Goal: Task Accomplishment & Management: Manage account settings

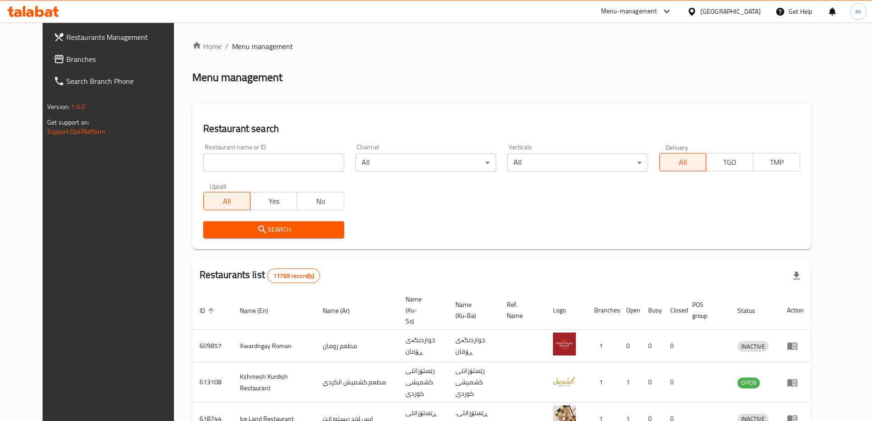
click at [233, 156] on input "search" at bounding box center [273, 162] width 141 height 18
paste input "651559"
type input "651559"
click button "Search" at bounding box center [273, 229] width 141 height 17
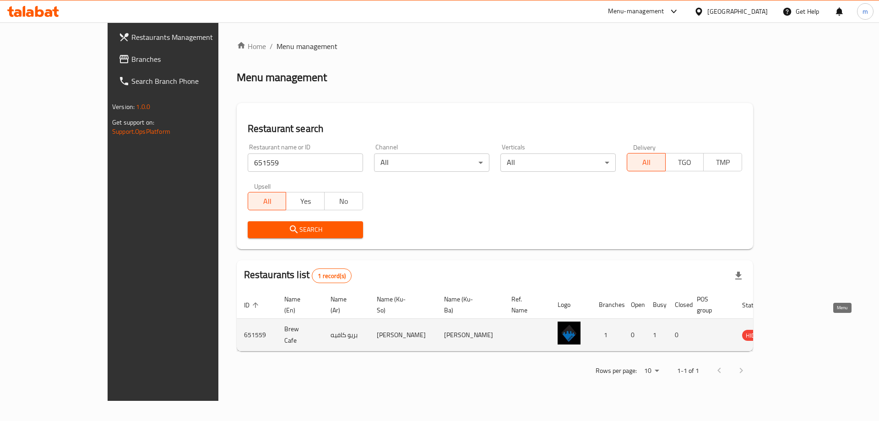
click at [801, 332] on icon "enhanced table" at bounding box center [796, 336] width 10 height 8
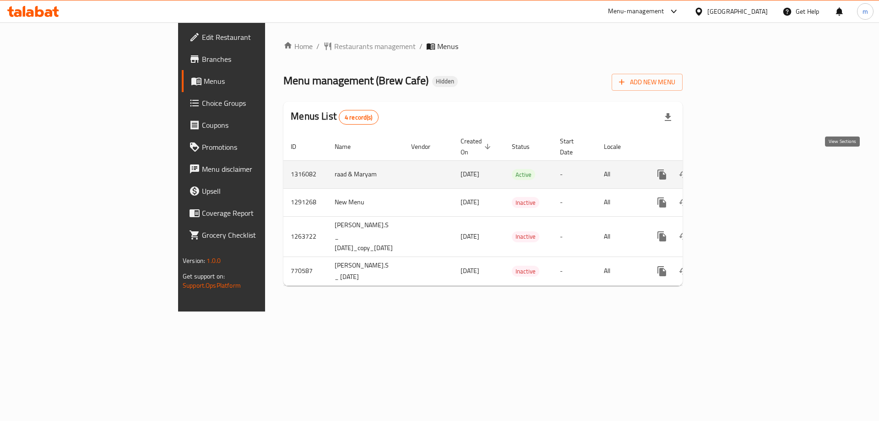
click at [734, 169] on icon "enhanced table" at bounding box center [728, 174] width 11 height 11
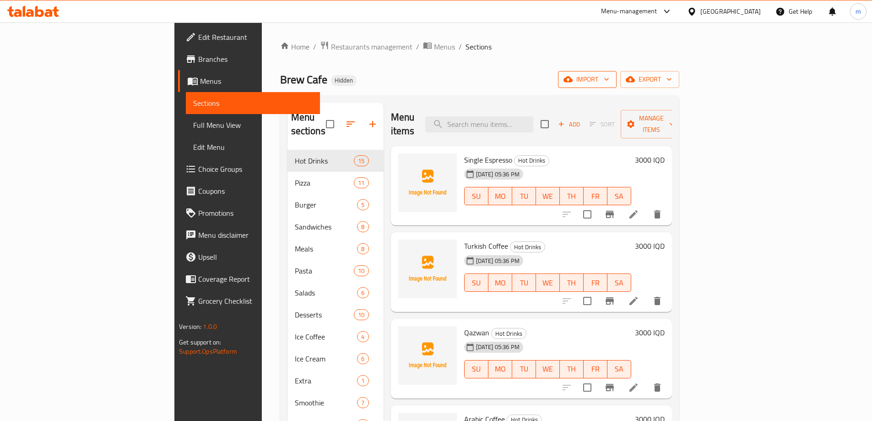
click at [609, 80] on span "import" at bounding box center [587, 79] width 44 height 11
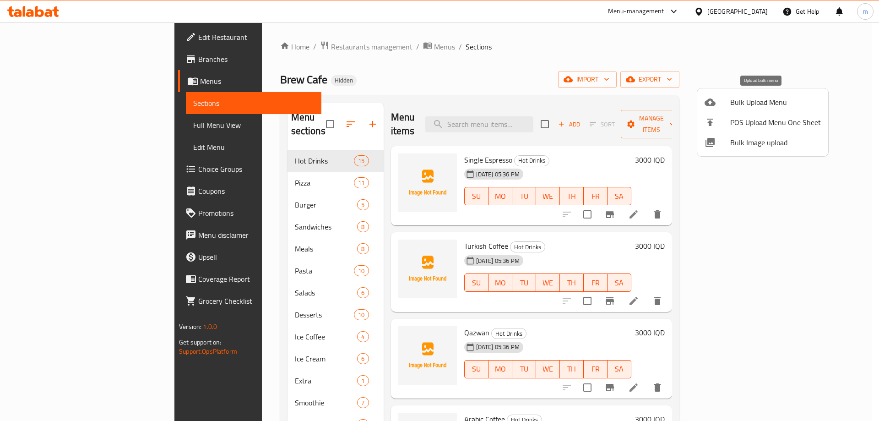
click at [722, 99] on div at bounding box center [718, 102] width 26 height 11
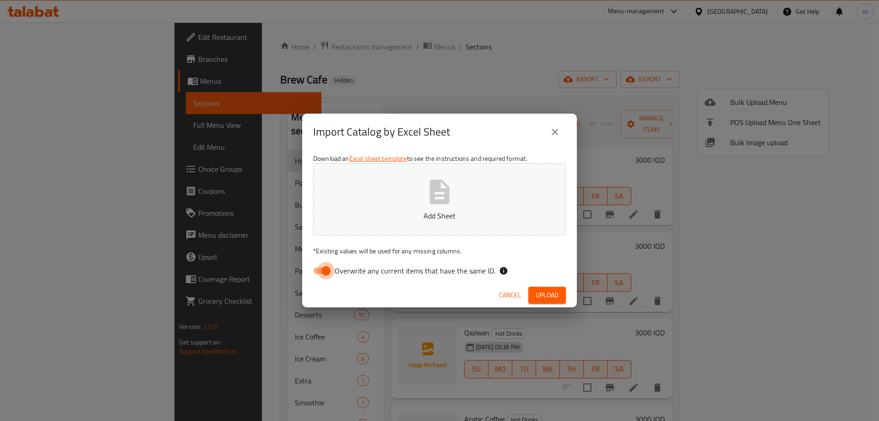
click at [322, 277] on input "Overwrite any current items that have the same ID." at bounding box center [326, 270] width 52 height 17
checkbox input "false"
click at [410, 189] on button "Add Sheet" at bounding box center [439, 199] width 253 height 72
click at [550, 296] on span "Upload" at bounding box center [547, 294] width 23 height 11
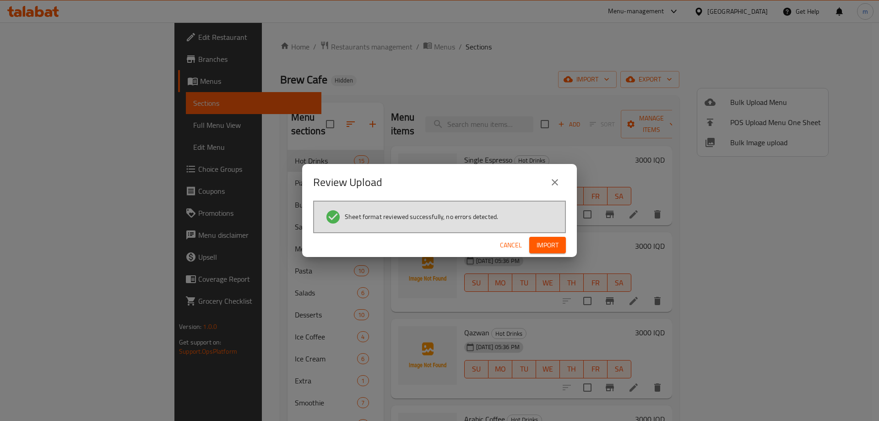
click at [547, 246] on span "Import" at bounding box center [548, 244] width 22 height 11
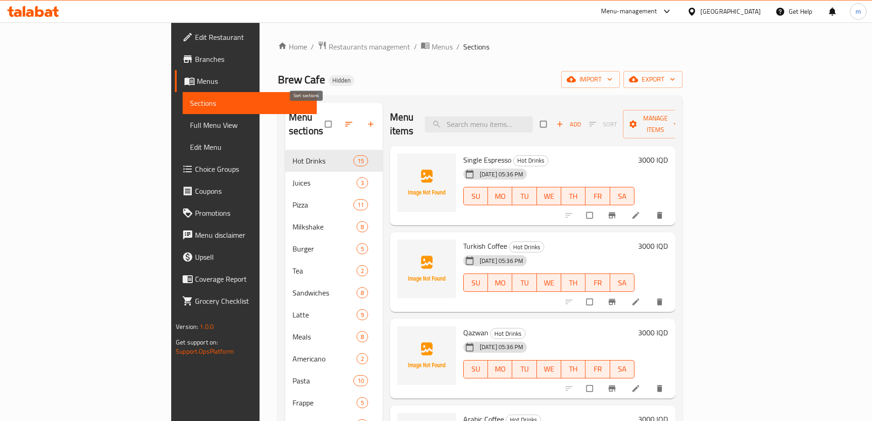
click at [345, 122] on icon "button" at bounding box center [348, 124] width 7 height 5
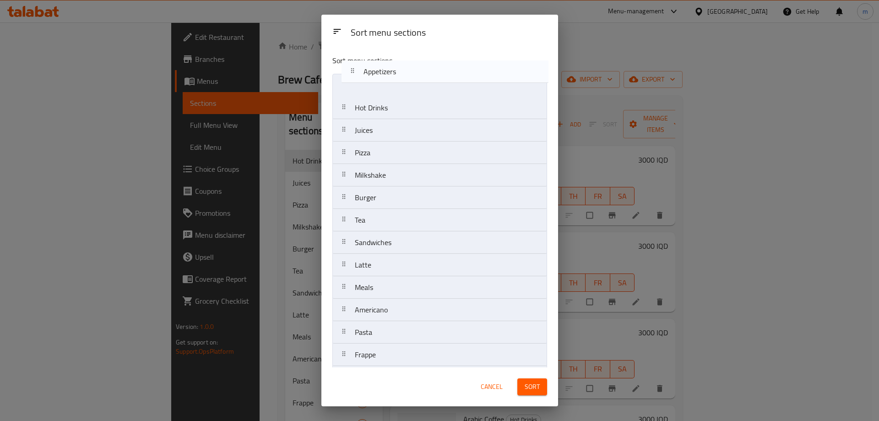
drag, startPoint x: 375, startPoint y: 219, endPoint x: 385, endPoint y: 71, distance: 149.1
click at [385, 71] on div "Sort menu sections Hot Drinks Juices Pizza Milkshake Burger Tea Sandwiches Latt…" at bounding box center [439, 208] width 237 height 320
drag, startPoint x: 369, startPoint y: 202, endPoint x: 378, endPoint y: 80, distance: 122.1
click at [378, 80] on nav "Appetizers Hot Drinks Juices Pizza Milkshake Burger Tea Sandwiches Latte Meals …" at bounding box center [439, 321] width 215 height 495
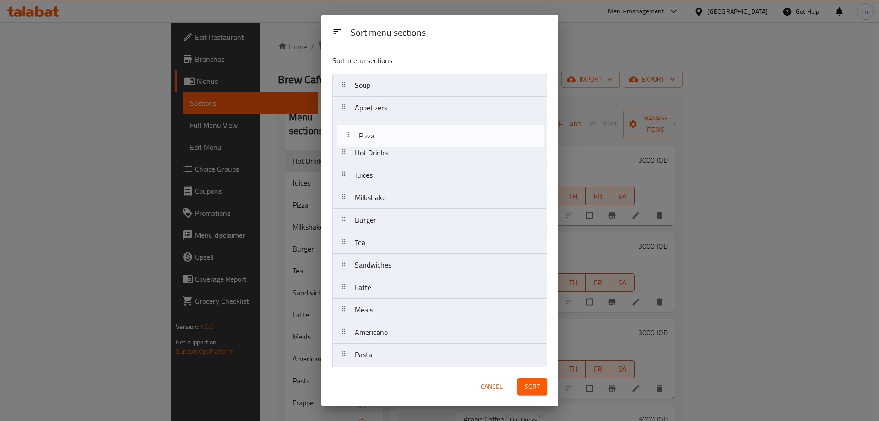
drag, startPoint x: 370, startPoint y: 176, endPoint x: 375, endPoint y: 133, distance: 43.3
click at [375, 133] on nav "Soup Appetizers Hot Drinks Juices Pizza Milkshake Burger Tea Sandwiches Latte M…" at bounding box center [439, 321] width 215 height 495
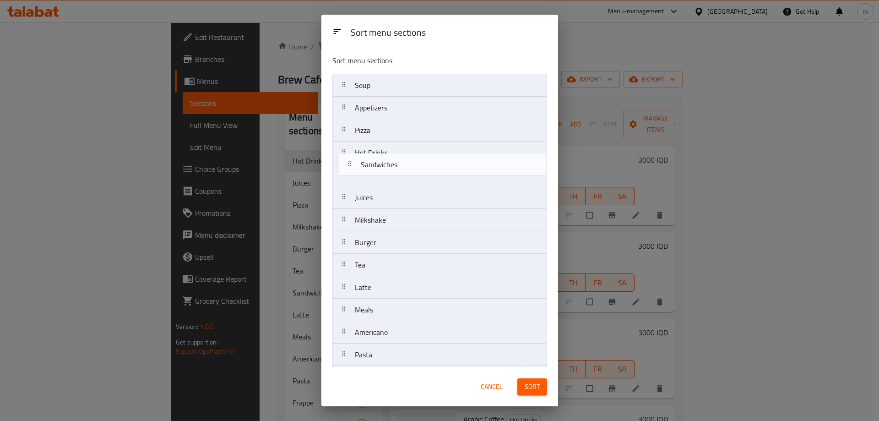
drag, startPoint x: 371, startPoint y: 261, endPoint x: 378, endPoint y: 163, distance: 97.8
click at [378, 163] on nav "Soup Appetizers Pizza Hot Drinks Juices Milkshake Burger Tea Sandwiches Latte M…" at bounding box center [439, 321] width 215 height 495
drag, startPoint x: 379, startPoint y: 242, endPoint x: 380, endPoint y: 152, distance: 89.8
click at [380, 152] on nav "Soup Appetizers Pizza Sandwiches Hot Drinks Juices Milkshake Burger Tea Latte M…" at bounding box center [439, 321] width 215 height 495
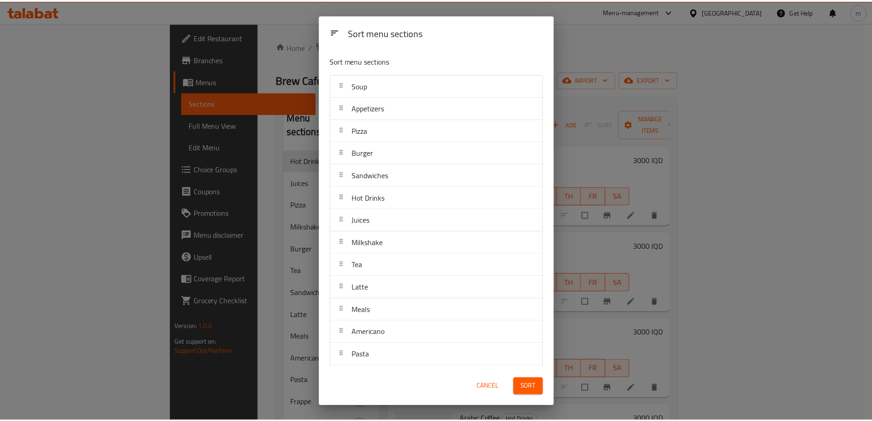
scroll to position [2, 0]
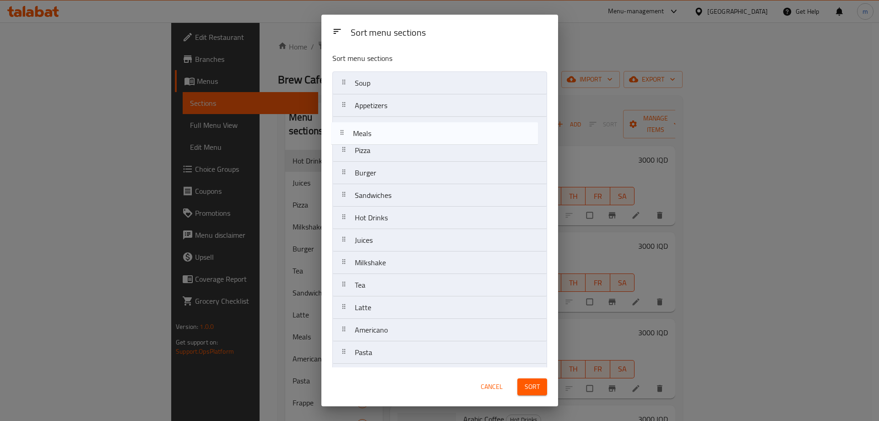
drag, startPoint x: 385, startPoint y: 313, endPoint x: 381, endPoint y: 134, distance: 179.5
click at [381, 134] on nav "Soup Appetizers Pizza Burger Sandwiches Hot Drinks Juices Milkshake Tea Latte M…" at bounding box center [439, 318] width 215 height 495
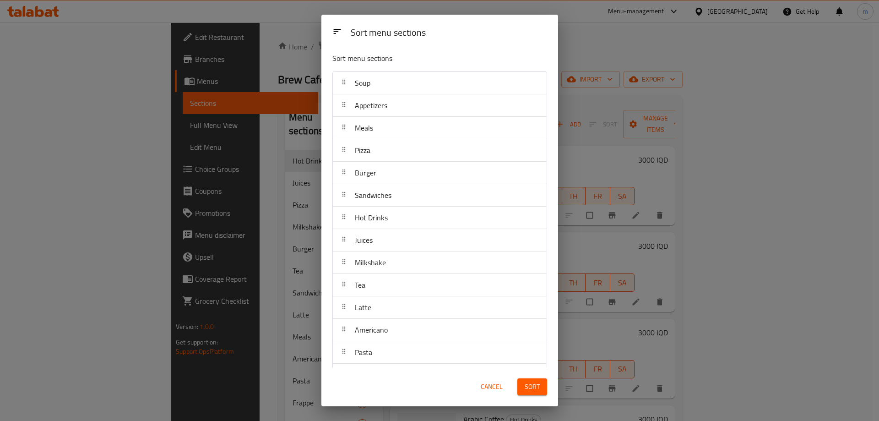
click at [491, 385] on span "Cancel" at bounding box center [492, 386] width 22 height 11
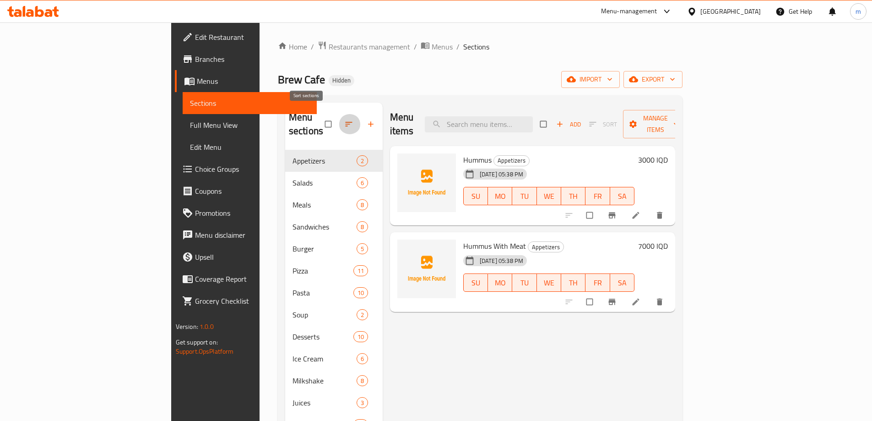
click at [339, 117] on button "button" at bounding box center [350, 124] width 22 height 20
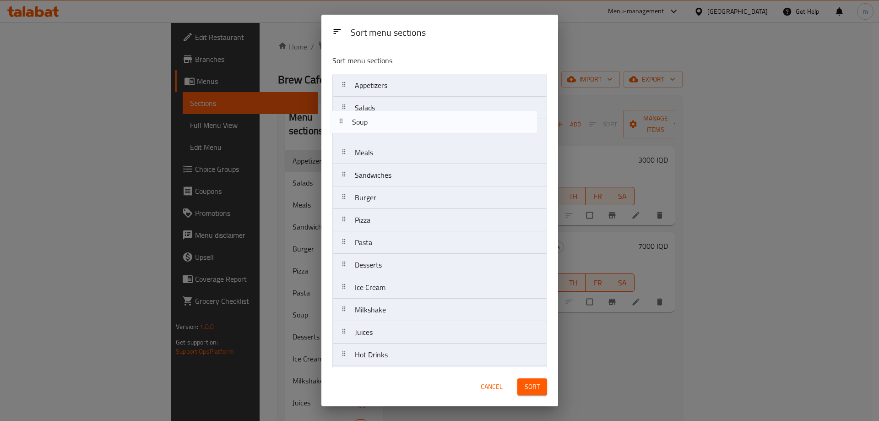
drag, startPoint x: 370, startPoint y: 247, endPoint x: 367, endPoint y: 129, distance: 118.6
click at [367, 129] on nav "Appetizers Salads Meals Sandwiches Burger Pizza Pasta Soup Desserts Ice Cream M…" at bounding box center [439, 321] width 215 height 495
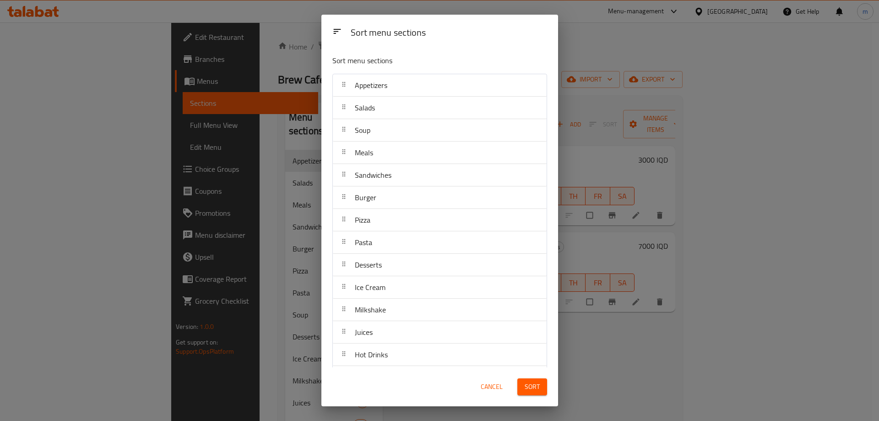
click at [539, 389] on span "Sort" at bounding box center [532, 386] width 15 height 11
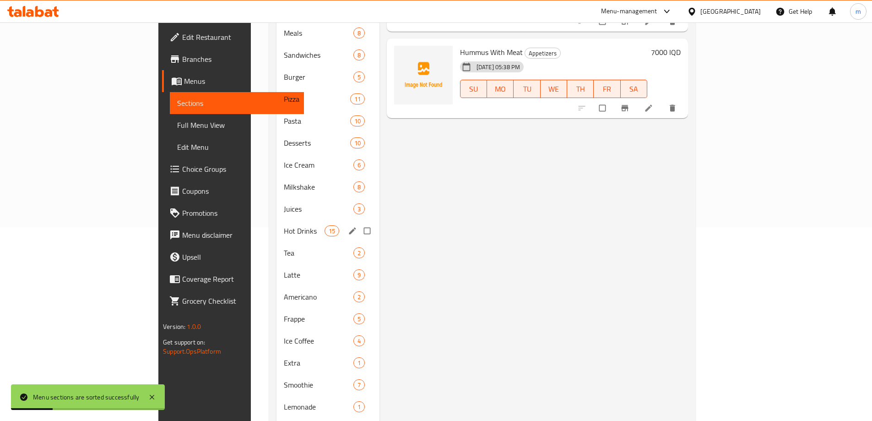
scroll to position [228, 0]
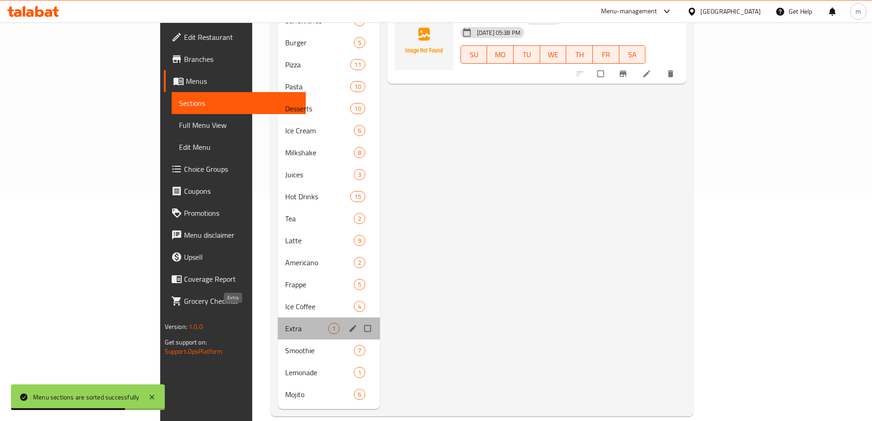
click at [285, 323] on span "Extra" at bounding box center [306, 328] width 43 height 11
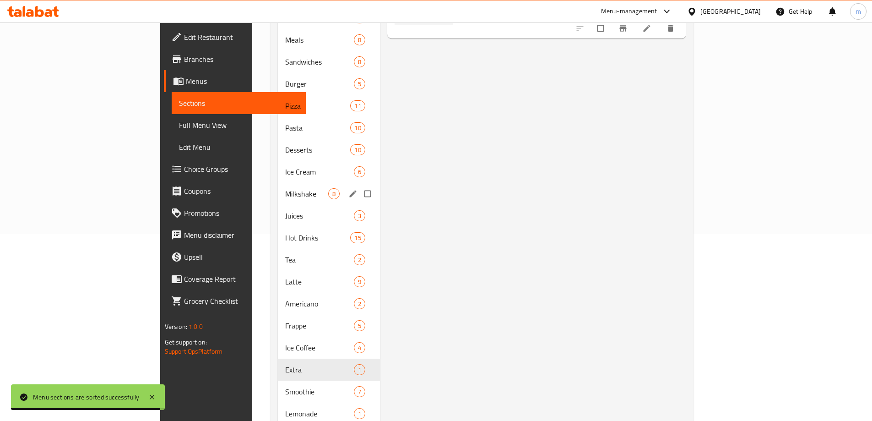
scroll to position [228, 0]
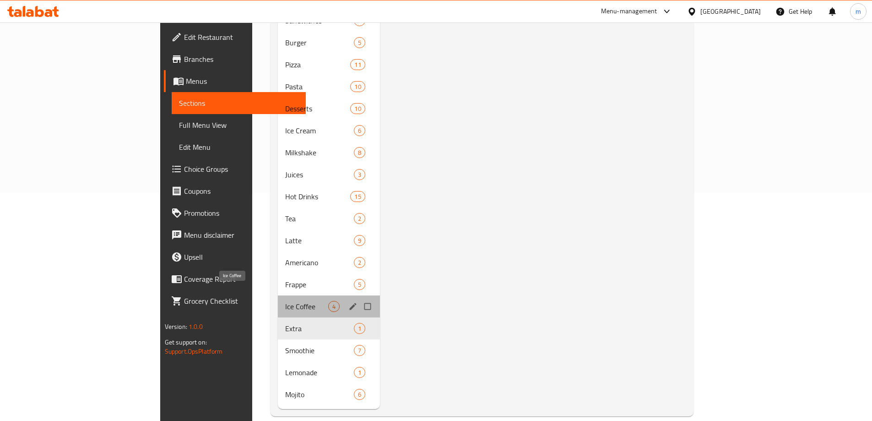
click at [278, 295] on div "Ice Coffee 4" at bounding box center [329, 306] width 102 height 22
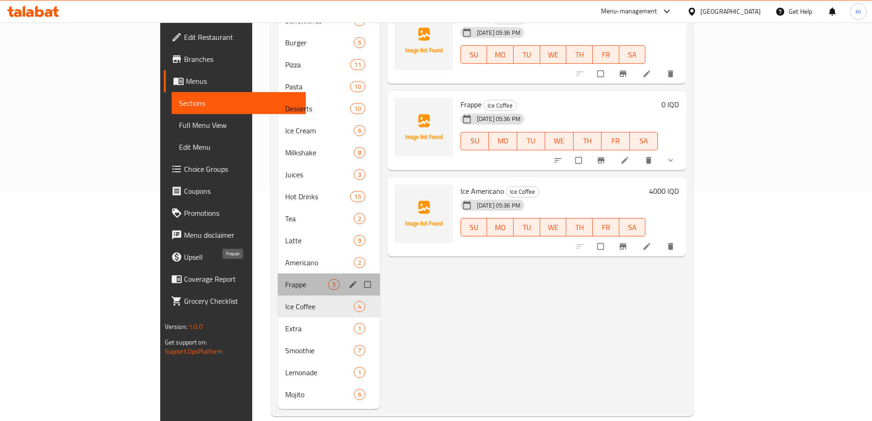
click at [285, 279] on span "Frappe" at bounding box center [306, 284] width 43 height 11
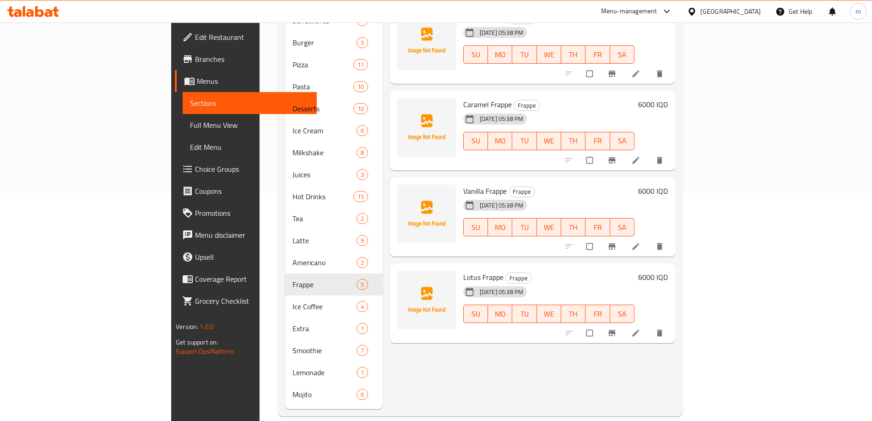
click at [190, 127] on span "Full Menu View" at bounding box center [250, 125] width 120 height 11
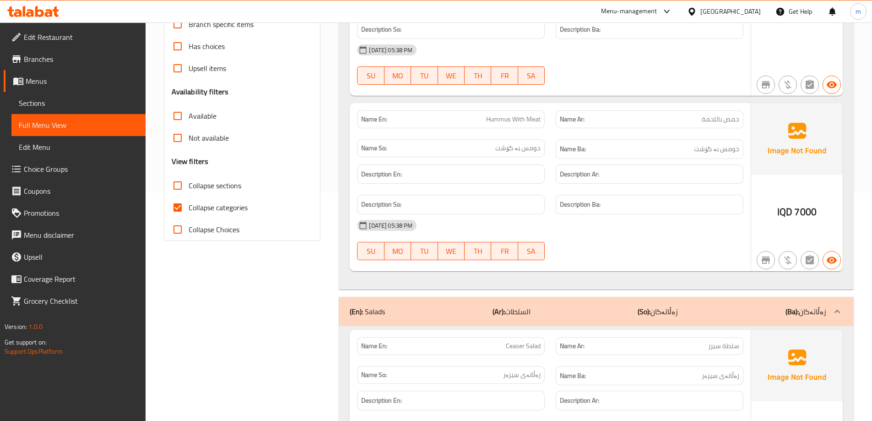
click at [188, 205] on input "Collapse categories" at bounding box center [178, 207] width 22 height 22
checkbox input "false"
click at [189, 181] on label "Collapse sections" at bounding box center [204, 185] width 75 height 22
click at [189, 181] on input "Collapse sections" at bounding box center [178, 185] width 22 height 22
checkbox input "true"
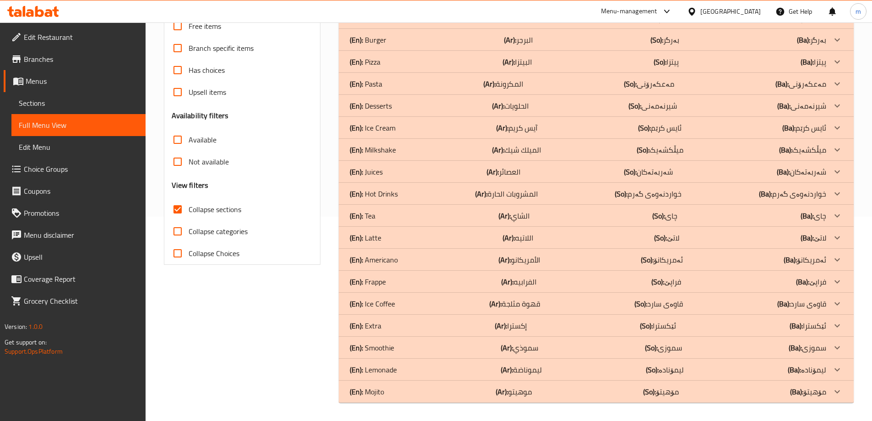
scroll to position [14, 0]
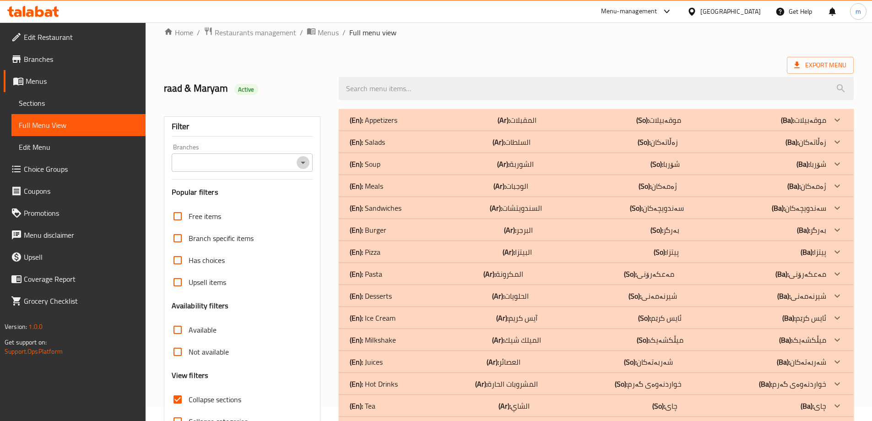
click at [304, 158] on icon "Open" at bounding box center [303, 162] width 11 height 11
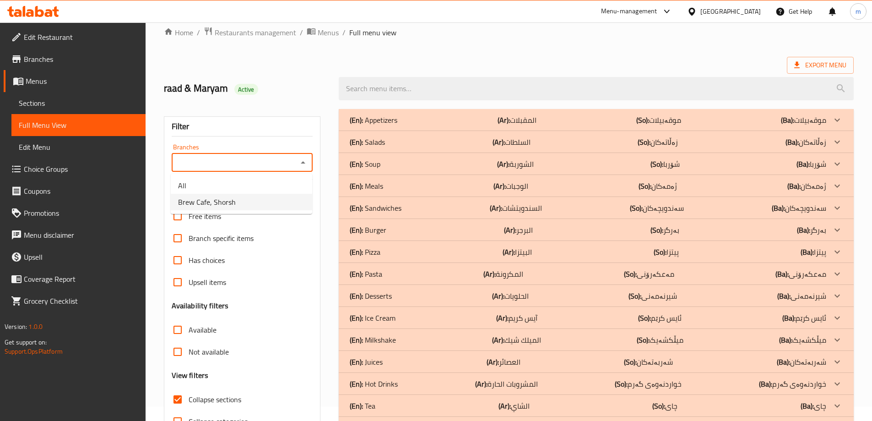
click at [222, 200] on span "Brew Cafe, Shorsh" at bounding box center [207, 201] width 58 height 11
type input "Brew Cafe, Shorsh"
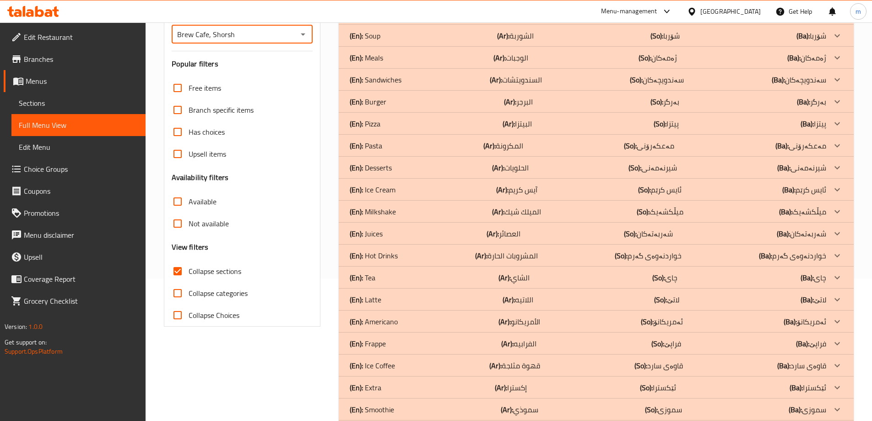
scroll to position [204, 0]
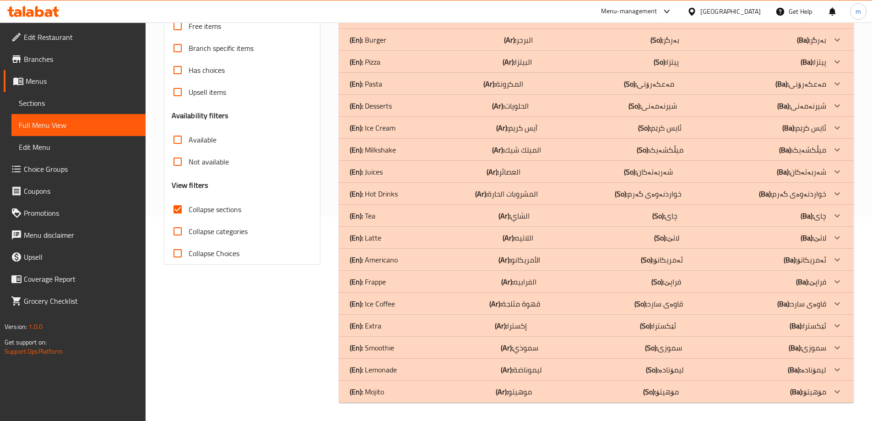
drag, startPoint x: 389, startPoint y: 343, endPoint x: 385, endPoint y: 220, distance: 122.8
click at [389, 343] on p "(En): Smoothie" at bounding box center [372, 347] width 44 height 11
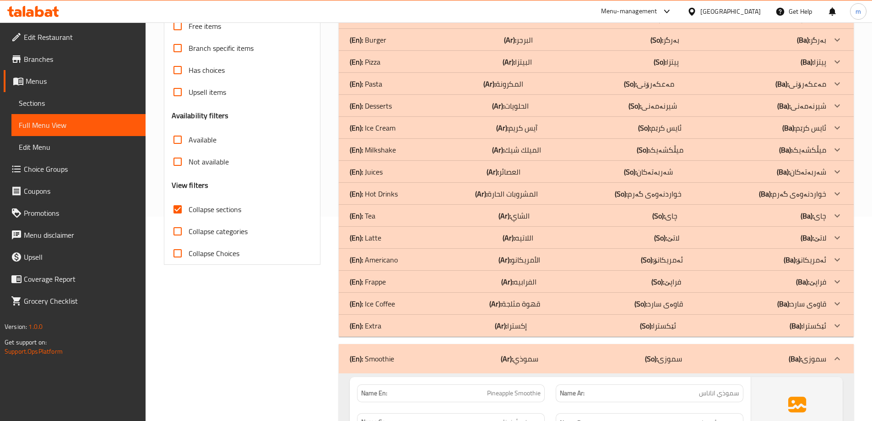
click at [374, 283] on p "(En): Frappe" at bounding box center [368, 281] width 36 height 11
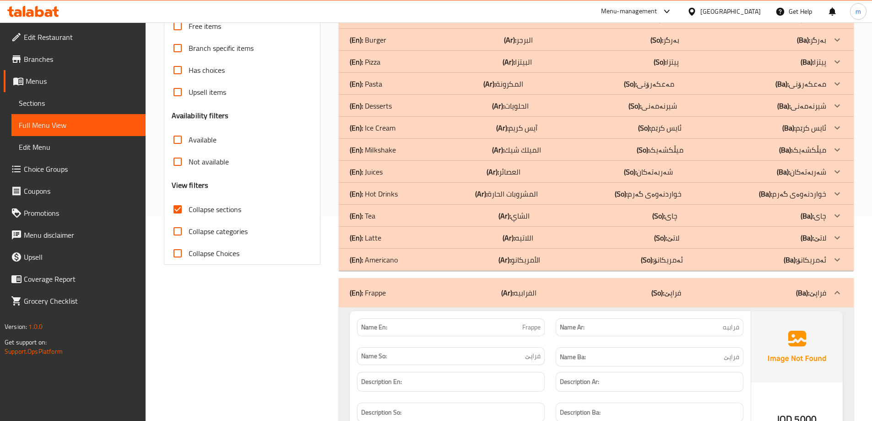
click at [373, 254] on p "(En): Americano" at bounding box center [374, 259] width 48 height 11
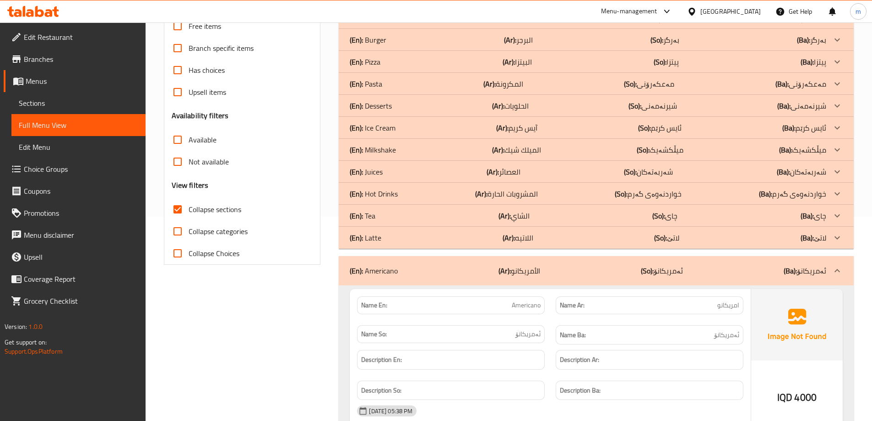
click at [374, 240] on p "(En): Latte" at bounding box center [366, 237] width 32 height 11
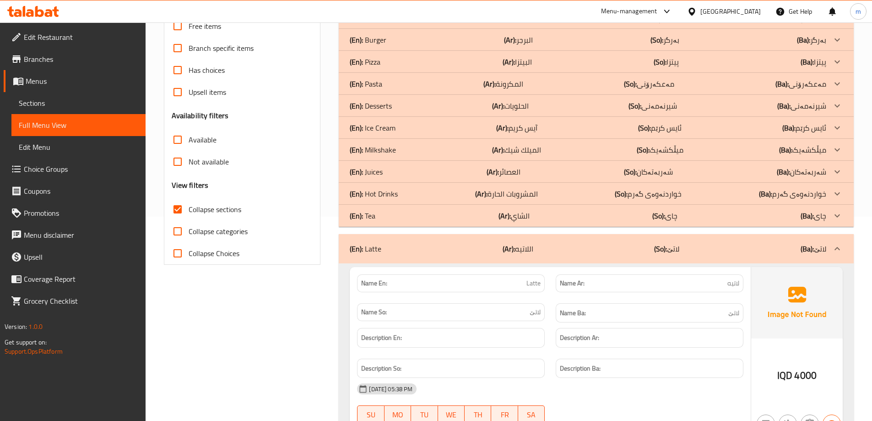
click at [373, 216] on p "(En): Tea" at bounding box center [363, 215] width 26 height 11
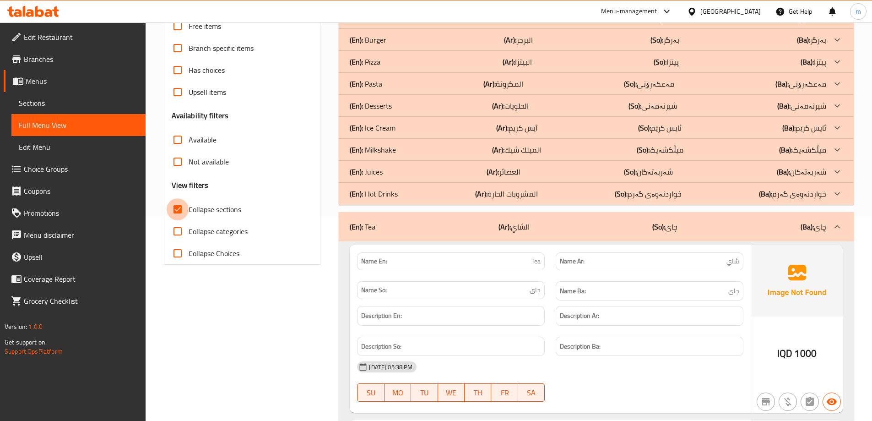
click at [174, 218] on input "Collapse sections" at bounding box center [178, 209] width 22 height 22
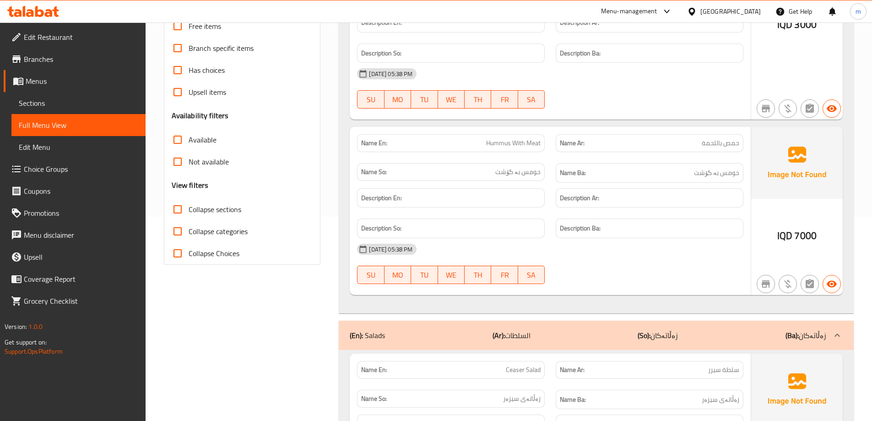
click at [179, 210] on input "Collapse sections" at bounding box center [178, 209] width 22 height 22
checkbox input "true"
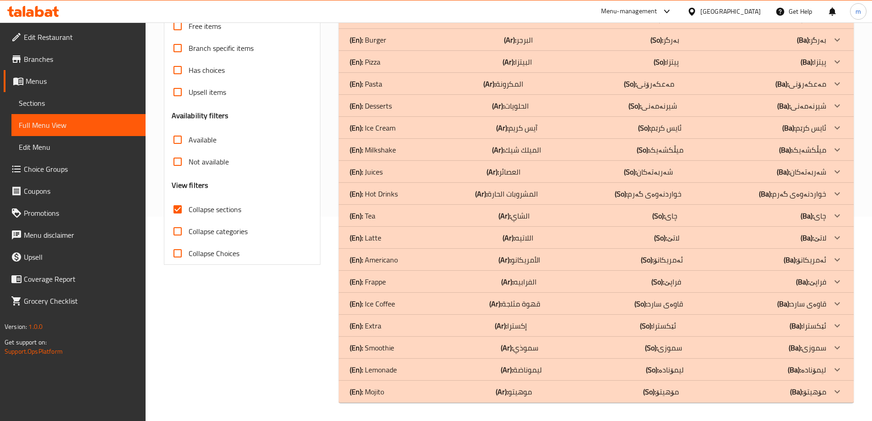
click at [364, 306] on p "(En): Ice Coffee" at bounding box center [372, 303] width 45 height 11
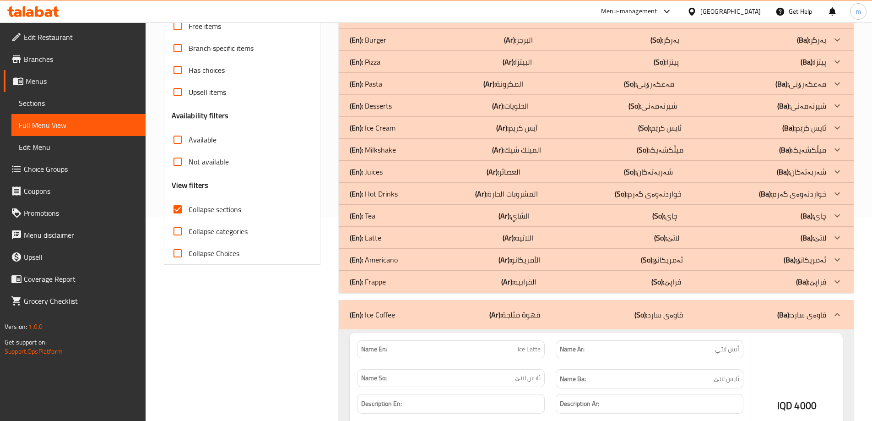
click at [370, 304] on div "(En): Ice Coffee (Ar): قهوة مثلجة (So): قاوەی سارد (Ba): قاوەی سارد" at bounding box center [596, 314] width 515 height 29
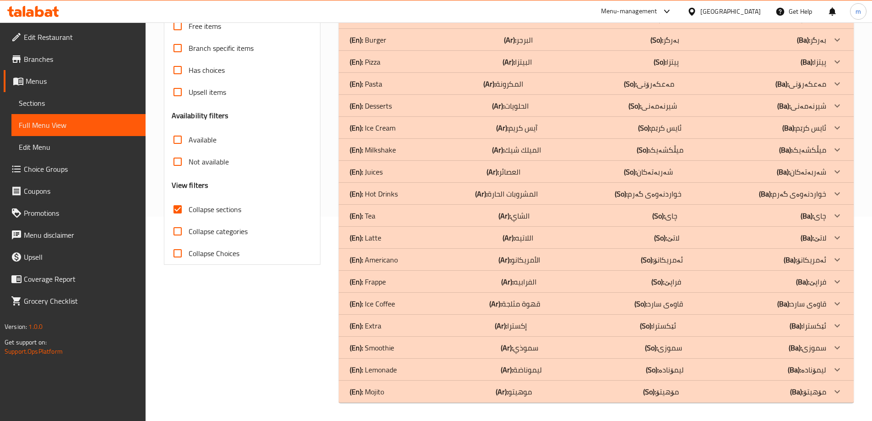
drag, startPoint x: 375, startPoint y: 280, endPoint x: 373, endPoint y: 274, distance: 6.2
click at [375, 280] on p "(En): Frappe" at bounding box center [368, 281] width 36 height 11
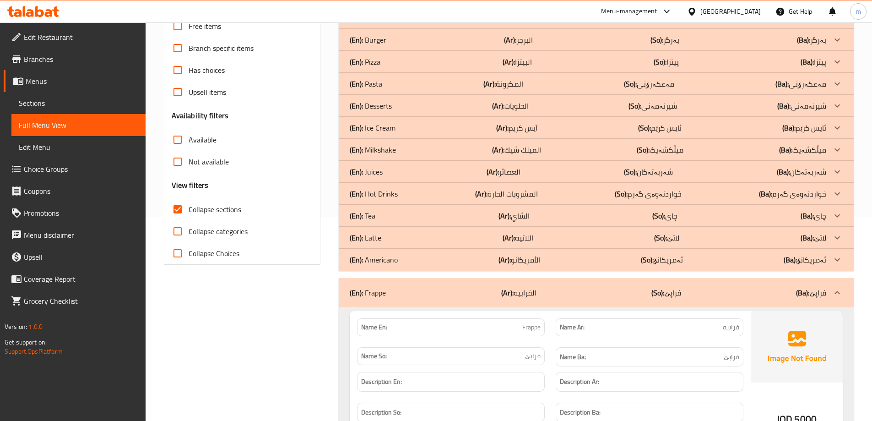
click at [370, 256] on p "(En): Americano" at bounding box center [374, 259] width 48 height 11
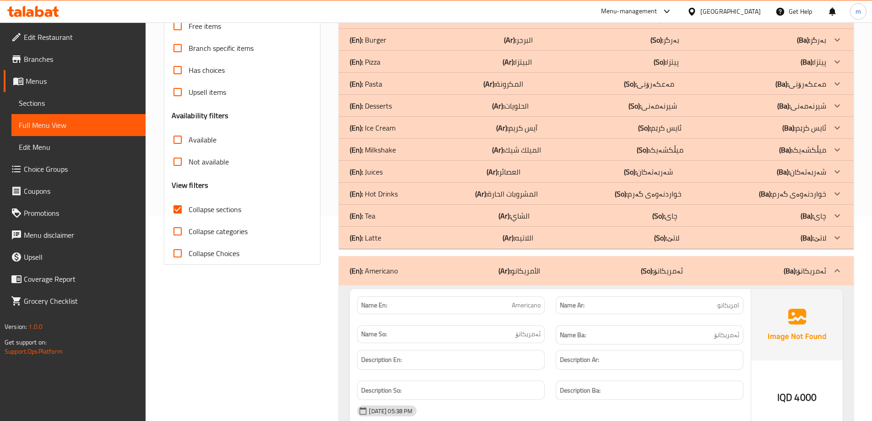
click at [371, 237] on p "(En): Latte" at bounding box center [366, 237] width 32 height 11
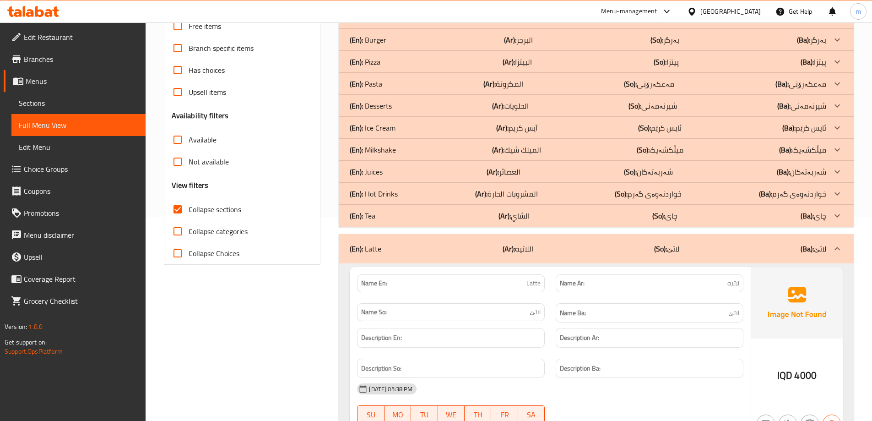
click at [370, 214] on p "(En): Tea" at bounding box center [363, 215] width 26 height 11
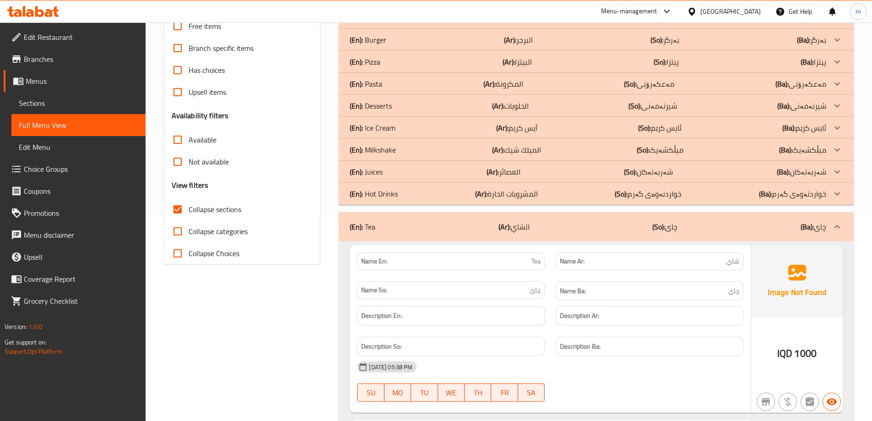
click at [375, 169] on p "(En): Juices" at bounding box center [366, 171] width 33 height 11
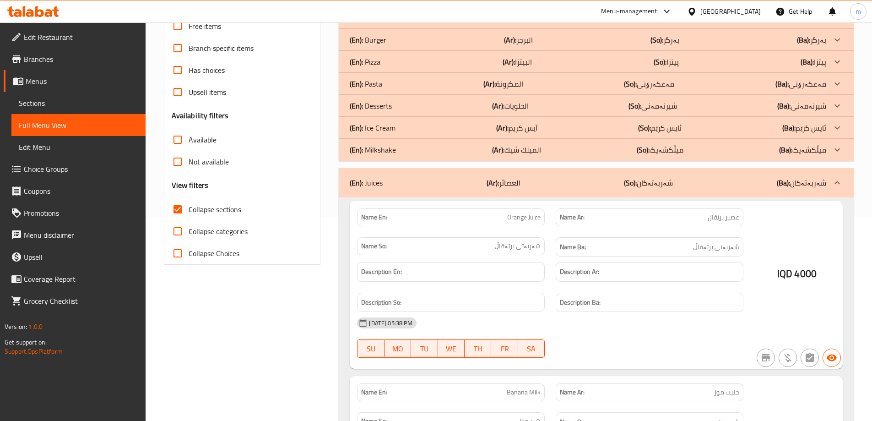
click at [378, 145] on p "(En): Milkshake" at bounding box center [373, 149] width 46 height 11
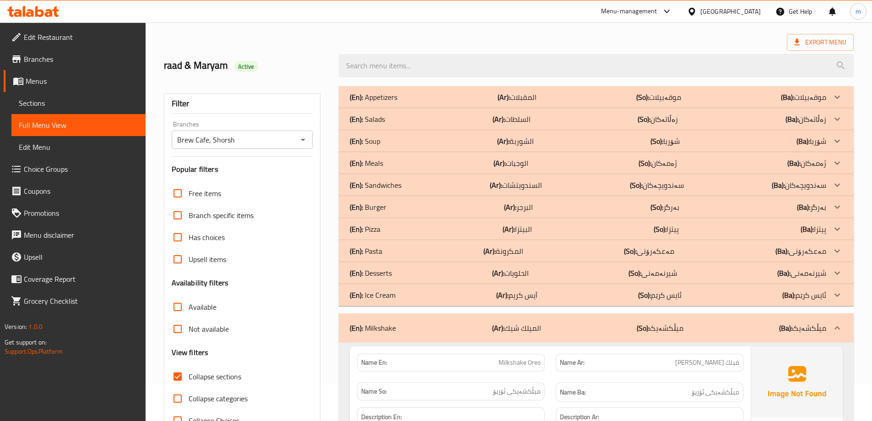
scroll to position [0, 0]
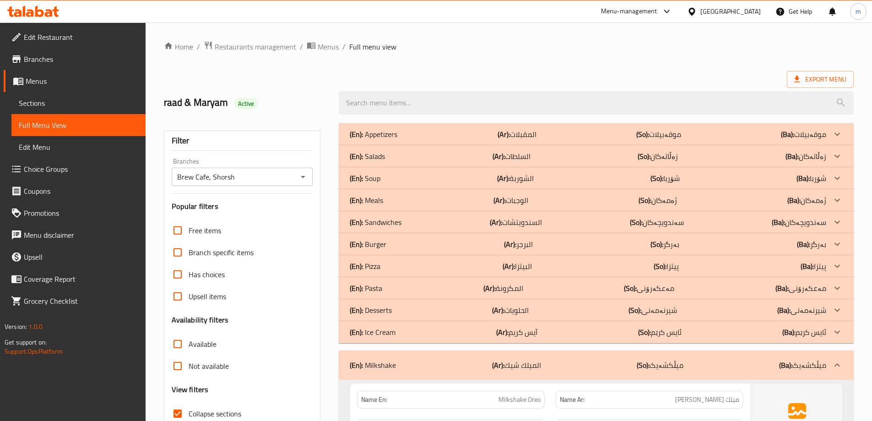
click at [378, 178] on p "(En): Soup" at bounding box center [365, 178] width 31 height 11
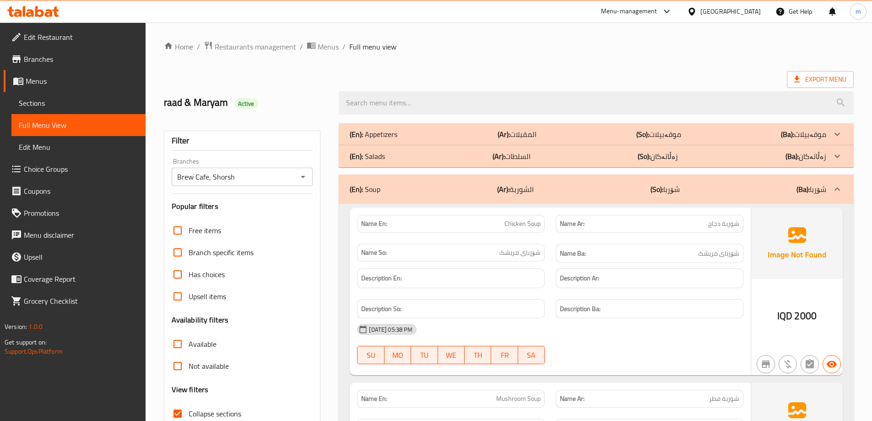
click at [386, 153] on div "(En): Salads (Ar): السلطات (So): زەڵاتەکان (Ba): زەڵاتەکان" at bounding box center [588, 156] width 477 height 11
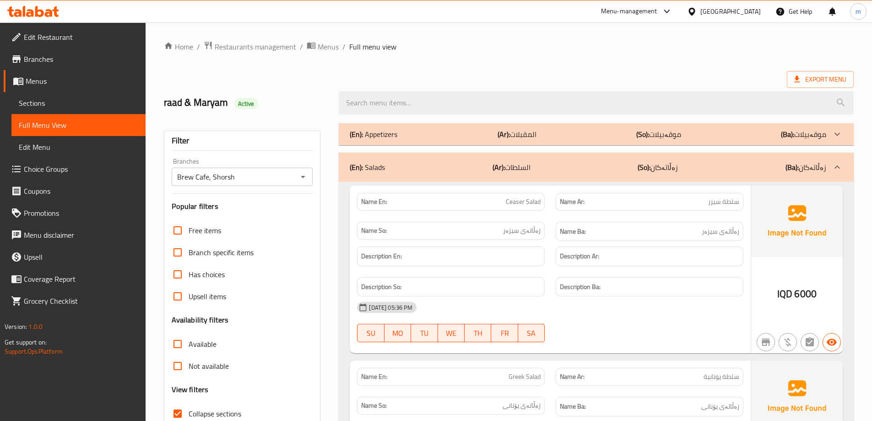
click at [383, 162] on p "(En): Salads" at bounding box center [367, 167] width 35 height 11
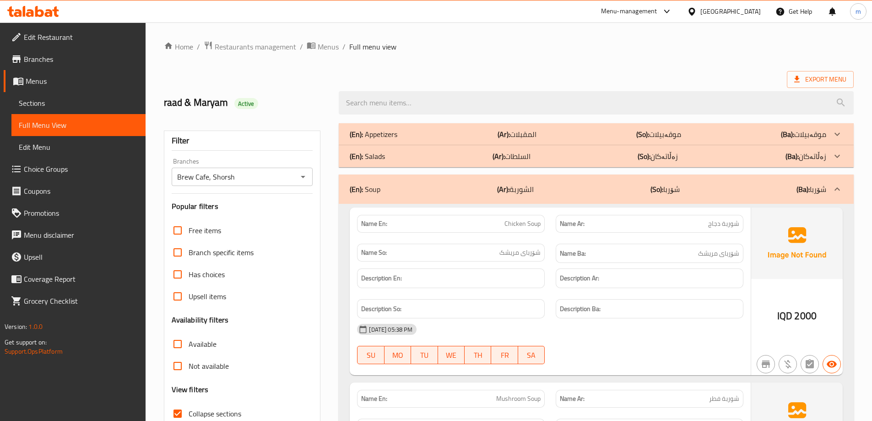
click at [383, 134] on p "(En): Appetizers" at bounding box center [374, 134] width 48 height 11
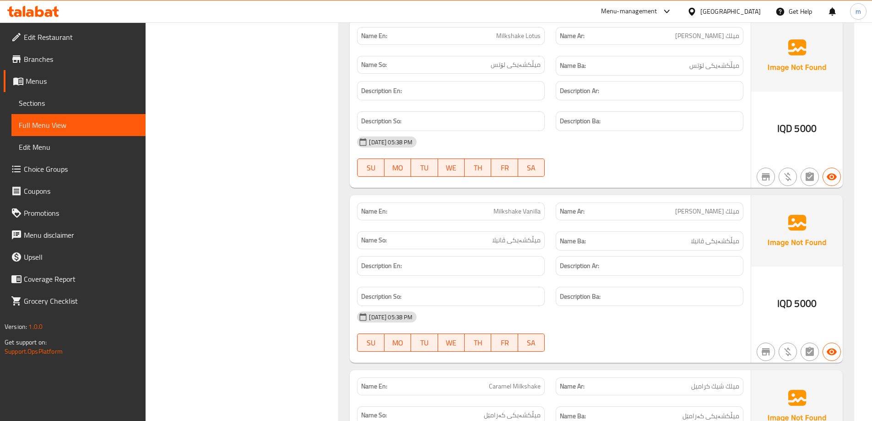
scroll to position [1709, 0]
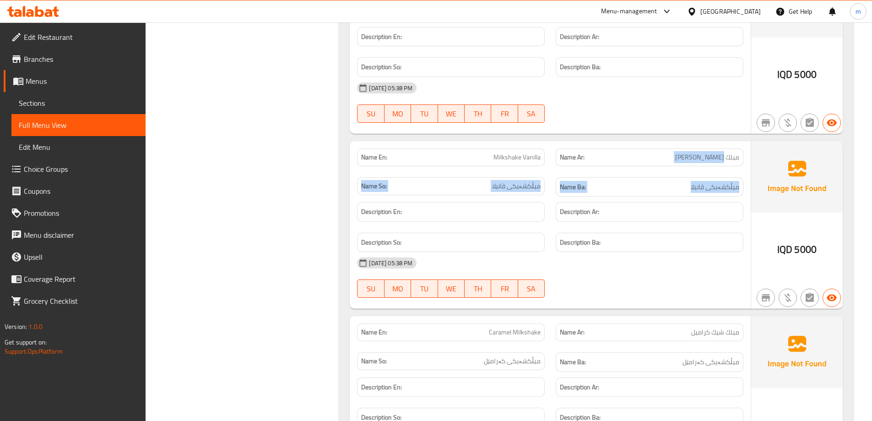
drag, startPoint x: 724, startPoint y: 157, endPoint x: 647, endPoint y: 178, distance: 80.6
click at [647, 178] on div "Name En: Milkshake Vanilla Name Ar: ميلك شيك فانیلیا Name So: میڵکشەیکی ڤانیلا …" at bounding box center [550, 173] width 397 height 60
click at [690, 166] on div "Name Ar: ميلك شيك فانیلیا" at bounding box center [650, 157] width 188 height 18
click at [680, 177] on div "Name Ba: میڵکشەیکی ڤانیلا" at bounding box center [649, 187] width 199 height 31
click at [666, 178] on div "Name Ba: میڵکشەیکی ڤانیلا" at bounding box center [650, 187] width 188 height 20
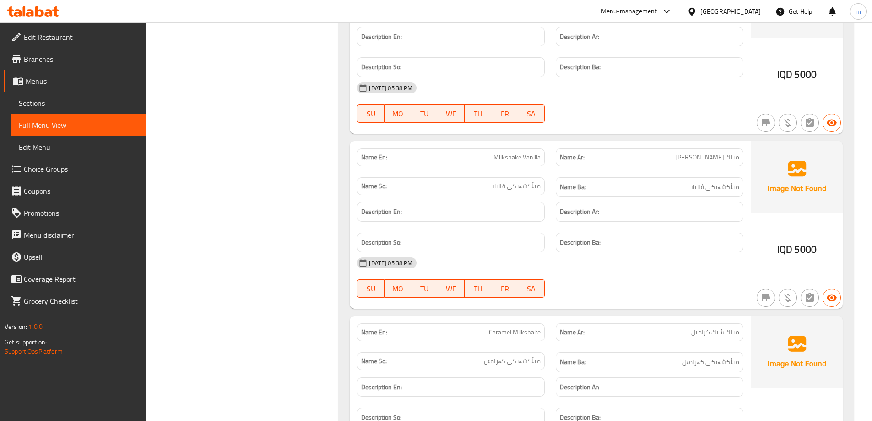
click at [642, 197] on div "Description Ar:" at bounding box center [649, 211] width 199 height 31
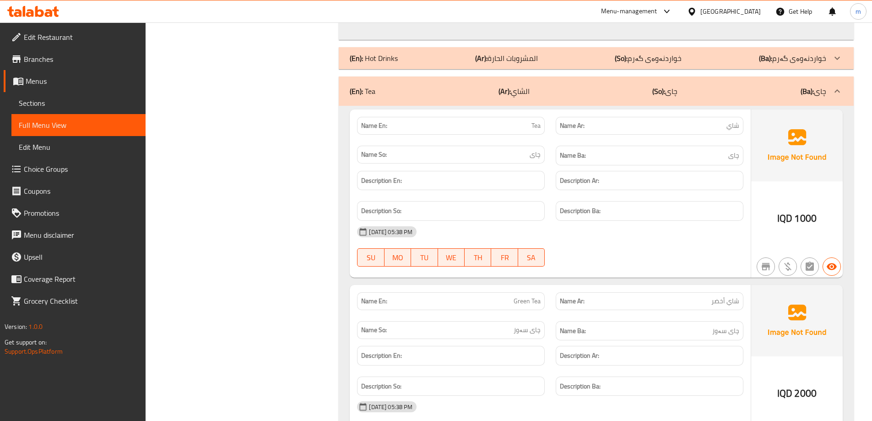
scroll to position [3205, 0]
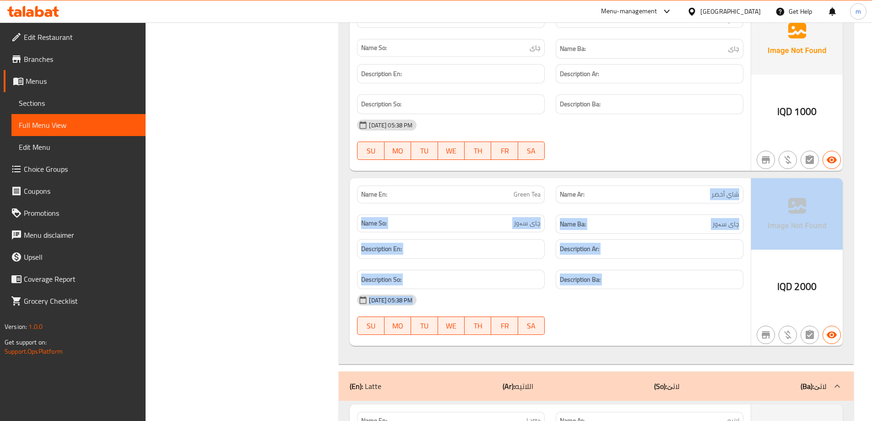
drag, startPoint x: 691, startPoint y: 196, endPoint x: 679, endPoint y: 281, distance: 86.1
click at [749, 273] on div "Name En: Green Tea Name Ar: شاي أخضر Name So: چای سەوز Name Ba: چای سەوز Descri…" at bounding box center [550, 262] width 401 height 168
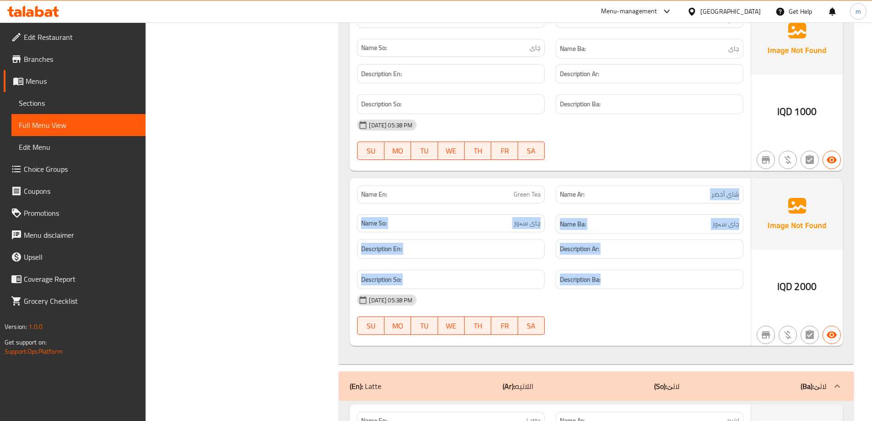
click at [544, 284] on div "Description So:" at bounding box center [451, 280] width 188 height 20
click at [541, 233] on div "Name So: چای سەوز" at bounding box center [451, 224] width 199 height 31
click at [600, 212] on div "Name Ba: چای سەوز" at bounding box center [649, 224] width 199 height 31
click at [653, 204] on div "Name Ar: شاي أخضر" at bounding box center [649, 194] width 199 height 29
click at [630, 233] on div "Name Ba: چای سەوز" at bounding box center [650, 224] width 188 height 20
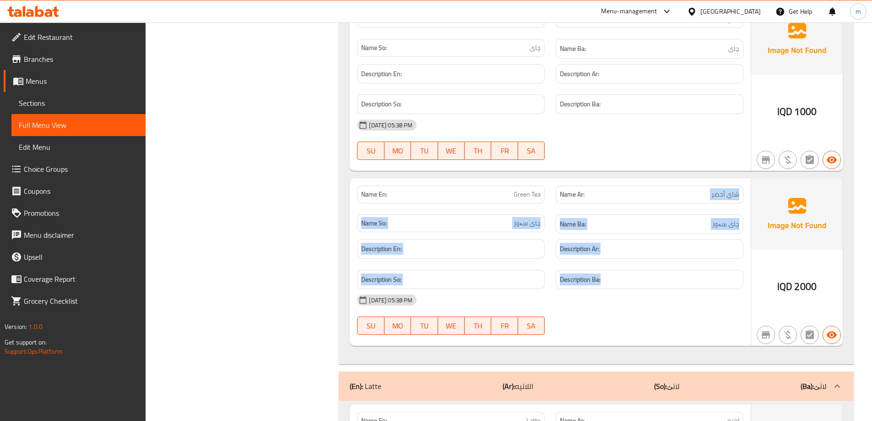
click at [533, 225] on span "چای سەوز" at bounding box center [527, 223] width 27 height 10
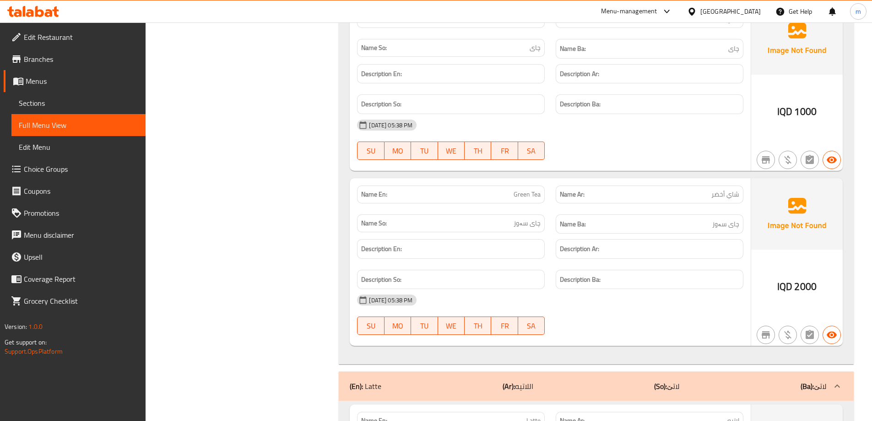
click at [521, 206] on div "Name En: Green Tea" at bounding box center [451, 194] width 199 height 29
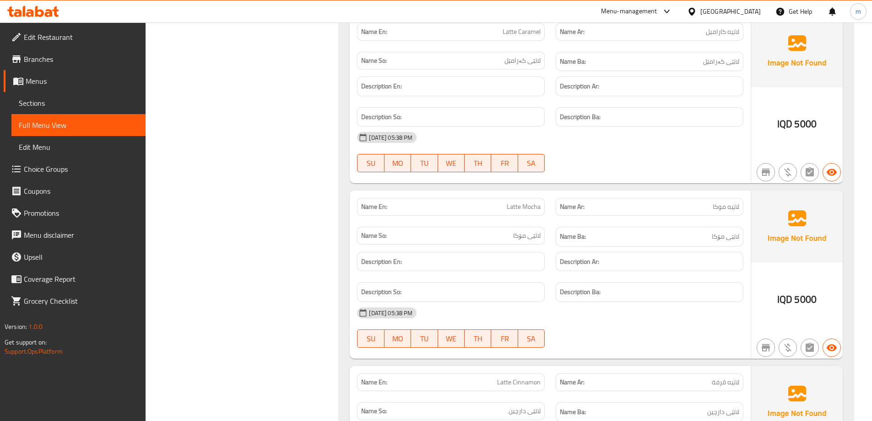
scroll to position [4487, 0]
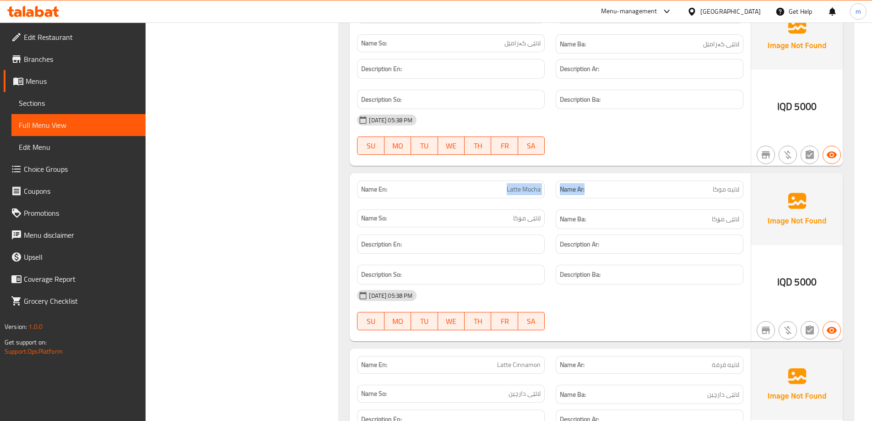
drag, startPoint x: 508, startPoint y: 189, endPoint x: 590, endPoint y: 195, distance: 82.1
click at [585, 194] on div "Name En: Latte Mocha Name Ar: لاتيه موكا Name So: لاتێی مۆکا Name Ba: لاتێی مۆکا" at bounding box center [550, 205] width 397 height 60
click at [663, 207] on div "Name Ba: لاتێی مۆکا" at bounding box center [649, 219] width 199 height 31
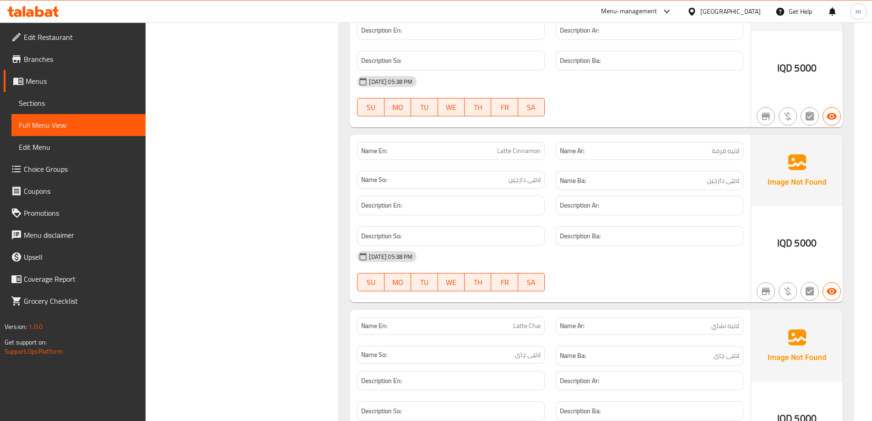
scroll to position [4808, 0]
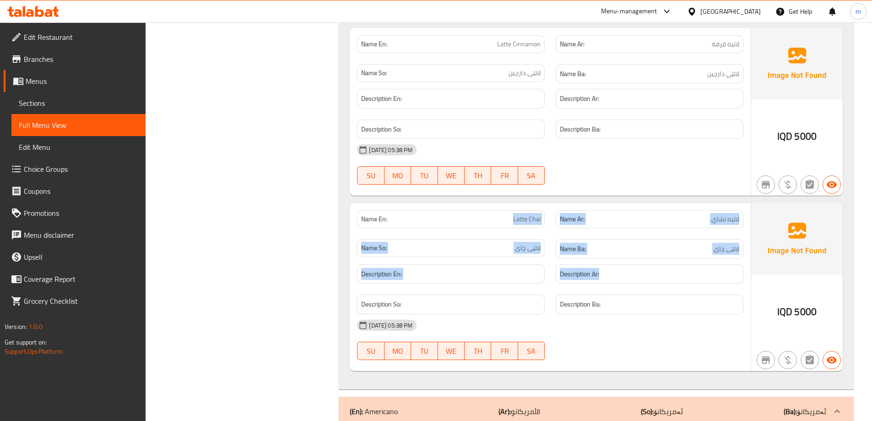
drag, startPoint x: 558, startPoint y: 215, endPoint x: 683, endPoint y: 264, distance: 134.5
click at [683, 264] on div "Name En: Latte Chai Name Ar: لاتيه تشاي Name So: لاتێی چای Name Ba: لاتێی چای D…" at bounding box center [550, 287] width 401 height 168
click at [681, 282] on div "Description Ar:" at bounding box center [650, 274] width 188 height 20
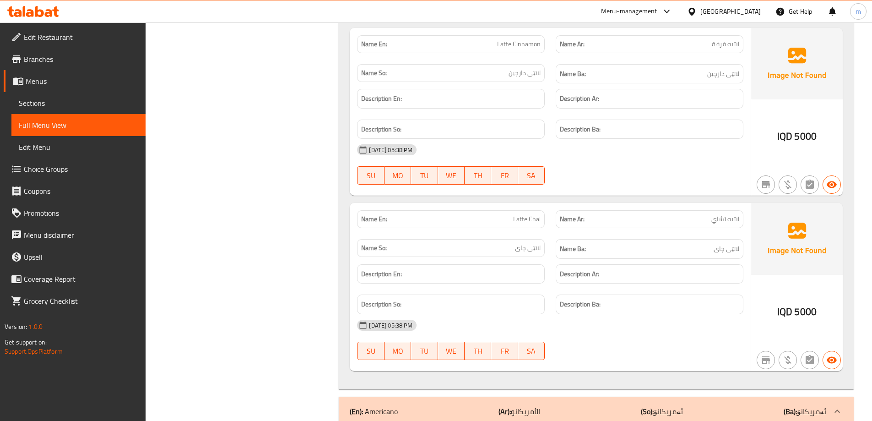
click at [665, 306] on h6 "Description Ba:" at bounding box center [649, 304] width 179 height 11
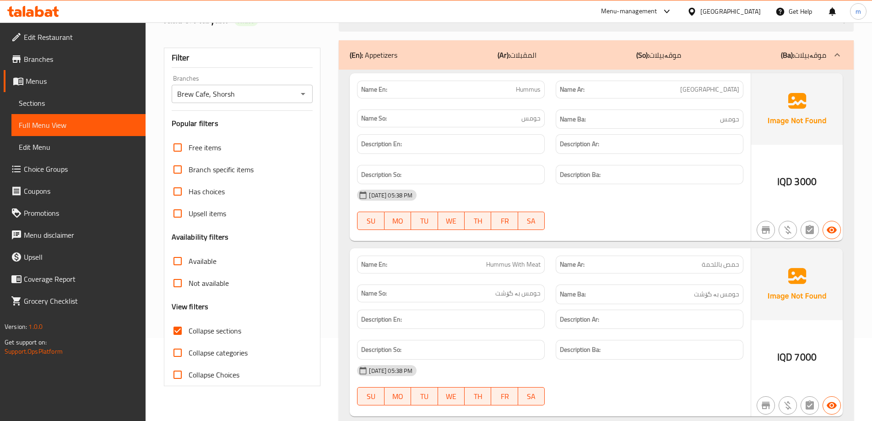
scroll to position [0, 0]
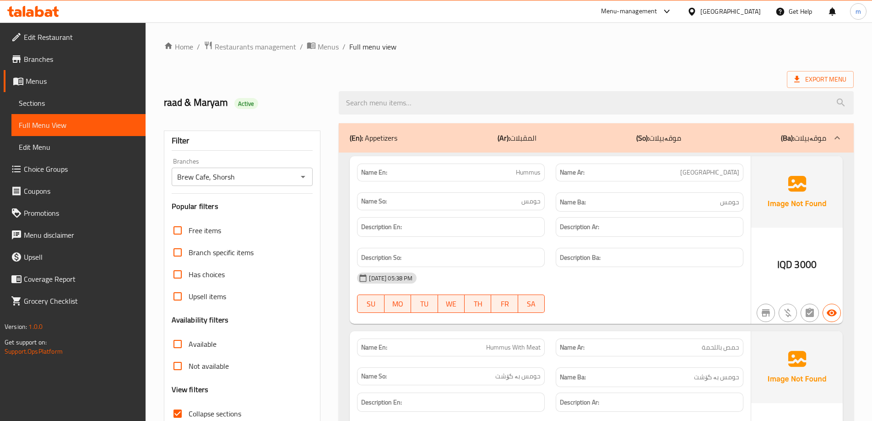
click at [47, 7] on icon at bounding box center [33, 11] width 52 height 11
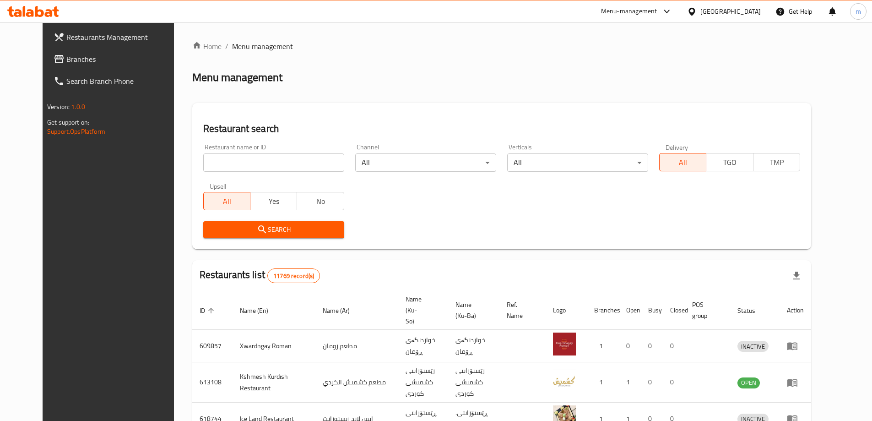
click at [218, 162] on input "search" at bounding box center [273, 162] width 141 height 18
paste input "651559"
type input "651559"
click button "Search" at bounding box center [273, 229] width 141 height 17
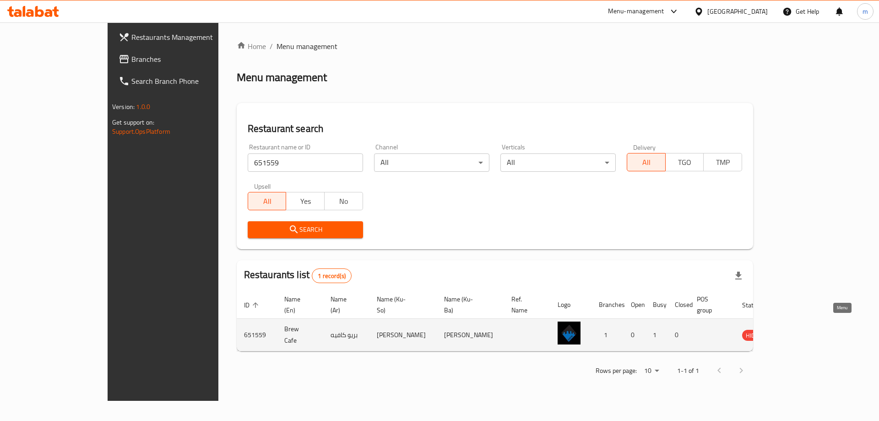
click at [799, 333] on icon "enhanced table" at bounding box center [797, 335] width 3 height 4
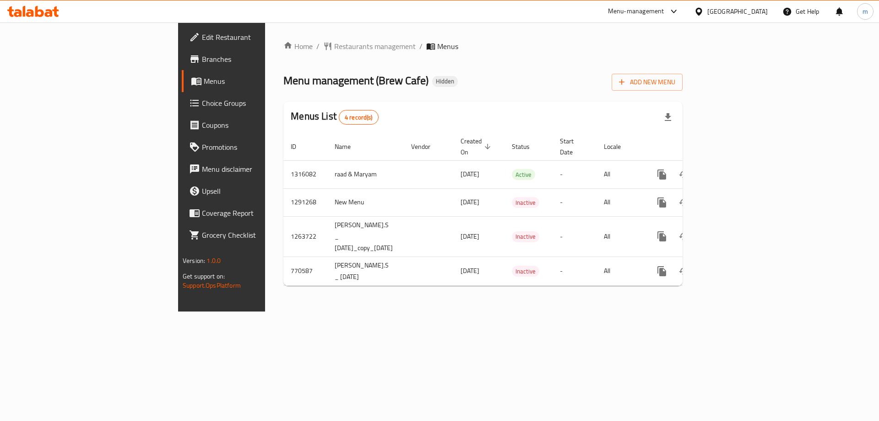
click at [49, 12] on icon at bounding box center [49, 13] width 8 height 8
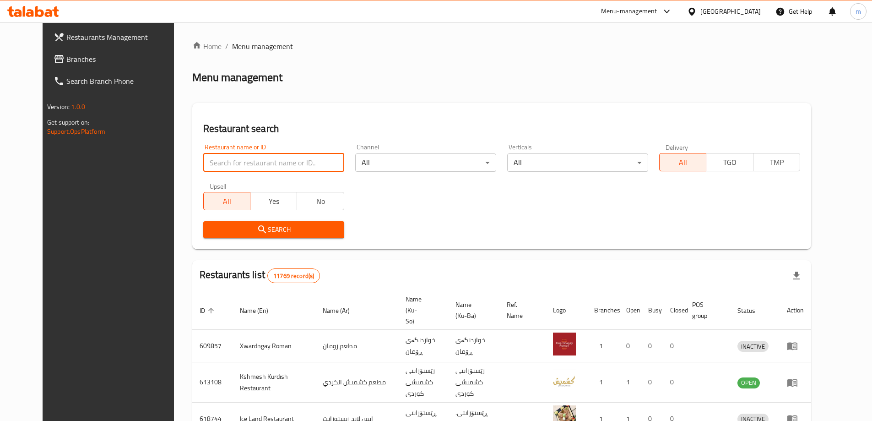
click at [293, 156] on input "search" at bounding box center [273, 162] width 141 height 18
paste input "628525"
type input "628525"
click button "Search" at bounding box center [273, 229] width 141 height 17
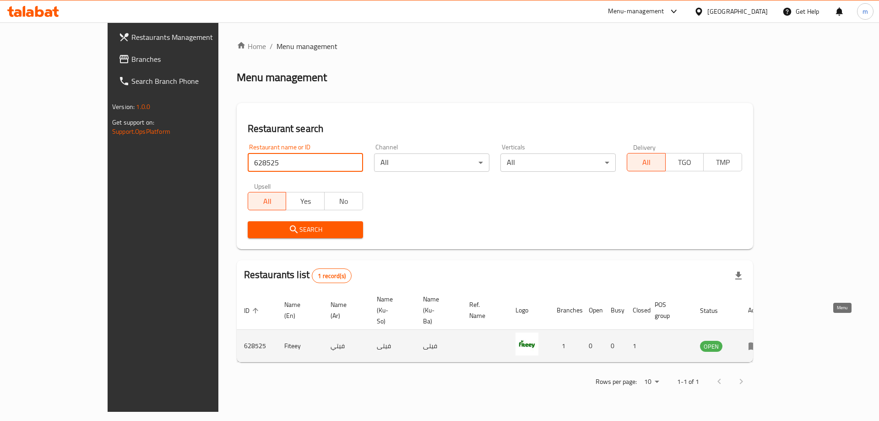
click at [759, 340] on icon "enhanced table" at bounding box center [753, 345] width 11 height 11
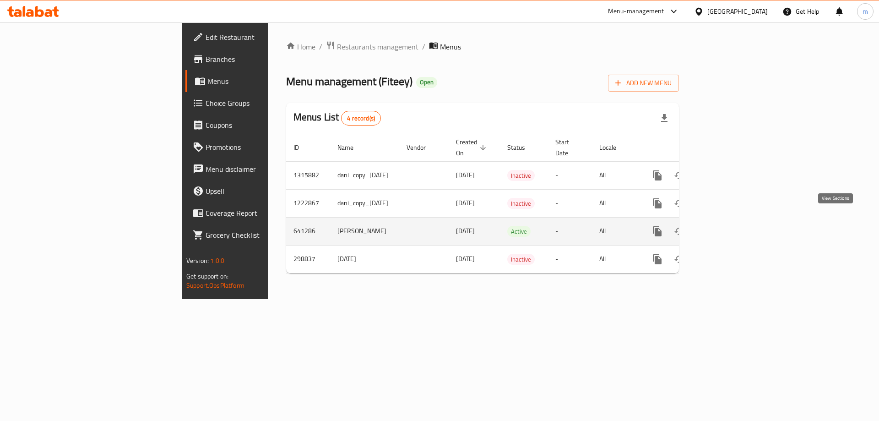
click at [734, 222] on link "enhanced table" at bounding box center [723, 231] width 22 height 22
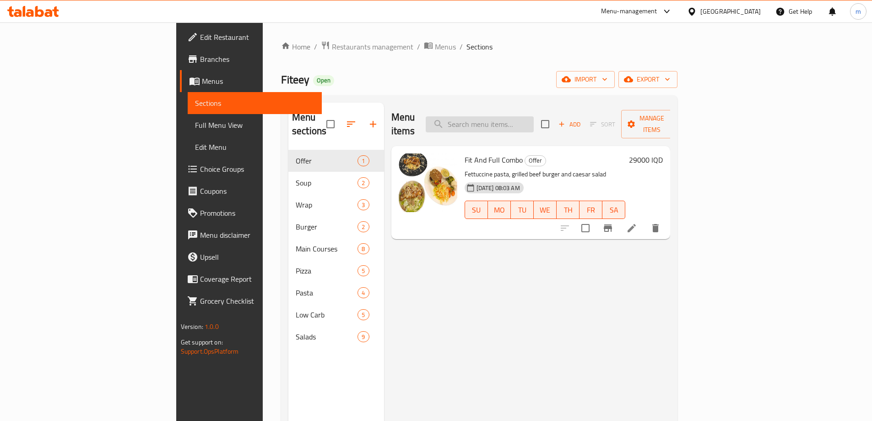
click at [534, 124] on input "search" at bounding box center [480, 124] width 108 height 16
paste input "Beetroot salad"
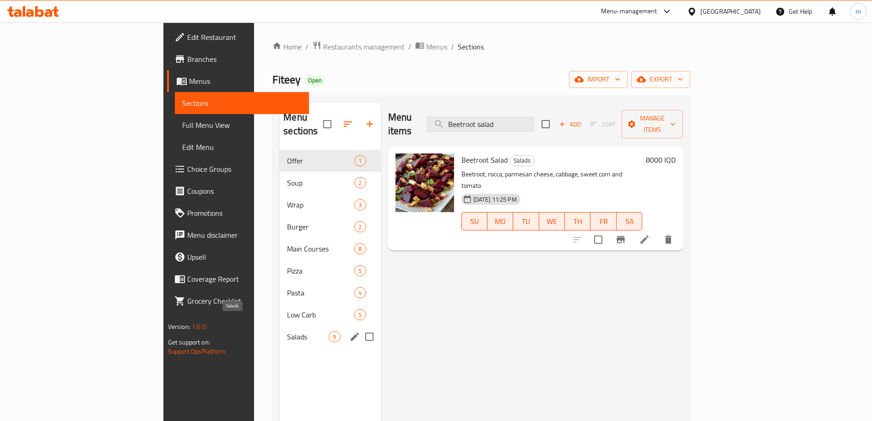
type input "Beetroot salad"
click at [287, 331] on span "Salads" at bounding box center [308, 336] width 42 height 11
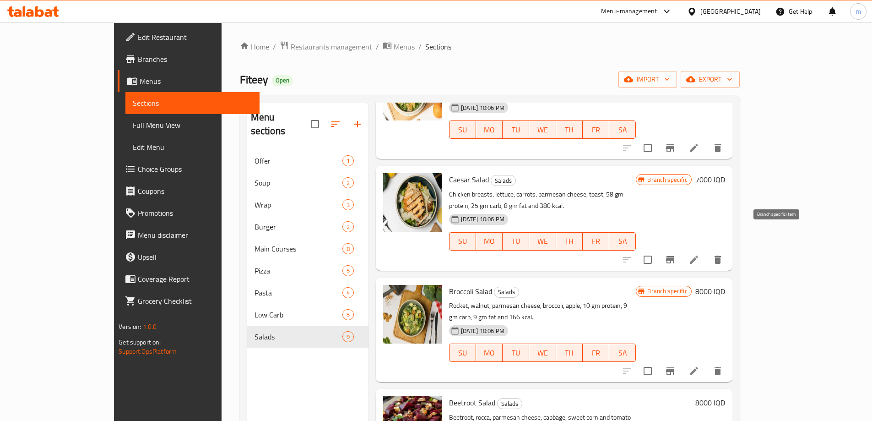
scroll to position [214, 0]
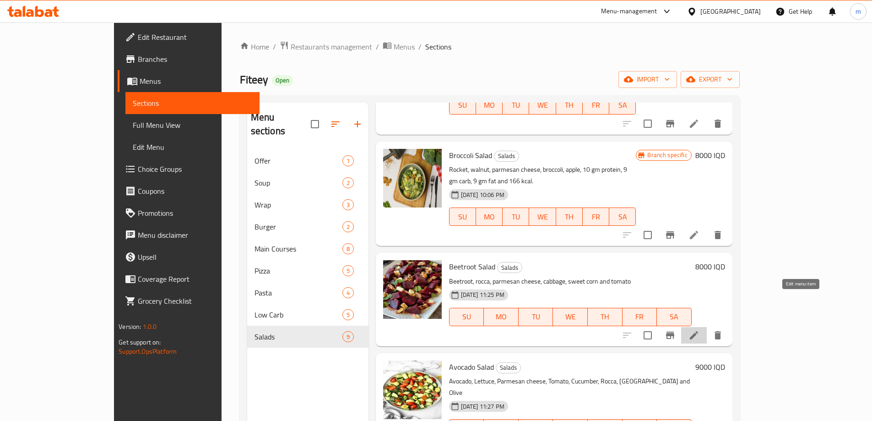
click at [700, 330] on icon at bounding box center [694, 335] width 11 height 11
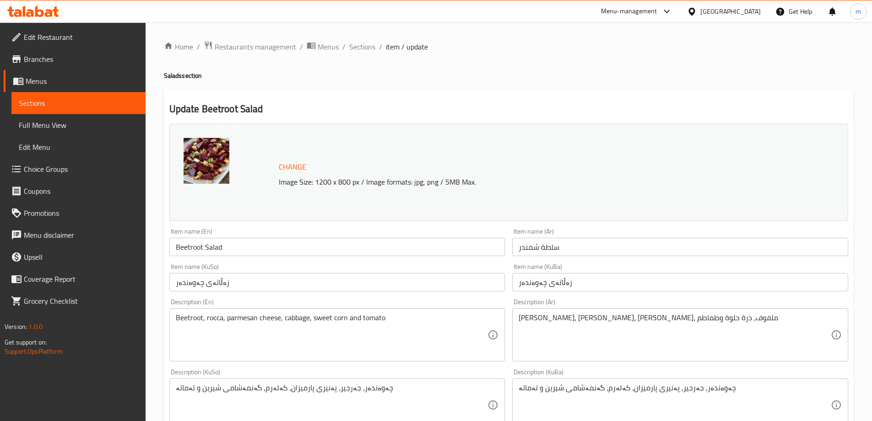
click at [430, 320] on textarea "Beetroot, rocca, parmesan cheese, cabbage, sweet corn and tomato" at bounding box center [332, 334] width 312 height 43
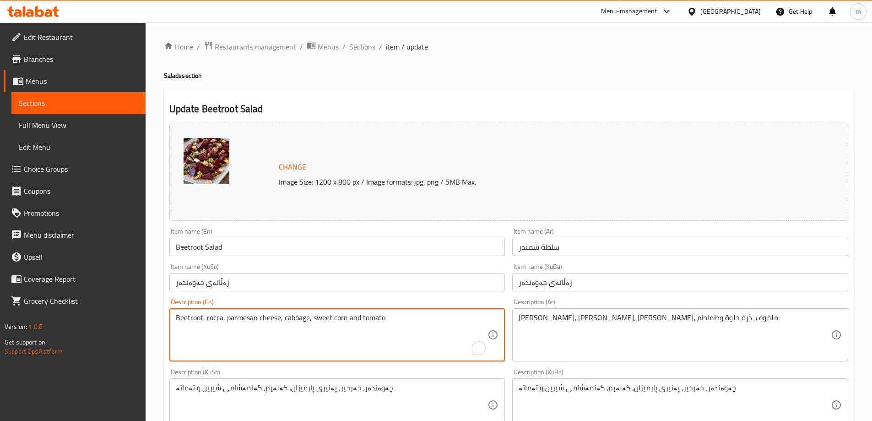
paste textarea "beetroot, cauliflower, lettuce, parsley, tomato, olive Total : • Calories: 162 …"
paste textarea "beetroot, cauliflower, lettuce, parsley, tomato, olive"
type textarea "Beetroot, rocca, parmesan cheese, cabbage, sweet corn and tomato"
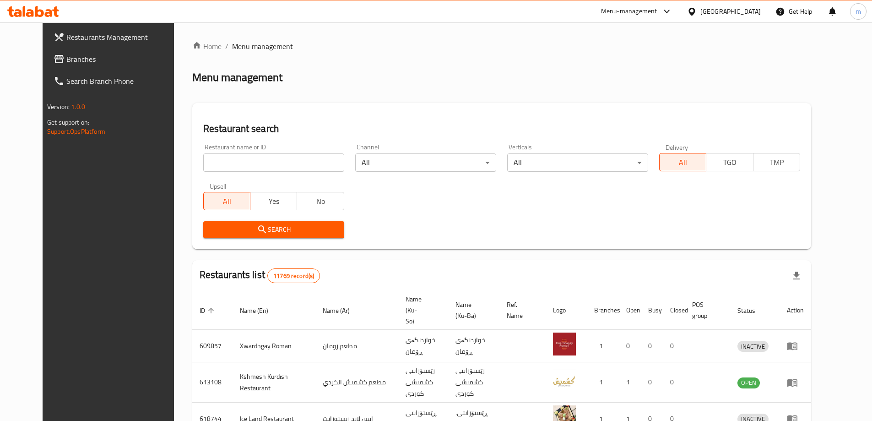
click at [66, 56] on span "Branches" at bounding box center [123, 59] width 114 height 11
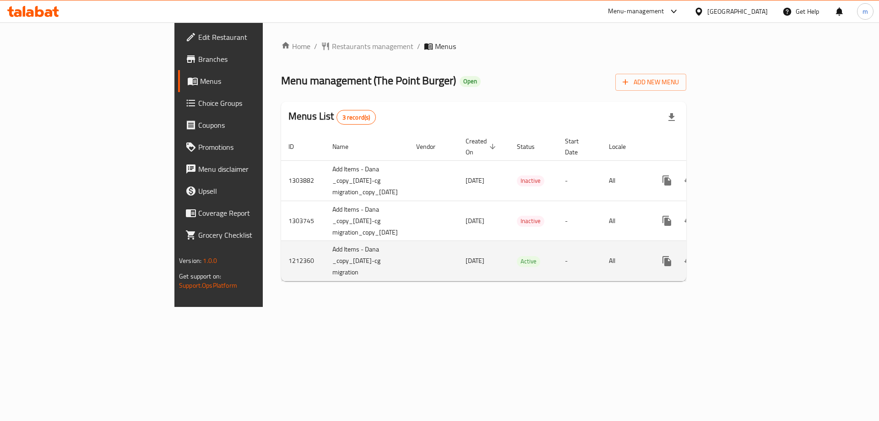
click at [739, 256] on icon "enhanced table" at bounding box center [733, 261] width 11 height 11
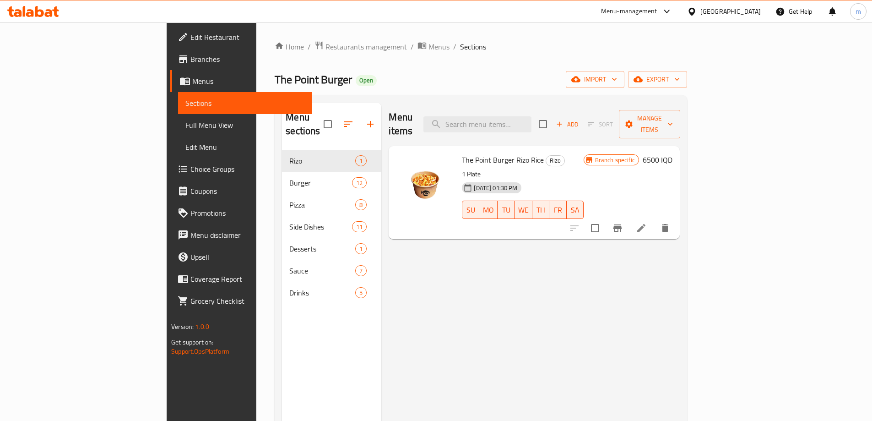
click at [178, 132] on link "Full Menu View" at bounding box center [245, 125] width 134 height 22
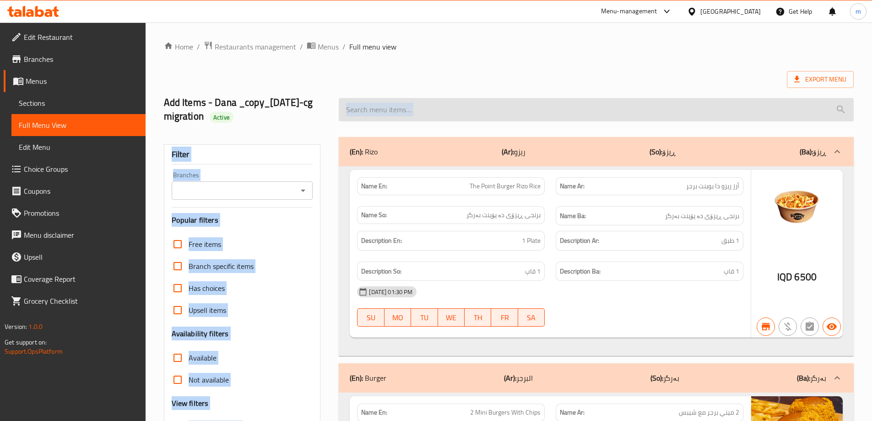
click at [513, 103] on input "search" at bounding box center [596, 109] width 515 height 23
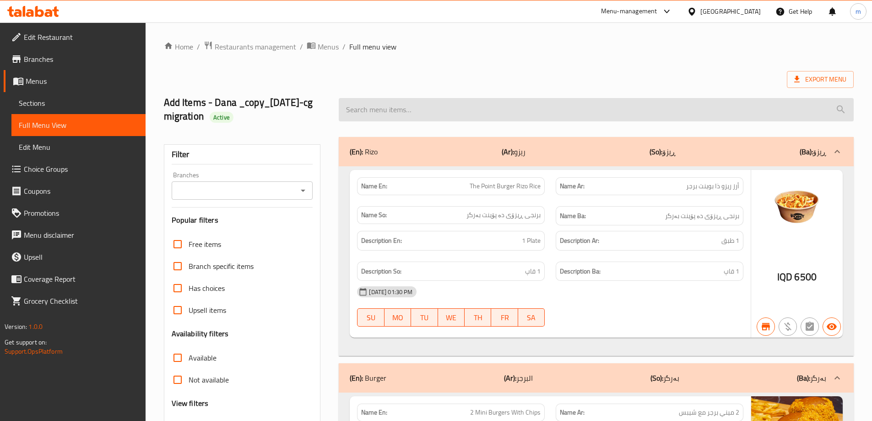
click at [481, 109] on input "search" at bounding box center [596, 109] width 515 height 23
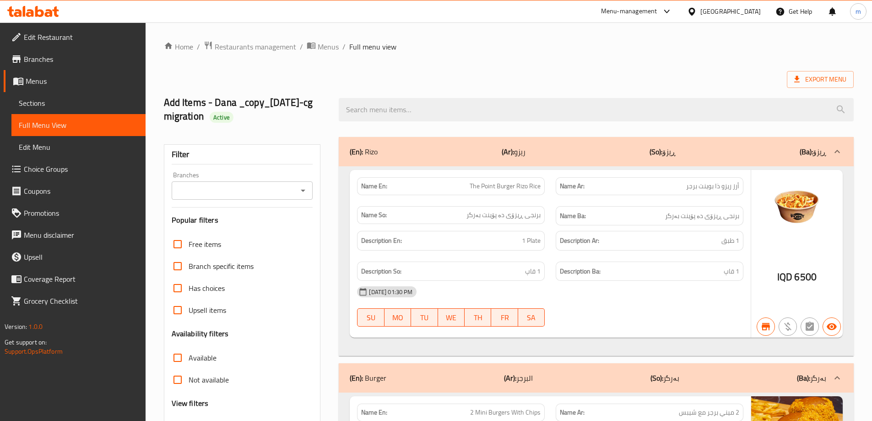
paste input "The Point Sauce"
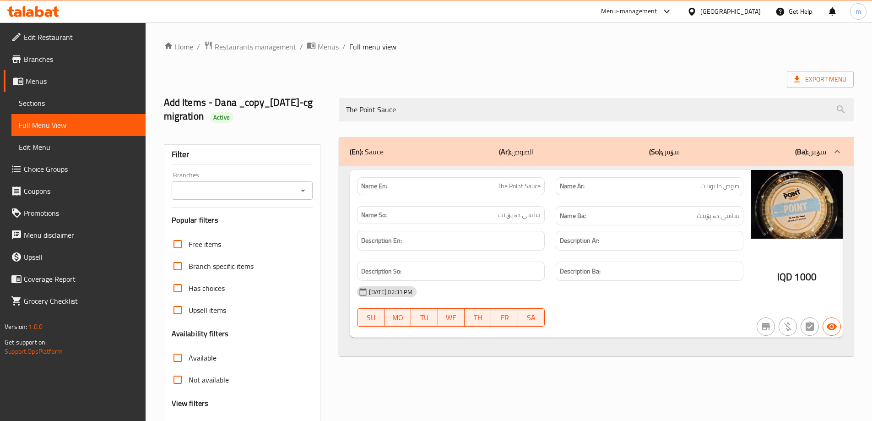
click at [305, 191] on icon "Open" at bounding box center [303, 190] width 11 height 11
type input "The Point Sauce"
click at [228, 233] on span "The Point Burger, Naz Naz" at bounding box center [219, 229] width 82 height 11
type input "The Point Burger, Naz Naz"
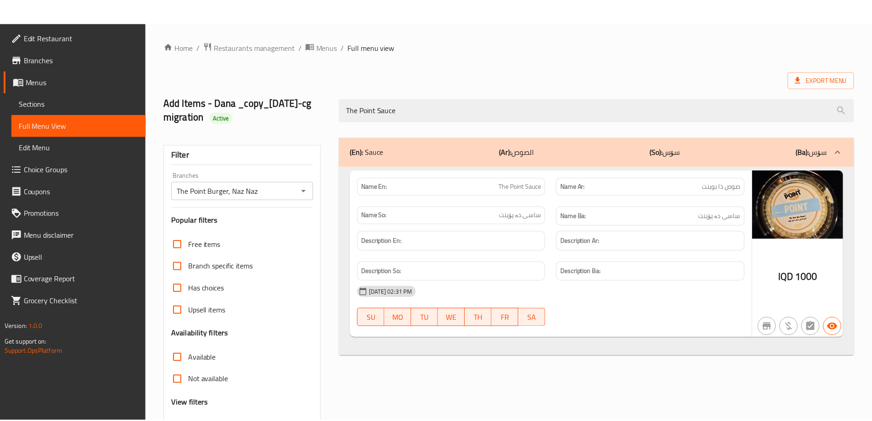
scroll to position [80, 0]
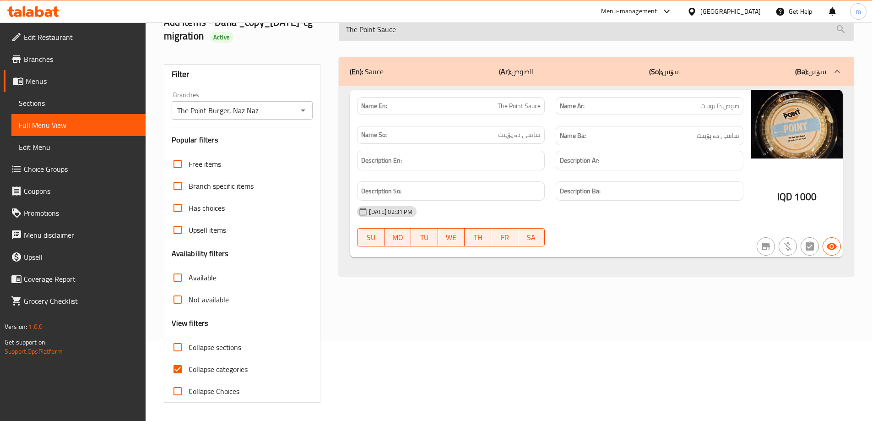
click at [533, 37] on input "The Point Sauce" at bounding box center [596, 29] width 515 height 23
paste input "Sweet Chilli"
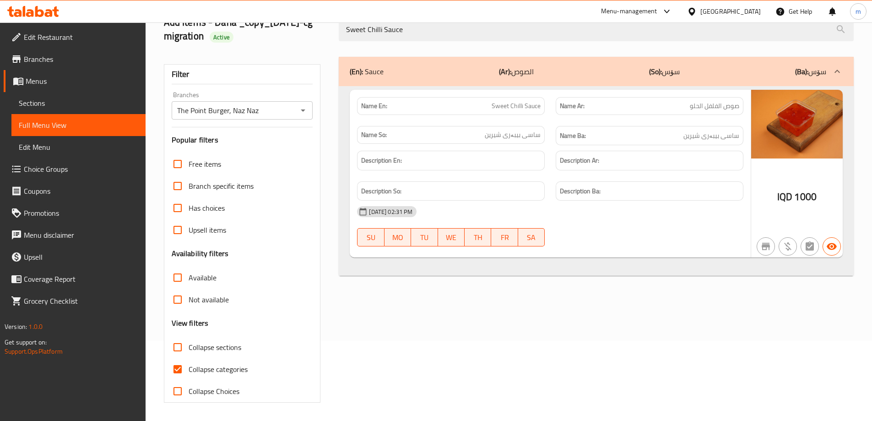
type input "Sweet Chilli Sauce"
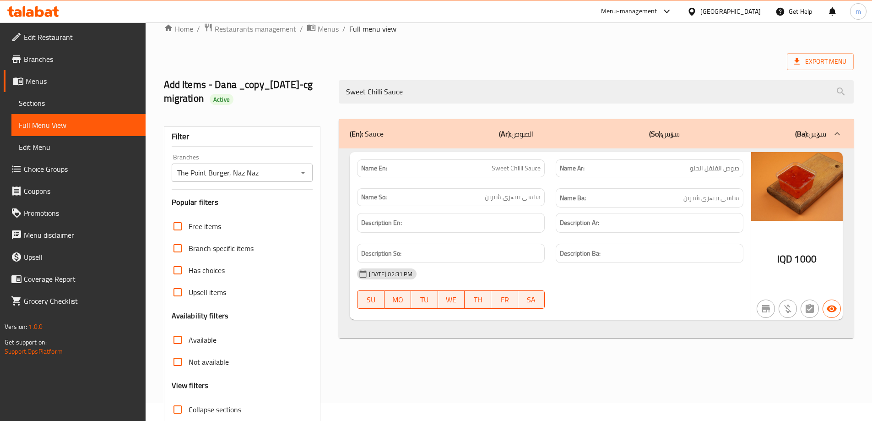
scroll to position [0, 0]
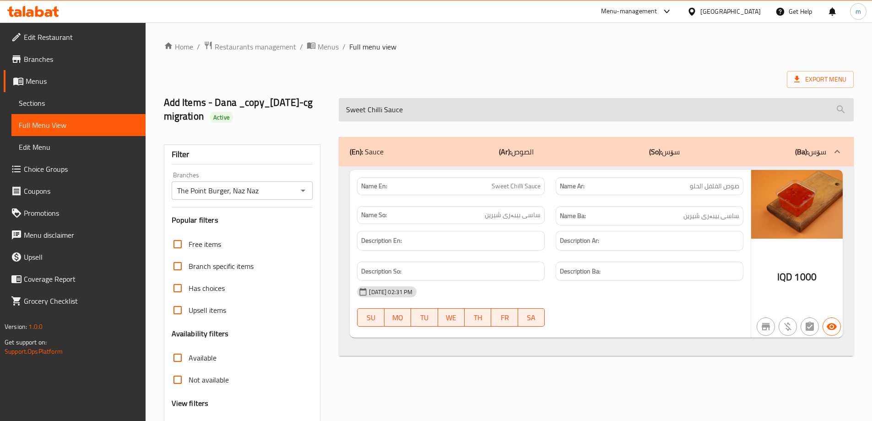
click at [421, 102] on input "Sweet Chilli Sauce" at bounding box center [596, 109] width 515 height 23
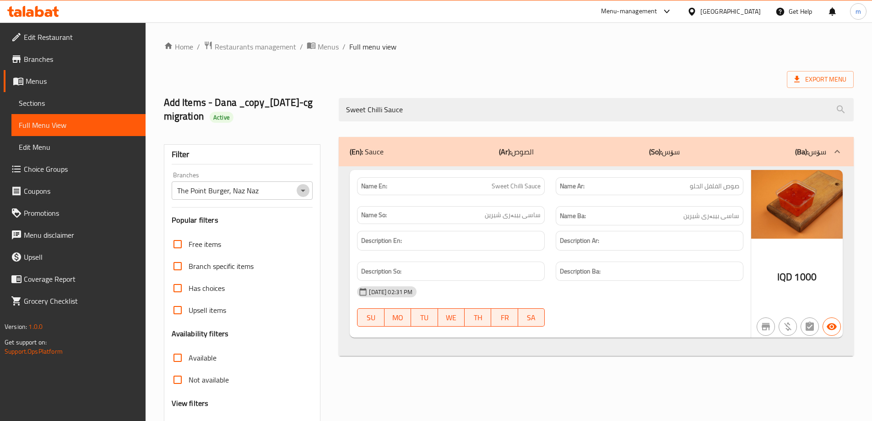
click at [306, 190] on icon "Open" at bounding box center [303, 190] width 11 height 11
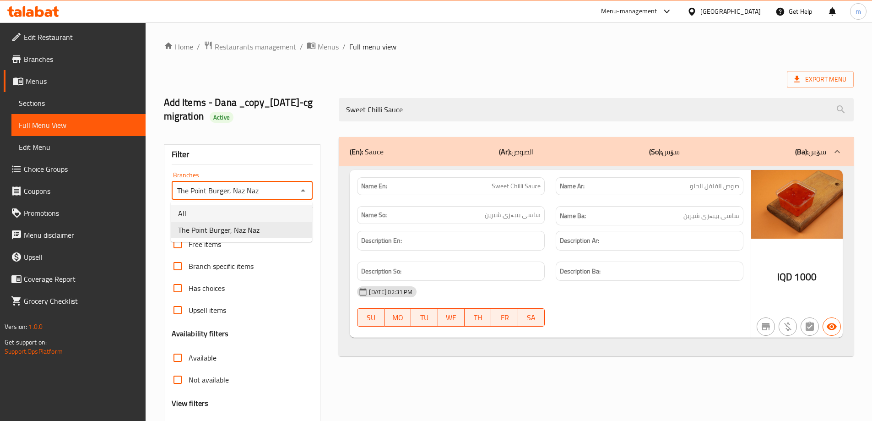
click at [235, 212] on li "All" at bounding box center [241, 213] width 141 height 16
click at [304, 192] on icon "Open" at bounding box center [303, 190] width 11 height 11
click at [258, 229] on span "The Point Burger, Naz Naz" at bounding box center [219, 229] width 82 height 11
type input "The Point Burger, Naz Naz"
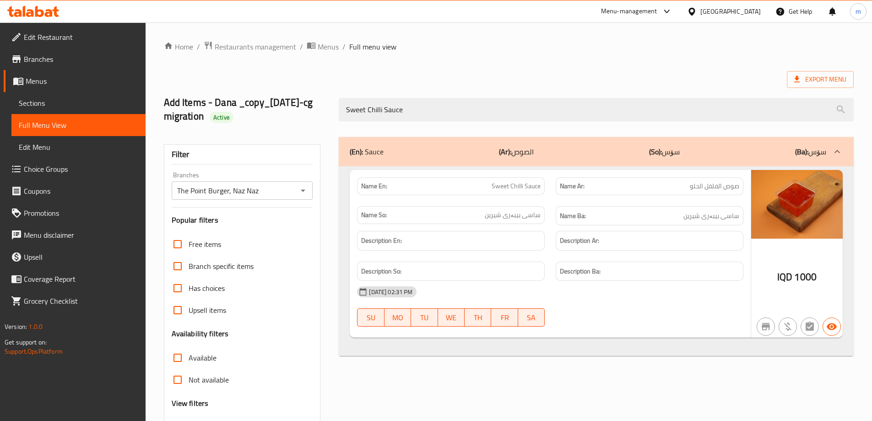
click at [443, 87] on div "Add Items - Dana _copy_02/11/2022-cg migration Active Sweet Chilli Sauce" at bounding box center [508, 109] width 701 height 54
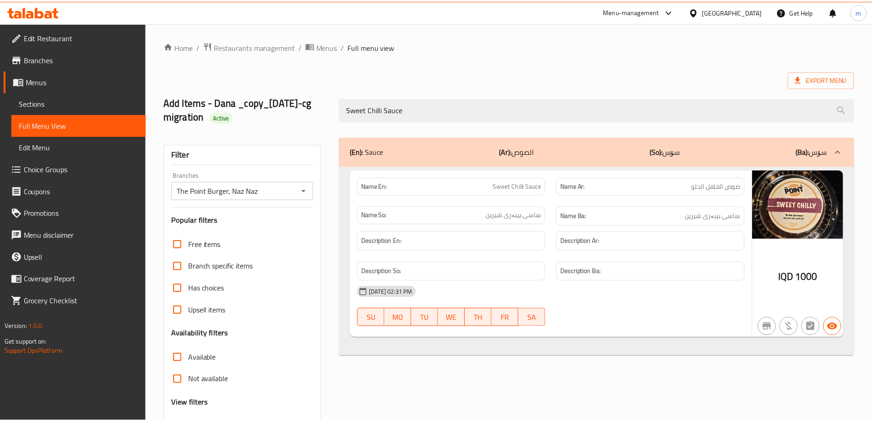
scroll to position [80, 0]
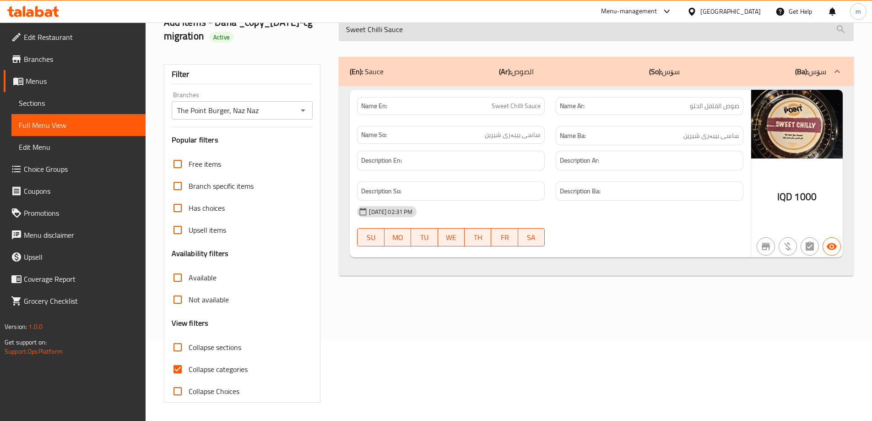
click at [438, 33] on input "Sweet Chilli Sauce" at bounding box center [596, 29] width 515 height 23
paste input "picy"
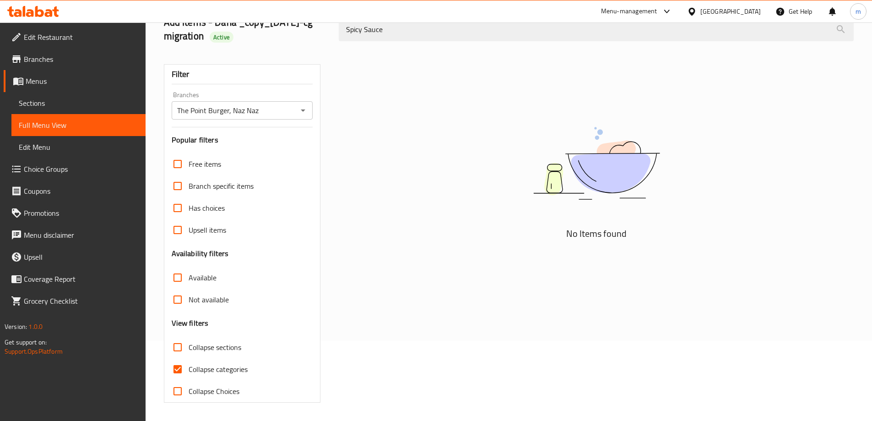
type input "Spicy Sauce"
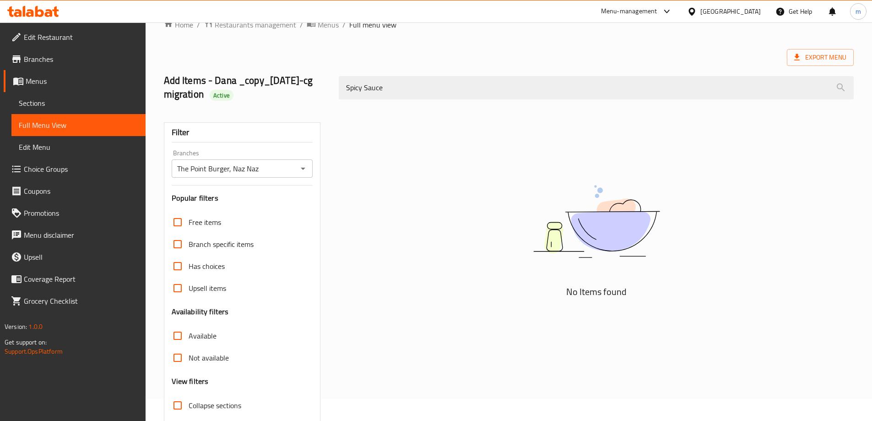
scroll to position [0, 0]
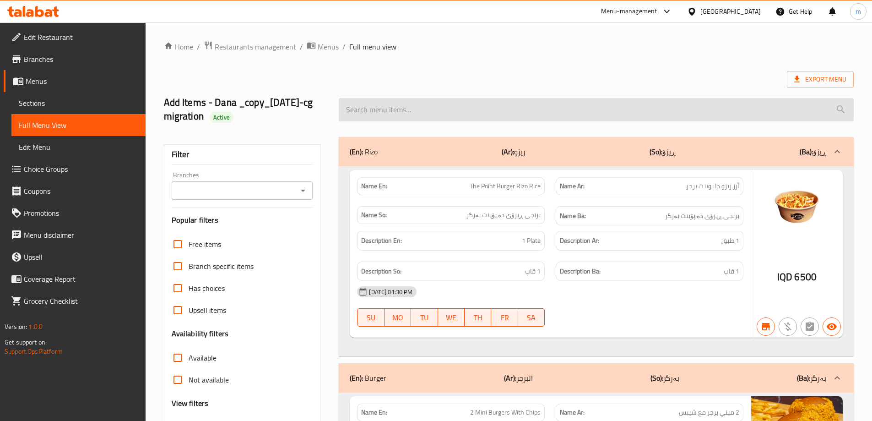
click at [415, 98] on input "search" at bounding box center [596, 109] width 515 height 23
paste input "description is same as item name Kindly send the ingredient of the item الوصف ه…"
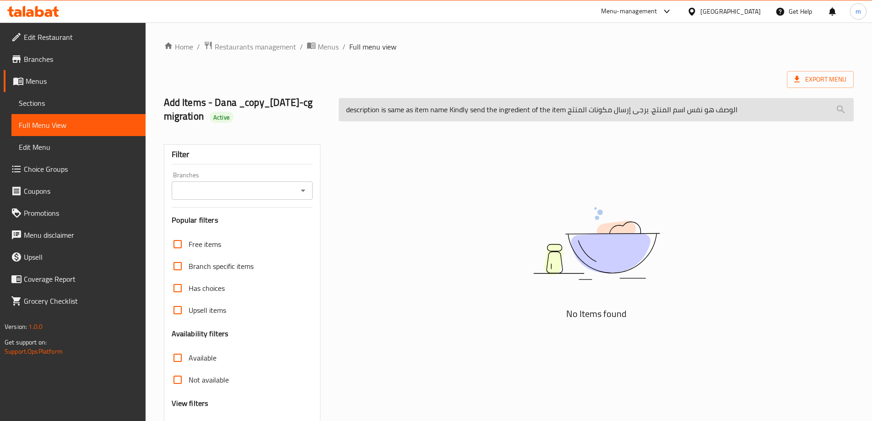
click at [413, 105] on input "description is same as item name Kindly send the ingredient of the item الوصف ه…" at bounding box center [596, 109] width 515 height 23
paste input "Truffle Sauce"
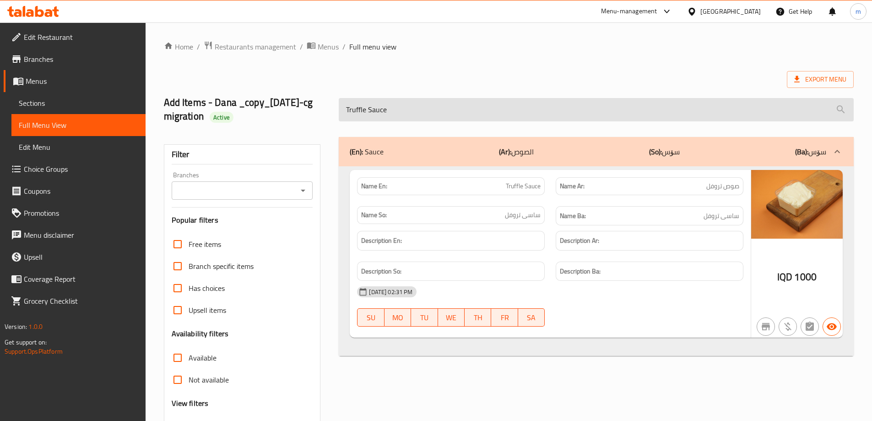
click at [396, 111] on input "Truffle Sauce" at bounding box center [596, 109] width 515 height 23
paste input "Spicy"
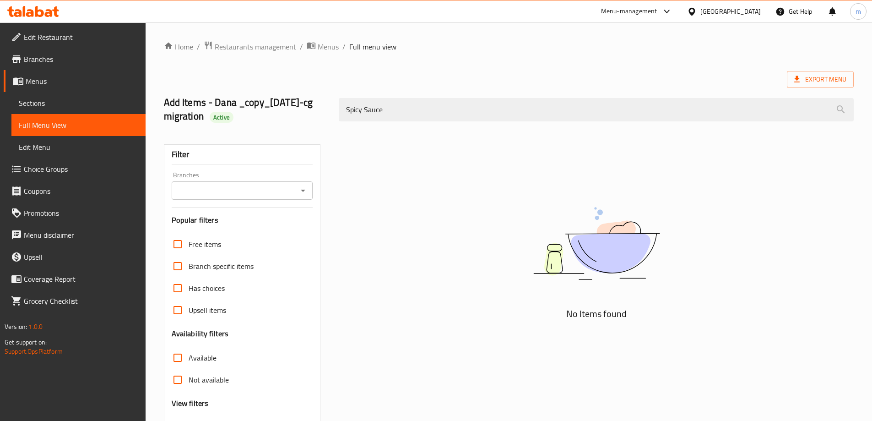
type input "Spicy Sauce"
click at [56, 108] on span "Sections" at bounding box center [79, 103] width 120 height 11
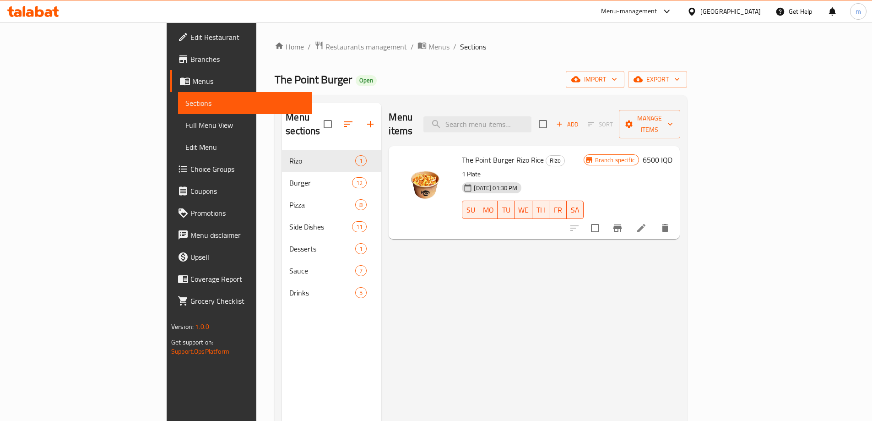
click at [185, 122] on span "Full Menu View" at bounding box center [245, 125] width 120 height 11
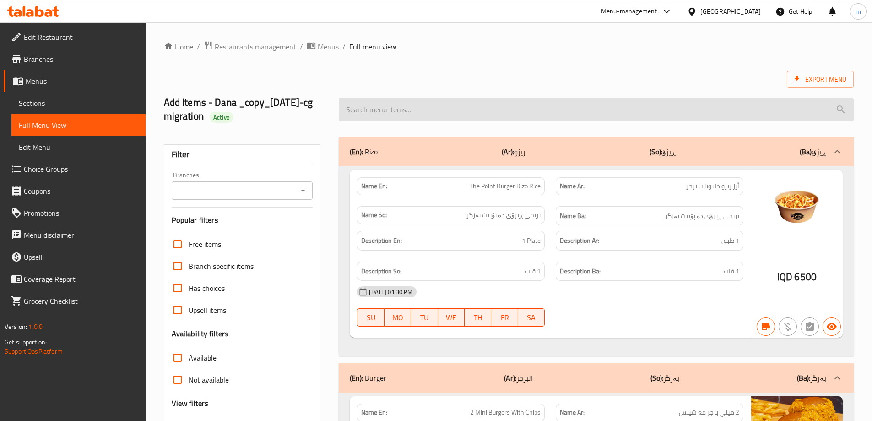
click at [516, 109] on input "search" at bounding box center [596, 109] width 515 height 23
paste input "Curry Sauce"
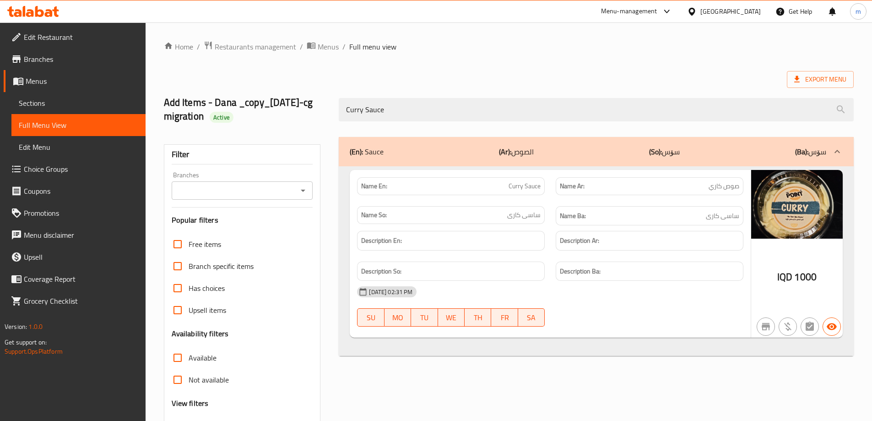
click at [302, 188] on icon "Open" at bounding box center [303, 190] width 11 height 11
type input "Curry Sauce"
click at [235, 229] on span "The Point Burger, Naz Naz" at bounding box center [219, 229] width 82 height 11
type input "The Point Burger, Naz Naz"
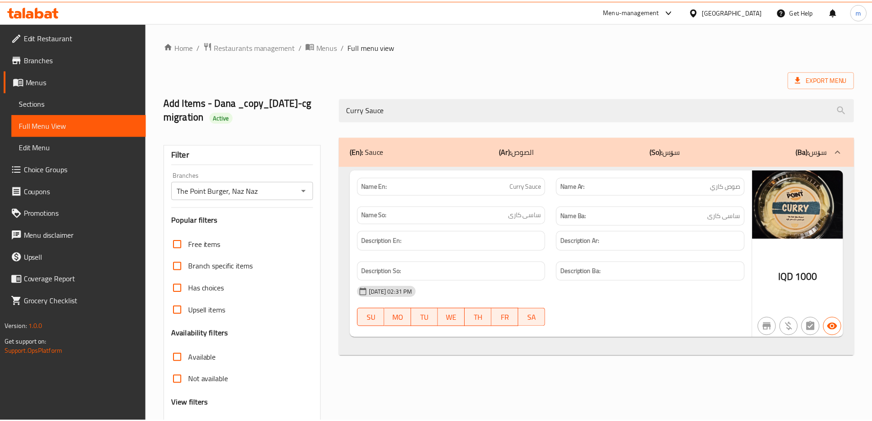
scroll to position [80, 0]
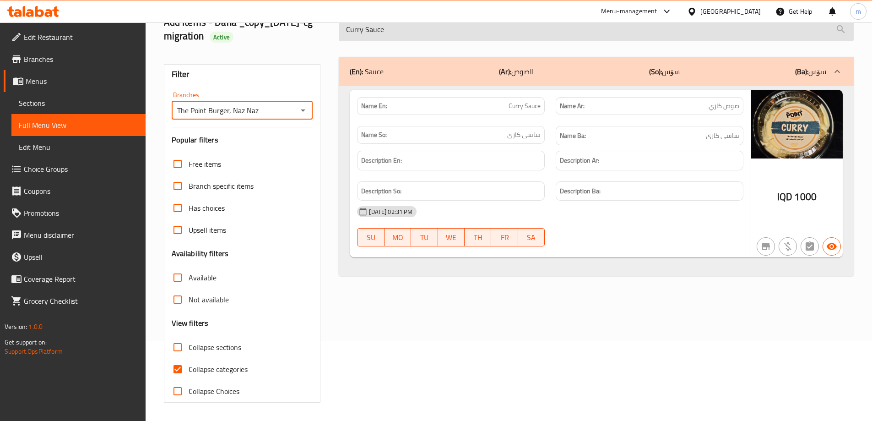
click at [444, 38] on input "Curry Sauce" at bounding box center [596, 29] width 515 height 23
paste input "Spic"
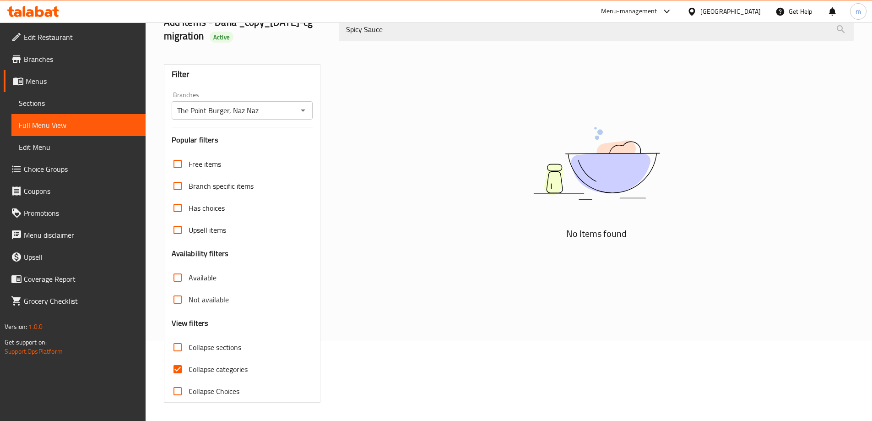
type input "Spicy Sauce"
click at [60, 105] on span "Sections" at bounding box center [79, 103] width 120 height 11
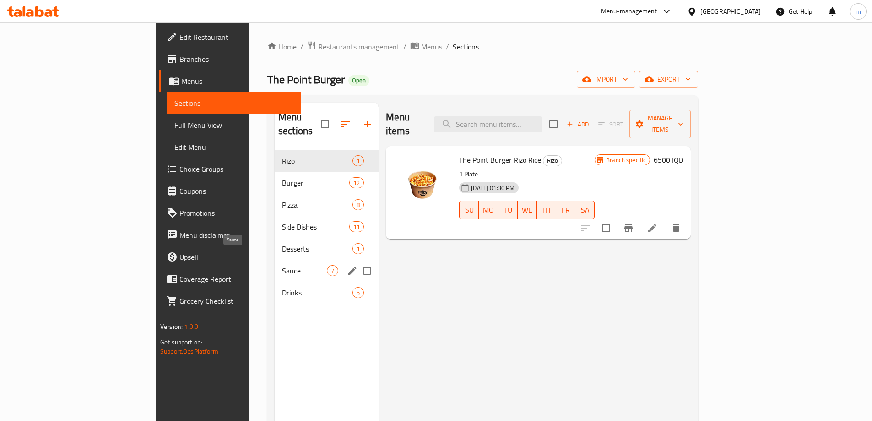
click at [275, 260] on div "Sauce 7" at bounding box center [327, 271] width 104 height 22
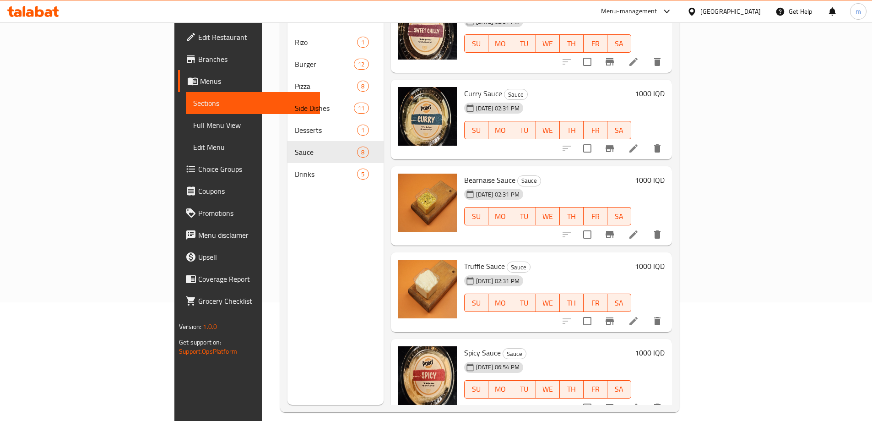
scroll to position [128, 0]
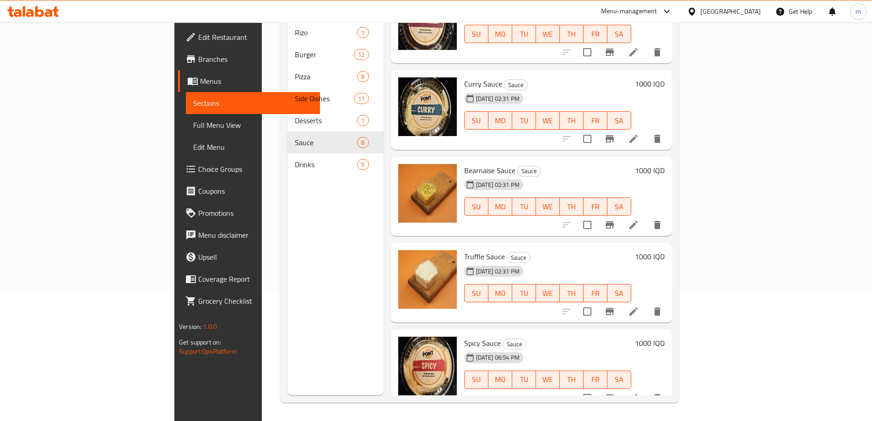
click at [647, 390] on li at bounding box center [634, 398] width 26 height 16
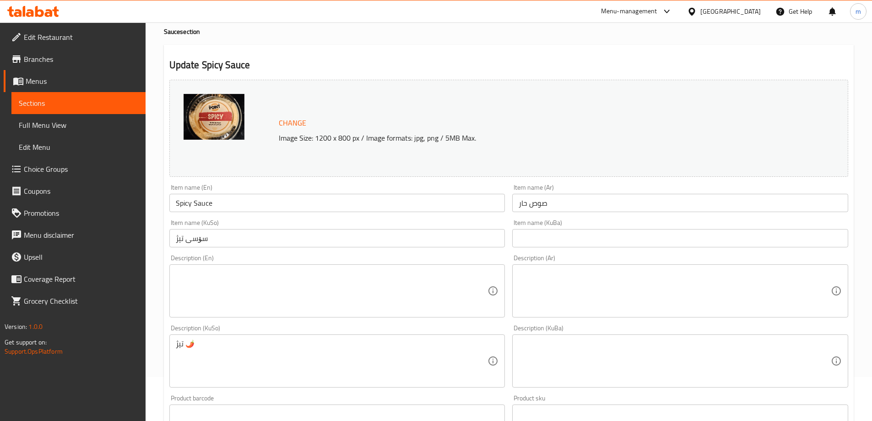
scroll to position [45, 0]
click at [216, 357] on textarea "تیژ 🌶️" at bounding box center [332, 359] width 312 height 43
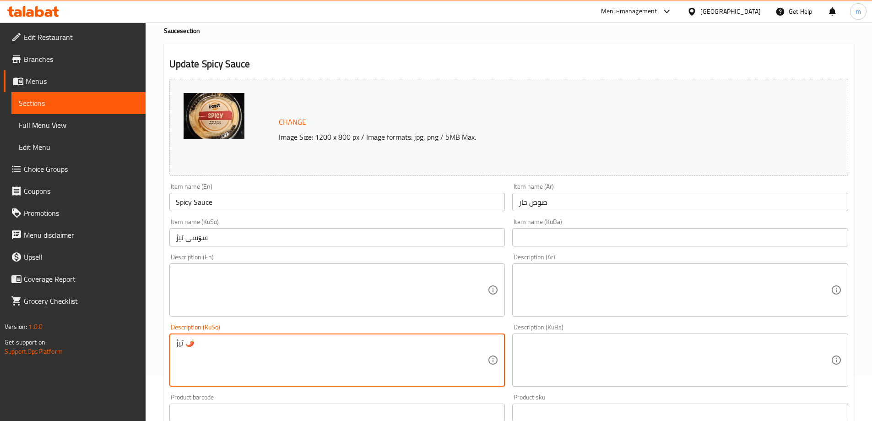
click at [216, 357] on textarea "تیژ 🌶️" at bounding box center [332, 359] width 312 height 43
click at [205, 208] on input "Spicy Sauce" at bounding box center [337, 202] width 336 height 18
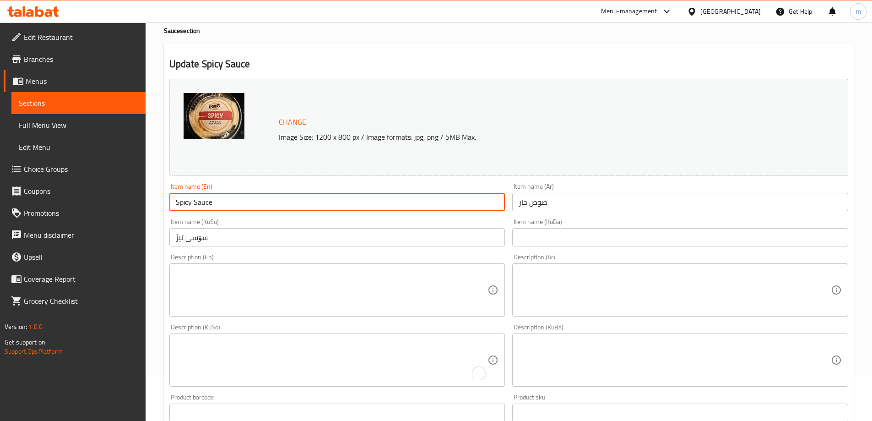
click at [205, 208] on input "Spicy Sauce" at bounding box center [337, 202] width 336 height 18
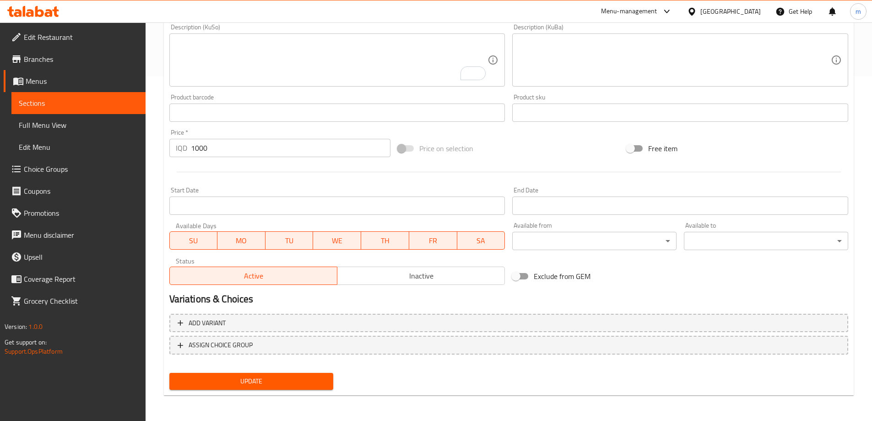
click at [260, 375] on span "Update" at bounding box center [252, 380] width 150 height 11
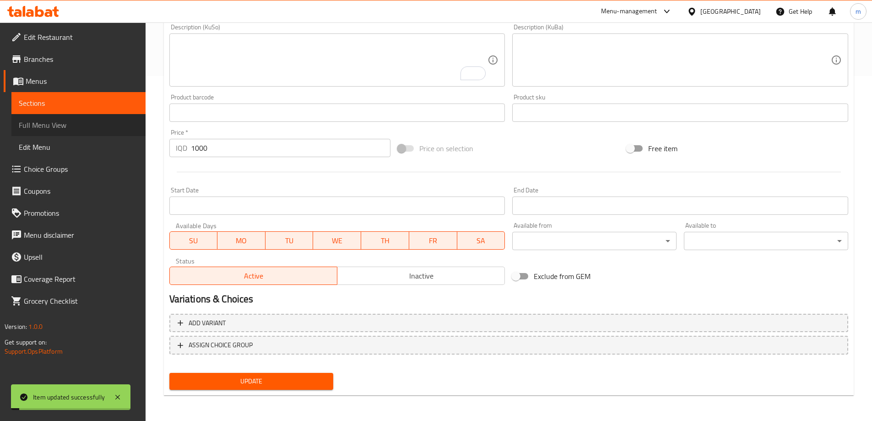
click at [68, 126] on span "Full Menu View" at bounding box center [79, 125] width 120 height 11
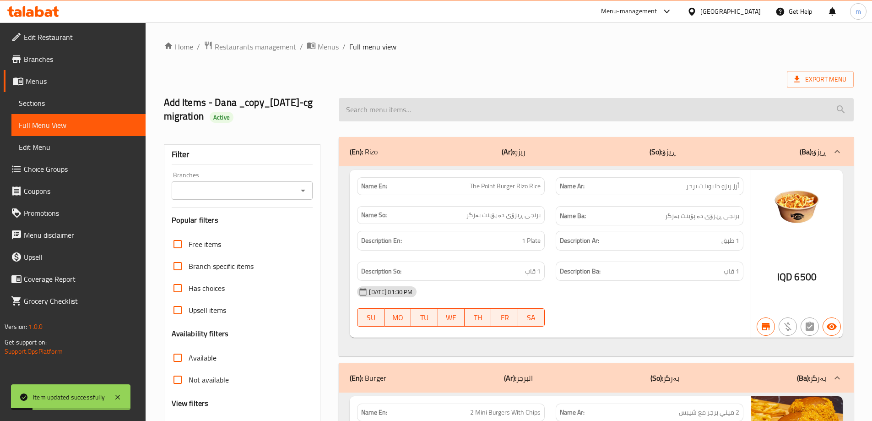
click at [459, 109] on input "search" at bounding box center [596, 109] width 515 height 23
paste input "Spicy Sauce"
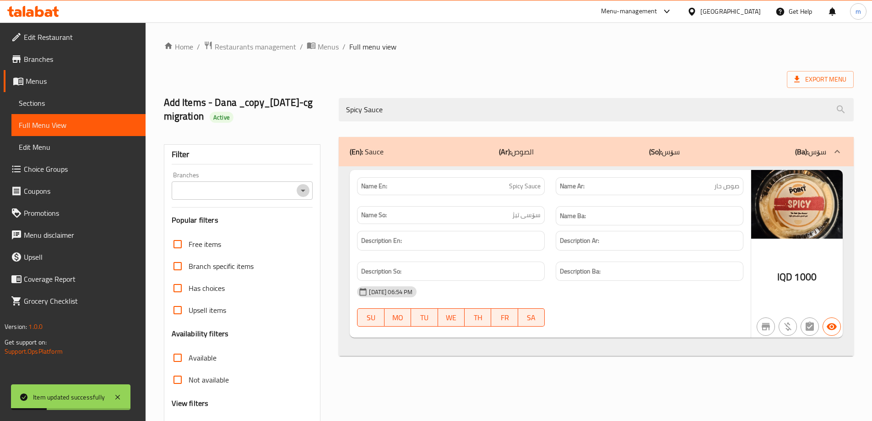
click at [303, 193] on icon "Open" at bounding box center [303, 190] width 11 height 11
type input "Spicy Sauce"
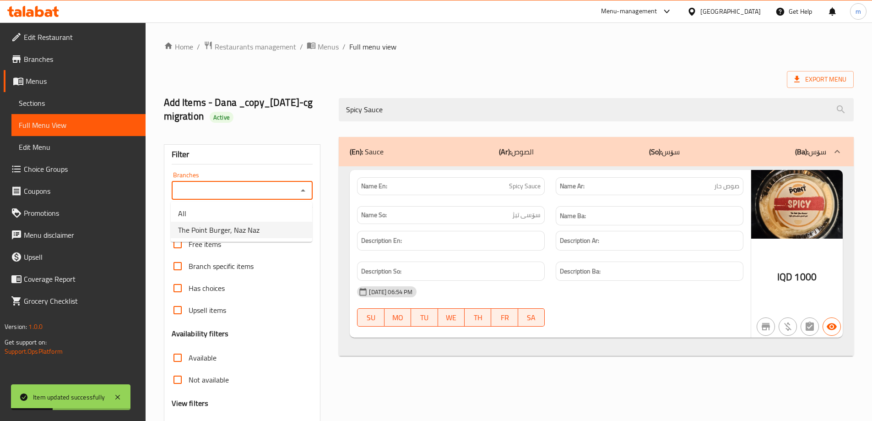
click at [265, 227] on li "The Point Burger, Naz Naz" at bounding box center [241, 230] width 141 height 16
type input "The Point Burger, Naz Naz"
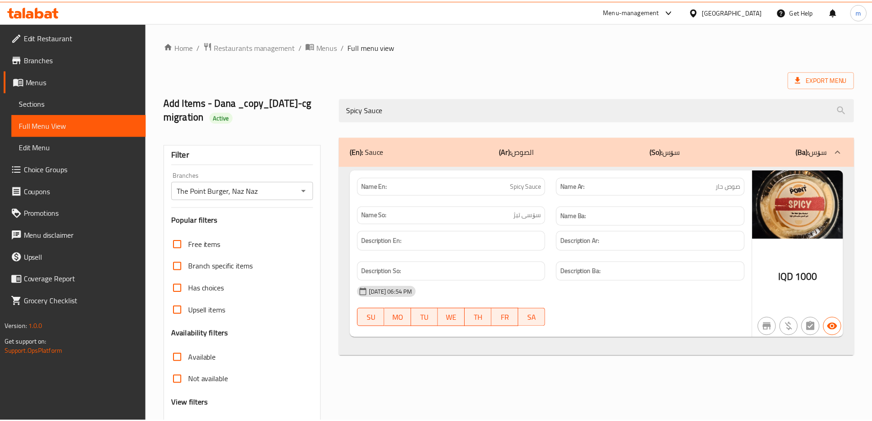
scroll to position [80, 0]
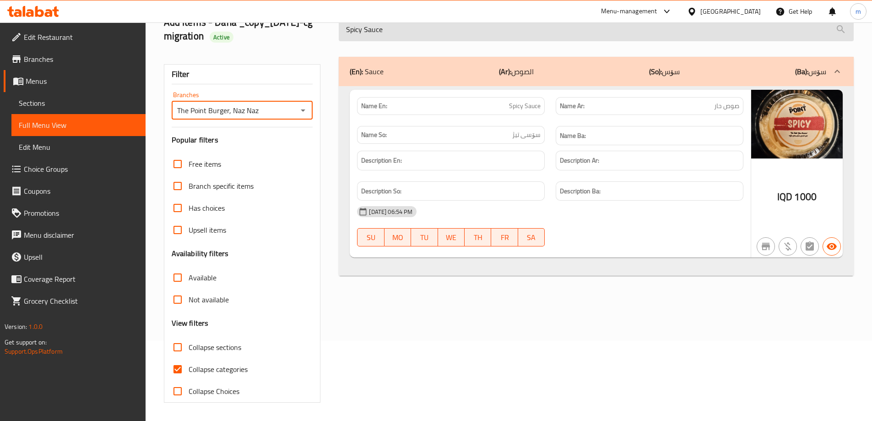
click at [375, 33] on input "Spicy Sauce" at bounding box center [596, 29] width 515 height 23
paste input "Truffle"
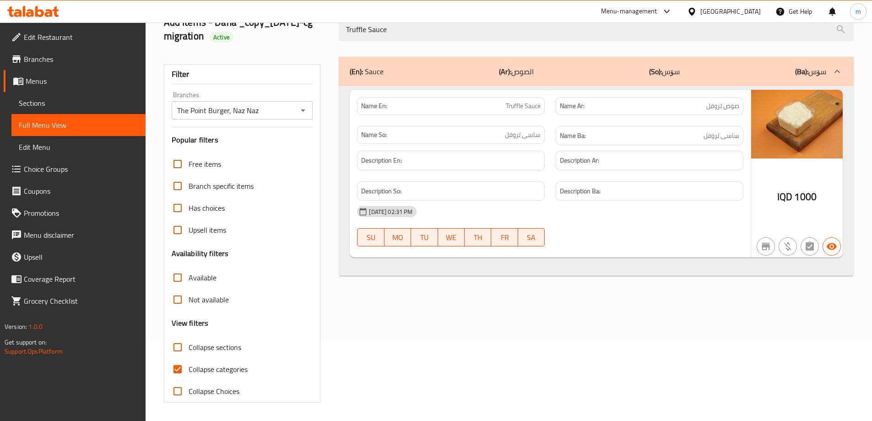
click at [303, 111] on icon "Open" at bounding box center [303, 110] width 11 height 11
type input "Truffle Sauce"
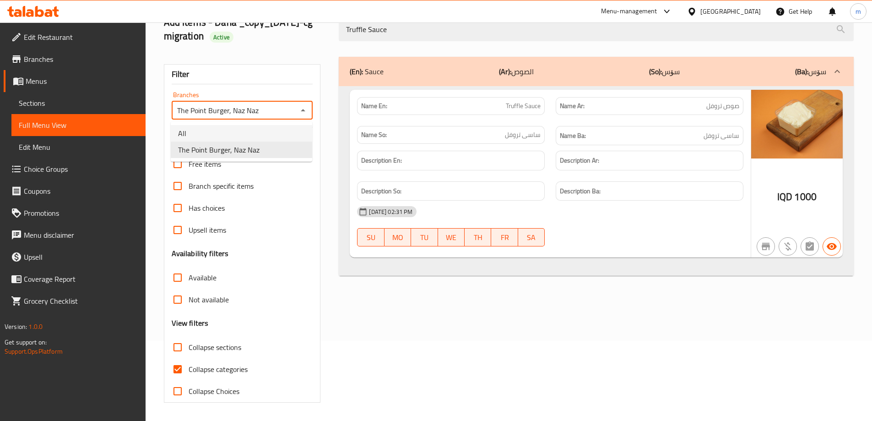
drag, startPoint x: 255, startPoint y: 135, endPoint x: 264, endPoint y: 131, distance: 9.4
click at [255, 135] on li "All" at bounding box center [241, 133] width 141 height 16
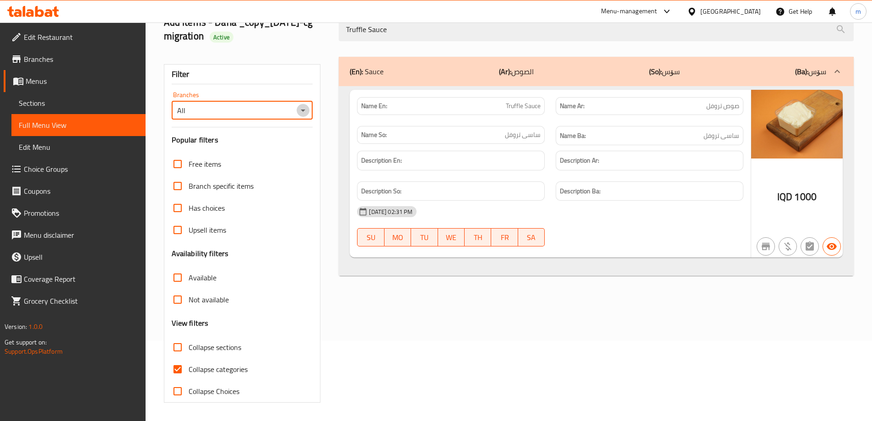
click at [302, 113] on icon "Open" at bounding box center [303, 110] width 11 height 11
click at [251, 152] on span "The Point Burger, Naz Naz" at bounding box center [219, 149] width 82 height 11
type input "The Point Burger, Naz Naz"
click at [287, 90] on div "Filter Branches The Point Burger, Naz Naz Branches Popular filters Free items B…" at bounding box center [242, 233] width 157 height 338
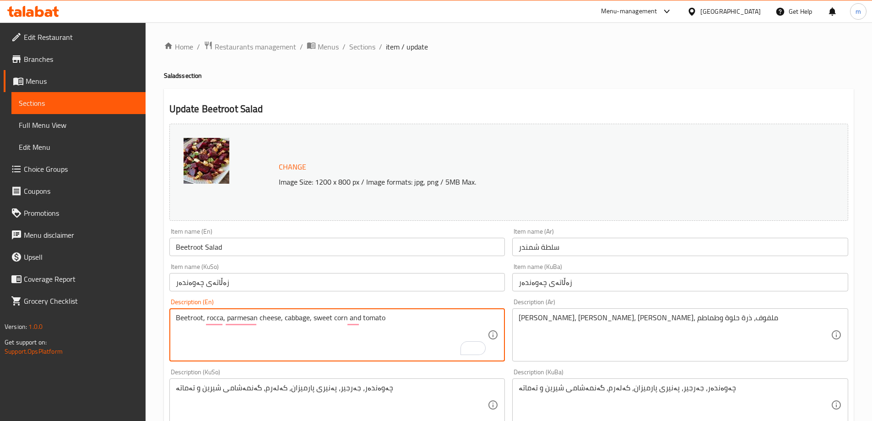
click at [270, 332] on textarea "Beetroot, rocca, parmesan cheese, cabbage, sweet corn and tomato" at bounding box center [332, 334] width 312 height 43
click at [271, 332] on textarea "Beetroot, rocca, parmesan cheese, cabbage, sweet corn and tomato" at bounding box center [332, 334] width 312 height 43
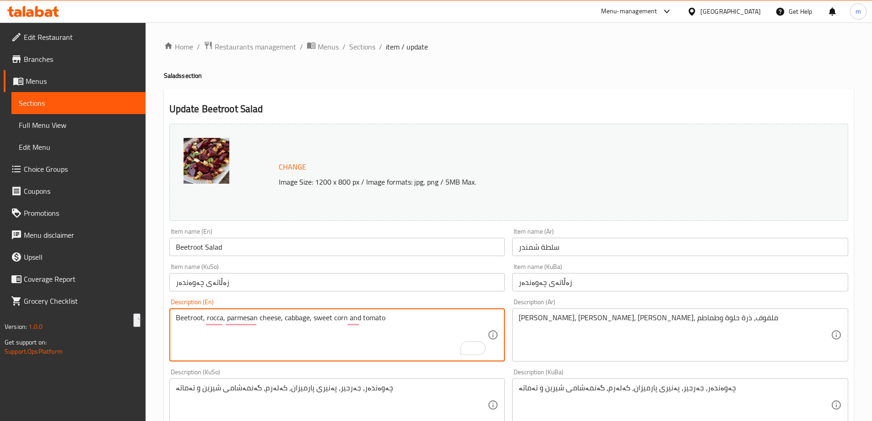
paste textarea "cauliflower, lettuce, parsley, tomato and olive"
click at [325, 319] on textarea "Beetroot, cauliflower, lettuce, parsley, tomato and olive" at bounding box center [332, 334] width 312 height 43
drag, startPoint x: 328, startPoint y: 320, endPoint x: 314, endPoint y: 316, distance: 14.2
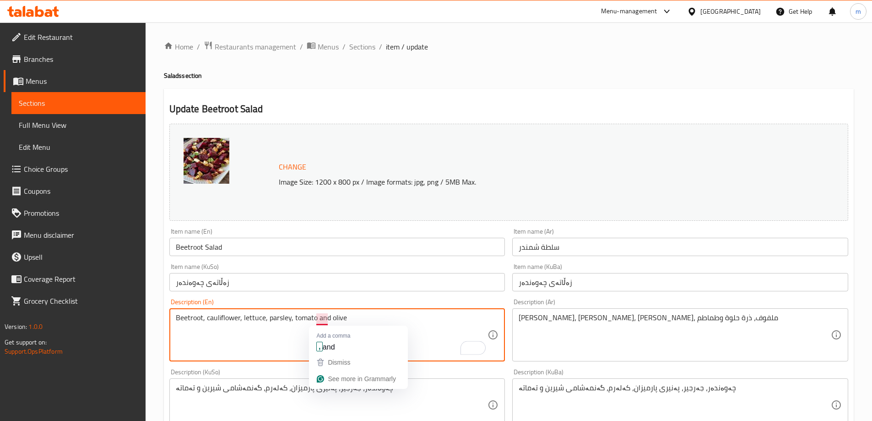
click at [314, 316] on textarea "Beetroot, cauliflower, lettuce, parsley, tomato and olive" at bounding box center [332, 334] width 312 height 43
click at [353, 321] on textarea "Beetroot, cauliflower, lettuce, parsley, tomato, olive" at bounding box center [332, 334] width 312 height 43
paste textarea ",162 kcal, 29 gram carbs, 7 gram protein and 3 gram fat"
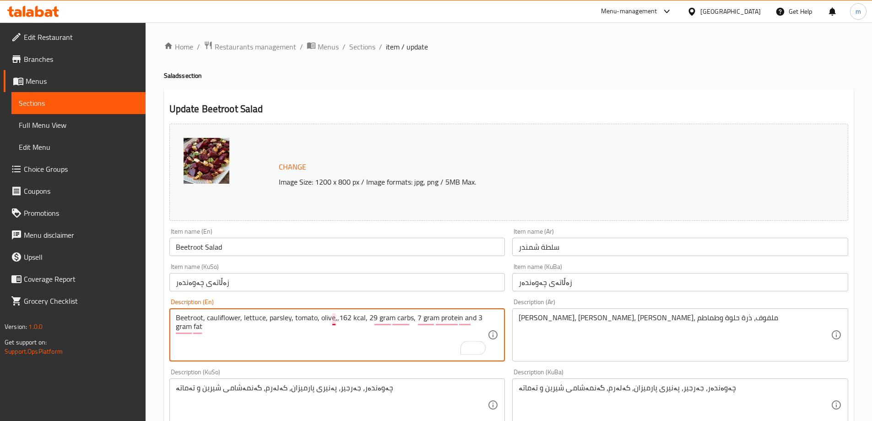
click at [335, 321] on textarea "Beetroot, cauliflower, lettuce, parsley, tomato, olive,,162 kcal, 29 gram carbs…" at bounding box center [332, 334] width 312 height 43
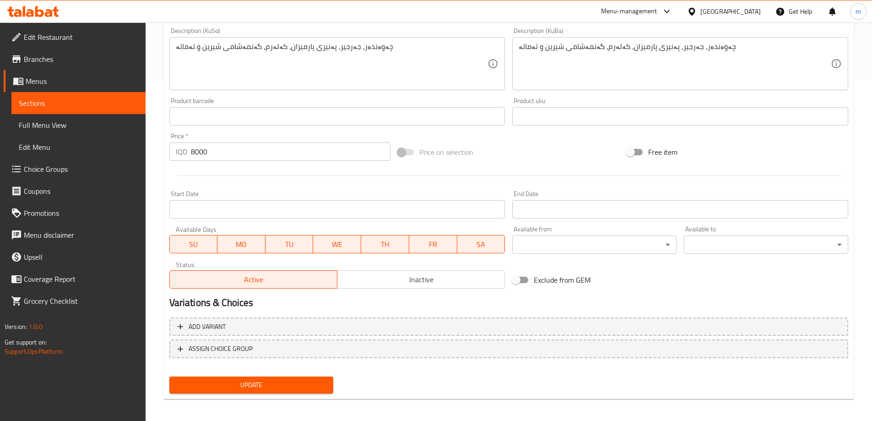
scroll to position [345, 0]
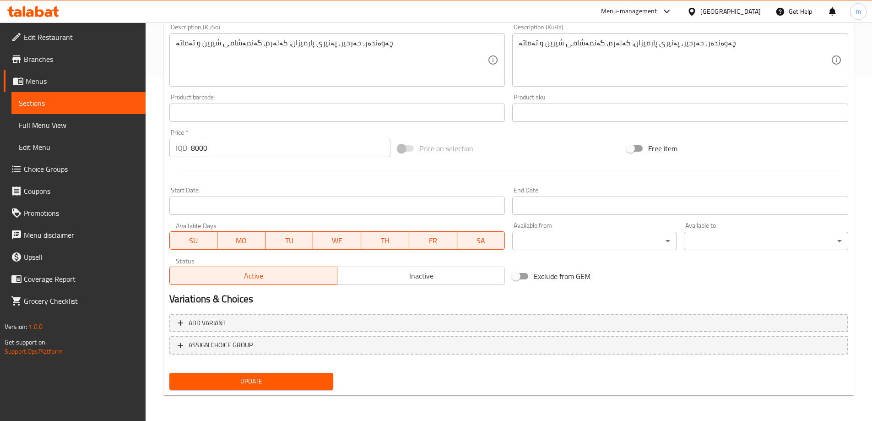
type textarea "Beetroot, cauliflower, lettuce, parsley, tomato, olive,162 kcal, 29 gram carbs,…"
click at [281, 385] on span "Update" at bounding box center [252, 380] width 150 height 11
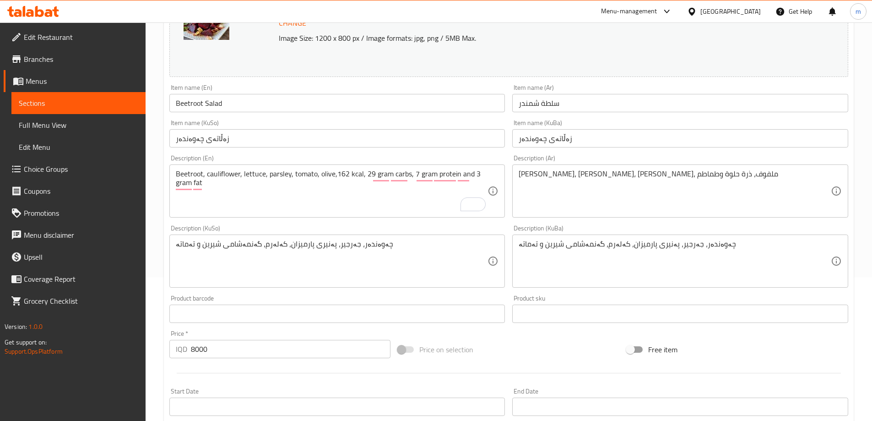
scroll to position [24, 0]
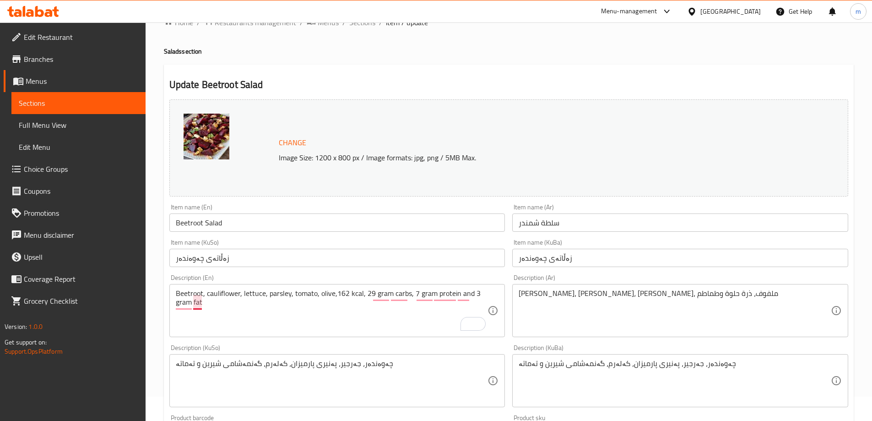
click at [197, 304] on textarea "Beetroot, cauliflower, lettuce, parsley, tomato, olive,162 kcal, 29 gram carbs,…" at bounding box center [332, 310] width 312 height 43
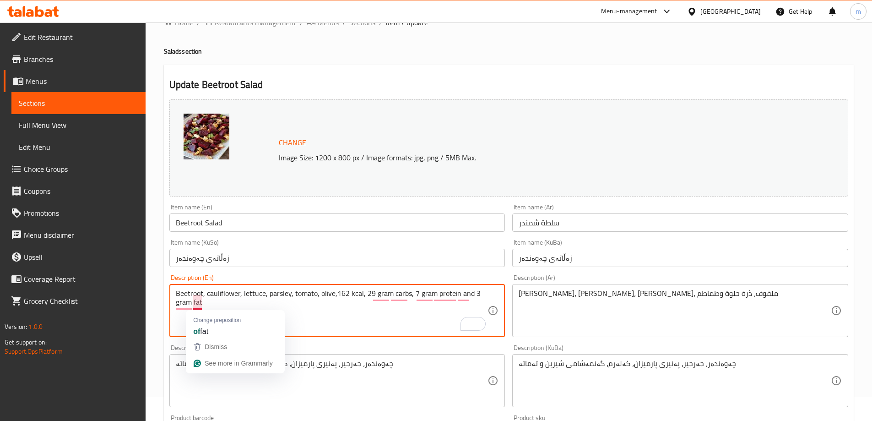
click at [197, 304] on textarea "Beetroot, cauliflower, lettuce, parsley, tomato, olive,162 kcal, 29 gram carbs,…" at bounding box center [332, 310] width 312 height 43
click at [198, 304] on textarea "Beetroot, cauliflower, lettuce, parsley, tomato, olive,162 kcal, 29 gram carbs,…" at bounding box center [332, 310] width 312 height 43
click at [663, 290] on textarea "شمندر، جرجير، جبن بارميزان، ملفوف، ذرة حلوة وطماطم" at bounding box center [675, 310] width 312 height 43
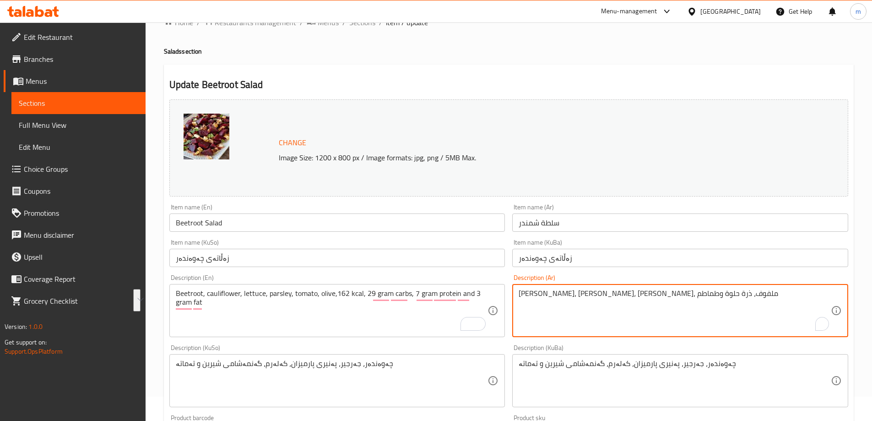
click at [663, 290] on textarea "شمندر، جرجير، جبن بارميزان، ملفوف، ذرة حلوة وطماطم" at bounding box center [675, 310] width 312 height 43
paste textarea "قرنبيط، خس، بقدونس، طماطم، زيتون، 162 سعرة حرارية، 29 جرام كربوهيدرات، 7 جرام ب…"
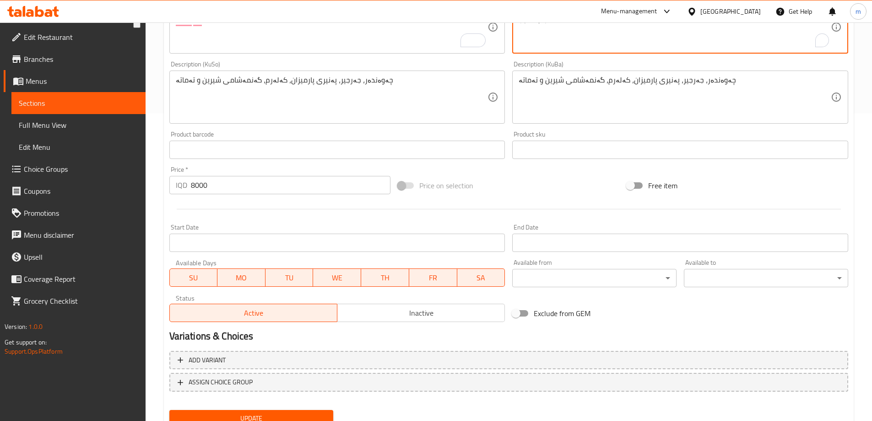
scroll to position [345, 0]
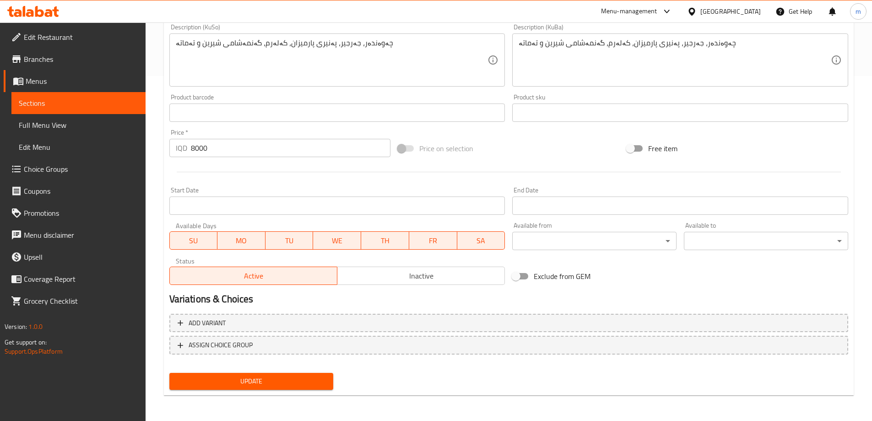
type textarea "شمندر، قرنبيط، خس، بقدونس، طماطم، زيتون، 162 سعرة حرارية، 29 جرام كربوهيدرات، 7…"
click at [279, 378] on span "Update" at bounding box center [252, 380] width 150 height 11
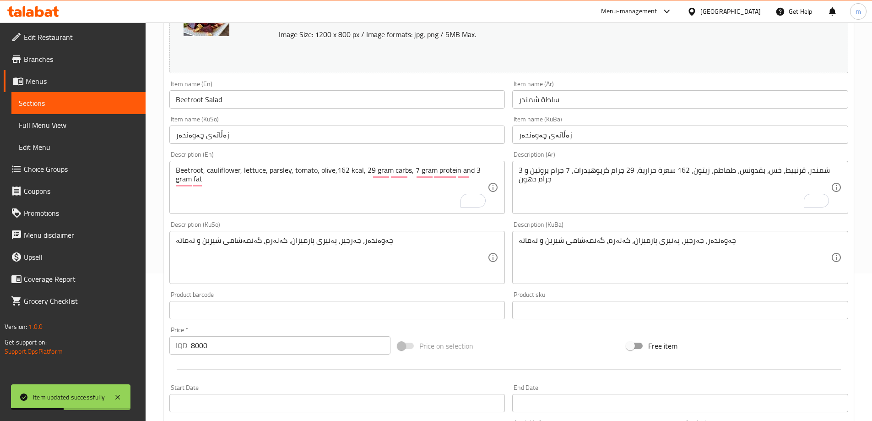
scroll to position [131, 0]
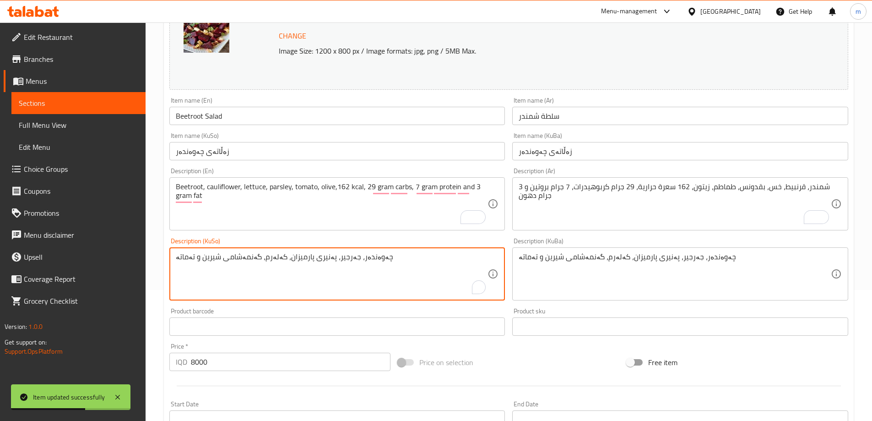
click at [362, 269] on textarea "چەوەندەر، جەرجیر، پەنیری پارمیزان، کەلەرم، گەنمەشامی شیرین و تەماتە" at bounding box center [332, 273] width 312 height 43
click at [370, 293] on textarea "چەوەندەر، جەرجیر، پەنیری پارمیزان، کەلەرم، گەنمەشامی شیرین و تەماتە" at bounding box center [332, 273] width 312 height 43
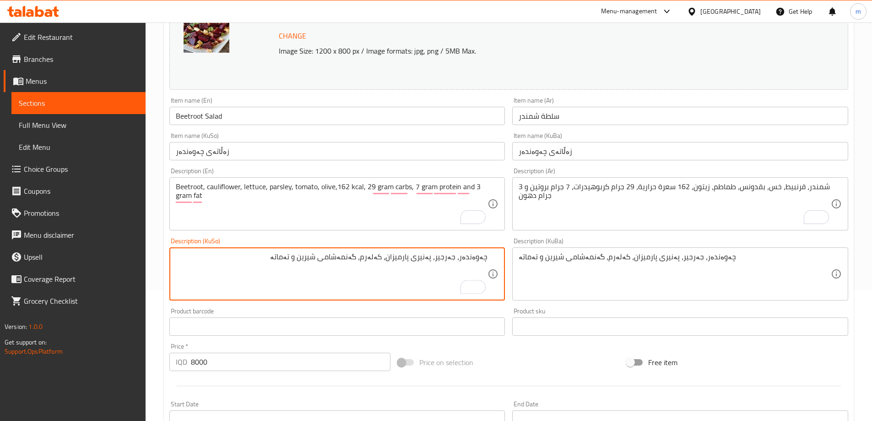
drag, startPoint x: 461, startPoint y: 260, endPoint x: 250, endPoint y: 254, distance: 210.3
click at [250, 254] on textarea "چەوەندەر، جەرجیر، پەنیری پارمیزان، کەلەرم، گەنمەشامی شیرین و تەماتە" at bounding box center [332, 273] width 312 height 43
click at [358, 258] on textarea "چەوەندەر، قەرنابیت، کاهوو، مەعدەنووس، زەیتوون، 162 کیلۆ کالۆری، 29 گرام کاربۆهی…" at bounding box center [332, 273] width 312 height 43
click at [359, 258] on textarea "چەوەندەر، قەرنابیت، کاهوو، مەعدەنووس، زەیتوون، 162 کیلۆ کالۆری، 29 گرام کاربۆهی…" at bounding box center [332, 273] width 312 height 43
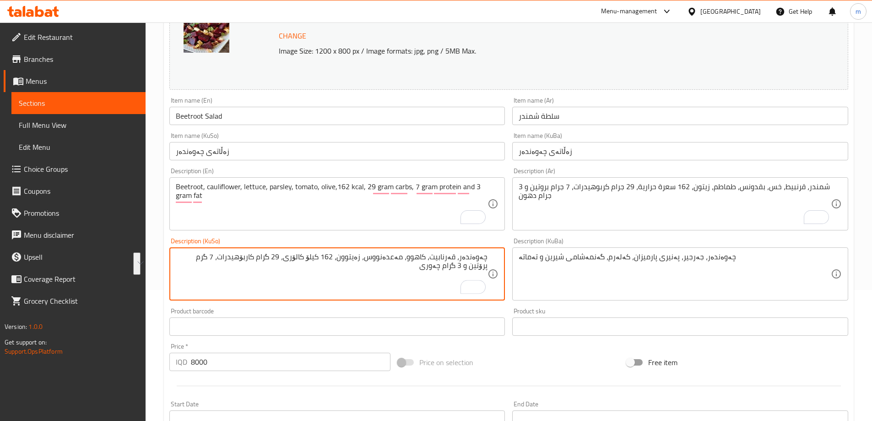
type textarea "چەوەندەر، قەرنابیت، کاهوو، مەعدەنووس، زەیتوون، 162 کیلۆ کالۆری، 29 گرام کاربۆهی…"
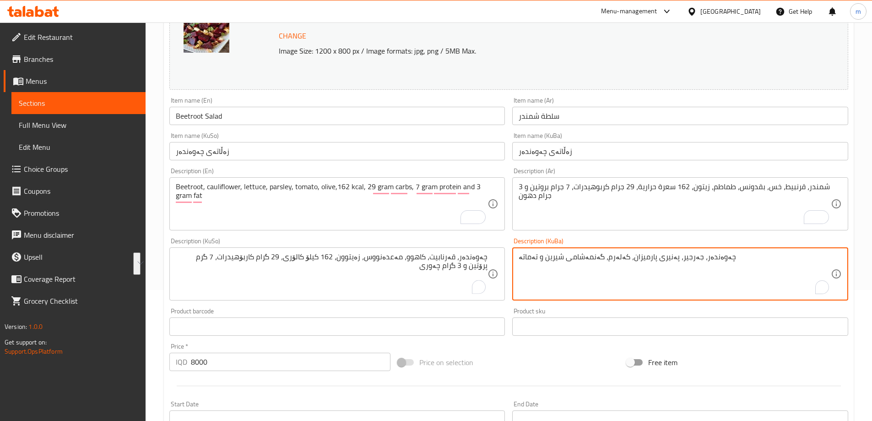
click at [615, 264] on textarea "چەوەندەر، جەرجیر، پەنیری پارمیزان، کەلەرم، گەنمەشامی شیرین و تەماتە" at bounding box center [675, 273] width 312 height 43
paste textarea "قەرنابیت، کاهوو، مەعدەنووس، زەیتوون، 162 کیلۆ کالۆری، 29 گرام کاربۆهیدرات، 7 گر…"
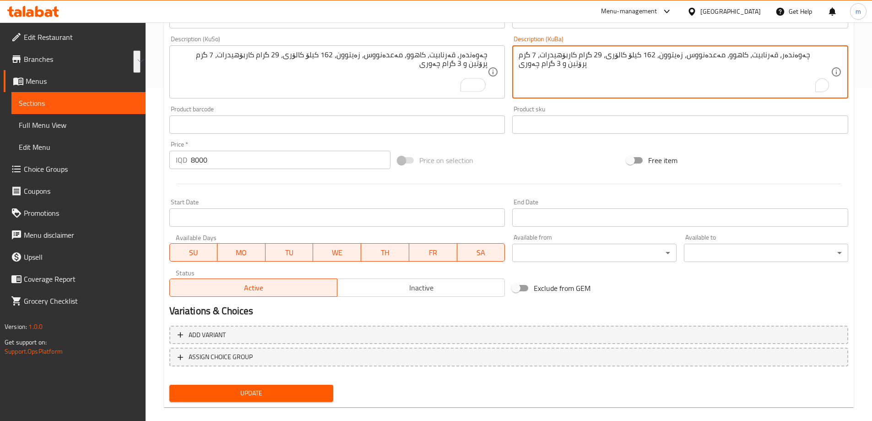
scroll to position [345, 0]
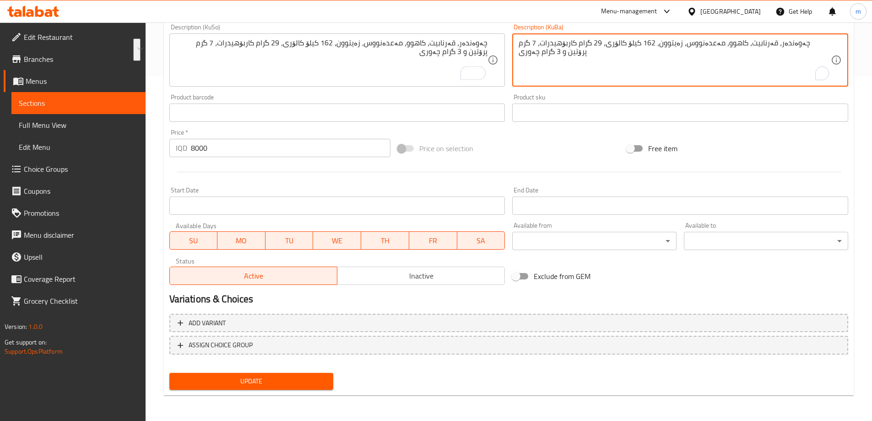
type textarea "چەوەندەر، قەرنابیت، کاهوو، مەعدەنووس، زەیتوون، 162 کیلۆ کالۆری، 29 گرام کاربۆهی…"
click at [286, 375] on span "Update" at bounding box center [252, 380] width 150 height 11
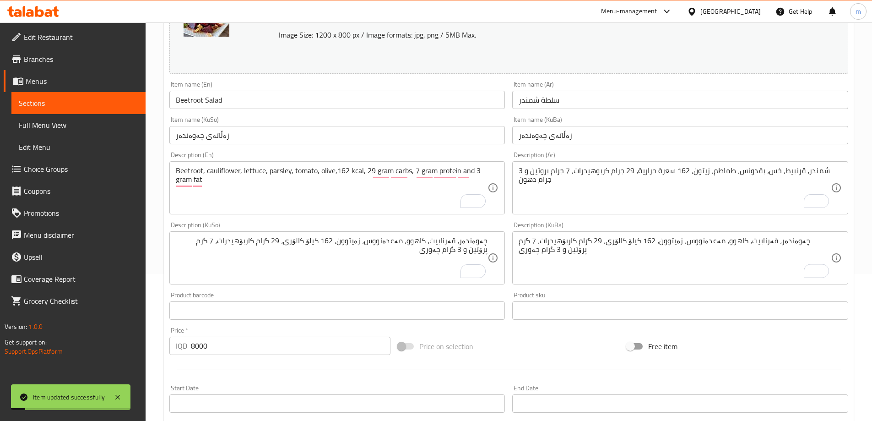
scroll to position [131, 0]
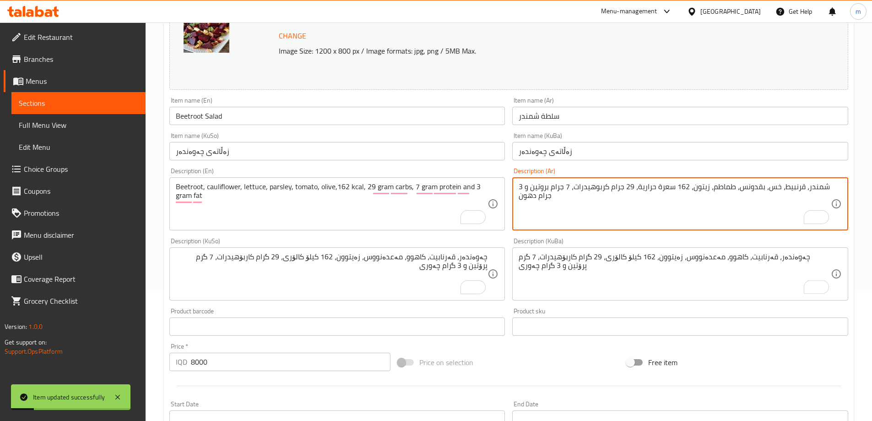
click at [579, 213] on textarea "شمندر، قرنبيط، خس، بقدونس، طماطم، زيتون، 162 سعرة حرارية، 29 جرام كربوهيدرات، 7…" at bounding box center [675, 203] width 312 height 43
drag, startPoint x: 781, startPoint y: 204, endPoint x: 694, endPoint y: 186, distance: 88.7
click at [694, 186] on textarea "شمندر، قرنبيط، خس، بقدونس، طماطم، زيتون، 162 سعرة حرارية، 29 جرام كربوهيدرات، 7…" at bounding box center [675, 203] width 312 height 43
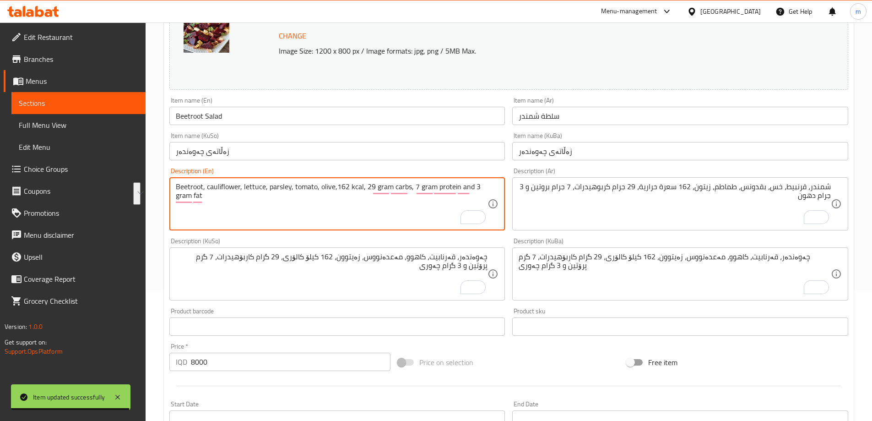
drag, startPoint x: 336, startPoint y: 186, endPoint x: 335, endPoint y: 200, distance: 14.2
click at [335, 200] on textarea "Beetroot, cauliflower, lettuce, parsley, tomato, olive,162 kcal, 29 gram carbs,…" at bounding box center [332, 203] width 312 height 43
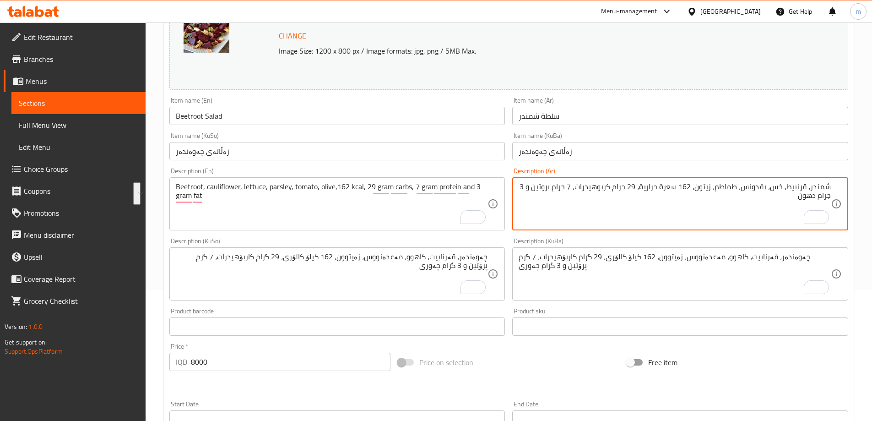
click at [660, 193] on textarea "شمندر، قرنبيط، خس، بقدونس، طماطم، زيتون، 162 سعرة حرارية، 29 جرام كربوهيدرات، 7…" at bounding box center [675, 203] width 312 height 43
click at [648, 191] on textarea "شمندر، قرنبيط، خس، بقدونس، طماطم، زيتون، 162 سعرة حرارية، 29 جرام كربوهيدرات، 7…" at bounding box center [675, 203] width 312 height 43
drag, startPoint x: 642, startPoint y: 187, endPoint x: 679, endPoint y: 188, distance: 36.2
click at [679, 188] on textarea "شمندر، قرنبيط، خس، بقدونس، طماطم، زيتون، 162 سعرة حرارية، 29 جرام كربوهيدرات، 7…" at bounding box center [675, 203] width 312 height 43
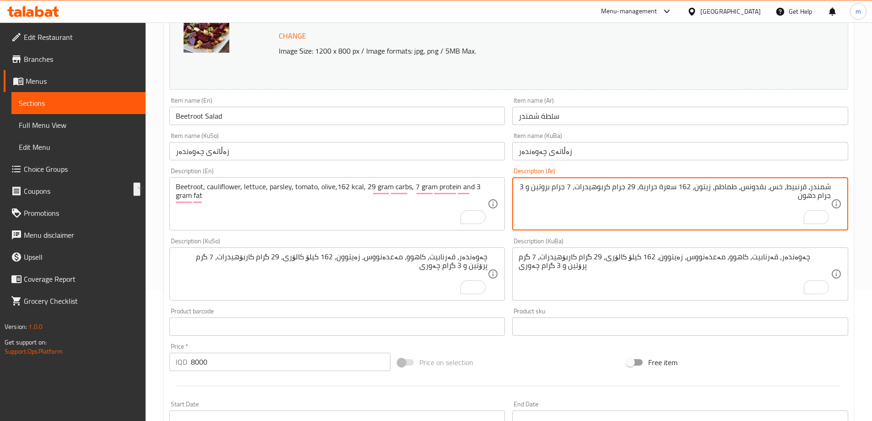
click at [258, 201] on textarea "Beetroot, cauliflower, lettuce, parsley, tomato, olive,162 kcal, 29 gram carbs,…" at bounding box center [332, 203] width 312 height 43
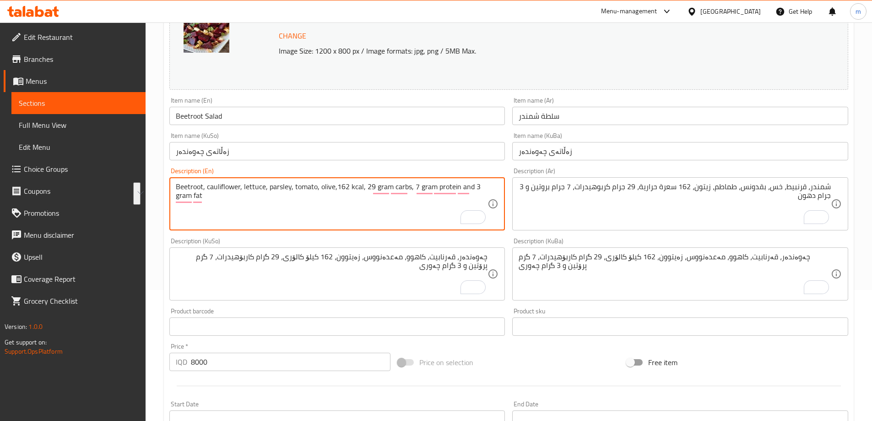
drag, startPoint x: 337, startPoint y: 190, endPoint x: 335, endPoint y: 206, distance: 16.6
click at [335, 206] on textarea "Beetroot, cauliflower, lettuce, parsley, tomato, olive,162 kcal, 29 gram carbs,…" at bounding box center [332, 203] width 312 height 43
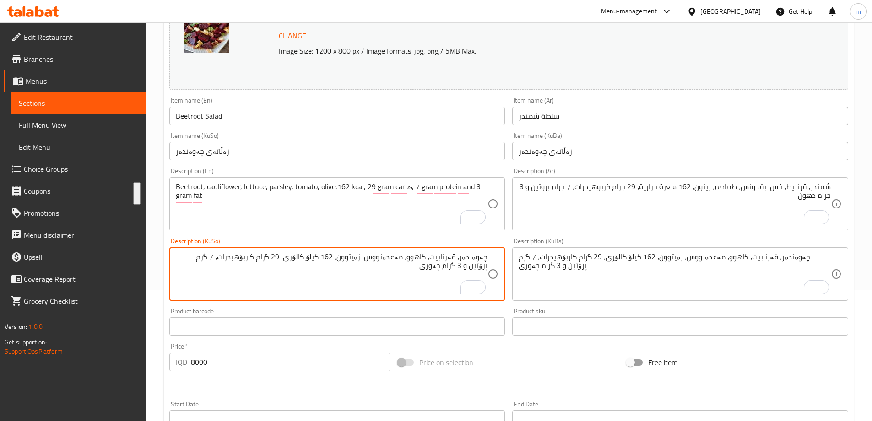
drag, startPoint x: 367, startPoint y: 276, endPoint x: 357, endPoint y: 270, distance: 11.1
click at [367, 276] on textarea "چەوەندەر، قەرنابیت، کاهوو، مەعدەنووس، زەیتوون، 162 کیلۆ کالۆری، 29 گرام کاربۆهی…" at bounding box center [332, 273] width 312 height 43
drag, startPoint x: 345, startPoint y: 257, endPoint x: 337, endPoint y: 273, distance: 17.2
click at [337, 273] on textarea "چەوەندەر، قەرنابیت، کاهوو، مەعدەنووس، زەیتوون، 162 کیلۆ کالۆری، 29 گرام کاربۆهی…" at bounding box center [332, 273] width 312 height 43
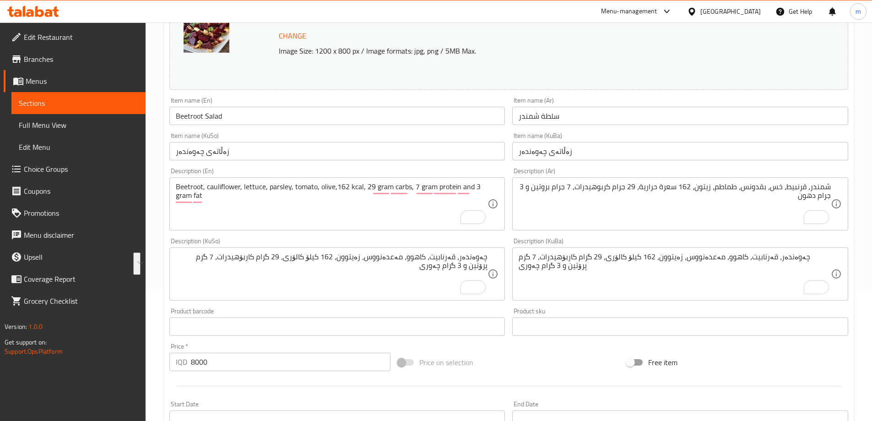
click at [383, 169] on div "Description (En) Beetroot, cauliflower, lettuce, parsley, tomato, olive,162 kca…" at bounding box center [337, 199] width 336 height 63
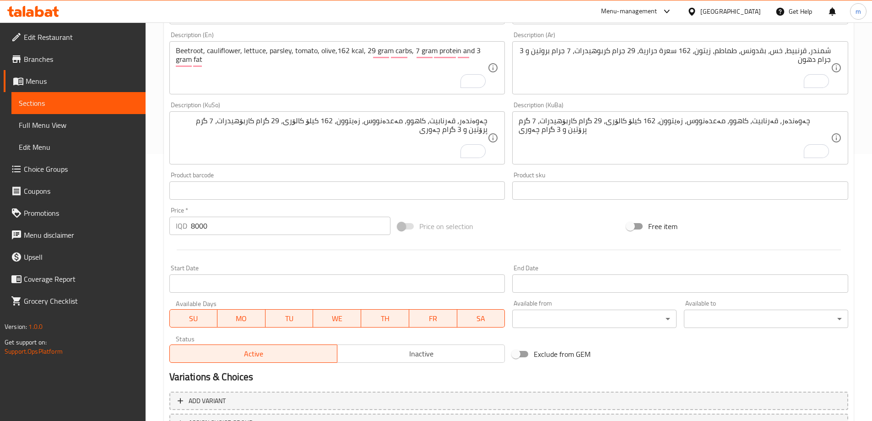
scroll to position [345, 0]
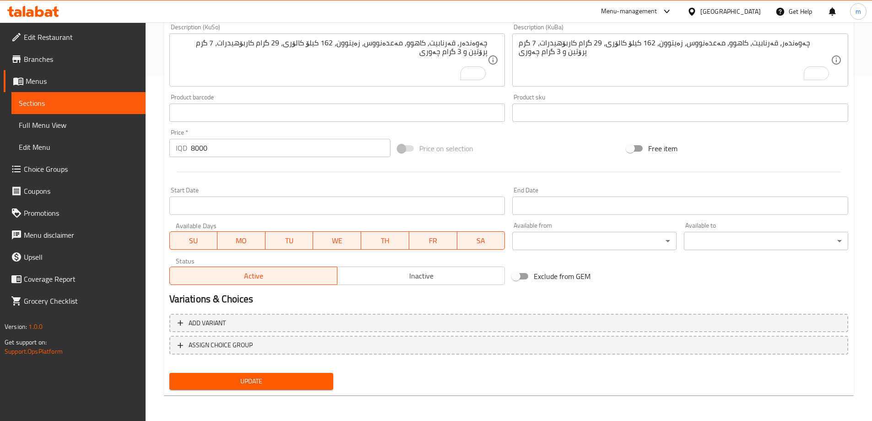
click at [263, 374] on button "Update" at bounding box center [251, 381] width 164 height 17
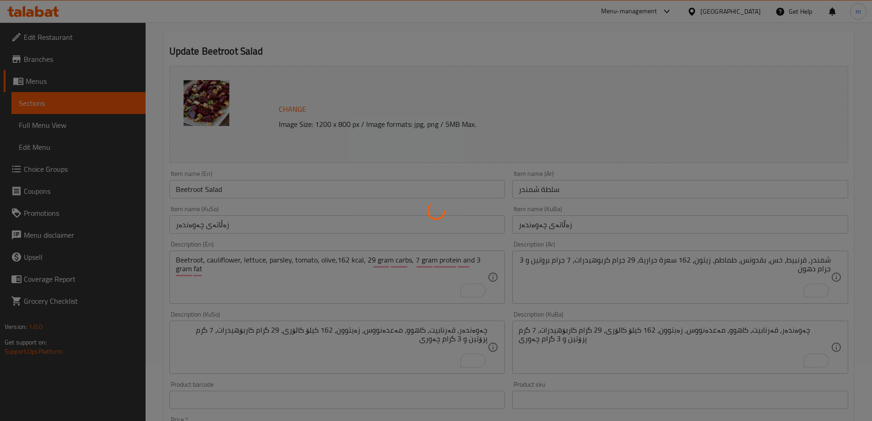
scroll to position [0, 0]
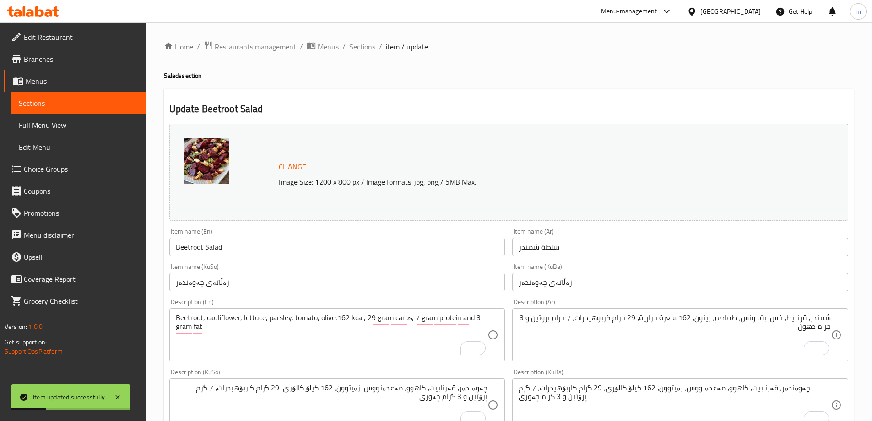
click at [350, 42] on span "Sections" at bounding box center [362, 46] width 26 height 11
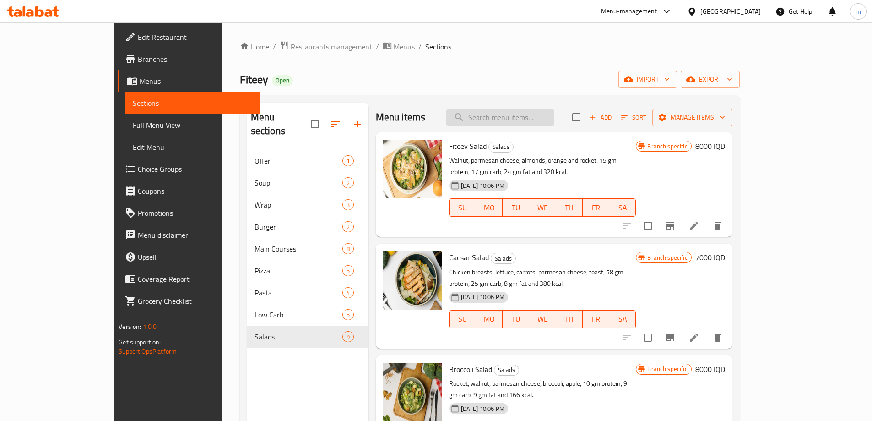
click at [532, 120] on input "search" at bounding box center [500, 117] width 108 height 16
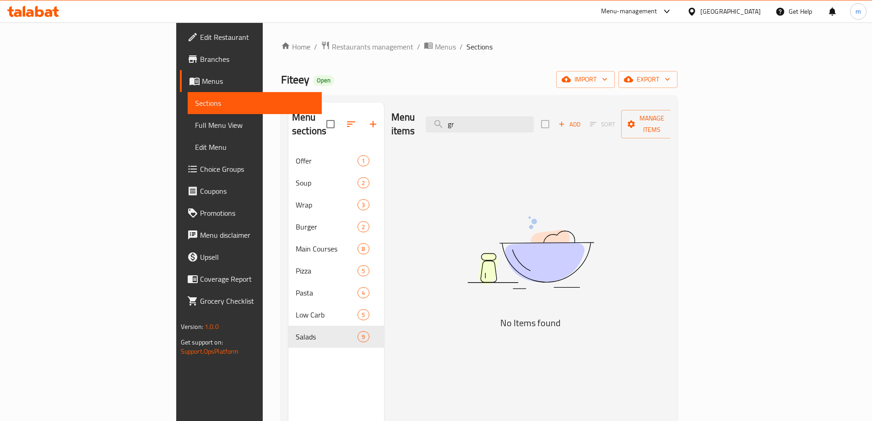
type input "g"
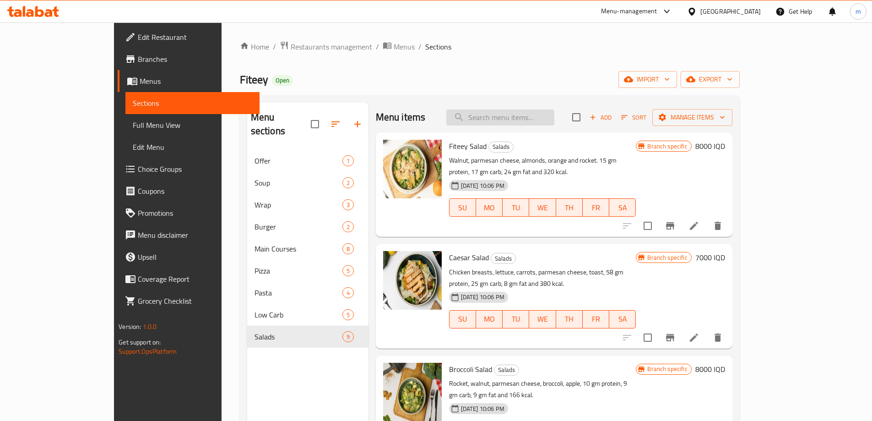
click at [530, 113] on input "search" at bounding box center [500, 117] width 108 height 16
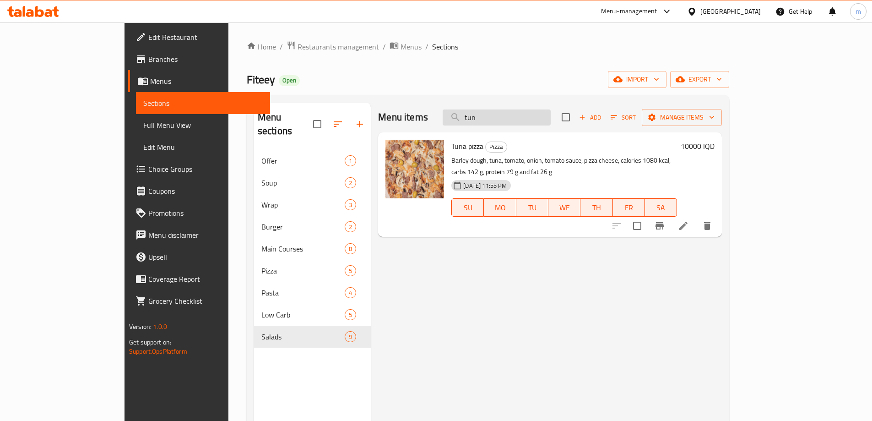
click at [521, 115] on input "tun" at bounding box center [497, 117] width 108 height 16
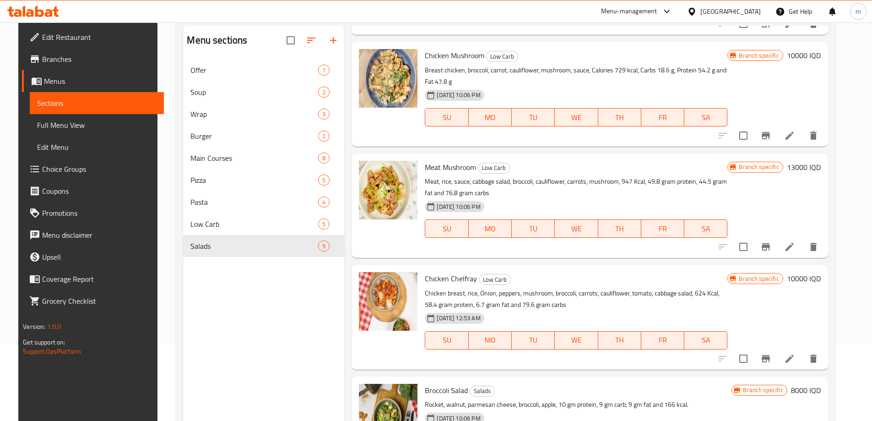
scroll to position [128, 0]
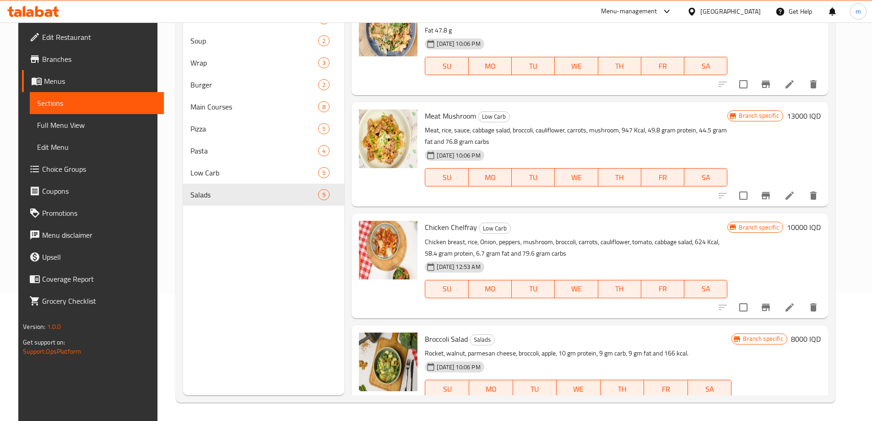
type input "bro"
click at [794, 403] on icon at bounding box center [790, 407] width 8 height 8
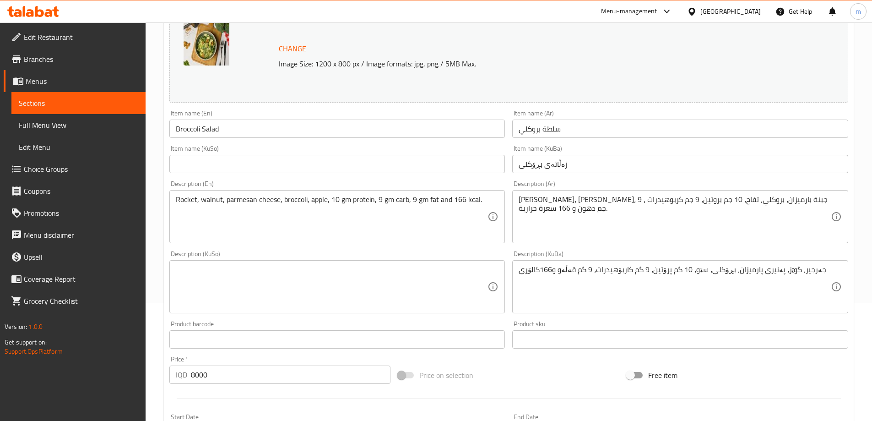
scroll to position [214, 0]
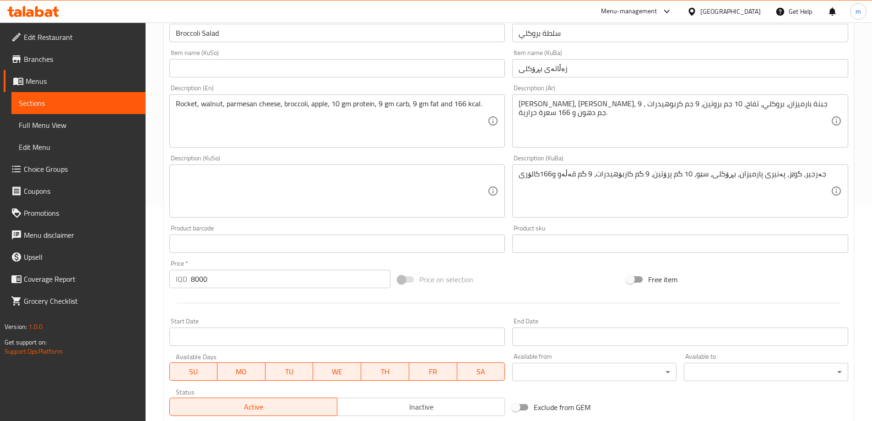
click at [345, 113] on textarea "Rocket, walnut, parmesan cheese, broccoli, apple, 10 gm protein, 9 gm carb, 9 g…" at bounding box center [332, 120] width 312 height 43
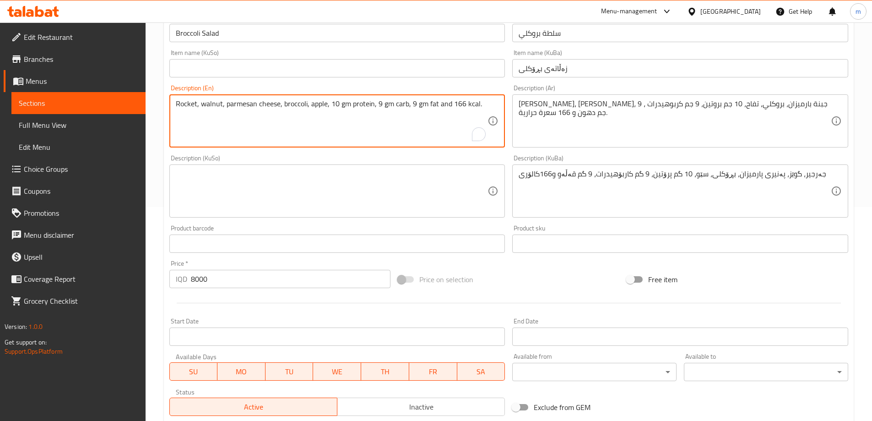
click at [345, 113] on textarea "Rocket, walnut, parmesan cheese, broccoli, apple, 10 gm protein, 9 gm carb, 9 g…" at bounding box center [332, 120] width 312 height 43
paste textarea "Tomato, parsley, lettuce, green apple, broccoli, olive, cauliflower, 162 kcal, …"
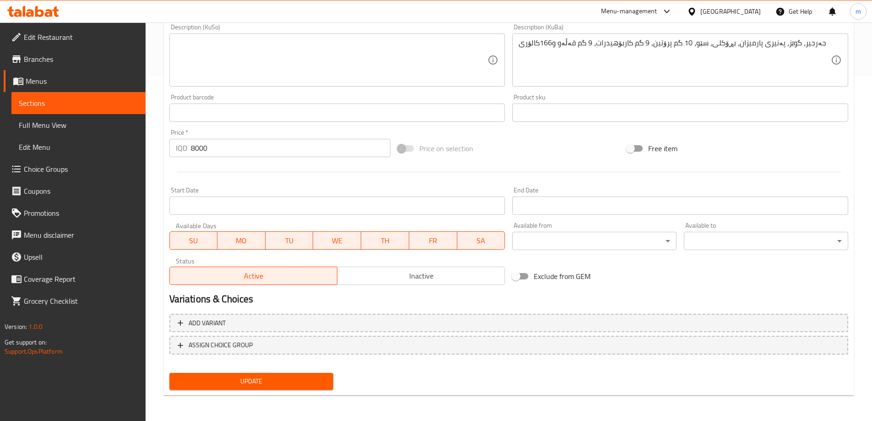
type textarea "Tomato, parsley, lettuce, green apple, broccoli, olive, cauliflower, 162 kcal, …"
click at [310, 377] on span "Update" at bounding box center [252, 380] width 150 height 11
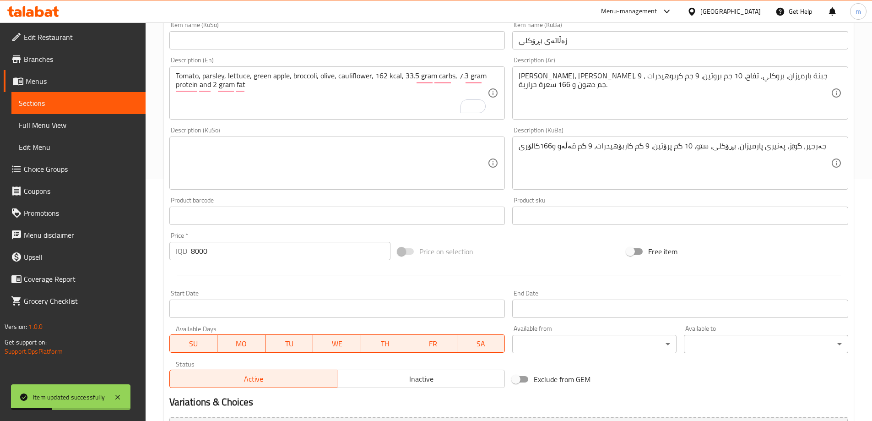
scroll to position [238, 0]
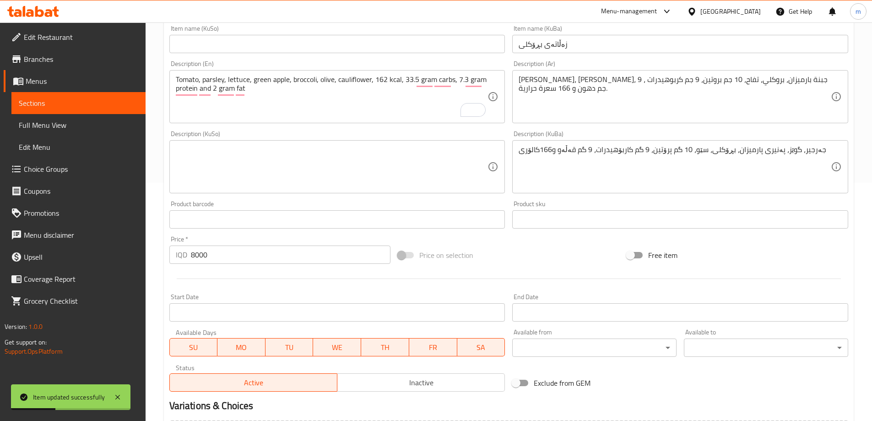
click at [593, 86] on textarea "[PERSON_NAME]، [PERSON_NAME]، جبنة بارميزان، بروكلي، تفاح، 10 جم بروتين، 9 جم ك…" at bounding box center [675, 96] width 312 height 43
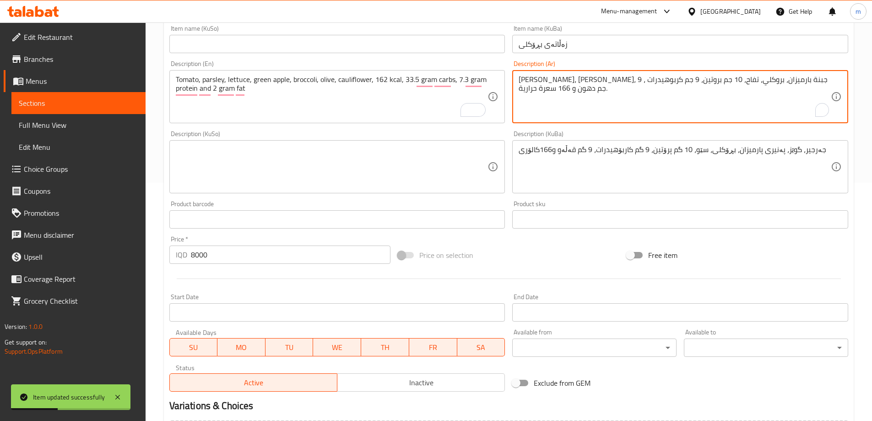
click at [593, 86] on textarea "[PERSON_NAME]، [PERSON_NAME]، جبنة بارميزان، بروكلي، تفاح، 10 جم بروتين، 9 جم ك…" at bounding box center [675, 96] width 312 height 43
paste textarea "ماطم، [PERSON_NAME]، خس، تفاح أخضر، بروكلي، زيتون، قرنبيط، 162 سعرة حرارية، 33.…"
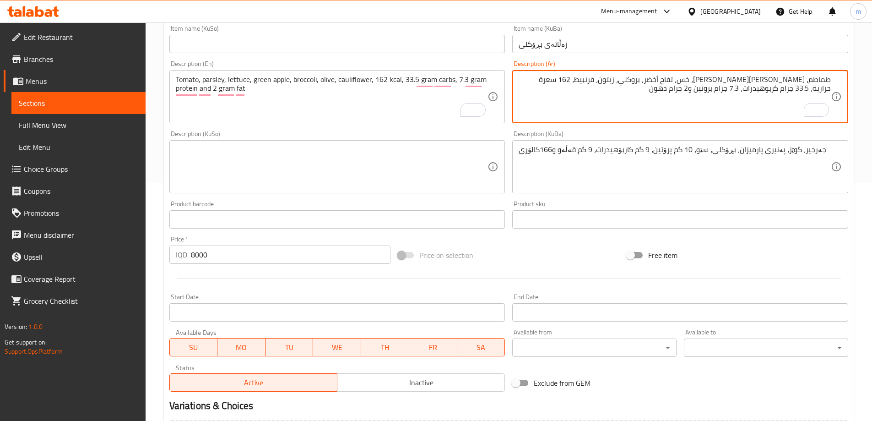
type textarea "طماطم، [PERSON_NAME][PERSON_NAME]، خس، تفاح أخضر، بروكلي، زيتون، قرنبيط، 162 سع…"
click at [334, 159] on textarea at bounding box center [332, 166] width 312 height 43
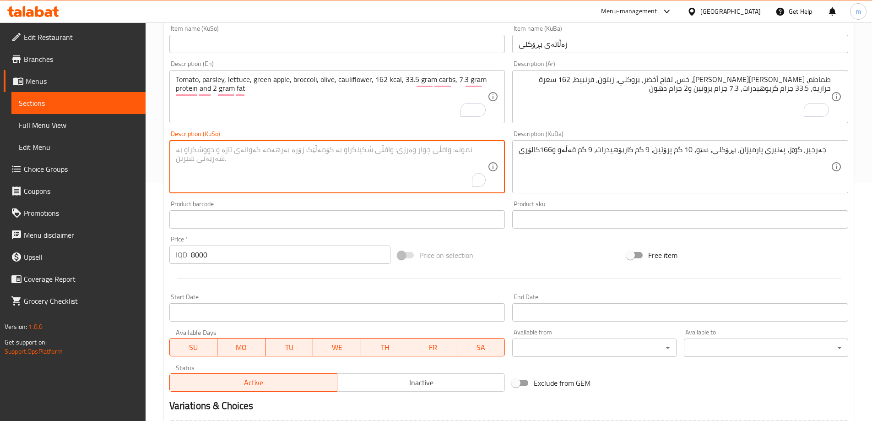
paste textarea "تەماتە، مەعدەنووس، کاهوو، سێوی سەوز، برۆکلی، زەیتون، قەرنابیت، 162 کیلۆ کالۆری،…"
type textarea "تەماتە، مەعدەنووس، کاهوو، سێوی سەوز، برۆکلی، زەیتون، قەرنابیت، 162 کیلۆ کالۆری،…"
click at [631, 178] on textarea "جەرجیر، گوێز، پەنیری پارمیزان، بڕۆکلی، سێو، 10 گم پرۆتین، 9 گم کاربۆهیدرات، 9 گ…" at bounding box center [675, 166] width 312 height 43
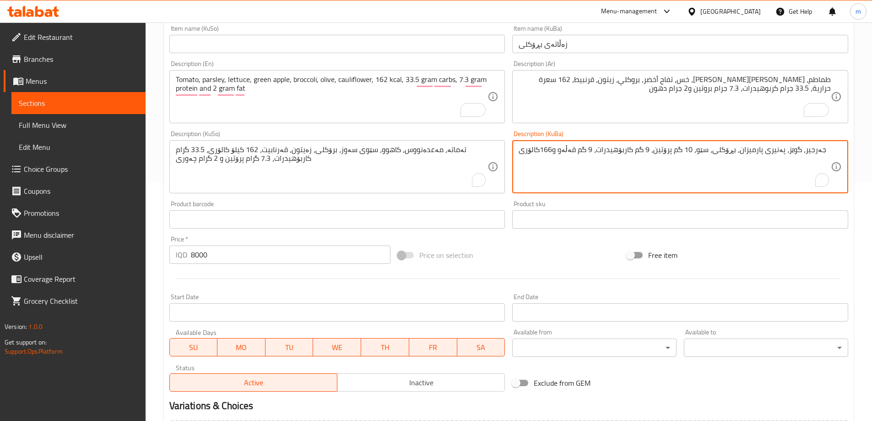
click at [631, 178] on textarea "جەرجیر، گوێز، پەنیری پارمیزان، بڕۆکلی، سێو، 10 گم پرۆتین، 9 گم کاربۆهیدرات، 9 گ…" at bounding box center [675, 166] width 312 height 43
paste textarea "ەماتە، مەعدەنووس، کاهوو، سێوی سەوز، برۆکلی، زەیتون، قەرنابیت، 162 کیلۆ کالۆری، …"
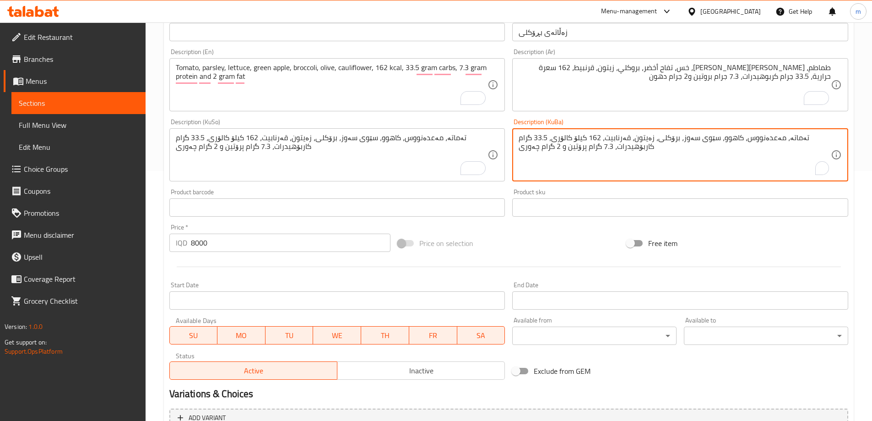
scroll to position [345, 0]
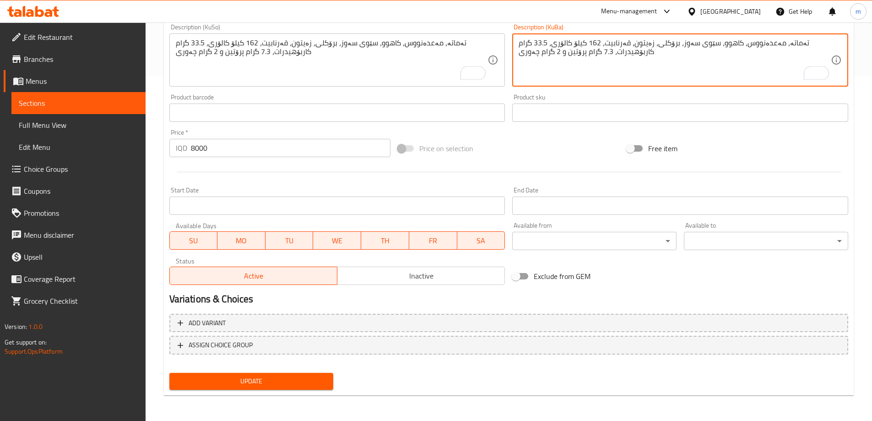
type textarea "تەماتە، مەعدەنووس، کاهوو، سێوی سەوز، برۆکلی، زەیتون، قەرنابیت، 162 کیلۆ کالۆری،…"
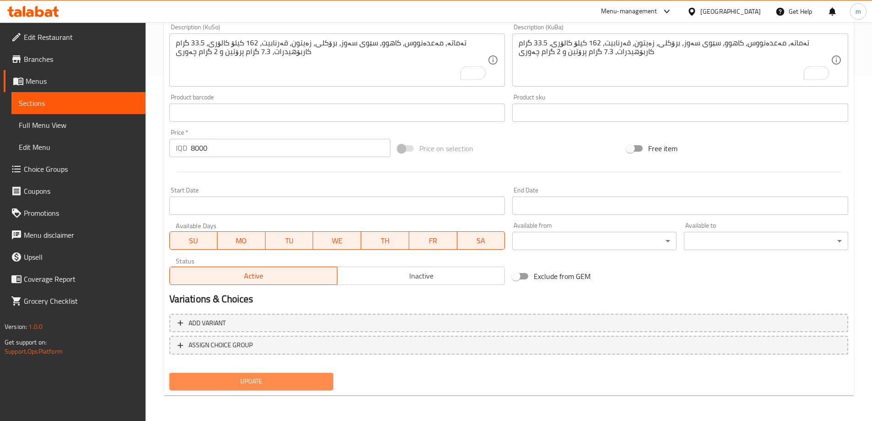
click at [295, 380] on span "Update" at bounding box center [252, 380] width 150 height 11
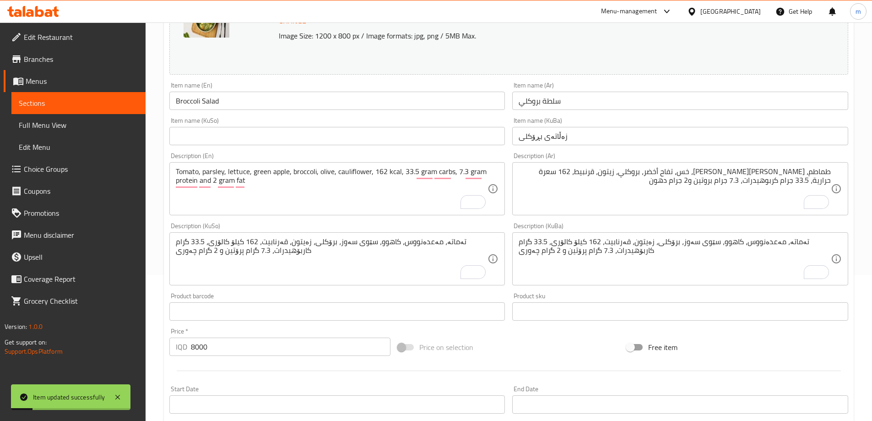
scroll to position [131, 0]
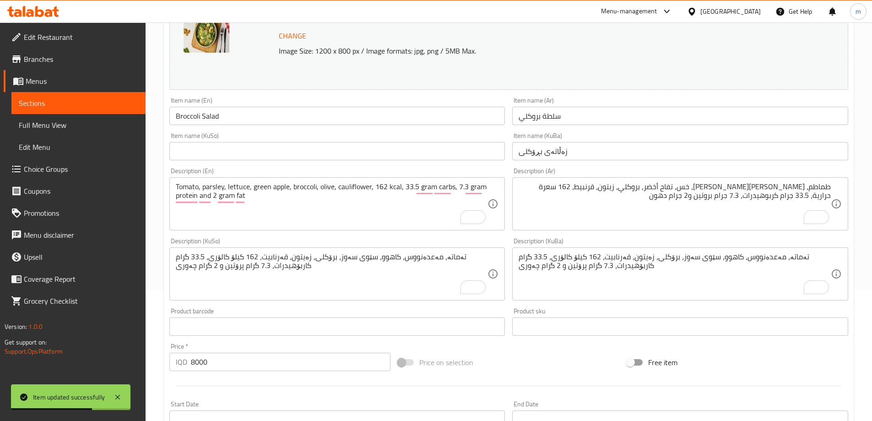
click at [355, 189] on textarea "Tomato, parsley, lettuce, green apple, broccoli, olive, cauliflower, 162 kcal, …" at bounding box center [332, 203] width 312 height 43
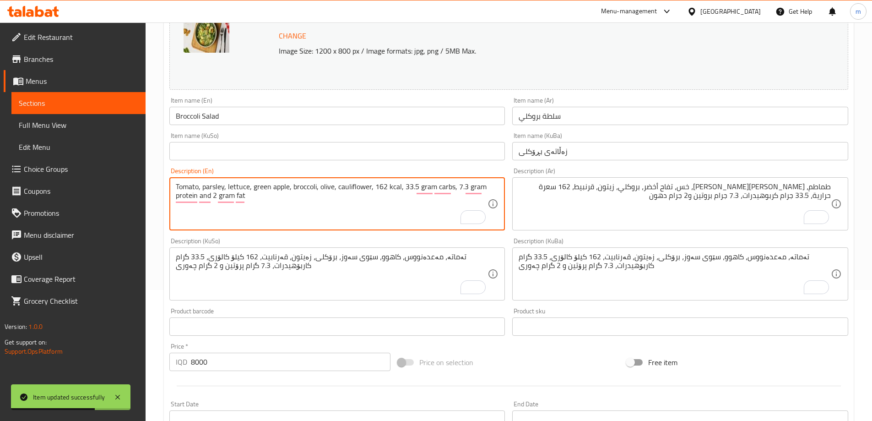
click at [355, 189] on textarea "Tomato, parsley, lettuce, green apple, broccoli, olive, cauliflower, 162 kcal, …" at bounding box center [332, 203] width 312 height 43
click at [389, 224] on textarea "Tomato, parsley, lettuce, green apple, broccoli, olive, cauliflower, 162 kcal, …" at bounding box center [332, 203] width 312 height 43
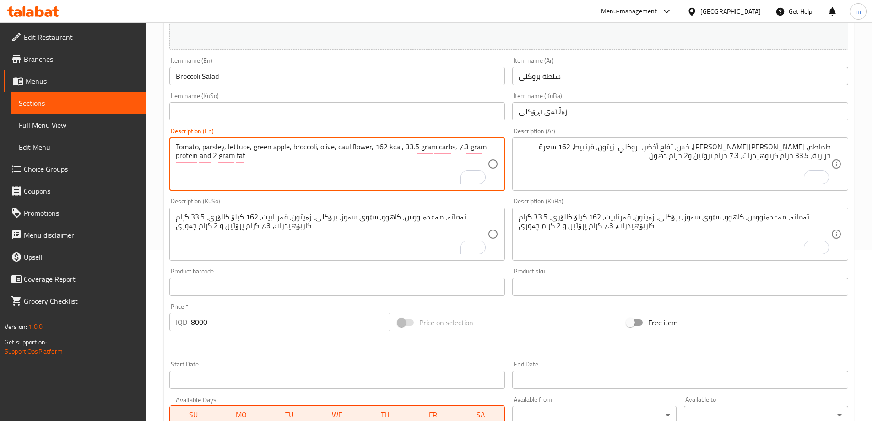
scroll to position [345, 0]
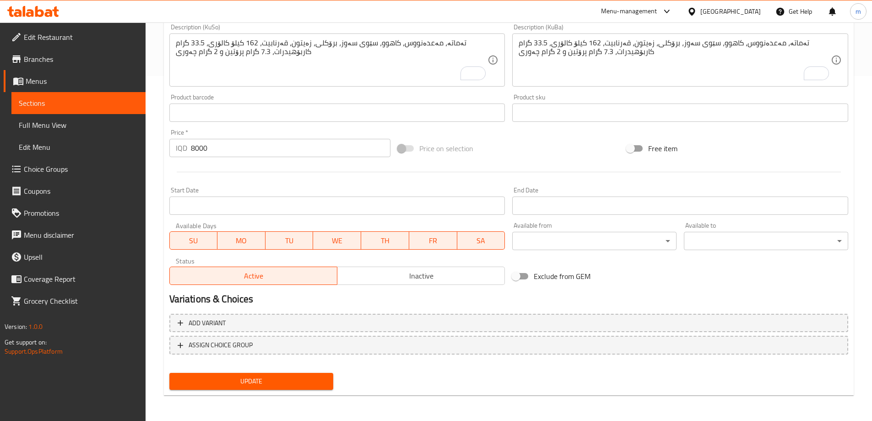
click at [230, 384] on span "Update" at bounding box center [252, 380] width 150 height 11
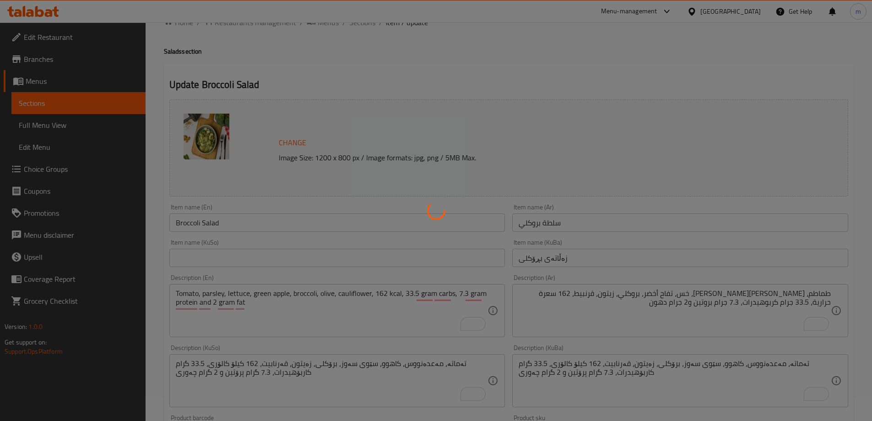
scroll to position [0, 0]
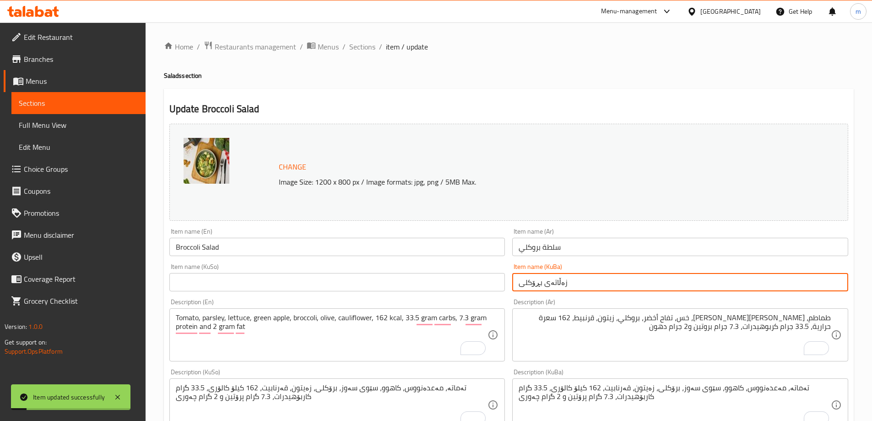
click at [536, 290] on input "زەڵاتەی بڕۆکلی" at bounding box center [680, 282] width 336 height 18
click at [323, 287] on input "text" at bounding box center [337, 282] width 336 height 18
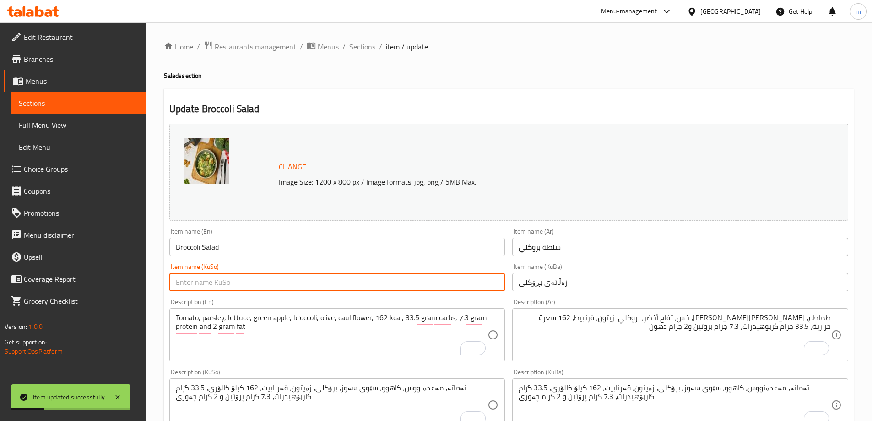
paste input "زەڵاتەی بڕۆکلی"
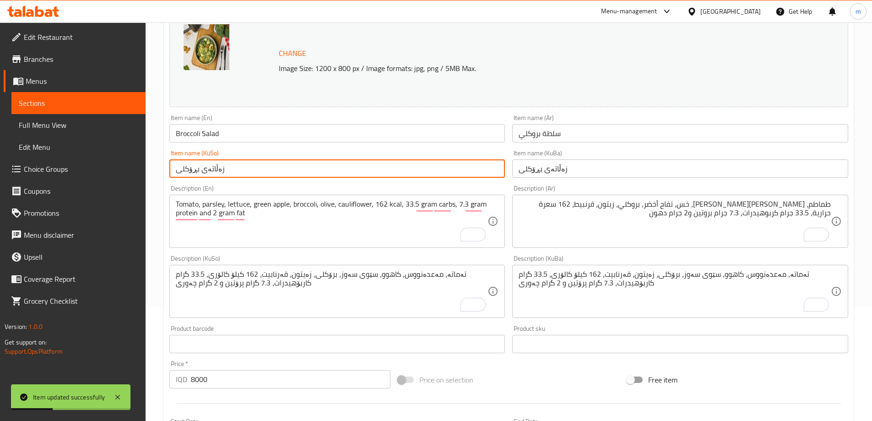
scroll to position [345, 0]
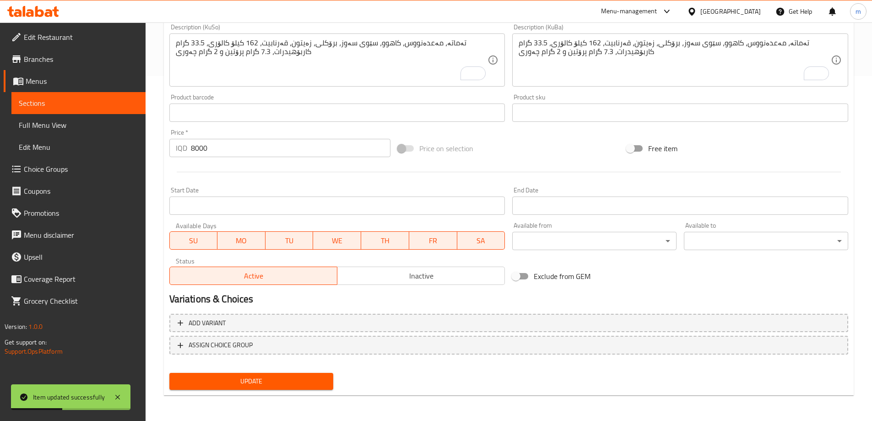
type input "زەڵاتەی بڕۆکلی"
click at [271, 375] on button "Update" at bounding box center [251, 381] width 164 height 17
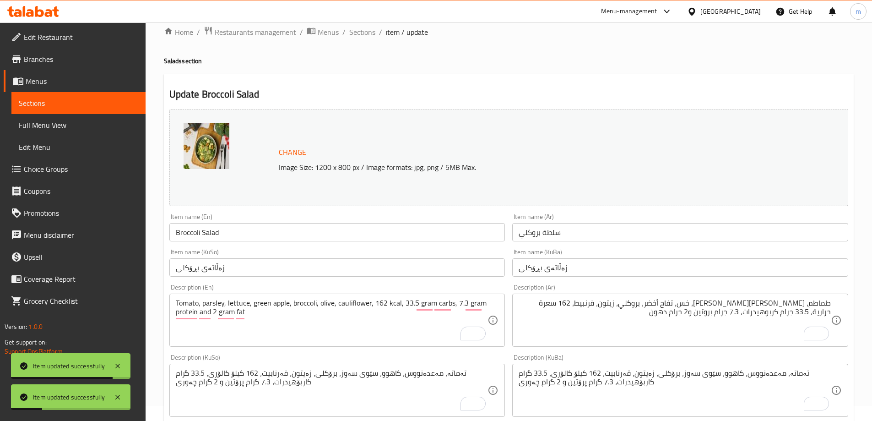
scroll to position [0, 0]
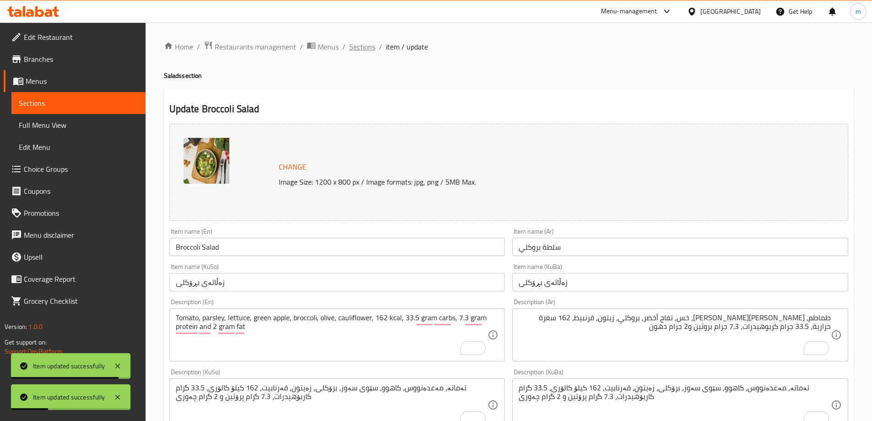
click at [351, 46] on span "Sections" at bounding box center [362, 46] width 26 height 11
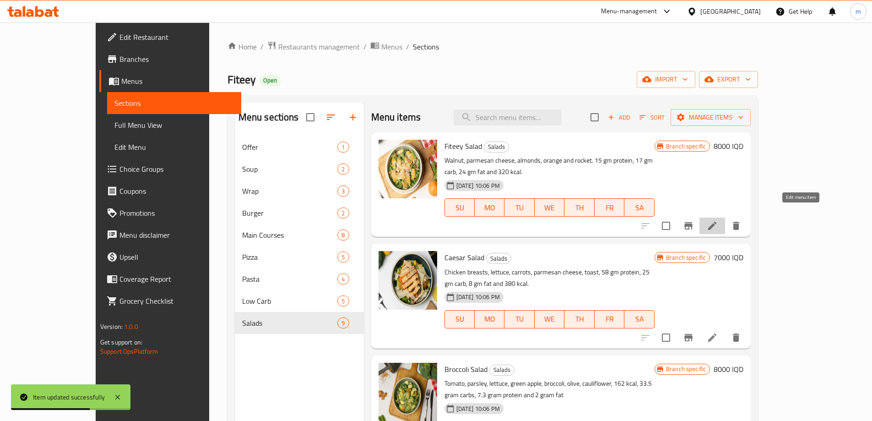
click at [717, 222] on icon at bounding box center [712, 226] width 8 height 8
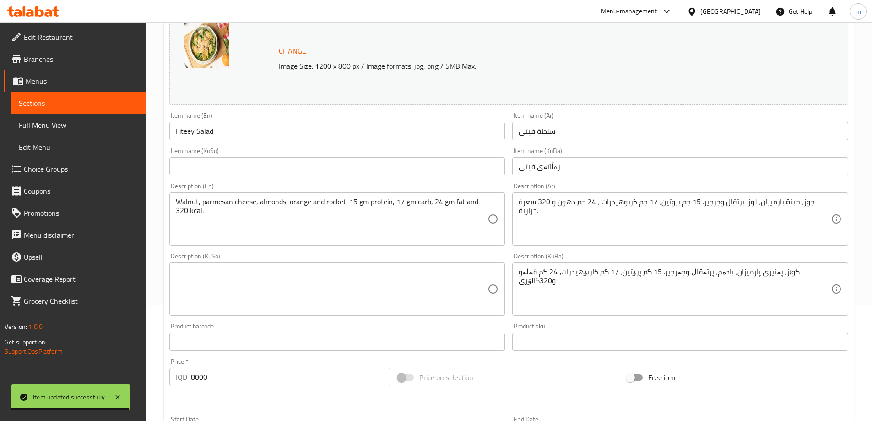
scroll to position [107, 0]
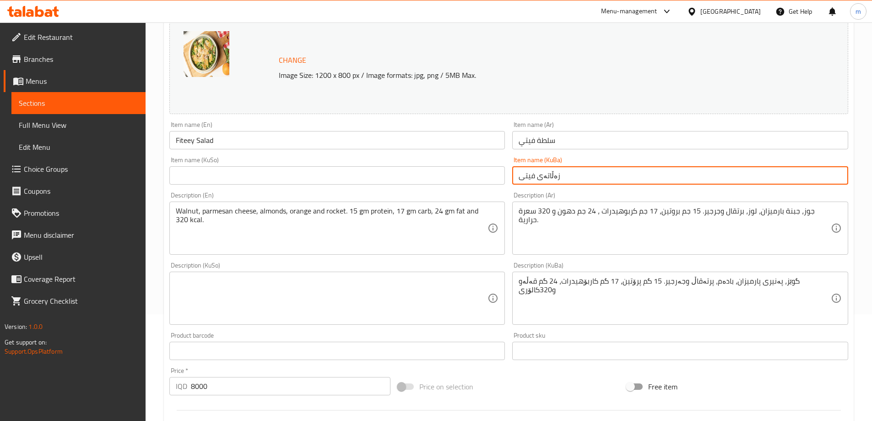
click at [565, 177] on input "زەڵاتەی فیتی" at bounding box center [680, 175] width 336 height 18
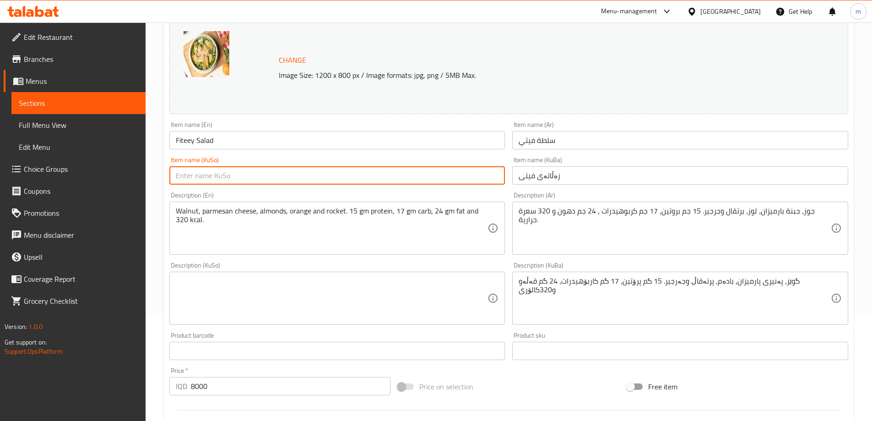
click at [449, 179] on input "text" at bounding box center [337, 175] width 336 height 18
paste input "زەڵاتەی فیتی"
type input "زەڵاتەی فیتی"
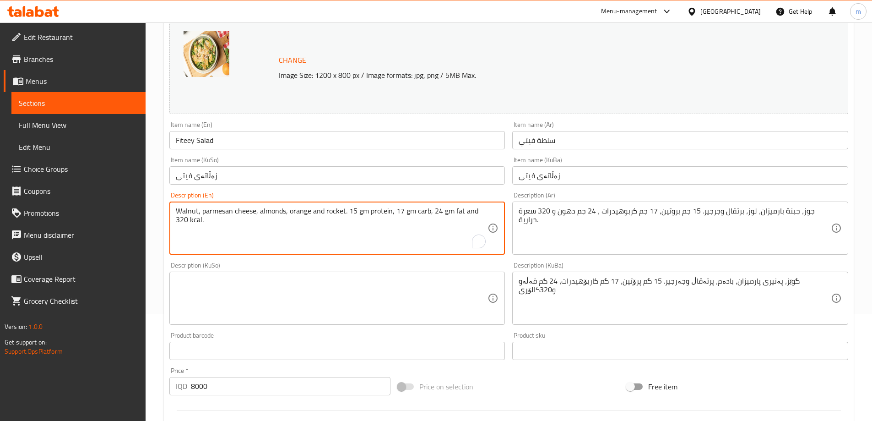
click at [292, 247] on textarea "Walnut, parmesan cheese, almonds, orange and rocket. 15 gm protein, 17 gm carb,…" at bounding box center [332, 228] width 312 height 43
click at [257, 214] on textarea "Walnut, parmesan cheese, almonds, orange and rocket. 15 gm protein, 17 gm carb,…" at bounding box center [332, 228] width 312 height 43
paste textarea "Orange, lettuce, nut, apple, cauliflower, olive, 350 kcal, 50 gram carbs, 8.5 g…"
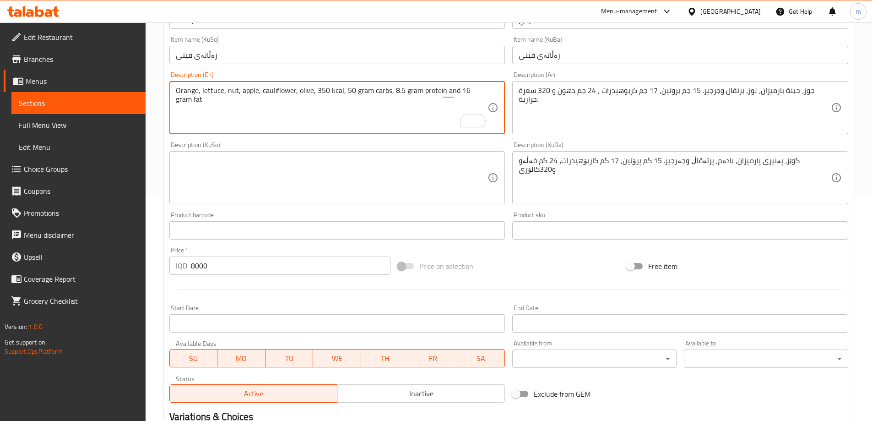
scroll to position [345, 0]
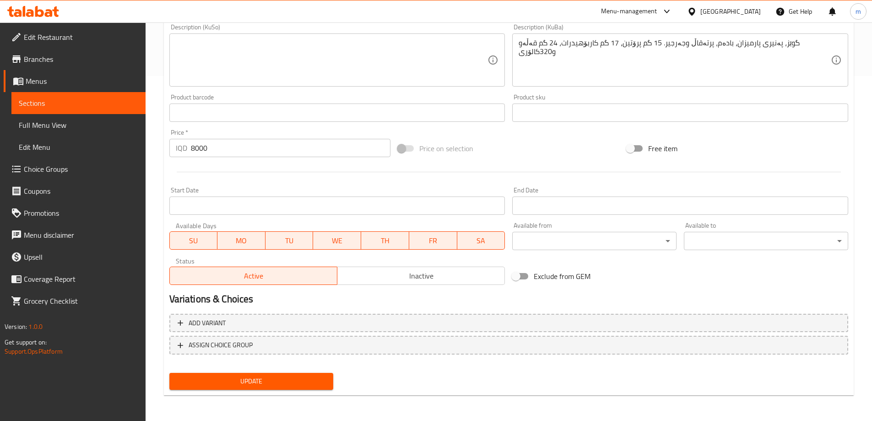
type textarea "Orange, lettuce, nut, apple, cauliflower, olive, 350 kcal, 50 gram carbs, 8.5 g…"
click at [275, 391] on div "Update" at bounding box center [252, 381] width 172 height 24
click at [273, 386] on span "Update" at bounding box center [252, 380] width 150 height 11
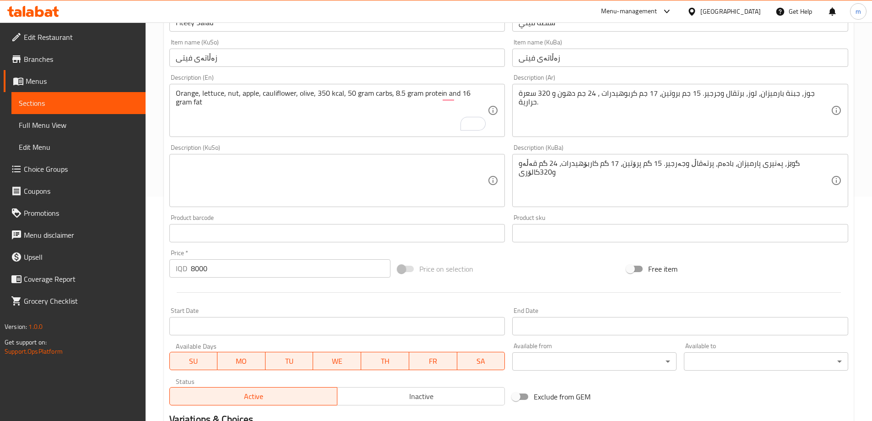
scroll to position [131, 0]
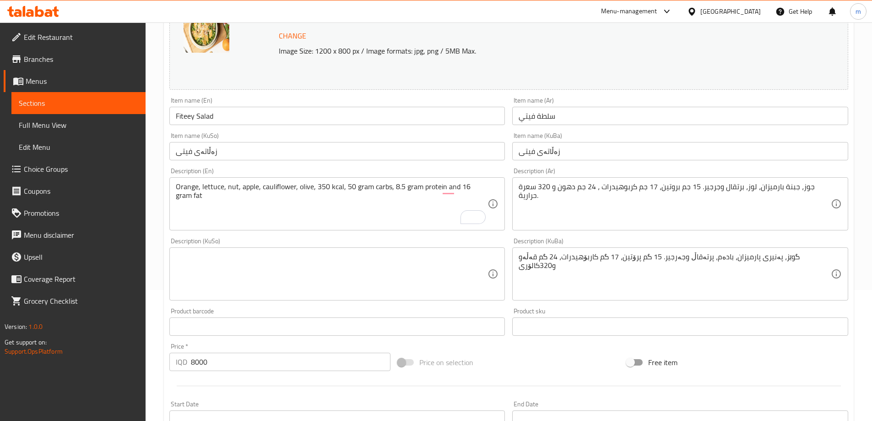
click at [624, 190] on textarea "جوز، جبنة بارميزان، لوز، برتقال وجرجير. 15 جم بروتين، 17 جم كربوهيدرات ، 24 جم …" at bounding box center [675, 203] width 312 height 43
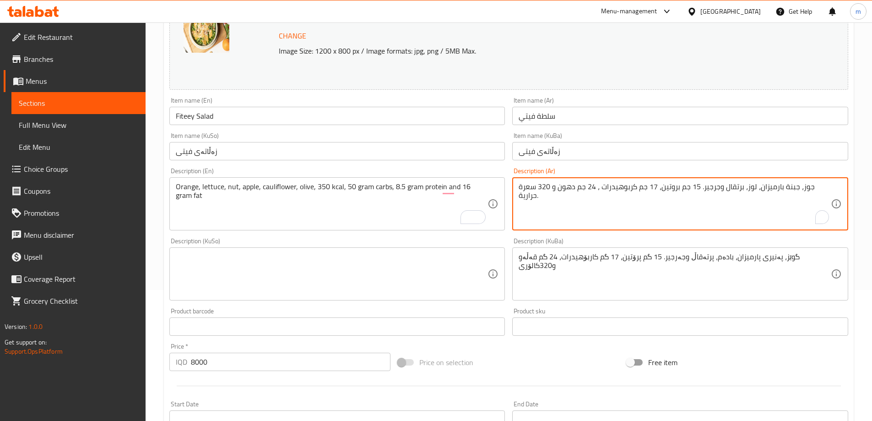
click at [624, 190] on textarea "جوز، جبنة بارميزان، لوز، برتقال وجرجير. 15 جم بروتين، 17 جم كربوهيدرات ، 24 جم …" at bounding box center [675, 203] width 312 height 43
paste textarea "رتقال، خس، مكسرات، تفاح، قرنبيط، زيتون، 350 سعرة حرارية، 50 جرام كربوهيدرات، 8.…"
type textarea "برتقال، خس، مكسرات، تفاح، قرنبيط، زيتون، 350 سعرة حرارية، 50 جرام كربوهيدرات، 8…"
click at [429, 272] on textarea at bounding box center [332, 273] width 312 height 43
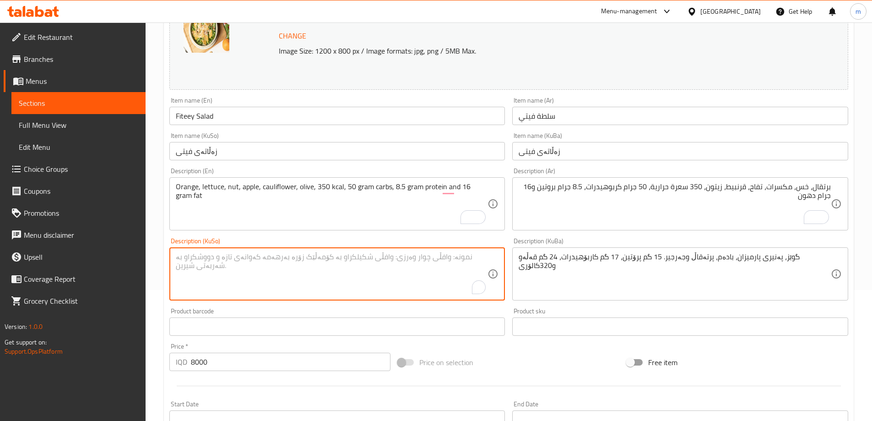
paste textarea "پرتەقاڵ، کاهوو، چەرەزات، سێو، قەرنابیت، زەیتون، 350 کالۆری، 50 گرام کاربۆهیدرات…"
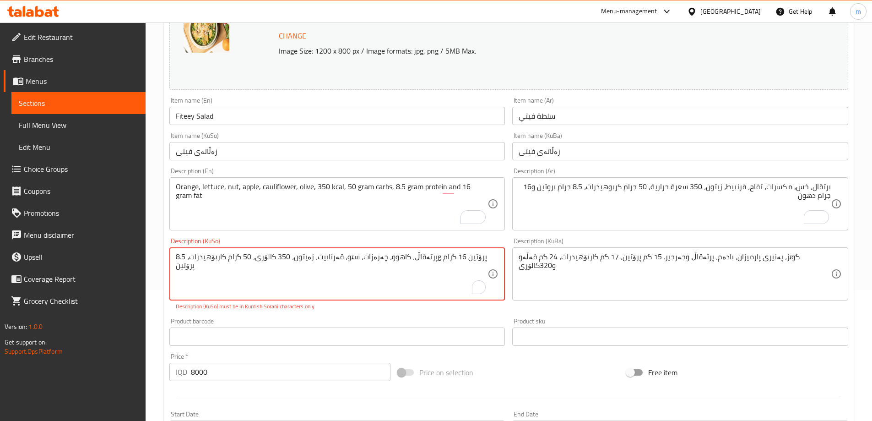
type textarea "پرتەقاڵ، کاهوو، چەرەزات، سێو، قەرنابیت، زەیتون، 350 کالۆری، 50 گرام کاربۆهیدرات…"
click at [596, 254] on textarea "گوێز، پەنیری پارمیزان، بادەم، پرتەقاڵ وجەرجیر. 15 گم پرۆتین، 17 گم کاربۆهیدرات،…" at bounding box center [675, 273] width 312 height 43
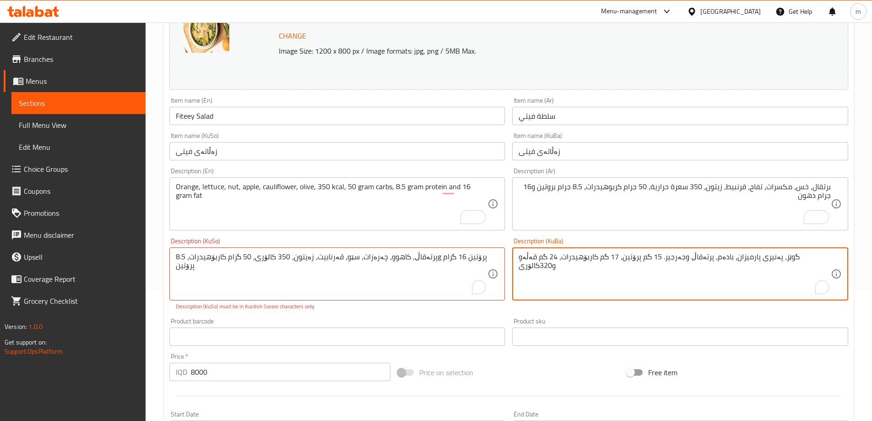
click at [596, 254] on textarea "گوێز، پەنیری پارمیزان، بادەم، پرتەقاڵ وجەرجیر. 15 گم پرۆتین، 17 گم کاربۆهیدرات،…" at bounding box center [675, 273] width 312 height 43
paste textarea "پرتەقاڵ، کاهوو، چەرەزات، سێو، قەرنابیت، زەیتون، 350 کالۆری، 50 گرام کاربۆهیدرات…"
type textarea "پرتەقاڵ، کاهوو، چەرەزات، سێو، قەرنابیت، زەیتون، 350 کالۆری، 50 گرام کاربۆهیدرات…"
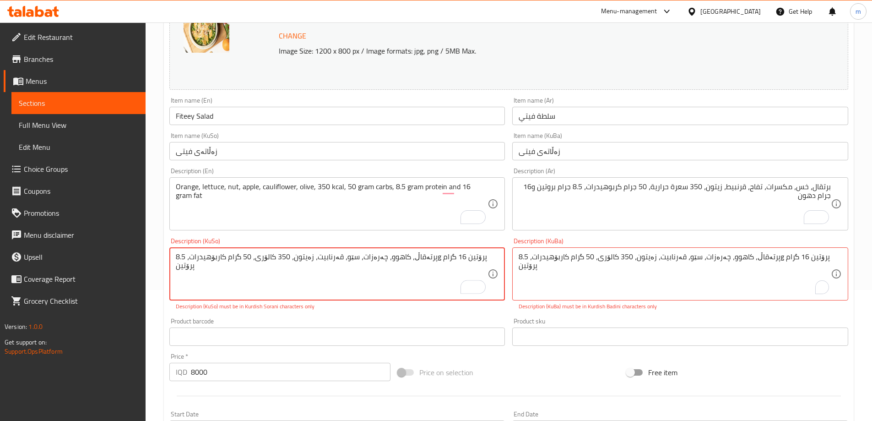
click at [427, 279] on textarea "پرتەقاڵ، کاهوو، چەرەزات، سێو، قەرنابیت، زەیتون، 350 کالۆری، 50 گرام کاربۆهیدرات…" at bounding box center [332, 273] width 312 height 43
click at [248, 256] on textarea "پرتەقاڵ، کاهوو، چەرەزات، سێو، قەرنابیت، زەیتون، 350 کالۆری، 50 گرام کاربۆهیدرات…" at bounding box center [332, 273] width 312 height 43
type textarea "پرتەقاڵ، کاهوو، چەرەزات، سێو، قەرنابیت، زەیتون، 350 کالۆری، 50 گرام کاربۆهیدرات…"
click at [266, 309] on div "Description (KuSo) پرتەقاڵ، کاهوو، چەرەزات، سێو، قەرنابیت، زەیتون، 350 کالۆری، …" at bounding box center [337, 274] width 343 height 80
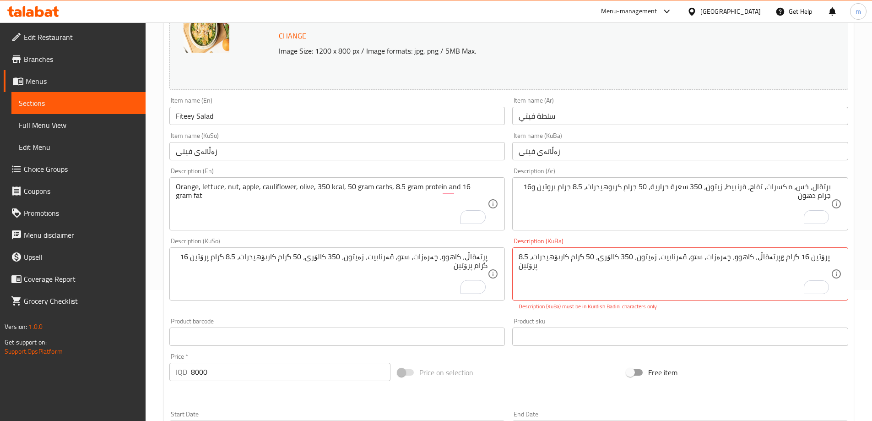
click at [258, 259] on textarea "پرتەقاڵ، کاهوو، چەرەزات، سێو، قەرنابیت، زەیتون، 350 کالۆری، 50 گرام کاربۆهیدرات…" at bounding box center [332, 273] width 312 height 43
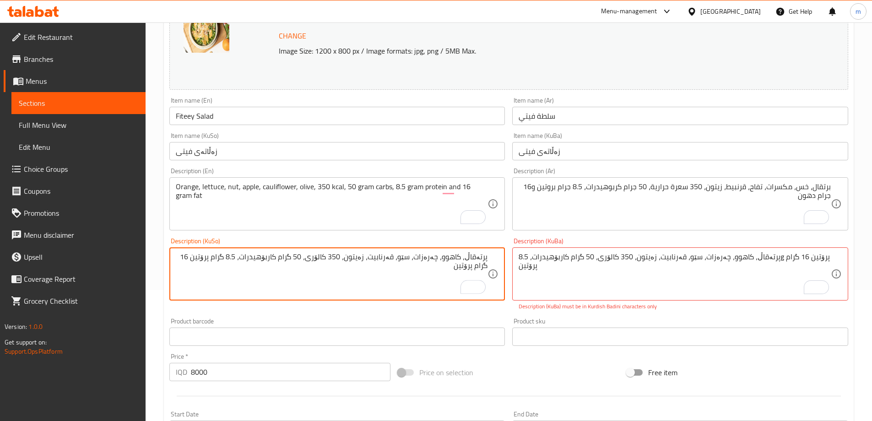
click at [258, 259] on textarea "پرتەقاڵ، کاهوو، چەرەزات، سێو، قەرنابیت، زەیتون، 350 کالۆری، 50 گرام کاربۆهیدرات…" at bounding box center [332, 273] width 312 height 43
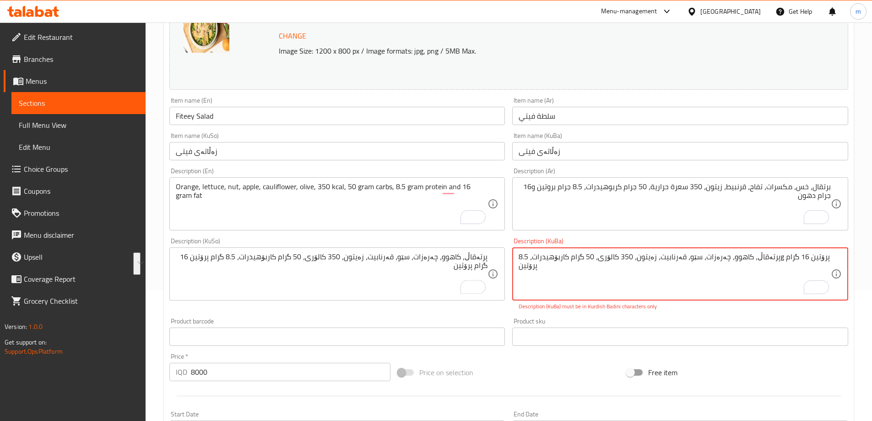
click at [628, 256] on textarea "پرتەقاڵ، کاهوو، چەرەزات، سێو، قەرنابیت، زەیتون، 350 کالۆری، 50 گرام کاربۆهیدرات…" at bounding box center [675, 273] width 312 height 43
paste textarea "گرام"
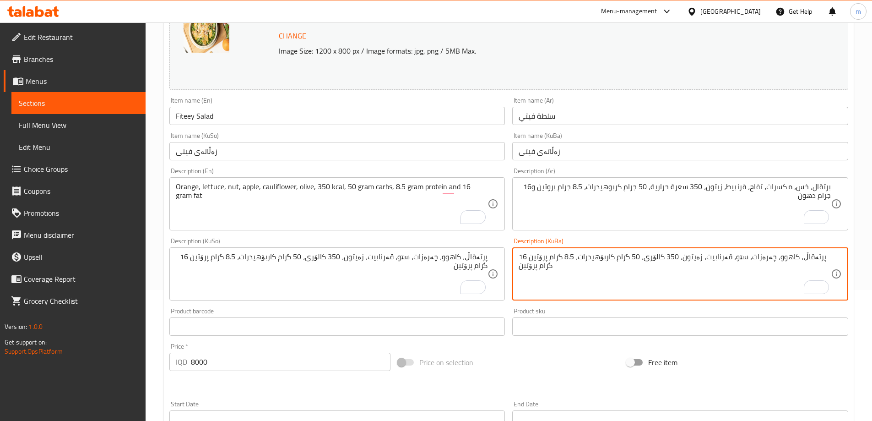
click at [674, 258] on textarea "پرتەقاڵ، کاهوو، چەرەزات، سێو، قەرنابیت، زەیتون، 350 کالۆری، 50 گرام کاربۆهیدرات…" at bounding box center [675, 273] width 312 height 43
click at [677, 258] on textarea "پرتەقاڵ، کاهوو، چەرەزات، سێو، قەرنابیت، زەیتون، 350 کالۆری، 50 گرام کاربۆهیدرات…" at bounding box center [675, 273] width 312 height 43
click at [629, 260] on textarea "پرتەقاڵ، کاهوو، چەرەزات، سێو، قەرنابیت، زەیتون، 350 کیلۆ کالۆری، 50 گرام کاربۆه…" at bounding box center [675, 273] width 312 height 43
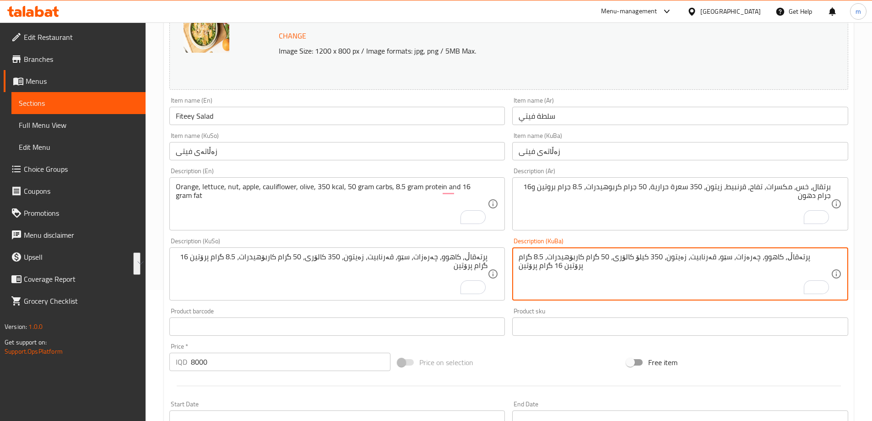
click at [565, 271] on textarea "پرتەقاڵ، کاهوو، چەرەزات، سێو، قەرنابیت، زەیتون، 350 کیلۆ کالۆری، 50 گرام کاربۆه…" at bounding box center [675, 273] width 312 height 43
click at [540, 258] on textarea "پرتەقاڵ، کاهوو، چەرەزات، سێو، قەرنابیت، زەیتون، 350 کیلۆ کالۆری، 50 گرام کاربۆه…" at bounding box center [675, 273] width 312 height 43
click at [340, 265] on textarea "پرتەقاڵ، کاهوو، چەرەزات، سێو، قەرنابیت، زەیتون، 350 کالۆری، 50 گرام کاربۆهیدرات…" at bounding box center [332, 273] width 312 height 43
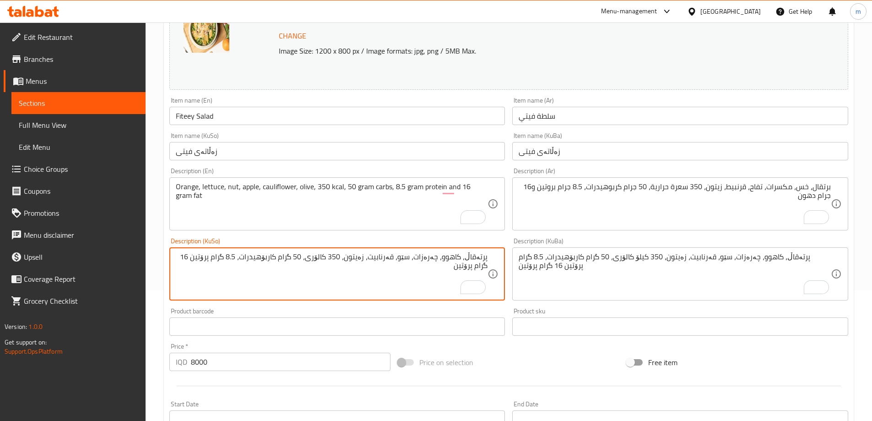
click at [340, 265] on textarea "پرتەقاڵ، کاهوو، چەرەزات، سێو، قەرنابیت، زەیتون، 350 کالۆری، 50 گرام کاربۆهیدرات…" at bounding box center [332, 273] width 312 height 43
click at [557, 267] on textarea "پرتەقاڵ، کاهوو، چەرەزات، سێو، قەرنابیت، زەیتون، 350 کیلۆ کالۆری، 50 گرام کاربۆه…" at bounding box center [675, 273] width 312 height 43
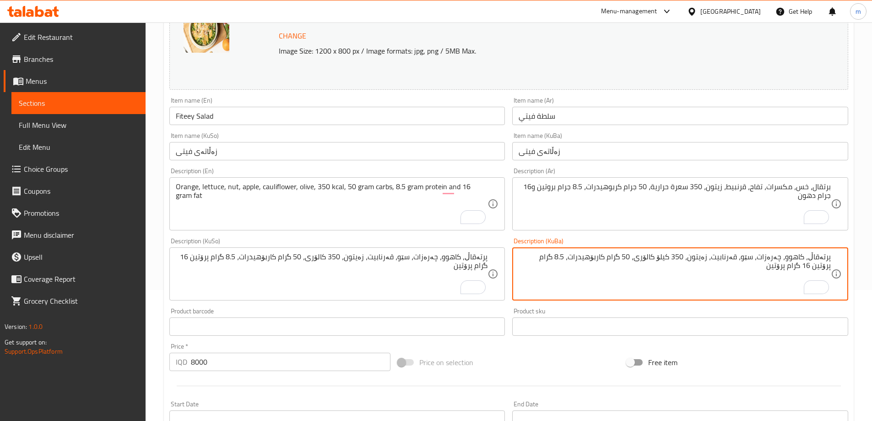
click at [536, 259] on textarea "پرتەقاڵ، کاهوو، چەرەزات، سێو، قەرنابیت، زەیتون، 350 کیلۆ کالۆری، 50 گرام کاربۆه…" at bounding box center [675, 273] width 312 height 43
click at [555, 266] on textarea "پرتەقاڵ، کاهوو، چەرەزات، سێو، قەرنابیت، زەیتون، 350 کیلۆ کالۆری، 50 گرام کاربۆه…" at bounding box center [675, 273] width 312 height 43
type textarea "پرتەقاڵ، کاهوو، چەرەزات، سێو، قەرنابیت، زەیتون، 350 کیلۆ کالۆری، 50 گرام کاربۆه…"
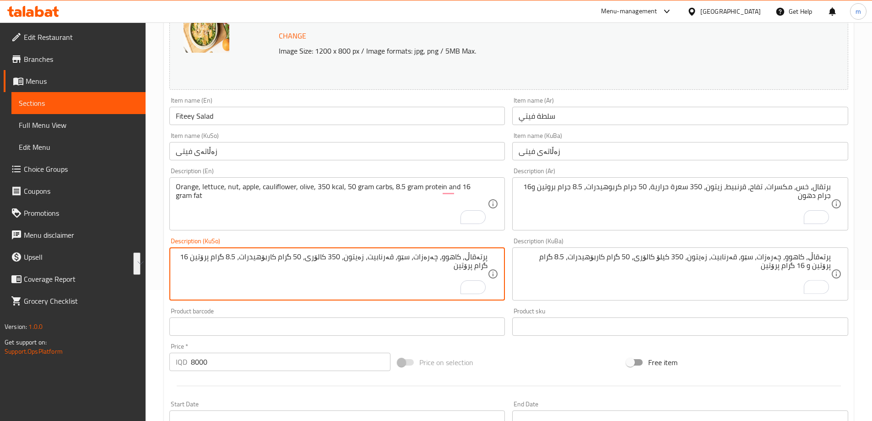
click at [360, 252] on textarea "پرتەقاڵ، کاهوو، چەرەزات، سێو، قەرنابیت، زەیتون، 350 کالۆری، 50 گرام کاربۆهیدرات…" at bounding box center [332, 273] width 312 height 43
paste textarea "یلۆ کالۆری، 50 گرام کاربۆهیدرات، 8.5 گرام پرۆتین و"
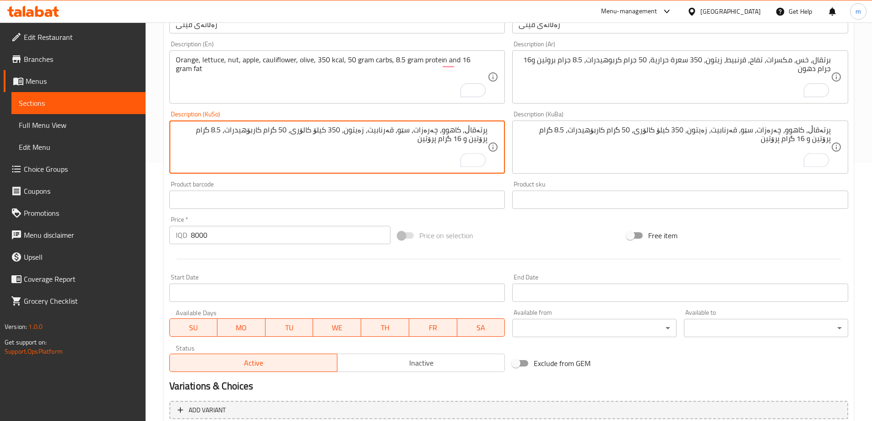
scroll to position [345, 0]
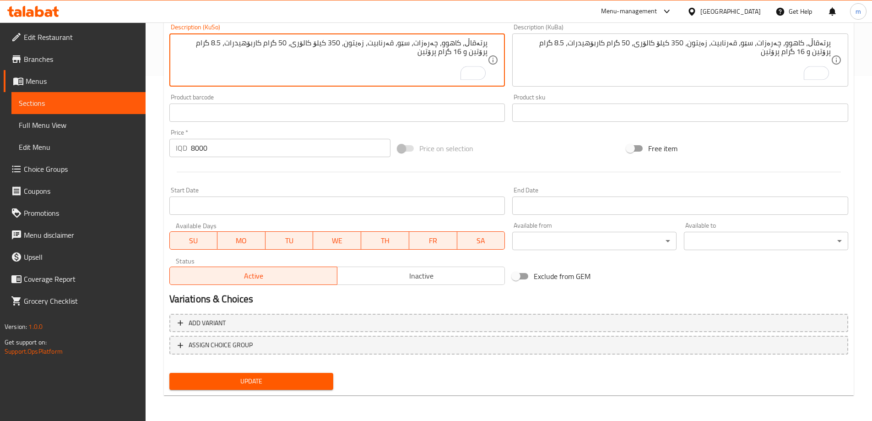
type textarea "پرتەقاڵ، کاهوو، چەرەزات، سێو، قەرنابیت، زەیتون، 350 کیلۆ کالۆری، 50 گرام کاربۆه…"
click at [270, 378] on span "Update" at bounding box center [252, 380] width 150 height 11
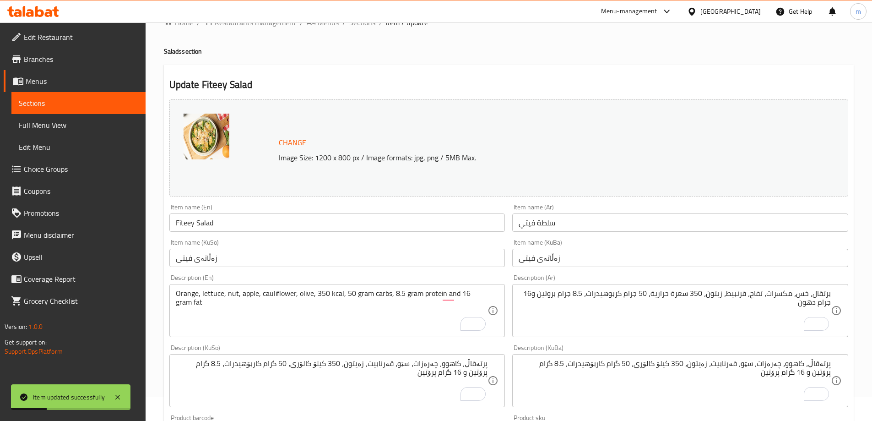
scroll to position [0, 0]
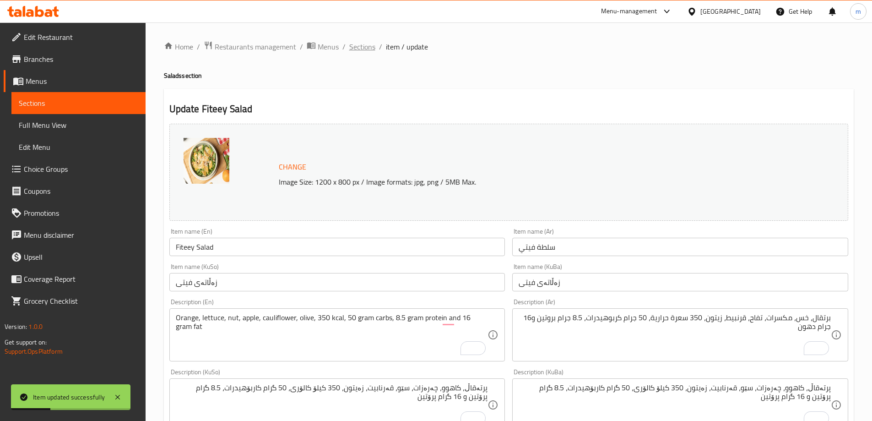
click at [366, 46] on span "Sections" at bounding box center [362, 46] width 26 height 11
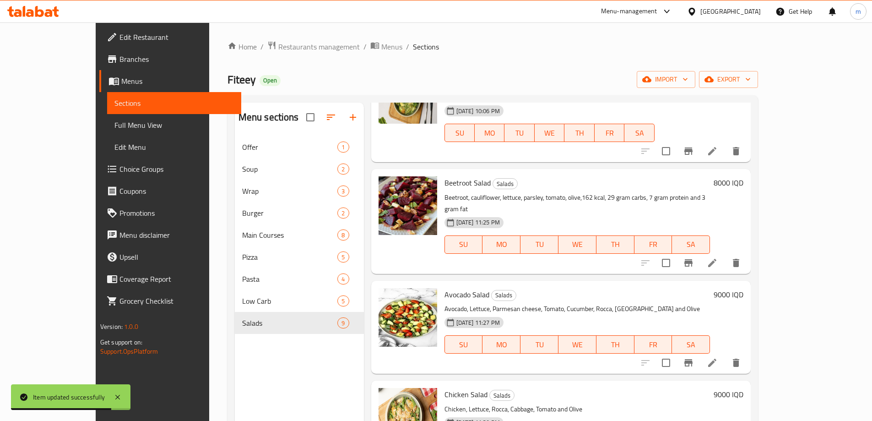
scroll to position [427, 0]
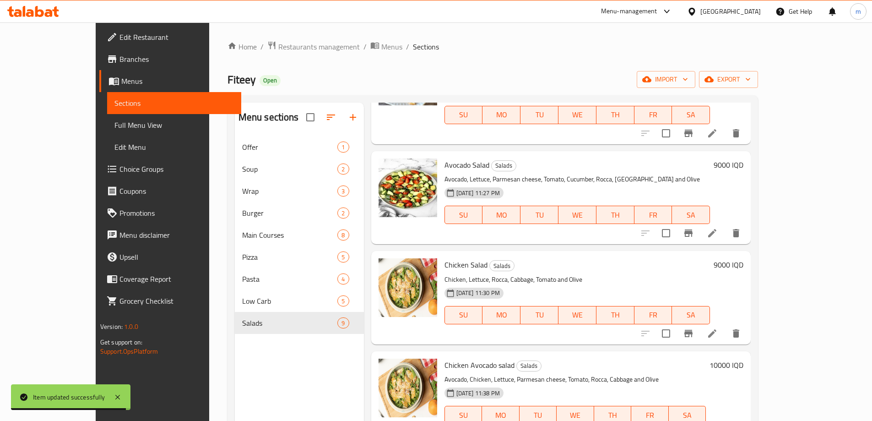
click at [718, 228] on icon at bounding box center [712, 233] width 11 height 11
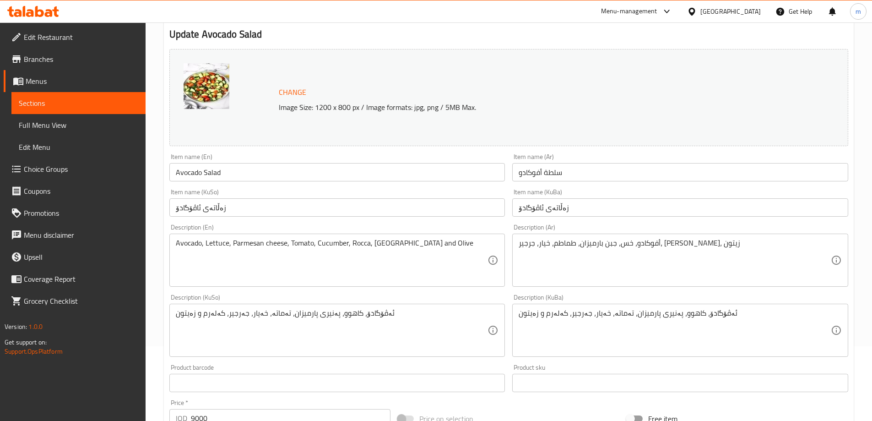
scroll to position [107, 0]
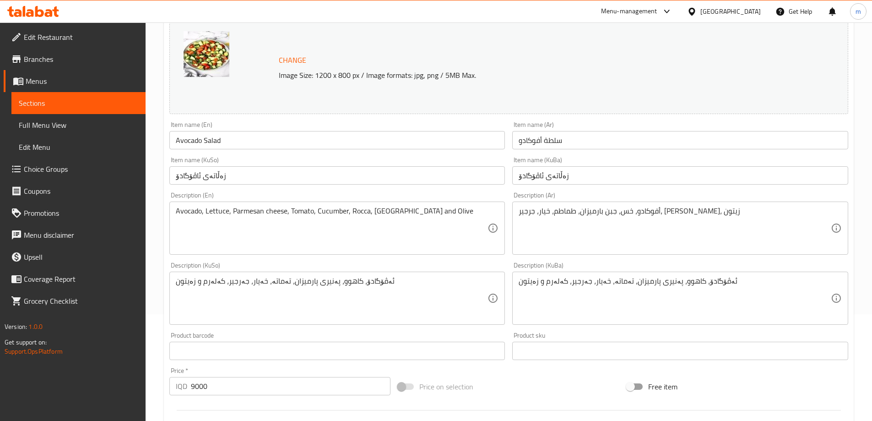
click at [244, 223] on textarea "Avocado, Lettuce, Parmesan cheese, Tomato, Cucumber, Rocca, [GEOGRAPHIC_DATA] a…" at bounding box center [332, 228] width 312 height 43
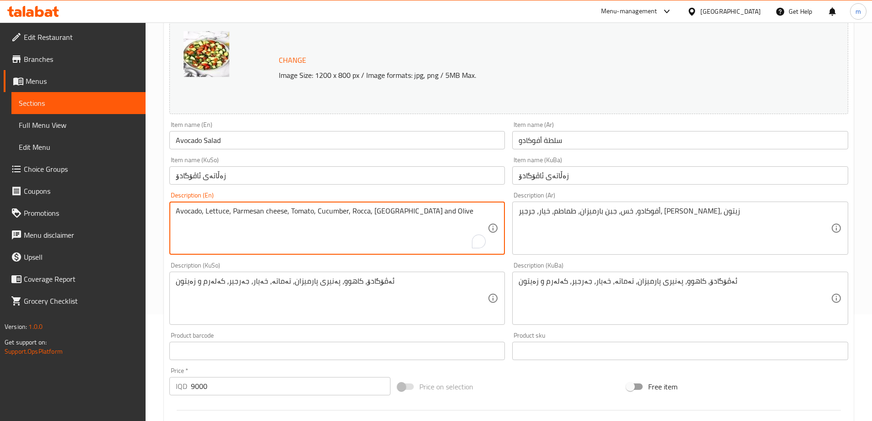
click at [244, 223] on textarea "Avocado, Lettuce, Parmesan cheese, Tomato, Cucumber, Rocca, [GEOGRAPHIC_DATA] a…" at bounding box center [332, 228] width 312 height 43
paste textarea "Lettuce, parsley, tomato, olive, cauliflower, avocado, 310 kcal, 23 gram carbs,…"
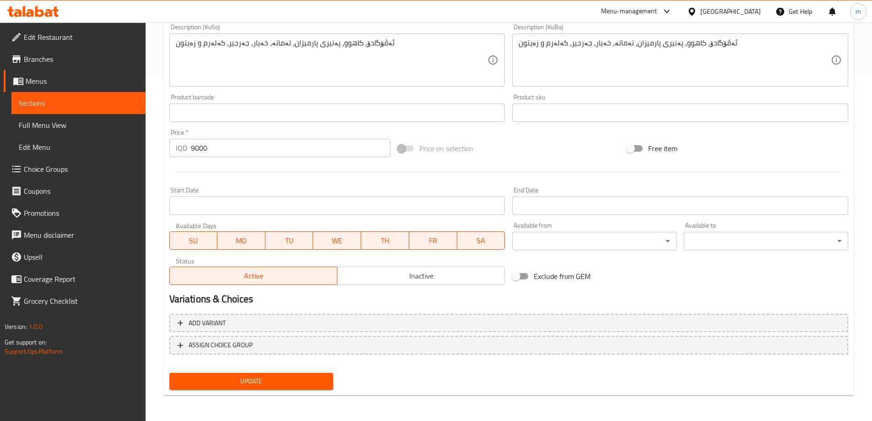
type textarea "Lettuce, parsley, tomato, olive, cauliflower, avocado, 310 kcal, 23 gram carbs,…"
click at [221, 390] on button "Update" at bounding box center [251, 381] width 164 height 17
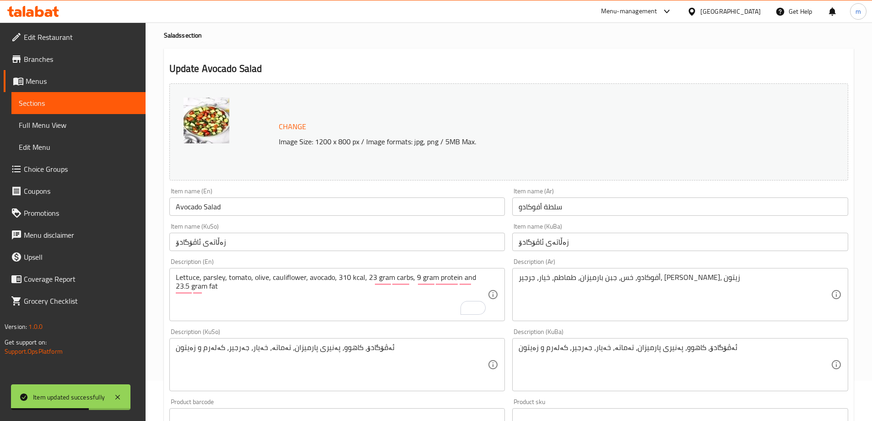
scroll to position [24, 0]
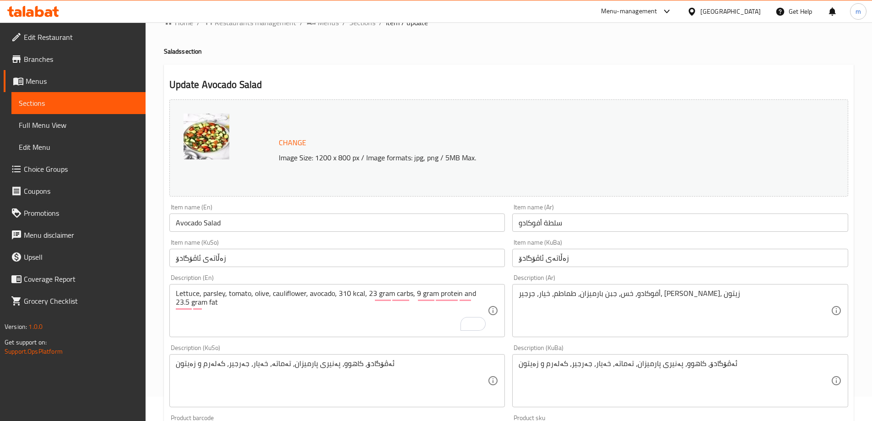
click at [549, 305] on textarea "أفوكادو، خس، جبن بارميزان، طماطم، خيار، جرجير، [PERSON_NAME]، زيتون" at bounding box center [675, 310] width 312 height 43
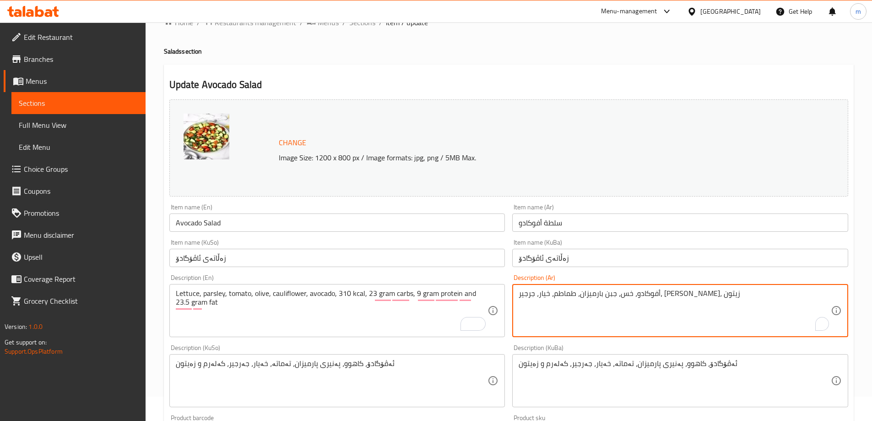
click at [549, 305] on textarea "أفوكادو، خس، جبن بارميزان، طماطم، خيار، جرجير، [PERSON_NAME]، زيتون" at bounding box center [675, 310] width 312 height 43
paste textarea "س، [PERSON_NAME]، طماطم، زيتون، قرنبيط، أفوكادو، 310 سعرة حرارية، 23 جرام كربوه…"
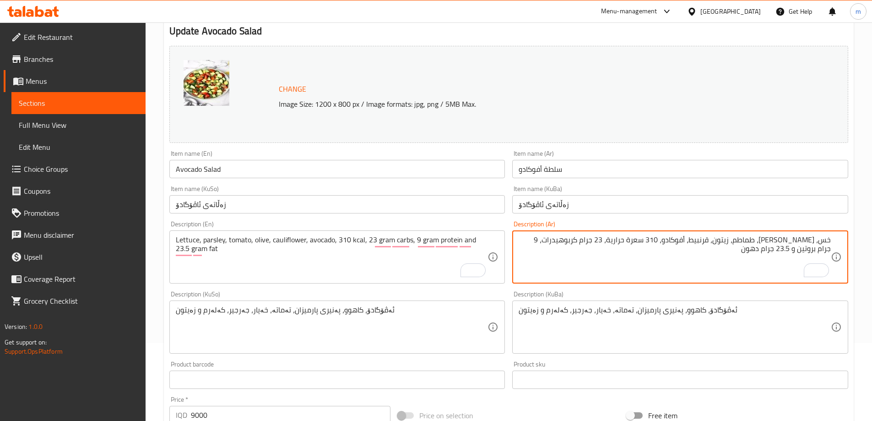
scroll to position [80, 0]
type textarea "خس، [PERSON_NAME]، طماطم، زيتون، قرنبيط، أفوكادو، 310 سعرة حرارية، 23 جرام كربو…"
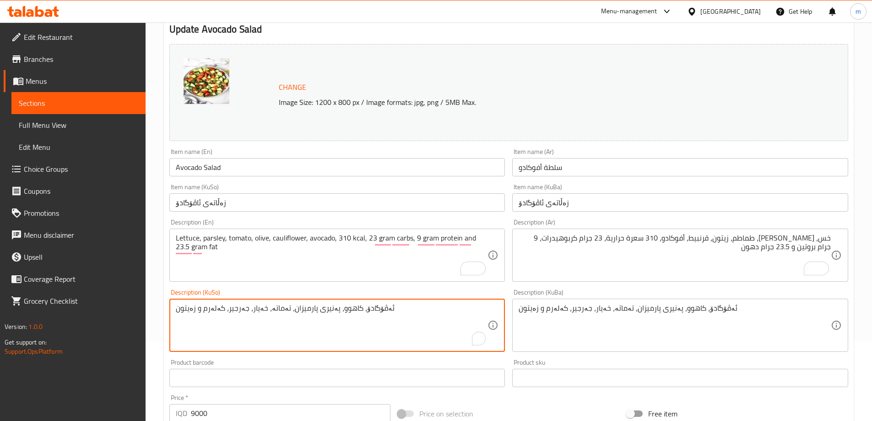
click at [356, 310] on textarea "ئەڤۆگادۆ، کاهوو، پەنیری پارمیزان، تەماتە، خەیار، جەرجیر، کەلەرم و زەیتون" at bounding box center [332, 325] width 312 height 43
paste textarea "کاهوو، مەعدەنووس، تەماتە، زەیتوون، قەرنابیت، ئەڤۆگادۆ، 310 کیلۆ کالۆری، 23 گرام…"
type textarea "کاهوو، مەعدەنووس، تەماتە، زەیتوون، قەرنابیت، ئەڤۆگادۆ، 310 کیلۆ کالۆری، 23 گرام…"
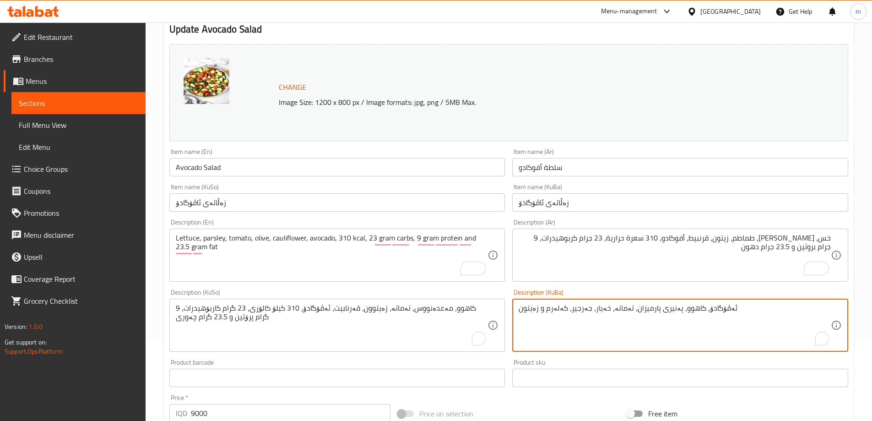
click at [637, 321] on textarea "ئەڤۆگادۆ، کاهوو، پەنیری پارمیزان، تەماتە، خەیار، جەرجیر، کەلەرم و زەیتون" at bounding box center [675, 325] width 312 height 43
paste textarea "کاهوو، مەعدەنووس، تەماتە، زەیتوون، قەرنابیت، ئەڤۆگادۆ، 310 کیلۆ کالۆری، 23 گرام…"
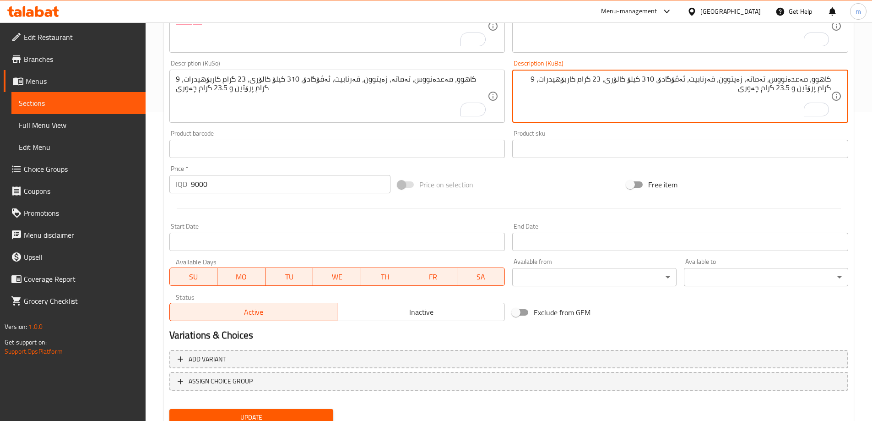
scroll to position [345, 0]
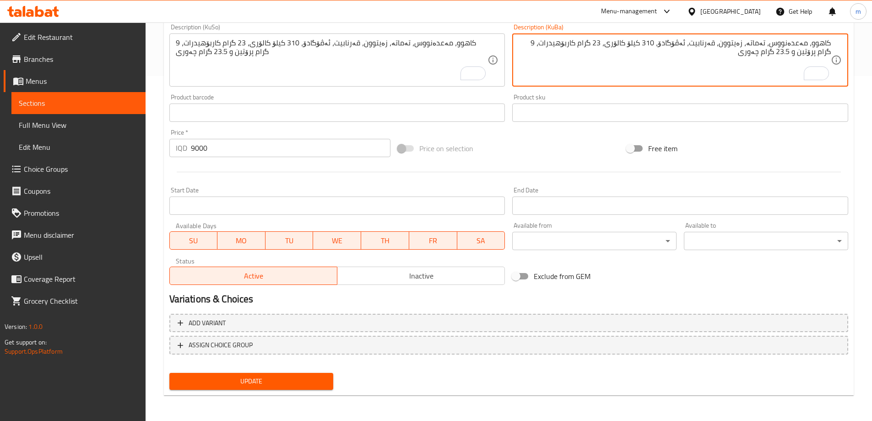
type textarea "کاهوو، مەعدەنووس، تەماتە، زەیتوون، قەرنابیت، ئەڤۆگادۆ، 310 کیلۆ کالۆری، 23 گرام…"
click at [191, 371] on div "Update" at bounding box center [252, 381] width 172 height 24
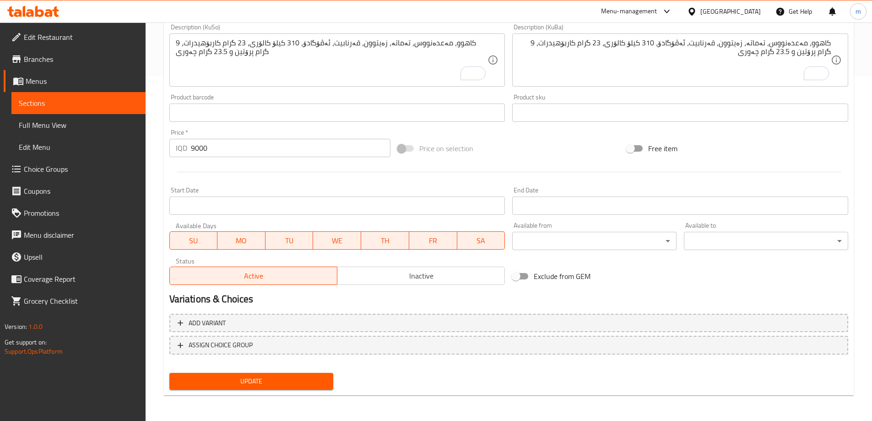
click at [197, 371] on div "Update" at bounding box center [252, 381] width 172 height 24
click at [201, 374] on button "Update" at bounding box center [251, 381] width 164 height 17
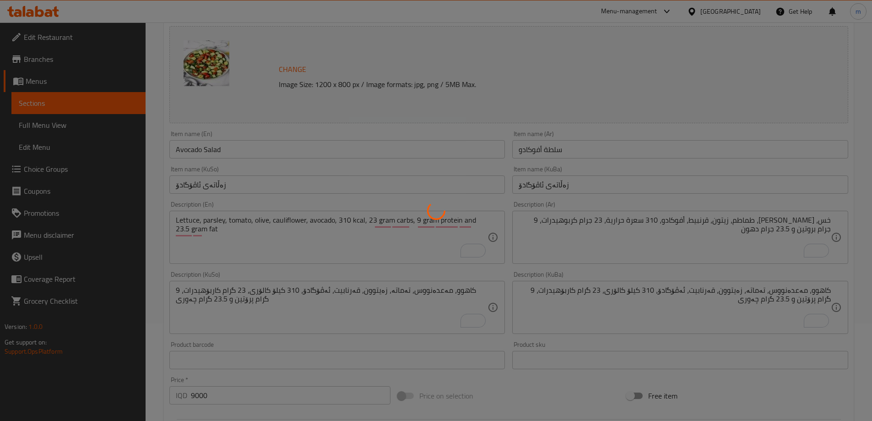
scroll to position [0, 0]
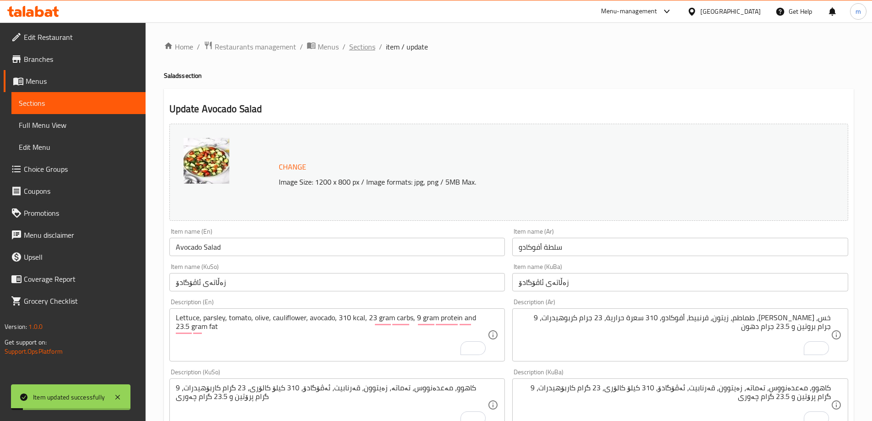
click at [364, 43] on span "Sections" at bounding box center [362, 46] width 26 height 11
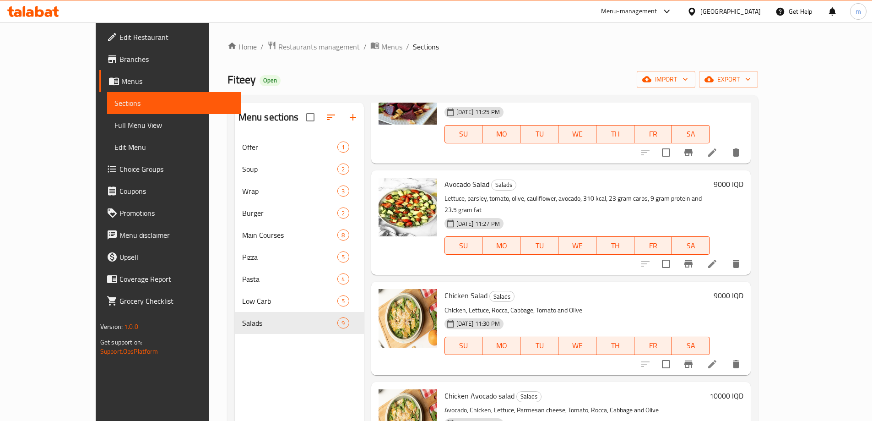
scroll to position [514, 0]
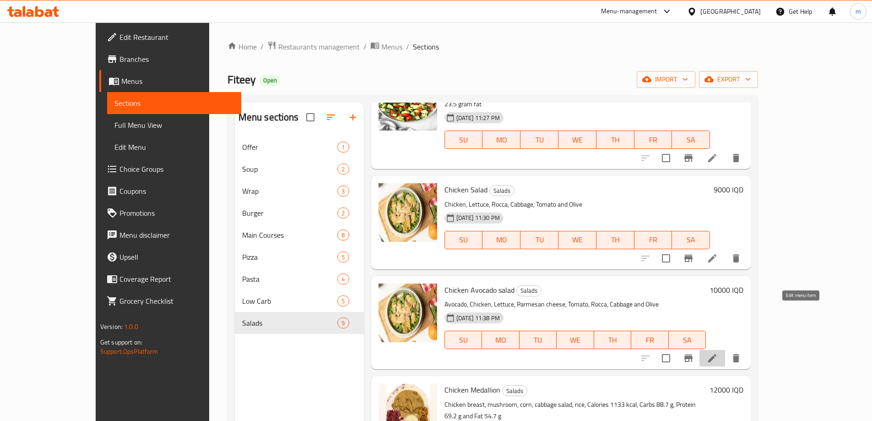
click at [718, 353] on icon at bounding box center [712, 358] width 11 height 11
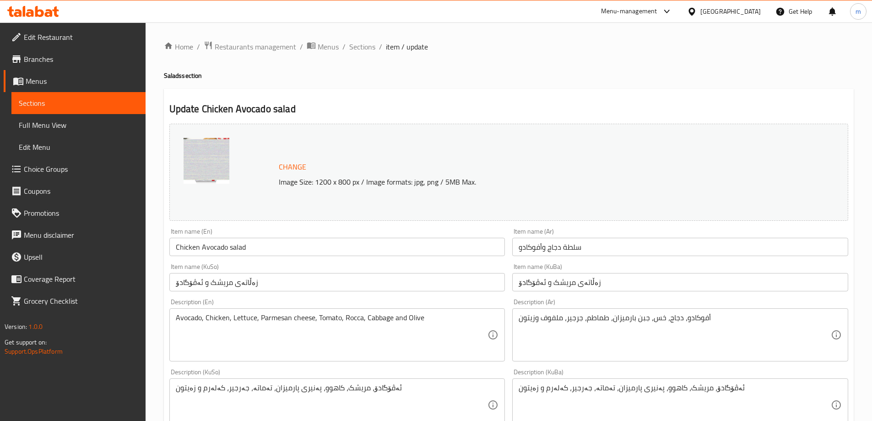
scroll to position [107, 0]
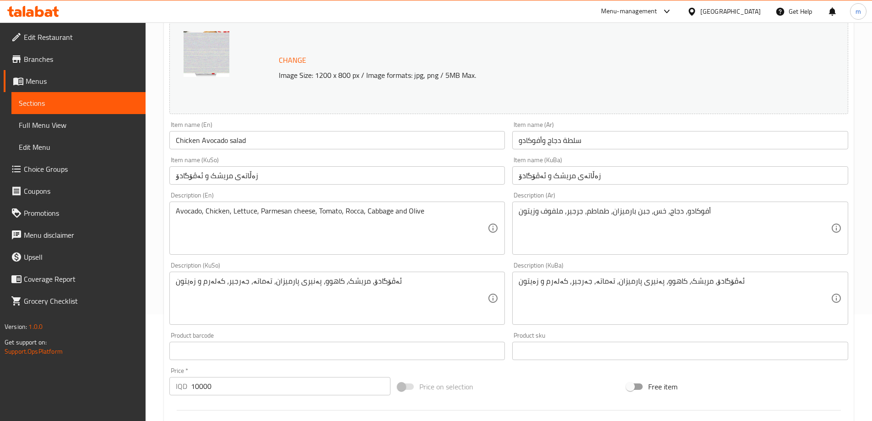
click at [229, 221] on textarea "Avocado, Chicken, Lettuce, Parmesan cheese, Tomato, Rocca, Cabbage and Olive" at bounding box center [332, 228] width 312 height 43
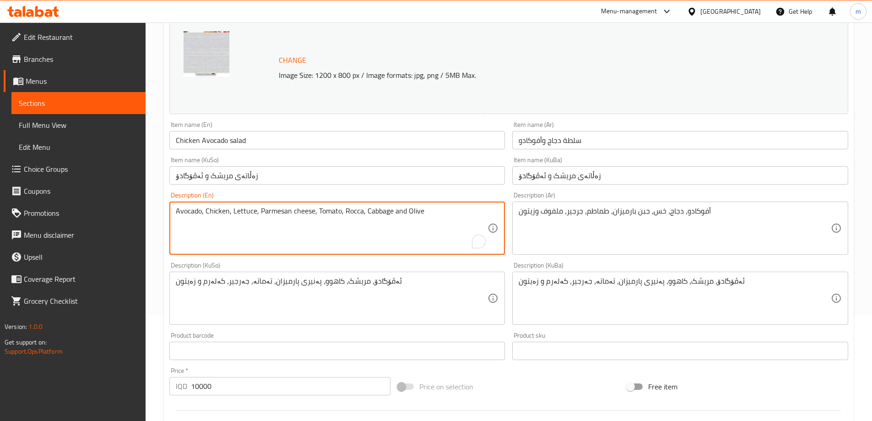
click at [229, 221] on textarea "Avocado, Chicken, Lettuce, Parmesan cheese, Tomato, Rocca, Cabbage and Olive" at bounding box center [332, 228] width 312 height 43
paste textarea "Chicken breast, lettuce, parsley, tomato, olive, cauliflower, avocado, 508 kcal…"
type textarea "Chicken breast, lettuce, parsley, tomato, olive, cauliflower, avocado, 508 kcal…"
click at [705, 234] on textarea "أفوكادو، دجاج، خس، جبن بارميزان، طماطم، جرجير، ملفوف وزيتون" at bounding box center [675, 228] width 312 height 43
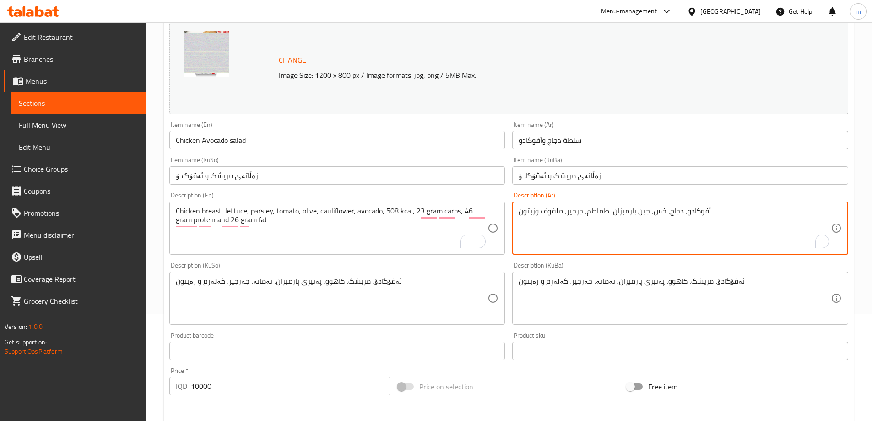
click at [705, 234] on textarea "أفوكادو، دجاج، خس، جبن بارميزان، طماطم، جرجير، ملفوف وزيتون" at bounding box center [675, 228] width 312 height 43
paste textarea "در دجاج، خس، ب[PERSON_NAME]، طماطم، زيتون، قرنبيط، أفوكادو، 508 سعرة حرارية، 23…"
type textarea "صدر دجاج، خس، ب[PERSON_NAME]، طماطم، زيتون، قرنبيط، أفوكادو، 508 سعرة حرارية، 2…"
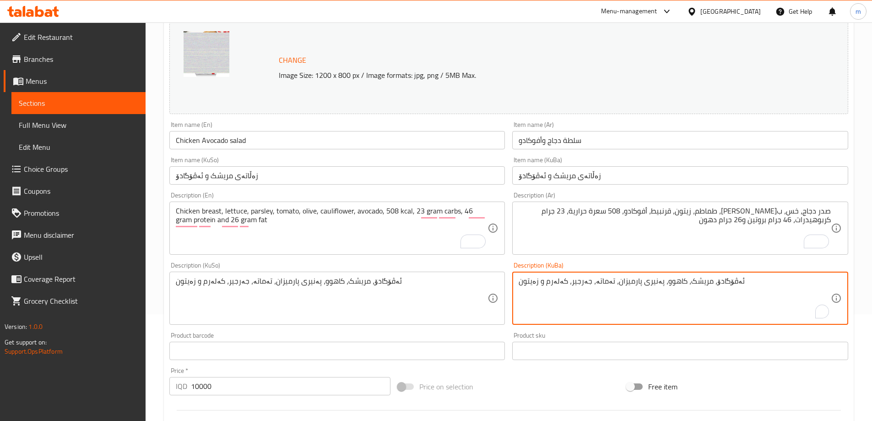
click at [712, 287] on textarea "ئەڤۆگادۆ، مریشک، کاهوو، پەنیری پارمیزان، تەماتە، جەرجیر، کەلەرم و زەیتون" at bounding box center [675, 298] width 312 height 43
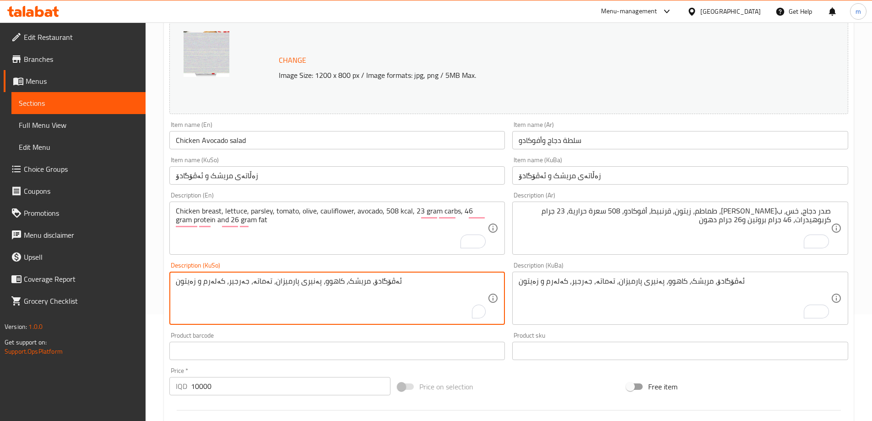
click at [376, 284] on textarea "ئەڤۆگادۆ، مریشک، کاهوو، پەنیری پارمیزان، تەماتە، جەرجیر، کەلەرم و زەیتون" at bounding box center [332, 298] width 312 height 43
paste textarea "نگی مریشک، کاهوو، مەعدەنووس، تەماتە، زەیتون، قەرنابیت، ئەڤۆگادۆ، 508 کیلۆ کالۆر…"
type textarea "سنگی مریشک، کاهوو، مەعدەنووس، تەماتە، زەیتون، قەرنابیت، ئەڤۆگادۆ، 508 کیلۆ کالۆ…"
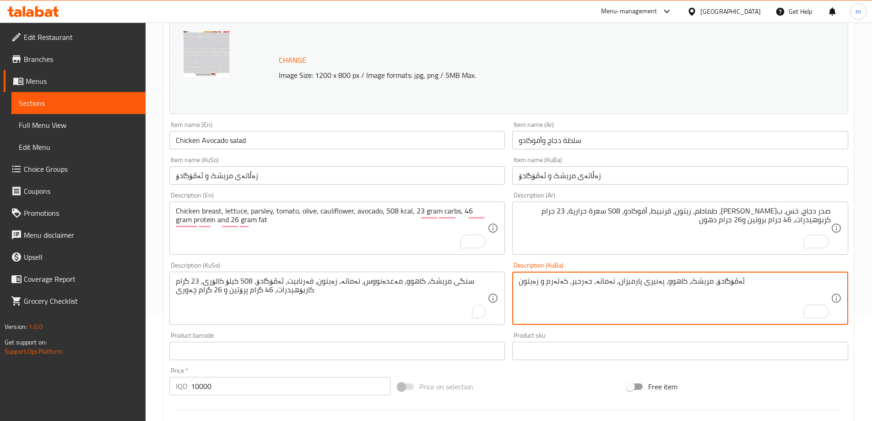
click at [568, 287] on textarea "ئەڤۆگادۆ، مریشک، کاهوو، پەنیری پارمیزان، تەماتە، جەرجیر، کەلەرم و زەیتون" at bounding box center [675, 298] width 312 height 43
paste textarea "نگی مریشک، کاهوو، مەعدەنووس، تەماتە، زەیتون، قەرنابیت، ئەڤۆگادۆ، 508 کیلۆ کالۆر…"
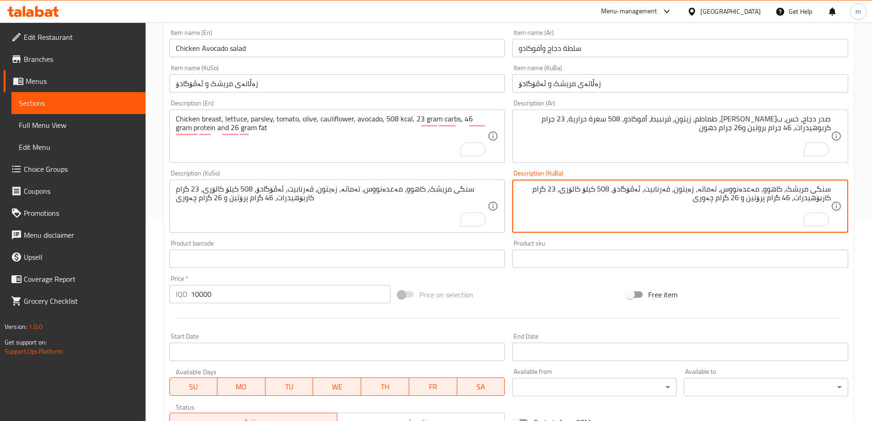
scroll to position [345, 0]
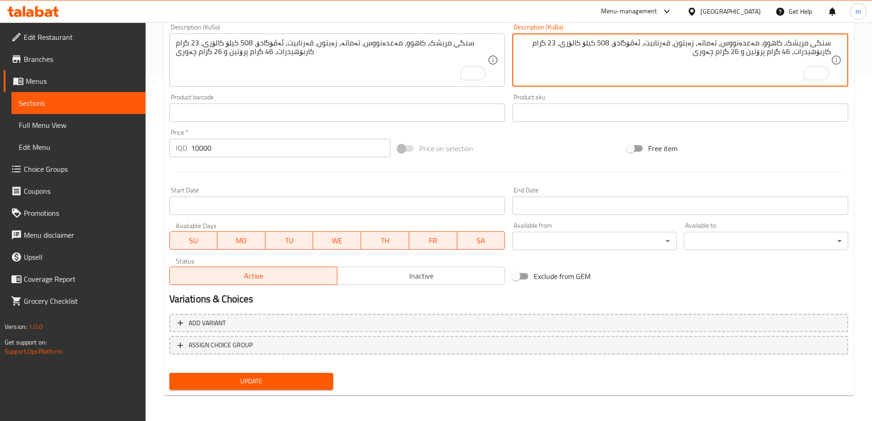
type textarea "سنگی مریشک، کاهوو، مەعدەنووس، تەماتە، زەیتون، قەرنابیت، ئەڤۆگادۆ، 508 کیلۆ کالۆ…"
click at [299, 375] on button "Update" at bounding box center [251, 381] width 164 height 17
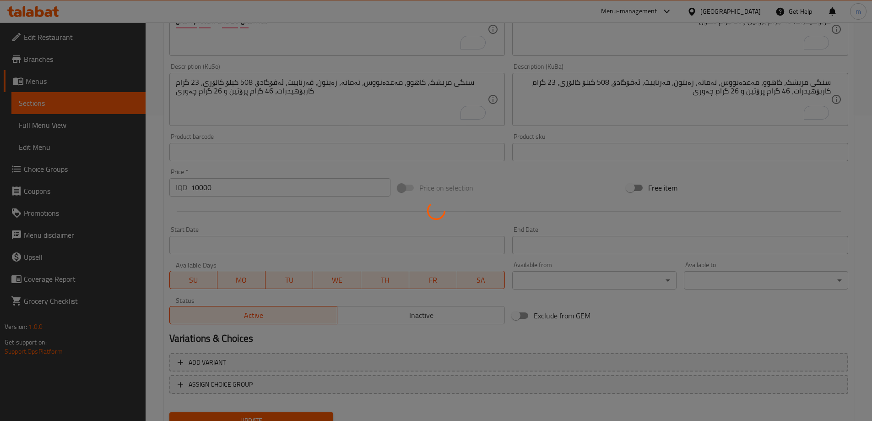
scroll to position [0, 0]
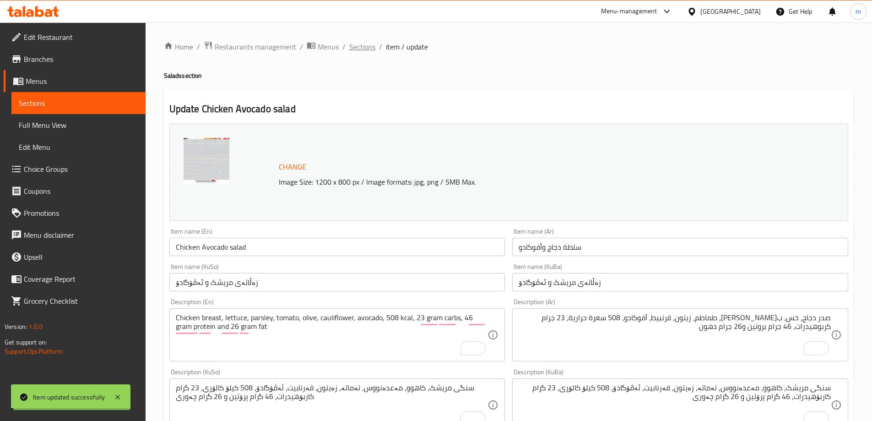
click at [366, 45] on span "Sections" at bounding box center [362, 46] width 26 height 11
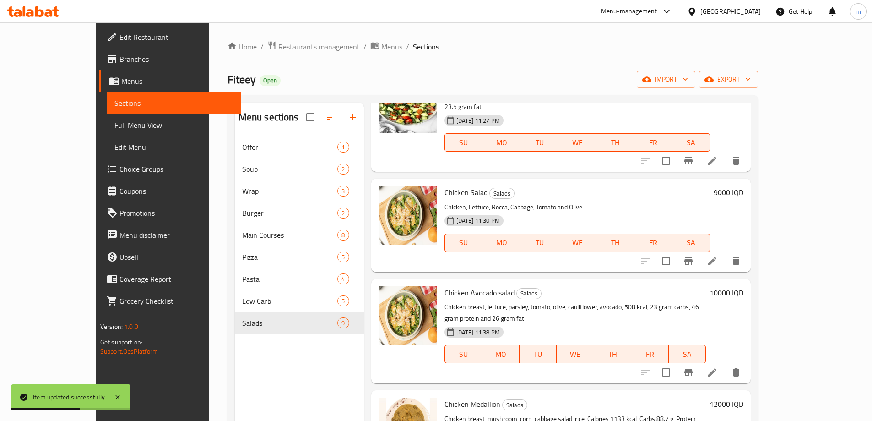
scroll to position [514, 0]
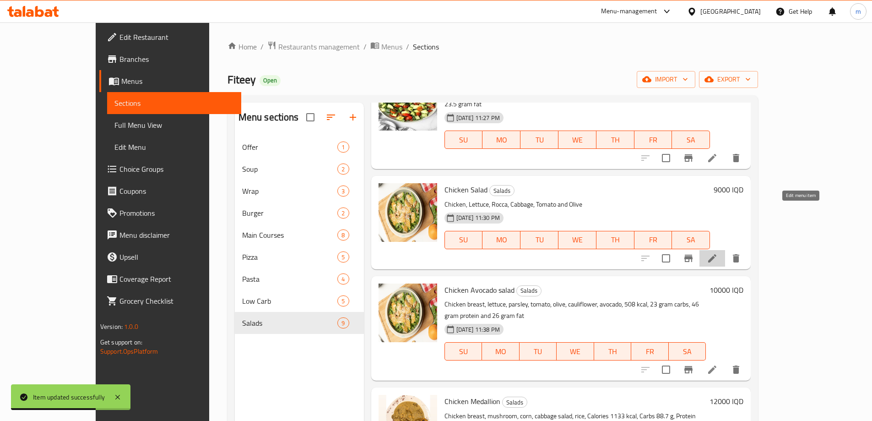
click at [718, 253] on icon at bounding box center [712, 258] width 11 height 11
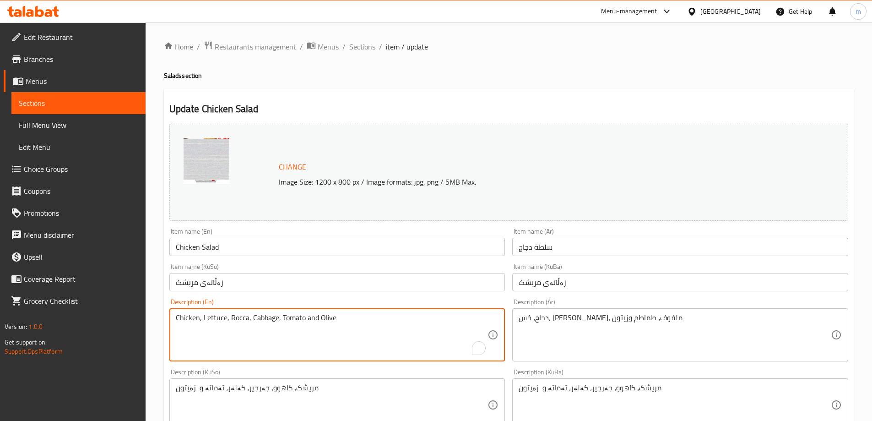
click at [210, 330] on textarea "Chicken, Lettuce, Rocca, Cabbage, Tomato and Olive" at bounding box center [332, 334] width 312 height 43
paste textarea "breast, lettuce, parsley, tomato, olive, cauliflower, sauce, nuts, 513 kcal, 19…"
type textarea "Chicken breast, lettuce, parsley, tomato, olive, cauliflower, sauce, nuts, 513 …"
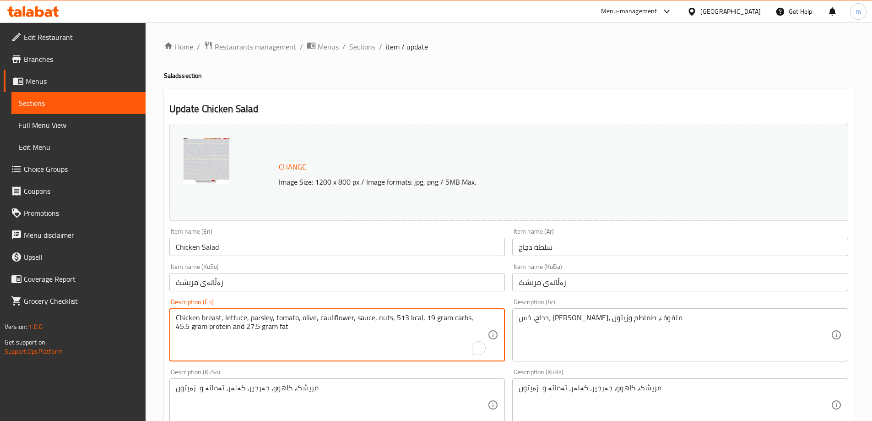
click at [265, 302] on div "Description (En) Chicken breast, lettuce, parsley, tomato, olive, cauliflower, …" at bounding box center [337, 330] width 336 height 63
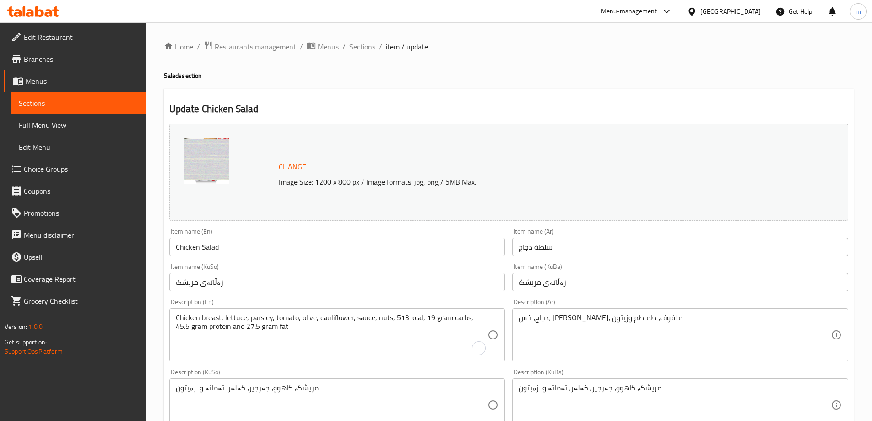
scroll to position [345, 0]
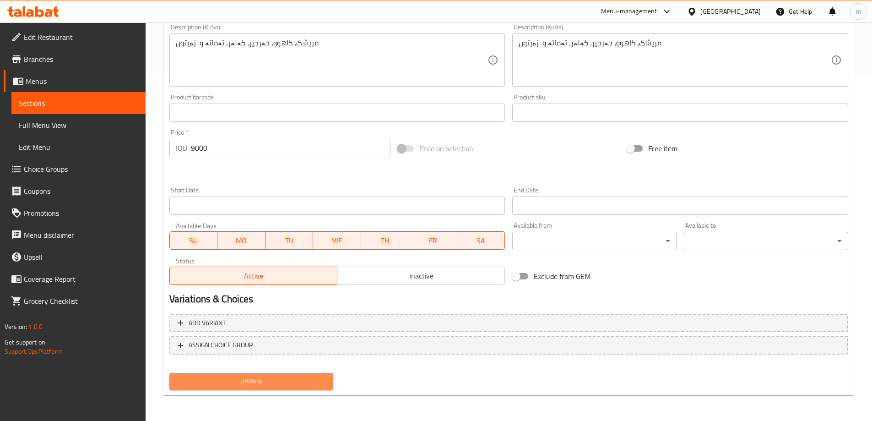
click at [288, 376] on span "Update" at bounding box center [252, 380] width 150 height 11
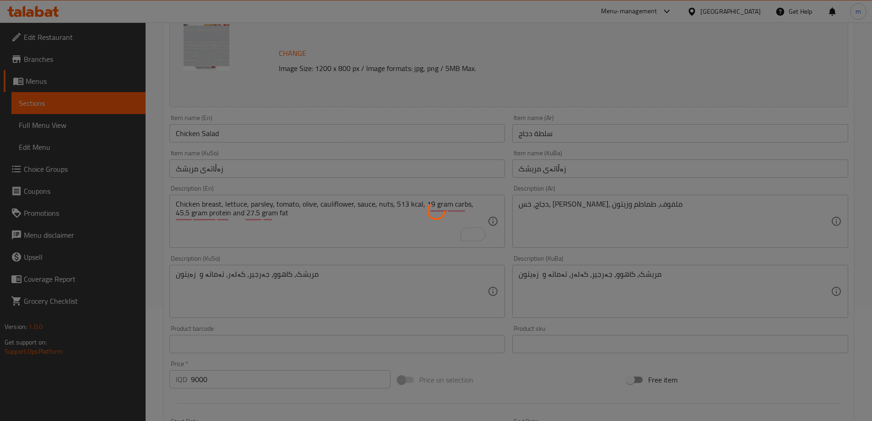
scroll to position [24, 0]
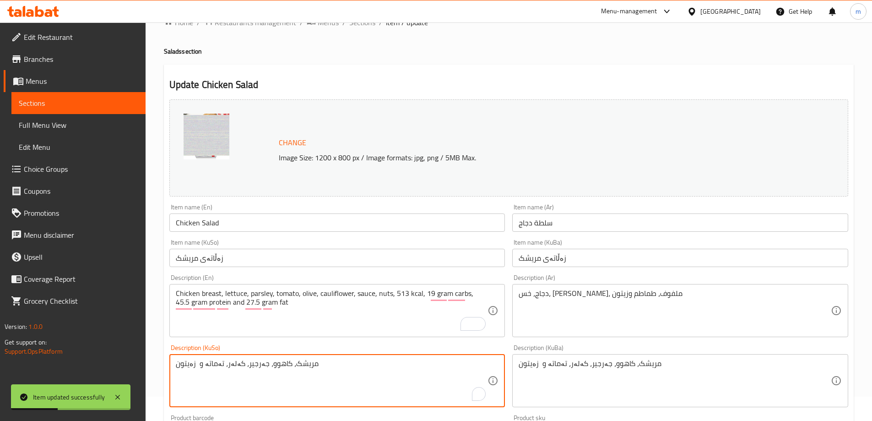
click at [341, 367] on textarea "مریشک، کاهوو، جەرجیر، کەلەر، تەماتە و زەیتون" at bounding box center [332, 380] width 312 height 43
paste textarea "سنگی مریشک، کاهوو، جەرجیر، تەماتە، زەیتون، کەلەرم، سۆس، گوێز، 513 کیلۆ کالۆری، …"
click at [403, 364] on textarea "سنگی مریشک، کاهوو، جەرجیر، تەماتە، زەیتون، کەلەرم، سۆس، گوێز، 513 کیلۆ کالۆری، …" at bounding box center [332, 380] width 312 height 43
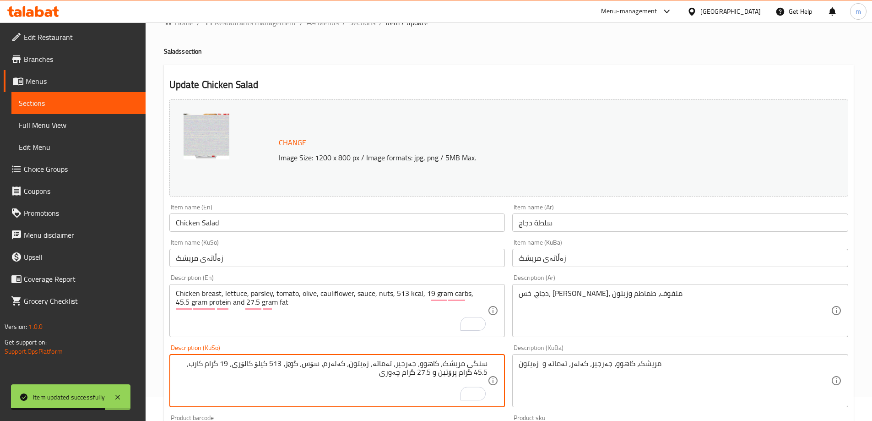
click at [403, 364] on textarea "سنگی مریشک، کاهوو، جەرجیر، تەماتە، زەیتون، کەلەرم، سۆس، گوێز، 513 کیلۆ کالۆری، …" at bounding box center [332, 380] width 312 height 43
click at [324, 366] on textarea "سنگی مریشک، کاهوو، مەعدەنووس، تەماتە، زەیتون، کەلەرم، سۆس، گوێز، 513 کیلۆ کالۆر…" at bounding box center [332, 380] width 312 height 43
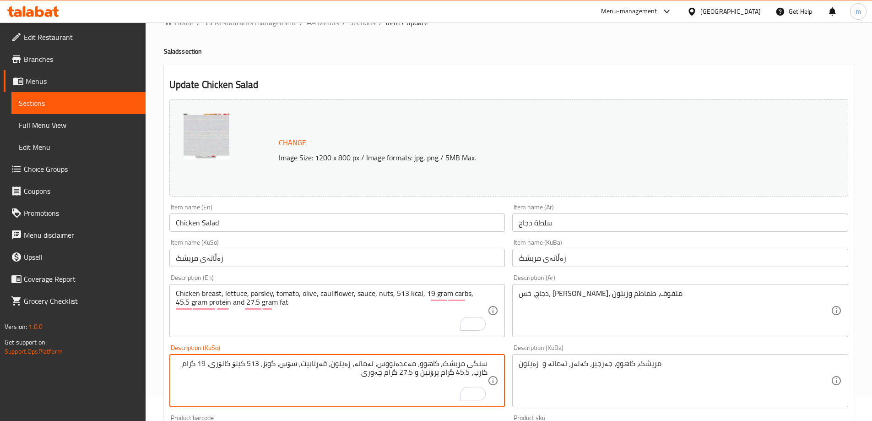
click at [283, 364] on textarea "سنگی مریشک، کاهوو، مەعدەنووس، تەماتە، زەیتون، قەرنابیت، سۆس، گوێز، 513 کیلۆ کال…" at bounding box center [332, 380] width 312 height 43
click at [475, 373] on textarea "سنگی مریشک، کاهوو، مەعدەنووس، تەماتە، زەیتون، قەرنابیت، سۆس، چەرەزات، 513 کیلۆ …" at bounding box center [332, 380] width 312 height 43
click at [421, 376] on textarea "سنگی مریشک، کاهوو، مەعدەنووس، تەماتە، زەیتون، قەرنابیت، سۆس، چەرەزات، 513 کیلۆ …" at bounding box center [332, 380] width 312 height 43
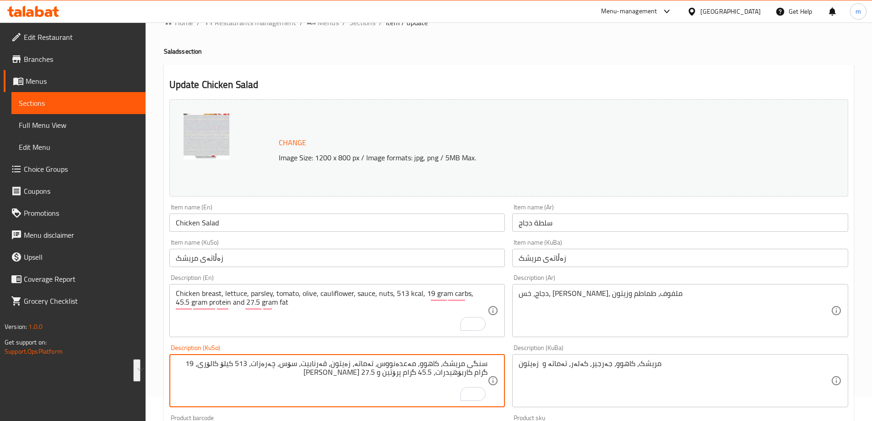
click at [421, 376] on textarea "سنگی مریشک، کاهوو، مەعدەنووس، تەماتە، زەیتون، قەرنابیت، سۆس، چەرەزات، 513 کیلۆ …" at bounding box center [332, 380] width 312 height 43
type textarea "سنگی مریشک، کاهوو، مەعدەنووس، تەماتە، زەیتون، قەرنابیت، سۆس، چەرەزات، 513 کیلۆ …"
click at [618, 382] on textarea "مریشک، کاهوو، جەرجیر، کەلەر، تەماتە و زەیتون" at bounding box center [675, 380] width 312 height 43
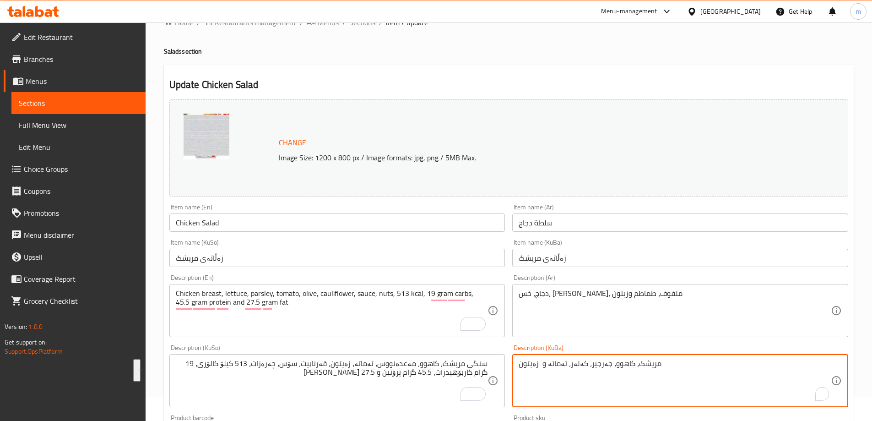
click at [618, 382] on textarea "مریشک، کاهوو، جەرجیر، کەلەر، تەماتە و زەیتون" at bounding box center [675, 380] width 312 height 43
paste textarea "سنگی مریشک، کاهوو، مەعدەنووس، تەماتە، زەیتون، قەرنابیت، سۆس، چەرەزات، 513 کیلۆ …"
type textarea "سنگی مریشک، کاهوو، مەعدەنووس، تەماتە، زەیتون، قەرنابیت، سۆس، چەرەزات، 513 کیلۆ …"
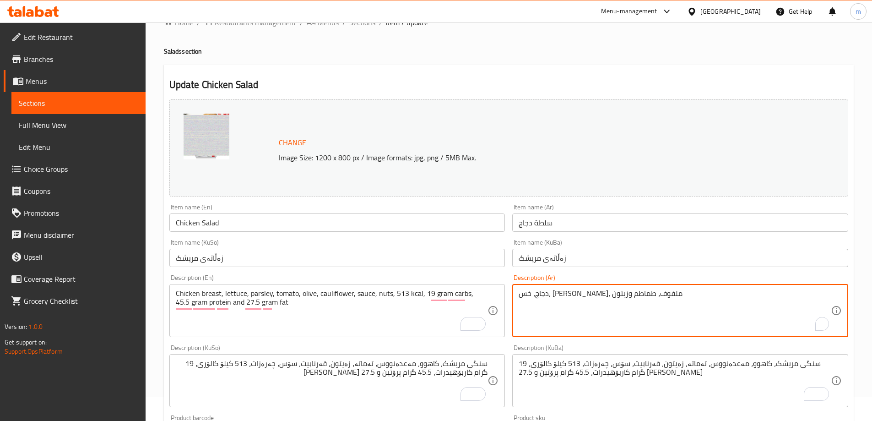
click at [603, 310] on textarea "دجاج، خس، جرجير، ملفوف، طماطم وزيتون" at bounding box center [675, 310] width 312 height 43
paste textarea "در دجاج، خس، بقدونس، طماطم، زيتون، قرنبيط، صلصة، مكسرات، 513 سعرة حرارية، 19 جر…"
type textarea "صدر دجاج، خس، بقدونس، طماطم، زيتون، قرنبيط، صلصة، مكسرات، 513 سعرة حرارية، 19 ج…"
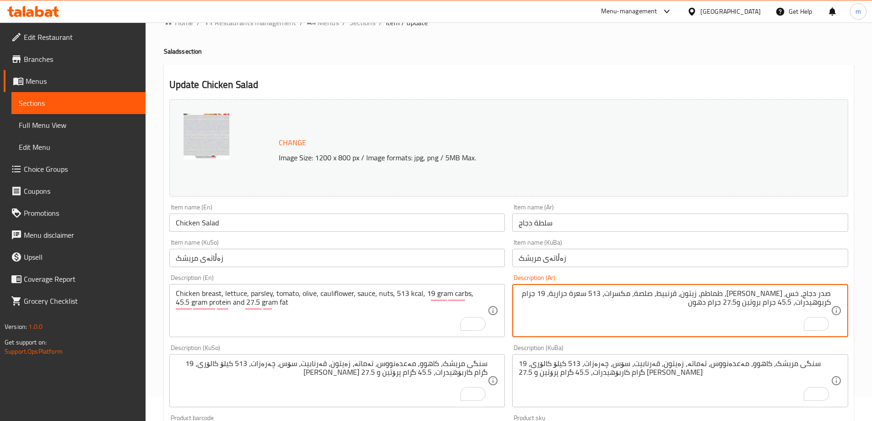
click at [788, 389] on textarea "سنگی مریشک، کاهوو، مەعدەنووس، تەماتە، زەیتون، قەرنابیت، سۆس، چەرەزات، 513 کیلۆ …" at bounding box center [675, 380] width 312 height 43
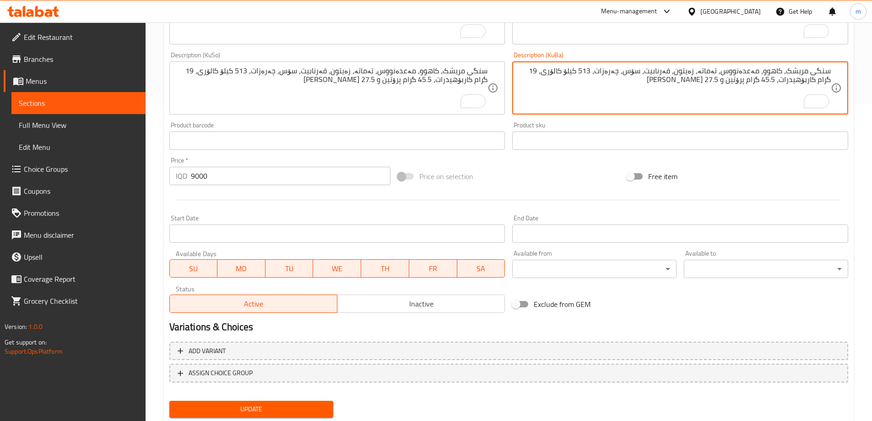
scroll to position [345, 0]
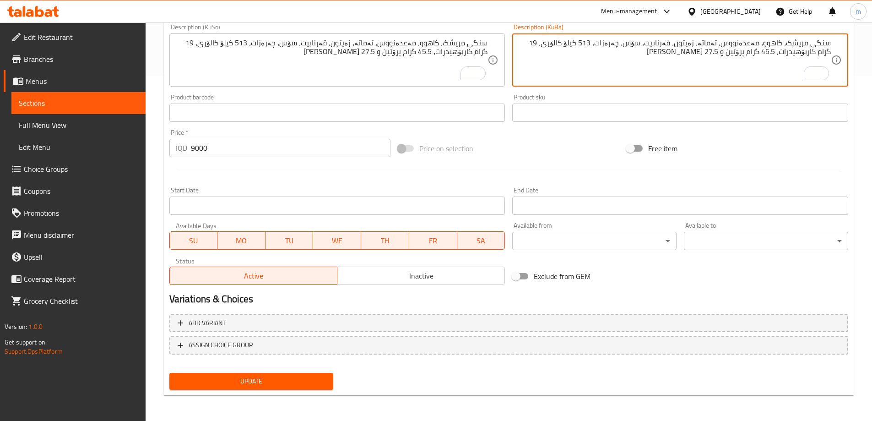
click at [246, 393] on div "Update" at bounding box center [252, 381] width 172 height 24
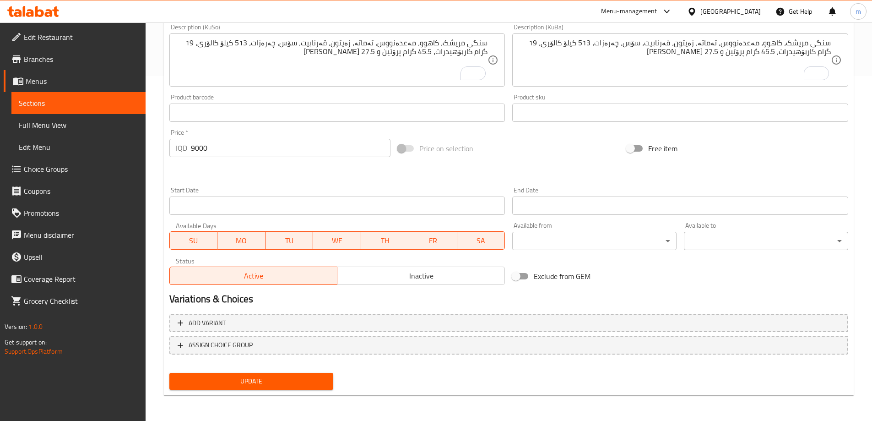
click at [251, 386] on span "Update" at bounding box center [252, 380] width 150 height 11
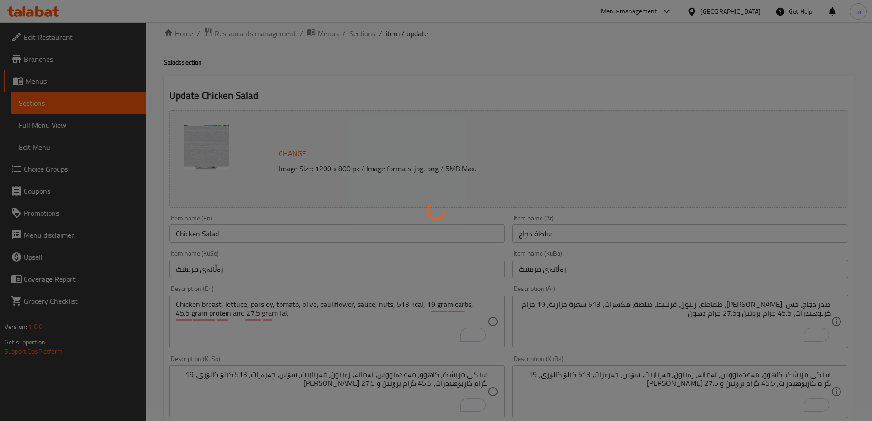
scroll to position [0, 0]
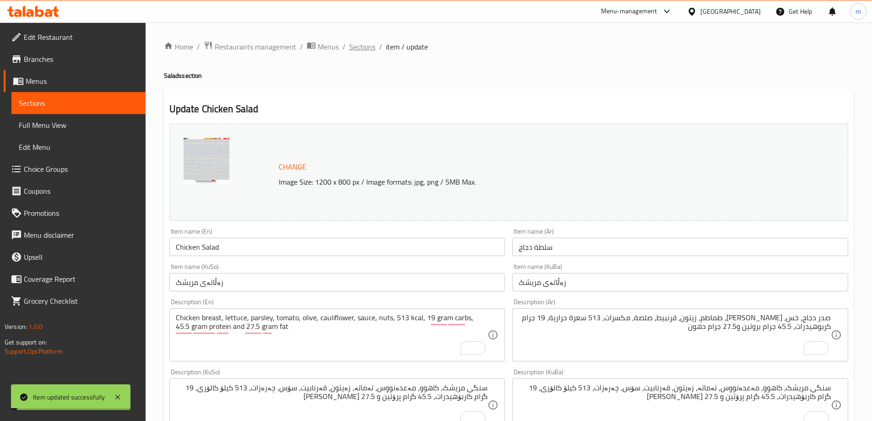
click at [367, 42] on span "Sections" at bounding box center [362, 46] width 26 height 11
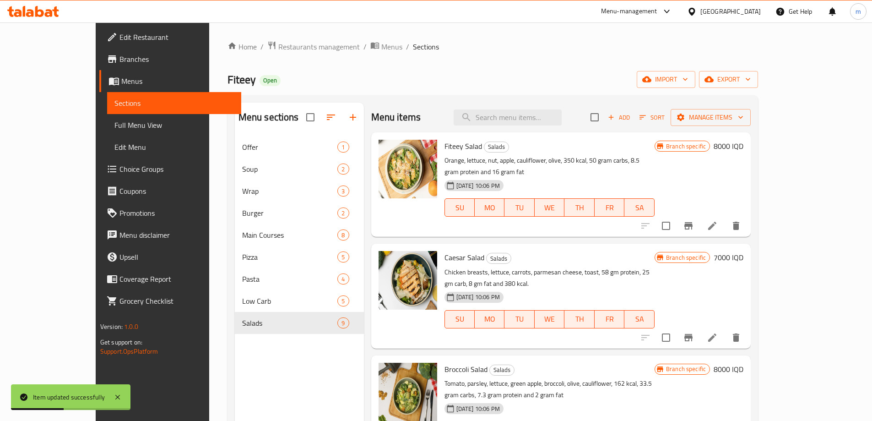
click at [718, 332] on icon at bounding box center [712, 337] width 11 height 11
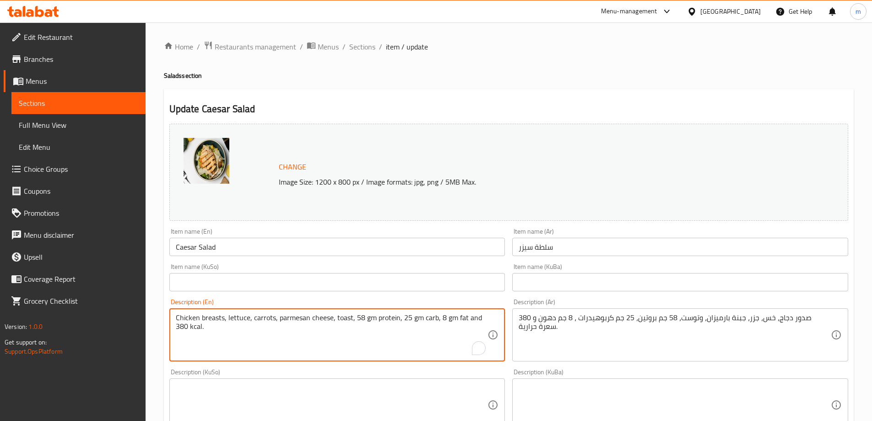
click at [435, 334] on textarea "Chicken breasts, lettuce, carrots, parmesan cheese, toast, 58 gm protein, 25 gm…" at bounding box center [332, 334] width 312 height 43
paste textarea ", barley toast, sauce, parmesan cheese, lettuce, 947 kcal, 25 gram carbs, 59 gr…"
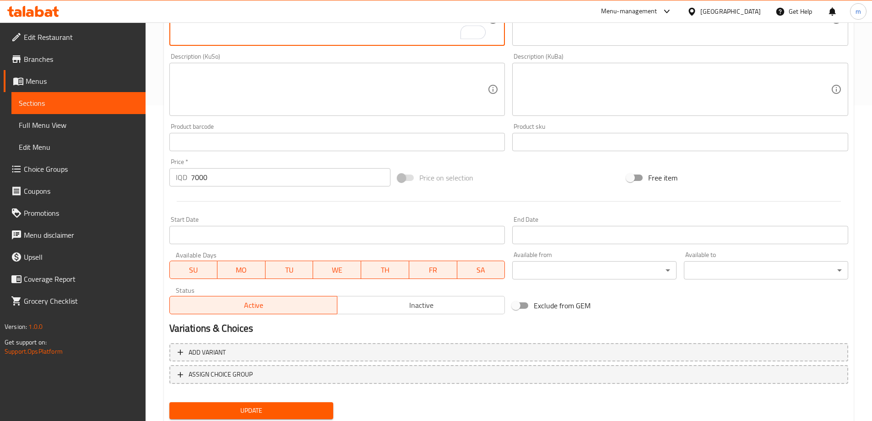
scroll to position [333, 0]
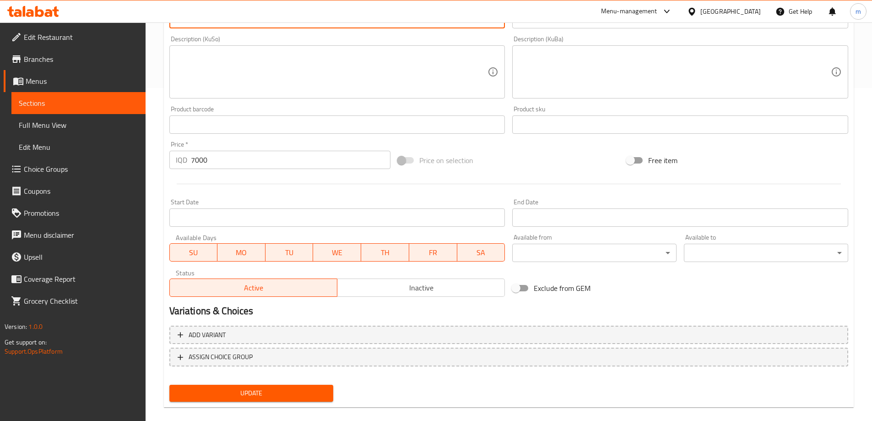
type textarea "Chicken breast, barley toast, sauce, parmesan cheese, lettuce, 947 kcal, 25 gra…"
click at [255, 397] on span "Update" at bounding box center [252, 392] width 150 height 11
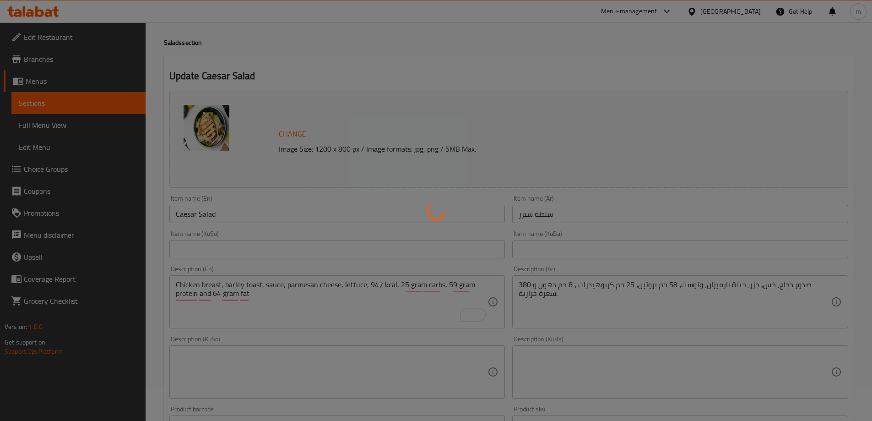
scroll to position [12, 0]
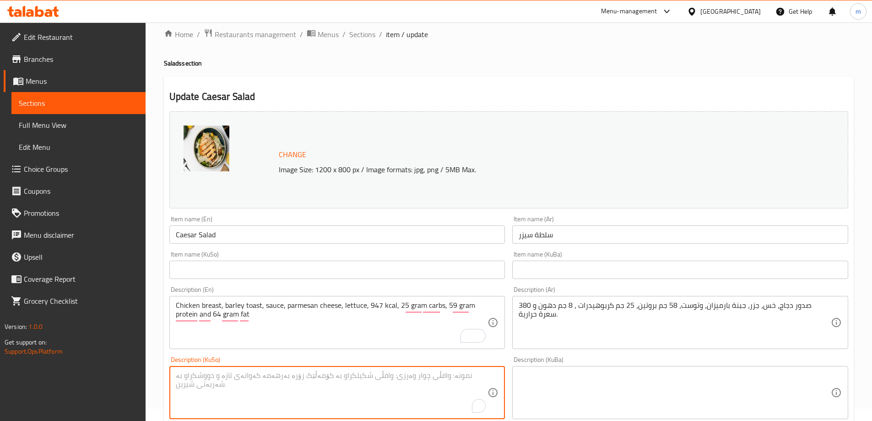
click at [348, 394] on textarea "To enrich screen reader interactions, please activate Accessibility in Grammarl…" at bounding box center [332, 392] width 312 height 43
paste textarea "سنگی مریشک، تۆستی جۆ، سۆس، پەنیری پارمیزان، کاهوو، 947 کیلۆ کالۆری، 25 گرام کار…"
type textarea "سنگی مریشک، تۆستی جۆ، سۆس، پەنیری پارمیزان، کاهوو، 947 کیلۆ کالۆری، 25 گرام کار…"
click at [582, 387] on textarea at bounding box center [675, 392] width 312 height 43
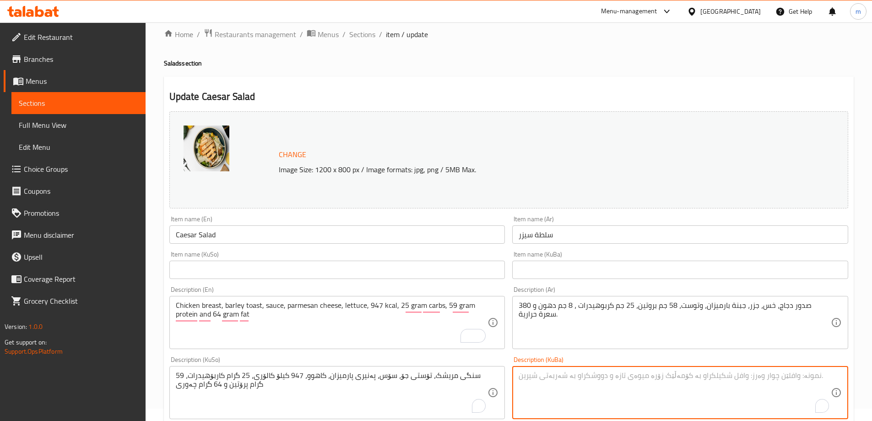
paste textarea "سنگی مریشک، تۆستی جۆ، سۆس، پەنیری پارمیزان، کاهوو، 947 کیلۆ کالۆری، 25 گرام کار…"
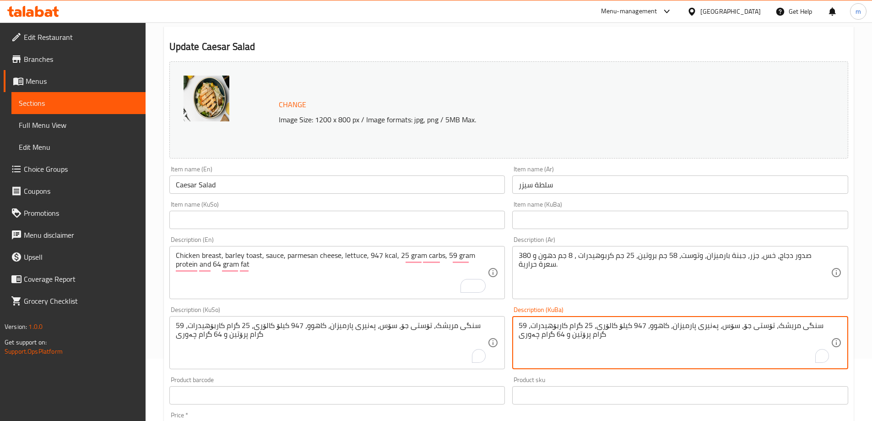
scroll to position [67, 0]
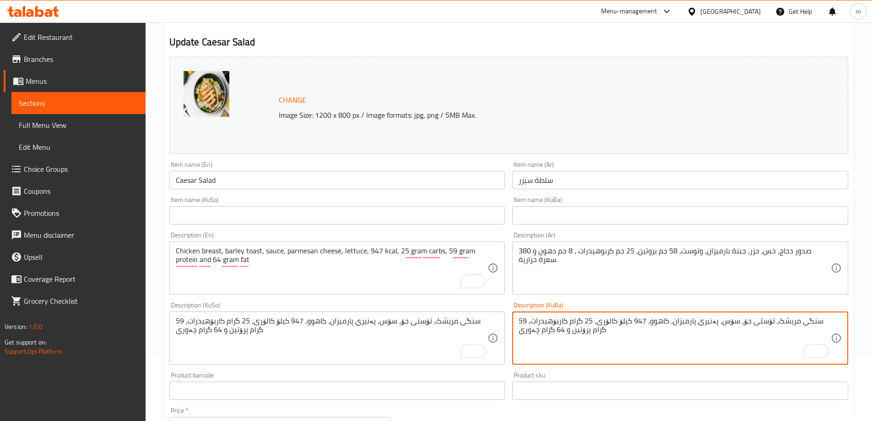
type textarea "سنگی مریشک، تۆستی جۆ، سۆس، پەنیری پارمیزان، کاهوو، 947 کیلۆ کالۆری، 25 گرام کار…"
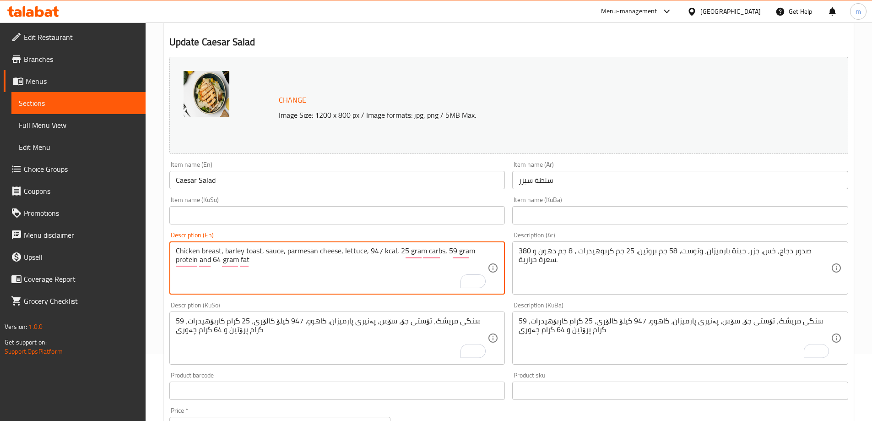
click at [281, 250] on textarea "Chicken breast, barley toast, sauce, parmesan cheese, lettuce, 947 kcal, 25 gra…" at bounding box center [332, 267] width 312 height 43
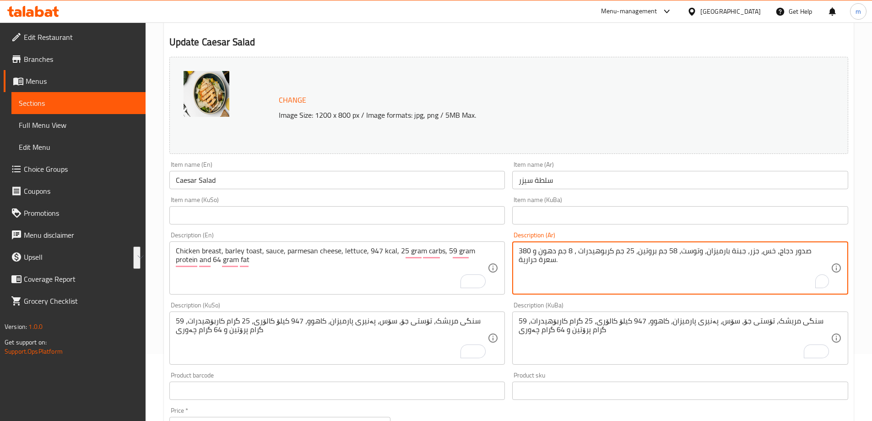
click at [569, 258] on textarea "صدور دجاج، خس، جزر، جبنة بارميزان، وتوست، 58 جم بروتين، 25 جم كربوهيدرات ، 8 جم…" at bounding box center [675, 267] width 312 height 43
click at [598, 251] on textarea "صدور دجاج، خس، جزر، جبنة بارميزان، وتوست، 58 جم بروتين، 25 جم كربوهيدرات ، 8 جم…" at bounding box center [675, 267] width 312 height 43
paste textarea "ر دجاج، خبز الشعير المحمص، صلصة، جبن بارميزان، خس، 947 سعرة حرارية، 25 جرام كرب…"
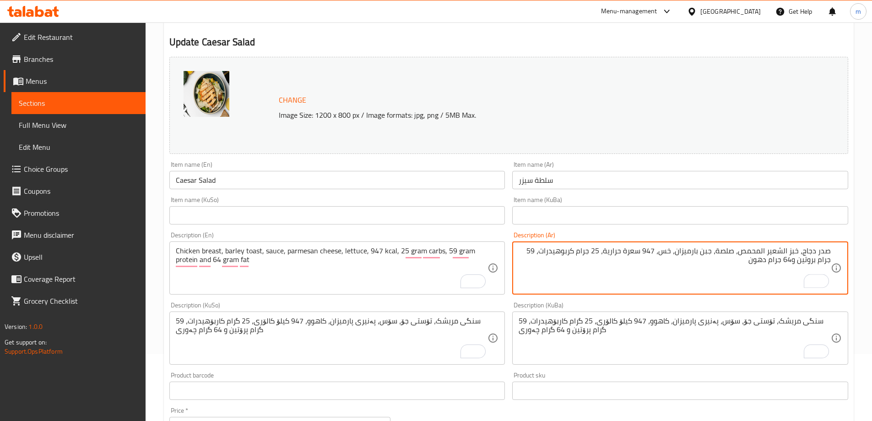
click at [784, 250] on textarea "صدر دجاج، خبز الشعير المحمص، صلصة، جبن بارميزان، خس، 947 سعرة حرارية، 25 جرام ك…" at bounding box center [675, 267] width 312 height 43
click at [793, 252] on textarea "صدر دجاج، خبز شعير المحمص، صلصة، جبن بارميزان، خس، 947 سعرة حرارية، 25 جرام كرب…" at bounding box center [675, 267] width 312 height 43
type textarea "صدر دجاج، توست شعير المحمص، صلصة، جبن بارميزان، خس، 947 سعرة حرارية، 25 جرام كر…"
click at [745, 254] on textarea "صدر دجاج، توست شعير المحمص، صلصة، جبن بارميزان، خس، 947 سعرة حرارية، 25 جرام كر…" at bounding box center [675, 267] width 312 height 43
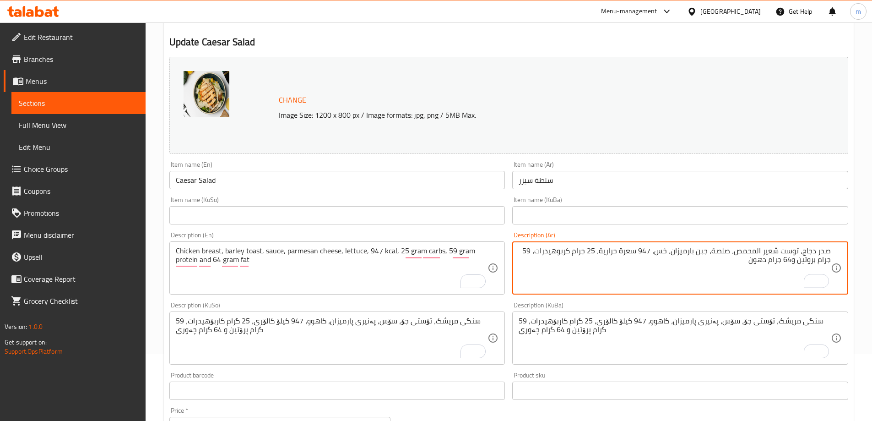
click at [745, 254] on textarea "صدر دجاج، توست شعير المحمص، صلصة، جبن بارميزان، خس، 947 سعرة حرارية، 25 جرام كر…" at bounding box center [675, 267] width 312 height 43
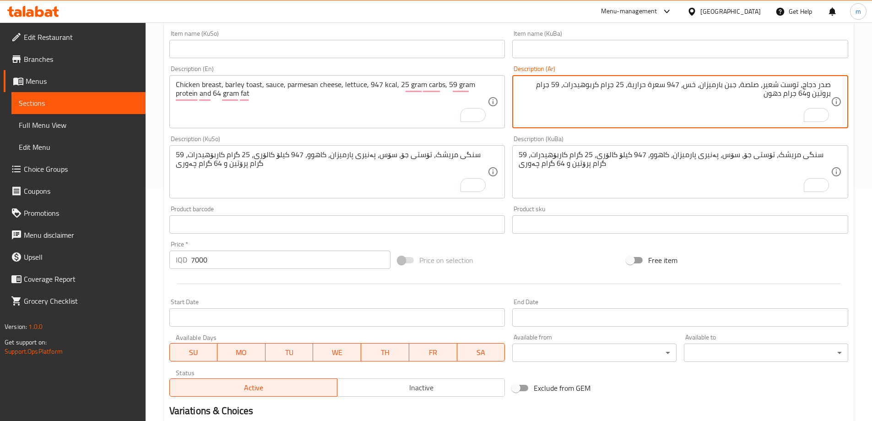
scroll to position [345, 0]
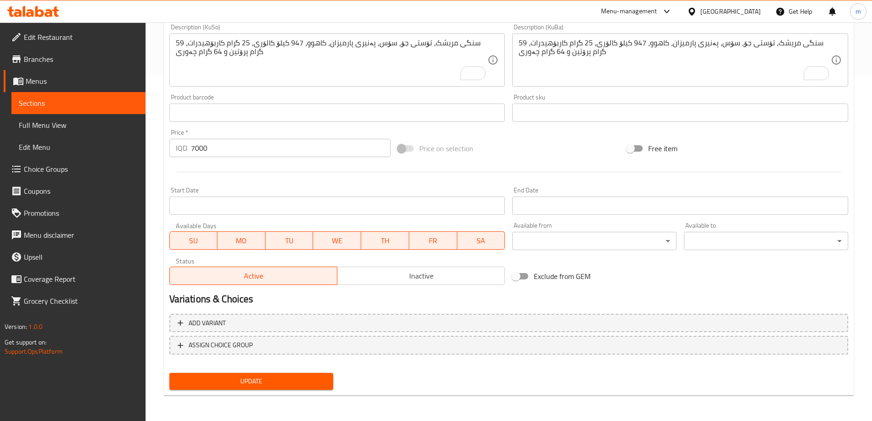
type textarea "صدر دجاج، توست شعير، صلصة، جبن بارميزان، خس، 947 سعرة حرارية، 25 جرام كربوهيدرا…"
click at [269, 379] on span "Update" at bounding box center [252, 380] width 150 height 11
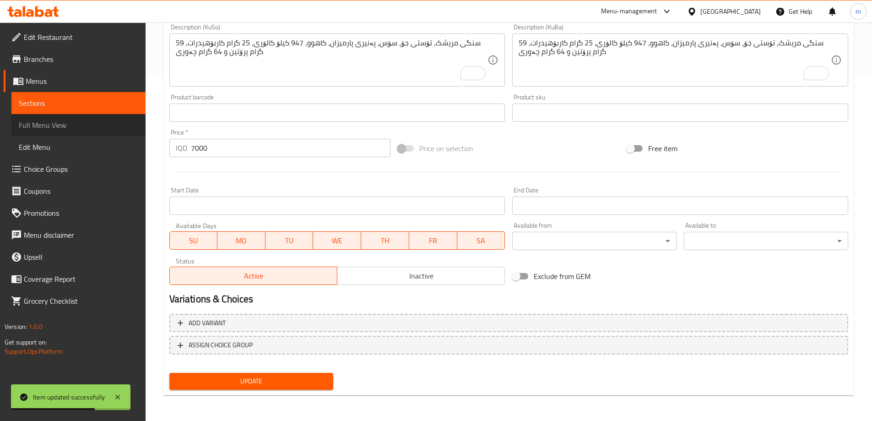
click at [41, 121] on span "Full Menu View" at bounding box center [79, 125] width 120 height 11
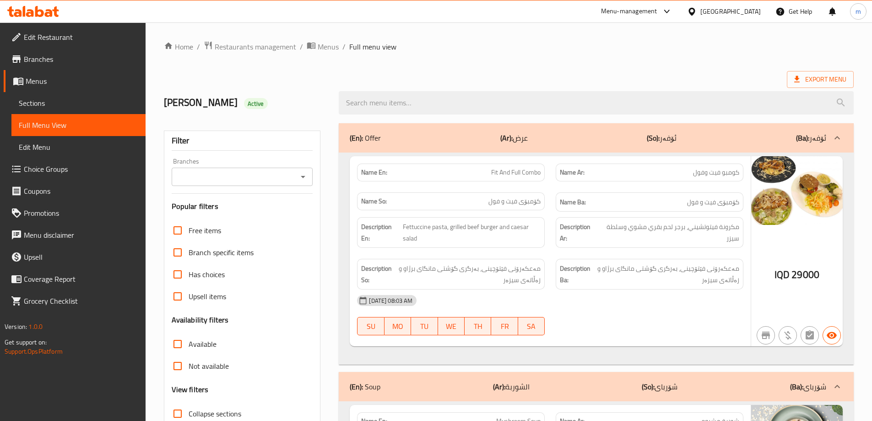
click at [301, 177] on icon "Open" at bounding box center [303, 176] width 11 height 11
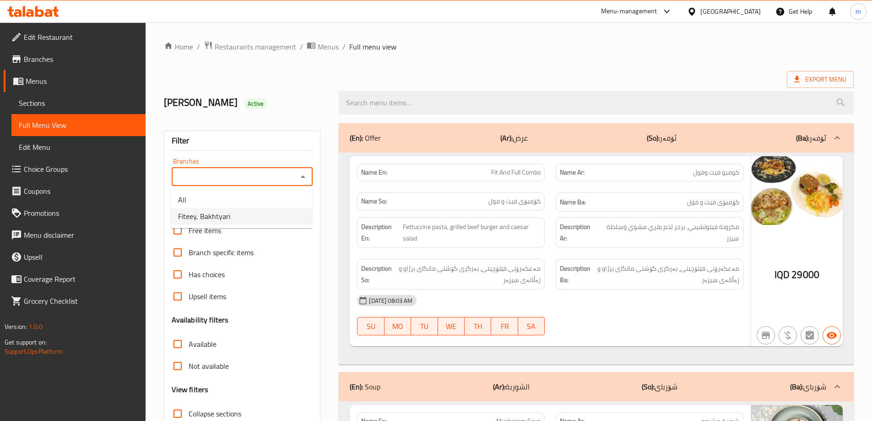
click at [240, 211] on li "Fiteey, Bakhtyari" at bounding box center [241, 216] width 141 height 16
type input "Fiteey, Bakhtyari"
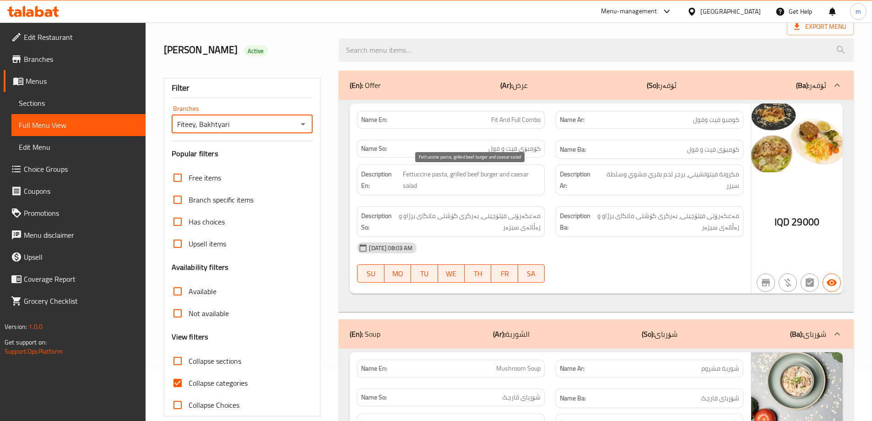
scroll to position [107, 0]
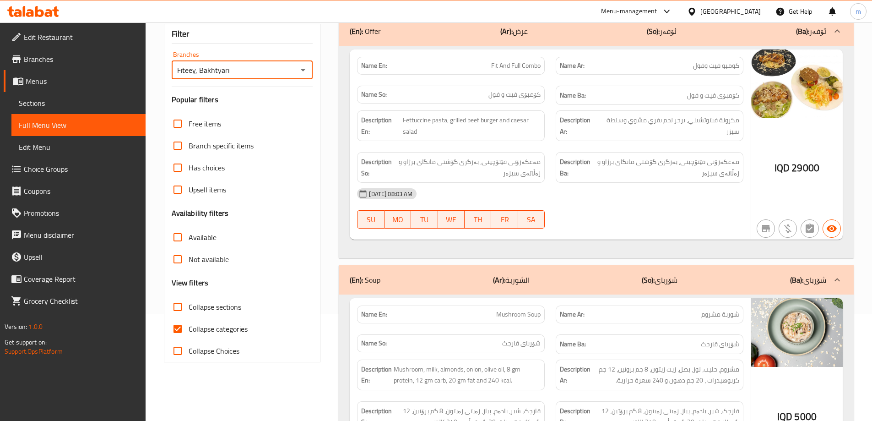
click at [206, 326] on span "Collapse categories" at bounding box center [218, 328] width 59 height 11
click at [189, 326] on input "Collapse categories" at bounding box center [178, 329] width 22 height 22
checkbox input "false"
click at [370, 29] on p "(En): Offer" at bounding box center [365, 31] width 31 height 11
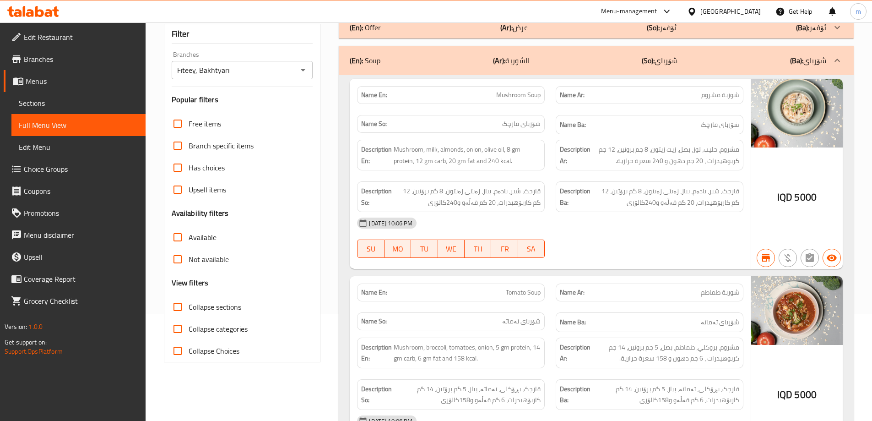
click at [229, 311] on span "Collapse sections" at bounding box center [215, 306] width 53 height 11
click at [189, 311] on input "Collapse sections" at bounding box center [178, 307] width 22 height 22
checkbox input "true"
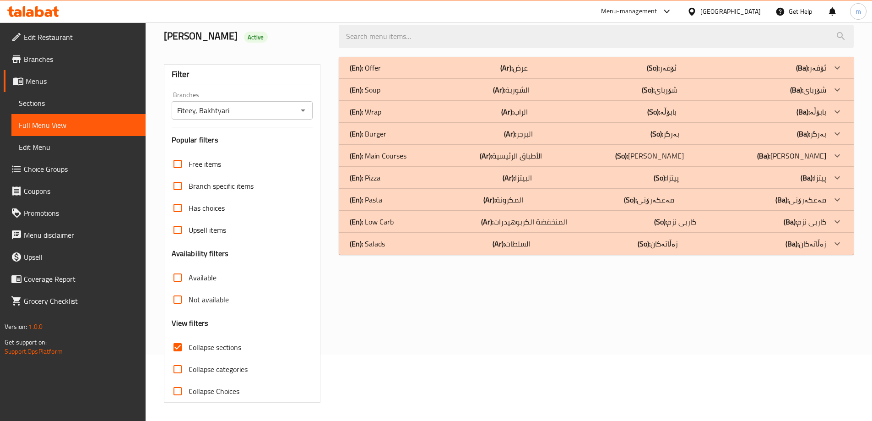
scroll to position [66, 0]
drag, startPoint x: 375, startPoint y: 252, endPoint x: 384, endPoint y: 247, distance: 10.3
click at [375, 252] on div "(En): Salads (Ar): السلطات (So): زەڵاتەکان (Ba): زەڵاتەکان" at bounding box center [596, 244] width 515 height 22
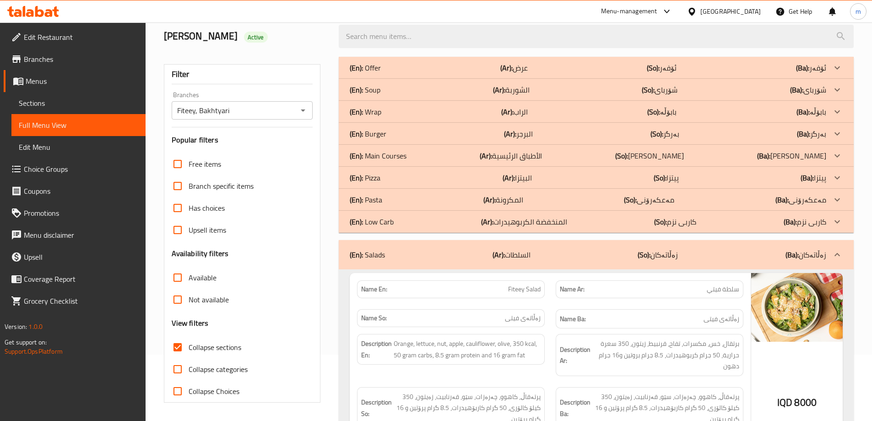
click at [518, 261] on div "(En): Salads (Ar): السلطات (So): زەڵاتەکان (Ba): زەڵاتەکان" at bounding box center [596, 254] width 515 height 29
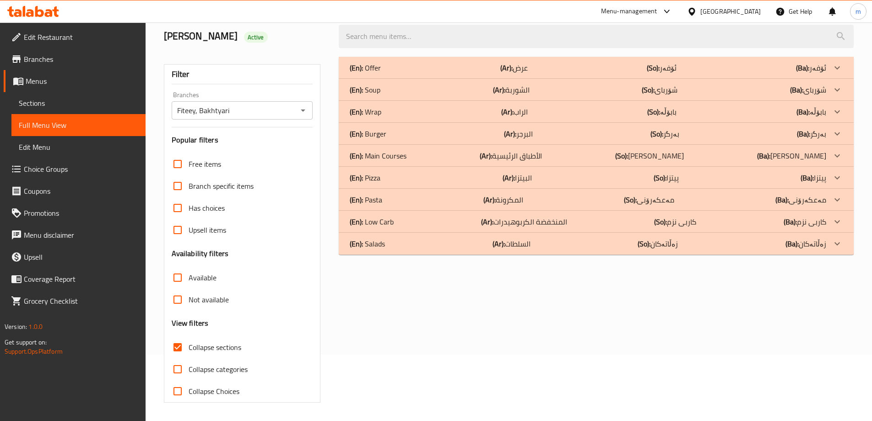
click at [582, 243] on div "(En): Salads (Ar): السلطات (So): زەڵاتەکان (Ba): زەڵاتەکان" at bounding box center [588, 243] width 477 height 11
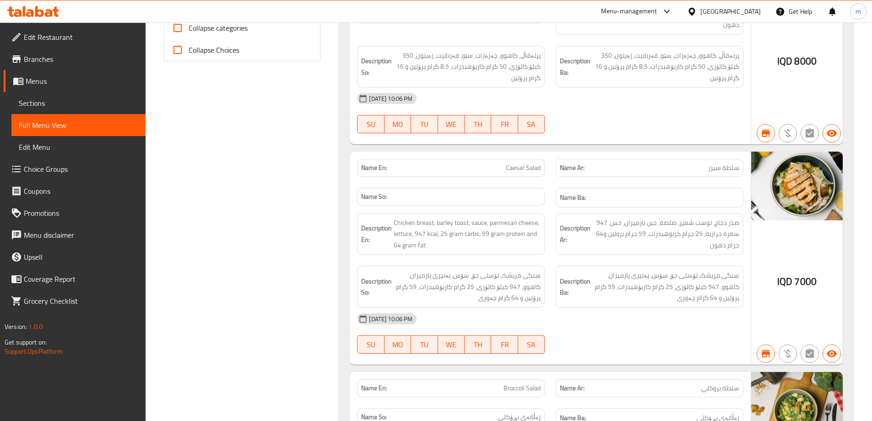
scroll to position [387, 0]
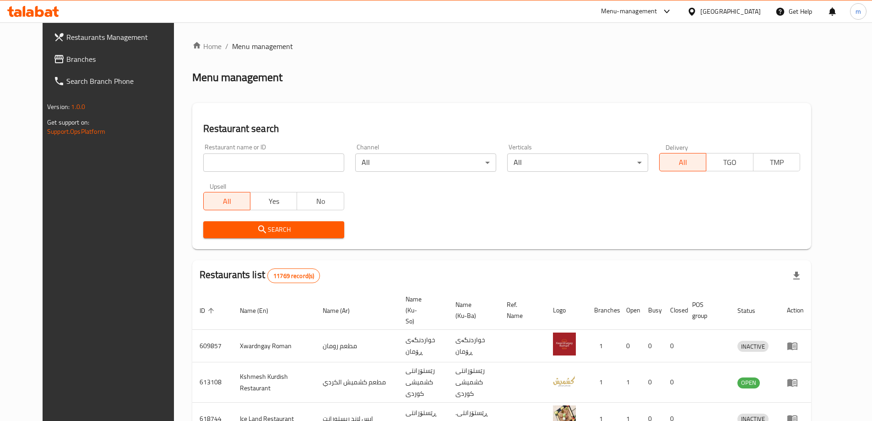
click at [50, 51] on link "Branches" at bounding box center [117, 59] width 142 height 22
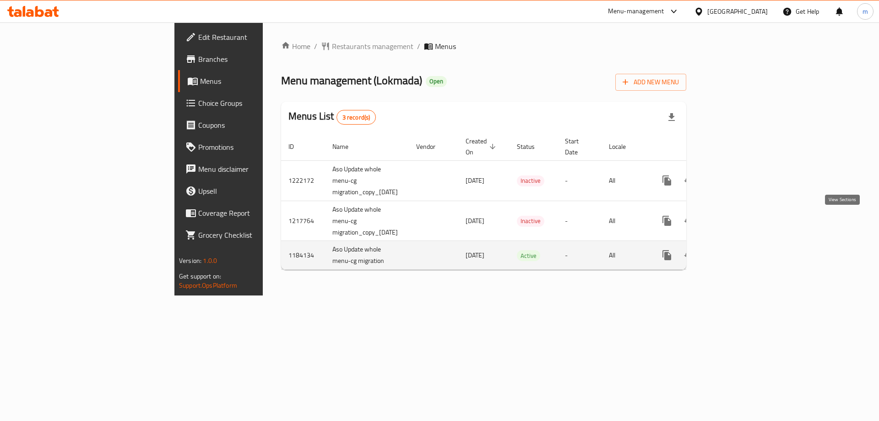
click at [739, 250] on icon "enhanced table" at bounding box center [733, 255] width 11 height 11
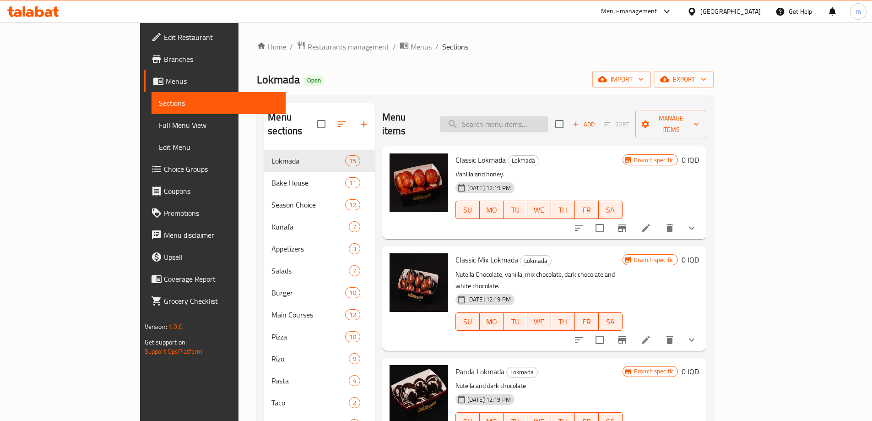
click at [548, 120] on input "search" at bounding box center [494, 124] width 108 height 16
paste input "chocolate chips cookies"
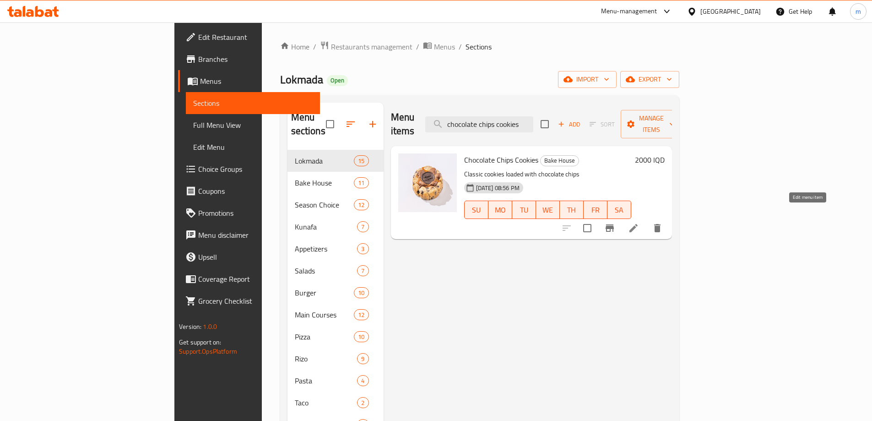
type input "chocolate chips cookies"
click at [639, 223] on icon at bounding box center [633, 228] width 11 height 11
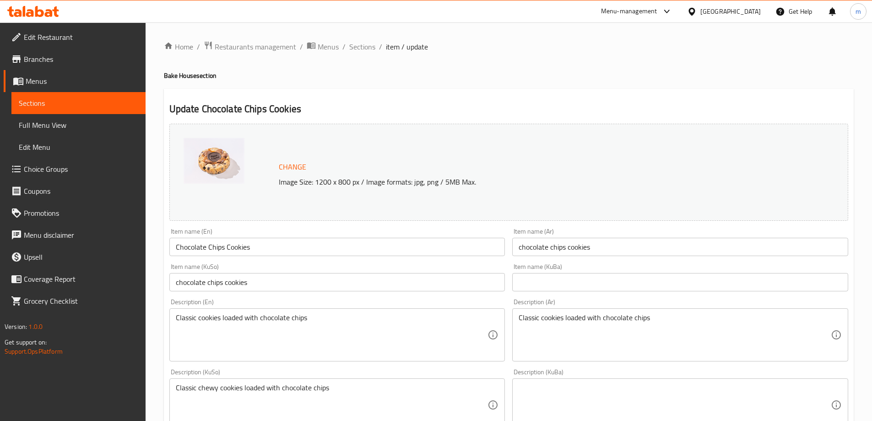
click at [296, 321] on textarea "Classic cookies loaded with chocolate chips" at bounding box center [332, 334] width 312 height 43
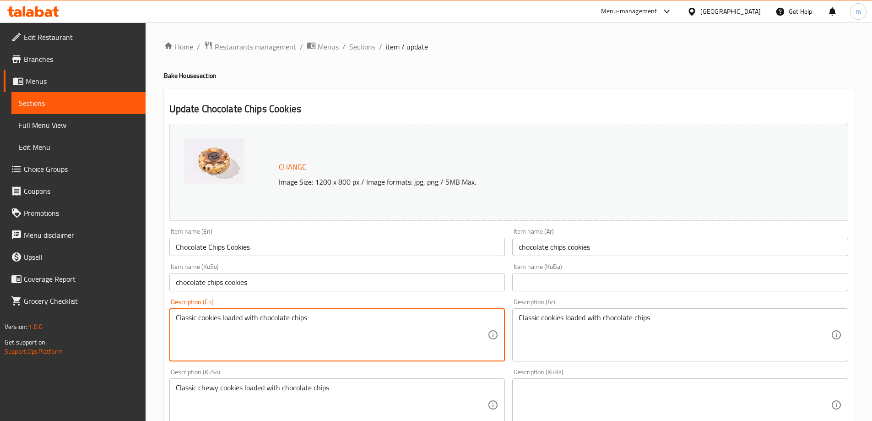
click at [296, 321] on textarea "Classic cookies loaded with chocolate chips" at bounding box center [332, 334] width 312 height 43
click at [615, 325] on textarea "Classic cookies loaded with chocolate chips" at bounding box center [675, 334] width 312 height 43
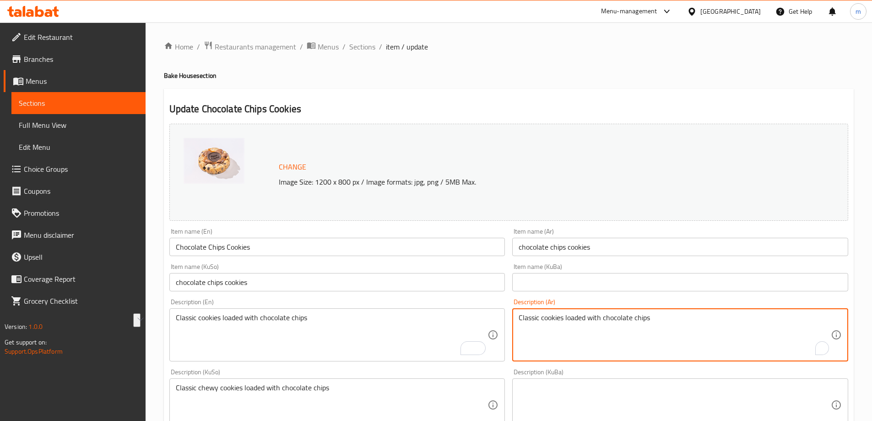
click at [615, 325] on textarea "Classic cookies loaded with chocolate chips" at bounding box center [675, 334] width 312 height 43
paste textarea "كوكيز كلاسيكية لودد برقائق شوكولاتة"
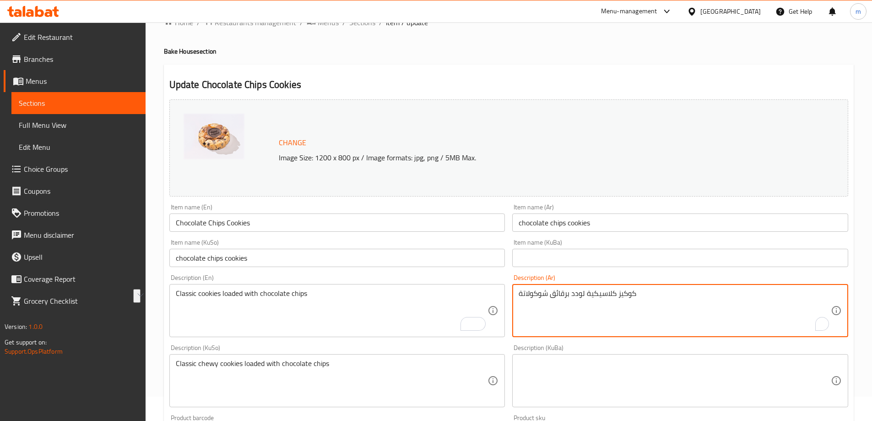
scroll to position [124, 0]
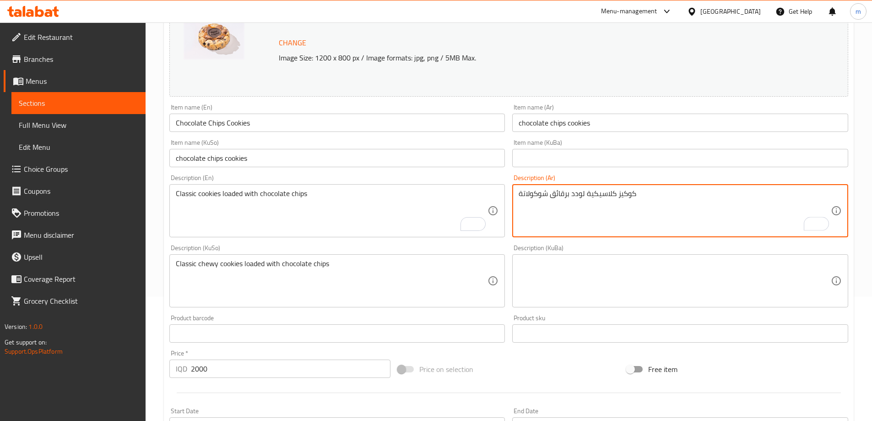
type textarea "كوكيز كلاسيكية لودد برقائق شوكولاتة"
click at [360, 266] on textarea "Classic chewy cookies loaded with chocolate chips" at bounding box center [332, 280] width 312 height 43
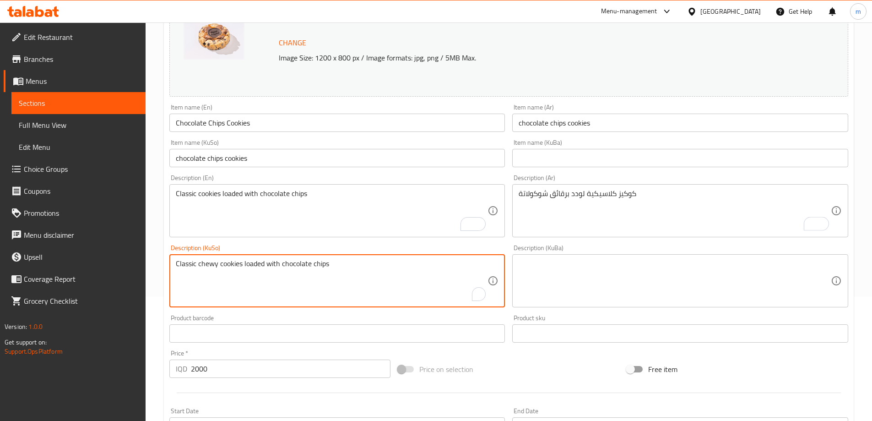
click at [360, 266] on textarea "Classic chewy cookies loaded with chocolate chips" at bounding box center [332, 280] width 312 height 43
paste textarea "لۆوادید فرایس"
drag, startPoint x: 407, startPoint y: 264, endPoint x: 343, endPoint y: 271, distance: 64.0
click at [343, 271] on textarea "کوکیزی کلاسیکی لۆوادید فرایس" at bounding box center [332, 280] width 312 height 43
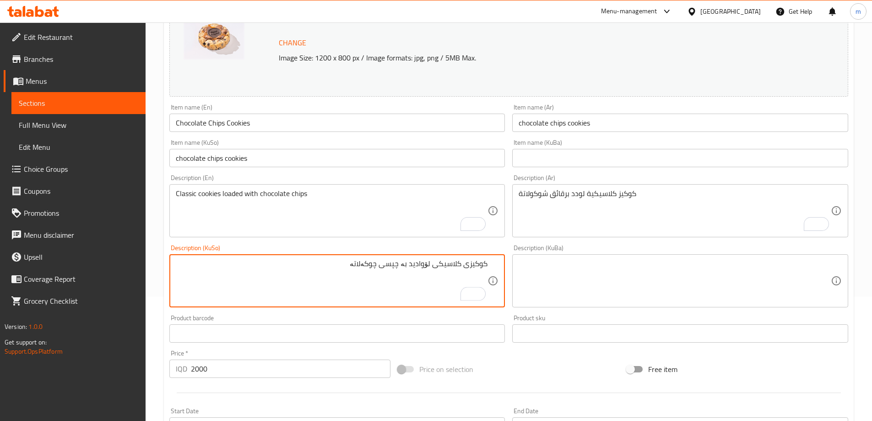
click at [368, 265] on textarea "کوکیزی کلاسیکی لۆوادید بە چپسی چوکەلاتە" at bounding box center [332, 280] width 312 height 43
type textarea "کوکیزی کلاسیکی لۆوادید بە چپسی چوکولاتە"
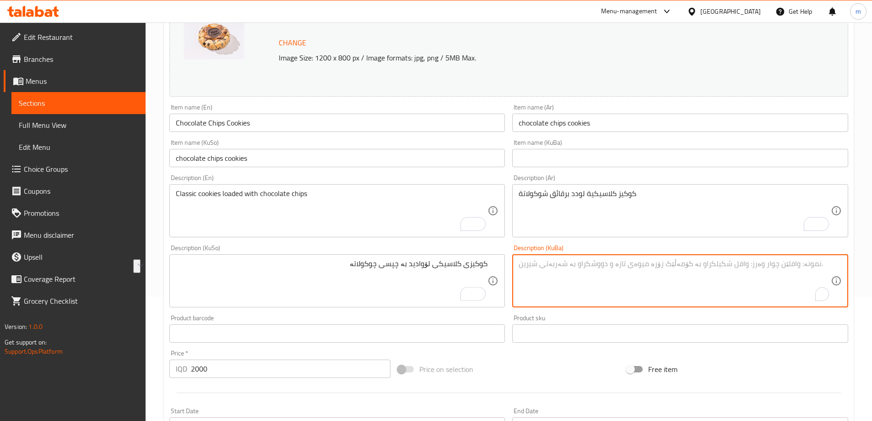
click at [578, 284] on textarea "To enrich screen reader interactions, please activate Accessibility in Grammarl…" at bounding box center [675, 280] width 312 height 43
paste textarea "کوکیزی کلاسیکی لۆوادید بە چپسی چوکولاتە"
type textarea "کوکیزی کلاسیکی لۆوادید بە چپسی چوکولاتە"
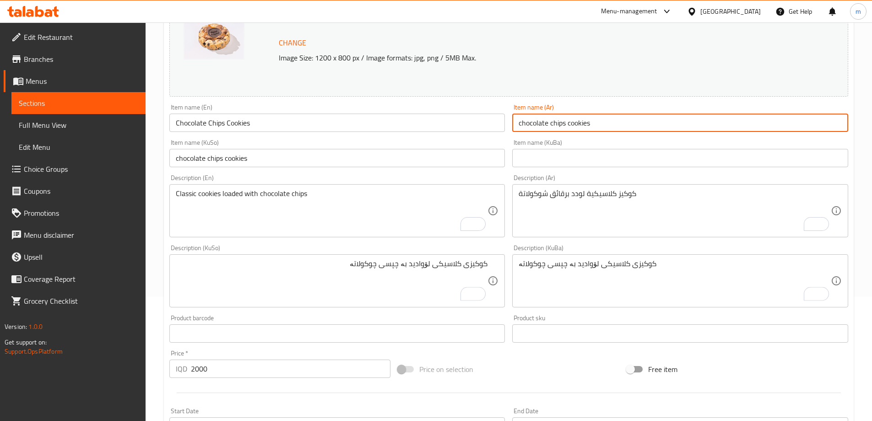
click at [552, 127] on input "chocolate chips cookies" at bounding box center [680, 123] width 336 height 18
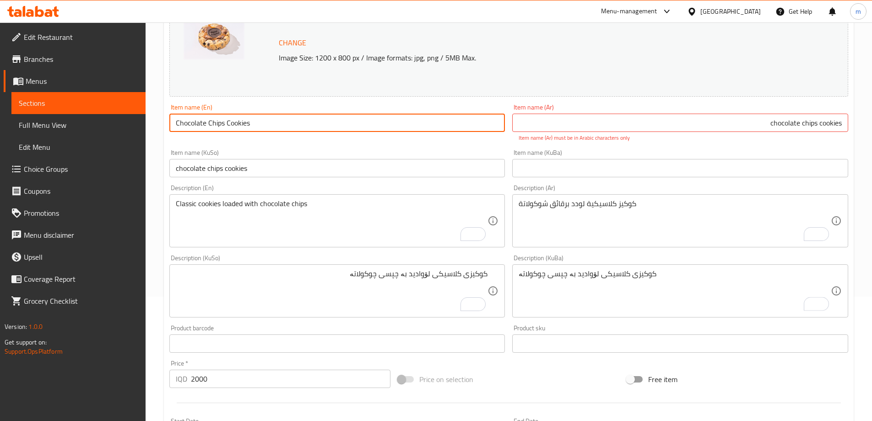
click at [323, 131] on input "Chocolate Chips Cookies" at bounding box center [337, 123] width 336 height 18
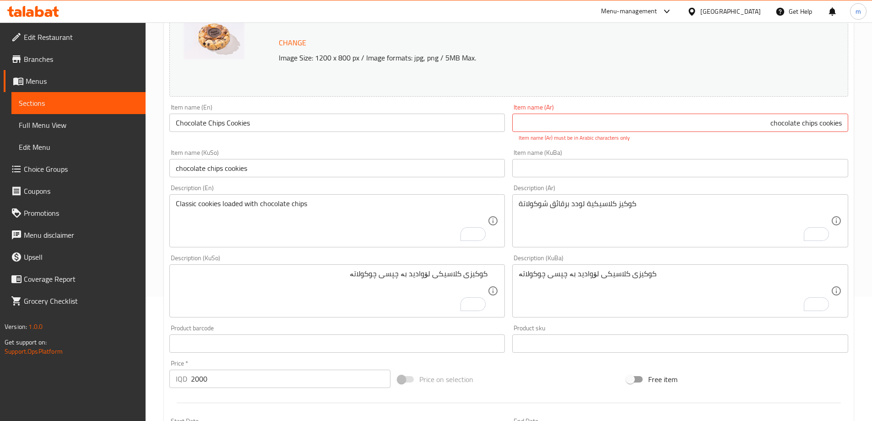
click at [276, 148] on div "Item name (KuSo) chocolate chips cookies Item name (KuSo)" at bounding box center [337, 163] width 343 height 35
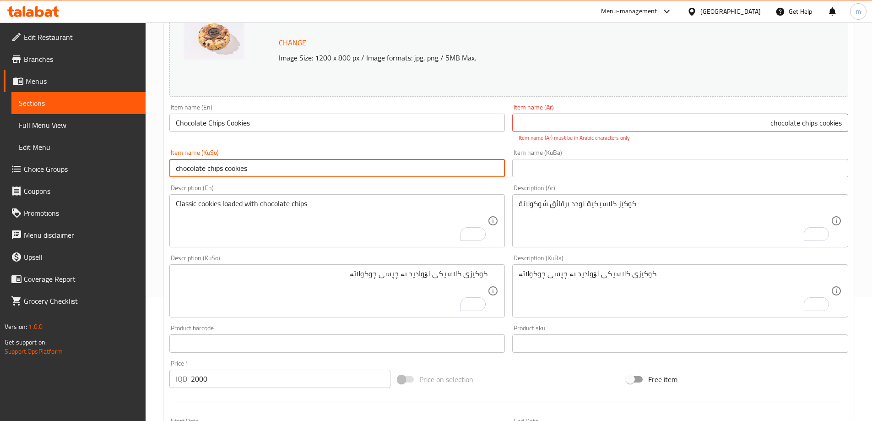
drag, startPoint x: 314, startPoint y: 159, endPoint x: 314, endPoint y: 166, distance: 6.9
click at [314, 160] on input "chocolate chips cookies" at bounding box center [337, 168] width 336 height 18
click at [314, 169] on input "chocolate chips cookies" at bounding box center [337, 168] width 336 height 18
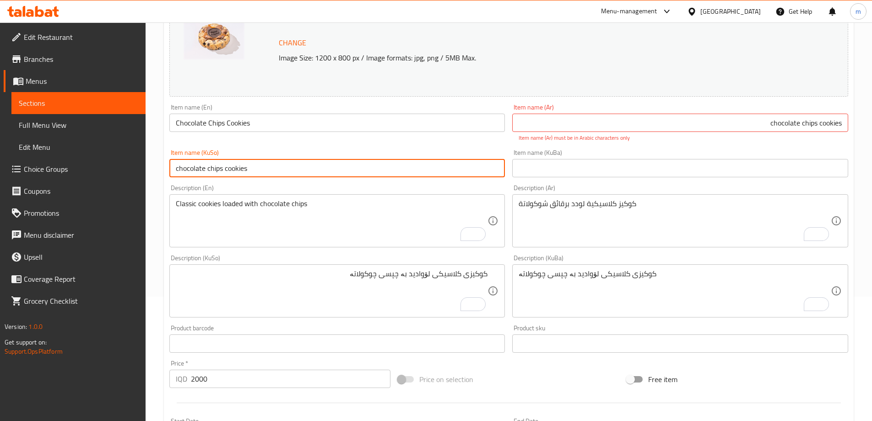
paste input "کوکی چپس شوکولاتە"
click at [225, 170] on input "کوکی چپس شوکولاتە" at bounding box center [337, 168] width 336 height 18
type input "کوکیز چپس شوکولاتە"
click at [591, 130] on input "chocolate chips cookies" at bounding box center [680, 123] width 336 height 18
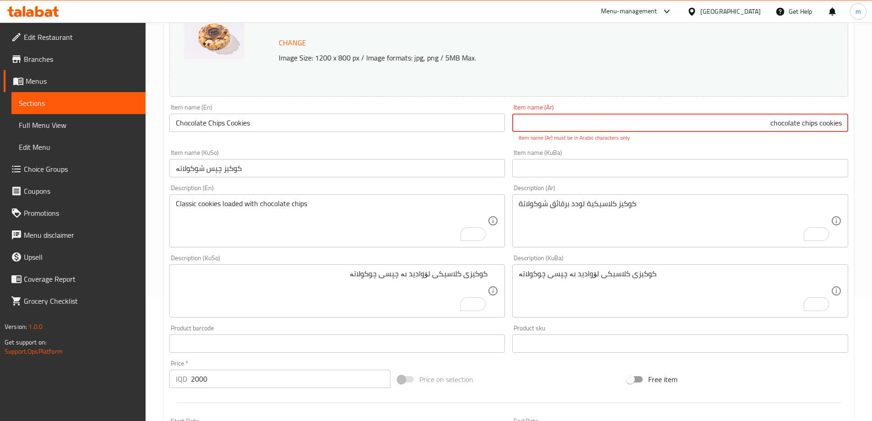
click at [591, 130] on input "chocolate chips cookies" at bounding box center [680, 123] width 336 height 18
paste input "كوكيز رقائق الشوكولاتة"
click at [800, 118] on input "كوكيز رقائق الشوكولاتة" at bounding box center [680, 123] width 336 height 18
click at [797, 121] on input "كوكيز رقائق الشوكولاتة" at bounding box center [680, 123] width 336 height 18
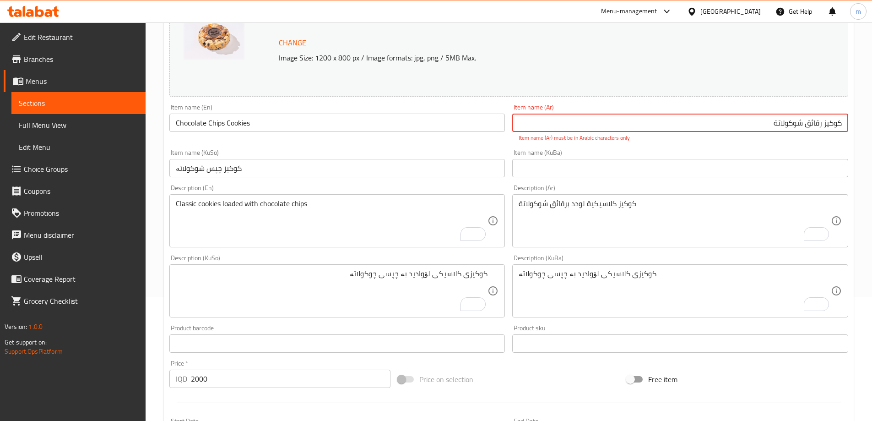
type input "كوكيز رقائق شوكولاتة"
click at [406, 123] on input "Chocolate Chips Cookies" at bounding box center [337, 123] width 336 height 18
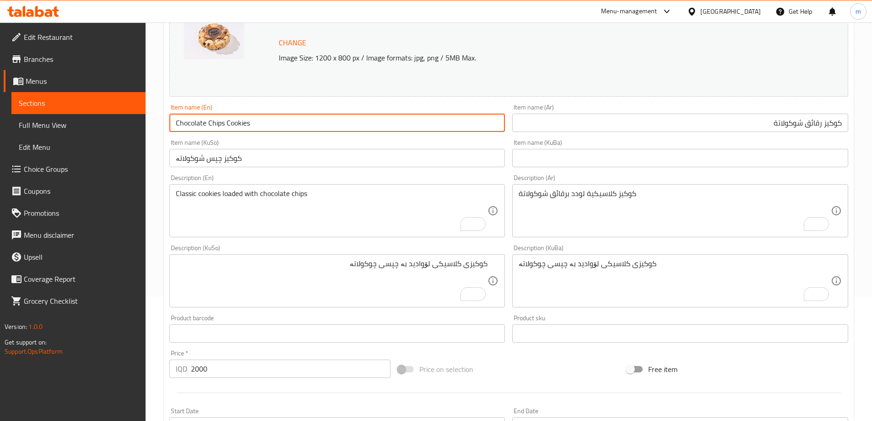
click at [406, 123] on input "Chocolate Chips Cookies" at bounding box center [337, 123] width 336 height 18
click at [417, 142] on div "Item name (KuSo) کوکیز چپس شوکولاتە Item name (KuSo)" at bounding box center [337, 153] width 336 height 28
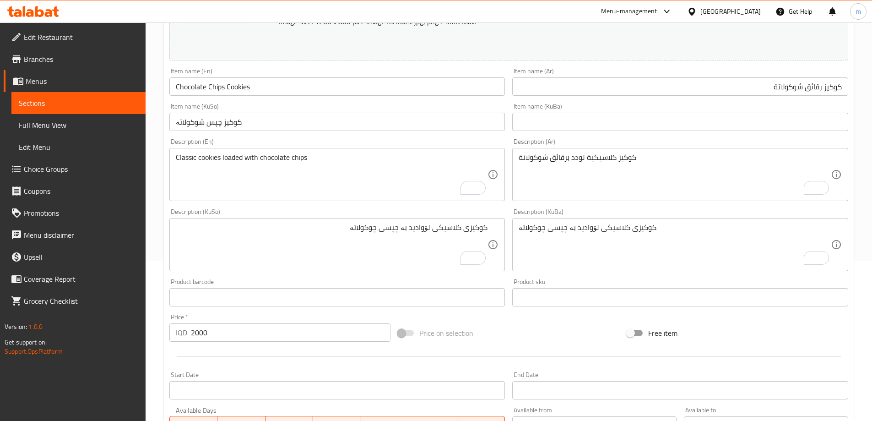
scroll to position [231, 0]
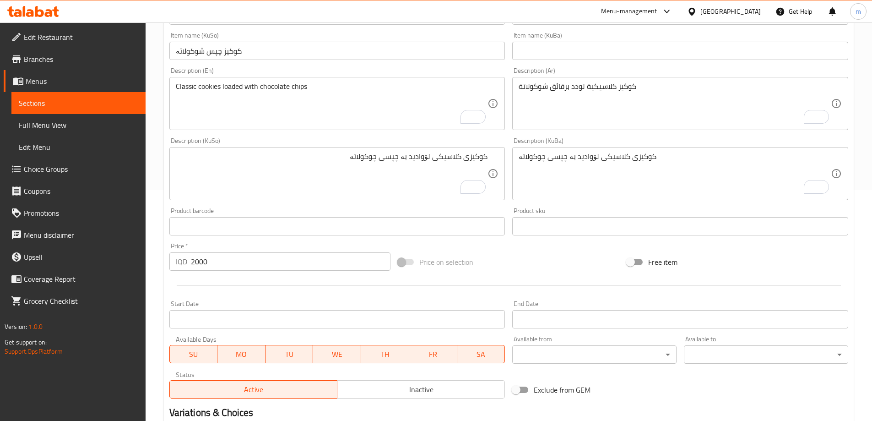
click at [344, 42] on input "کوکیز چپس شوکولاتە" at bounding box center [337, 51] width 336 height 18
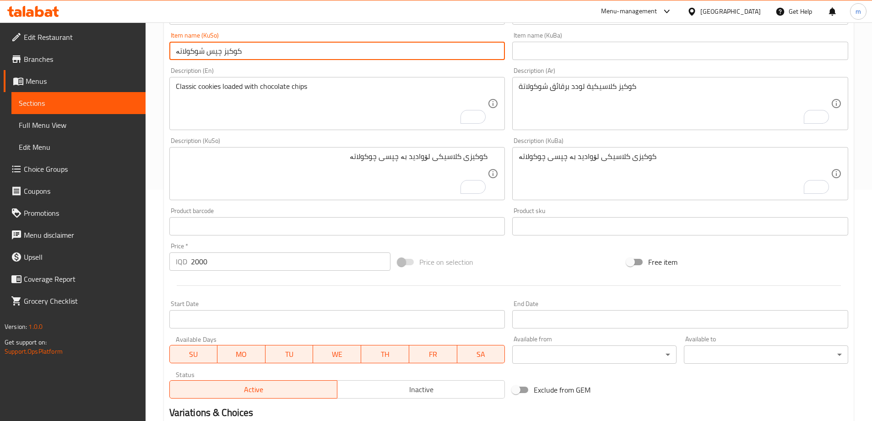
click at [344, 46] on input "کوکیز چپس شوکولاتە" at bounding box center [337, 51] width 336 height 18
click at [536, 47] on input "text" at bounding box center [680, 51] width 336 height 18
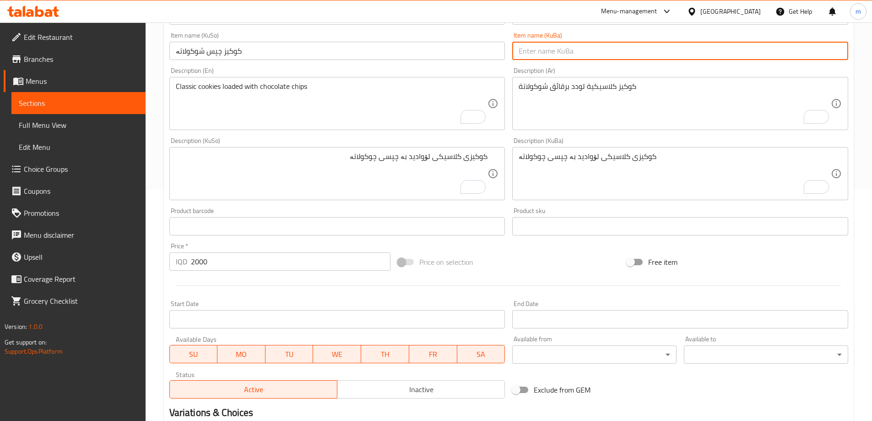
paste input "کوکیز چپس شوکولاتە"
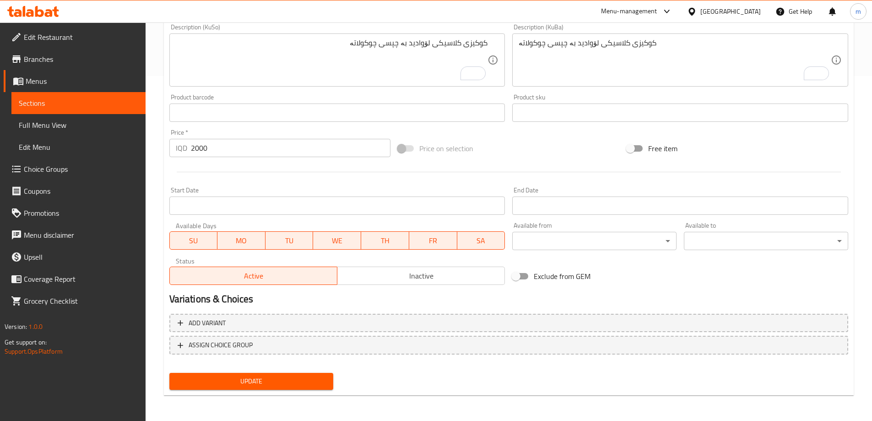
type input "کوکیز چپس شوکولاتە"
click at [299, 380] on span "Update" at bounding box center [252, 380] width 150 height 11
click at [266, 386] on span "Update" at bounding box center [252, 380] width 150 height 11
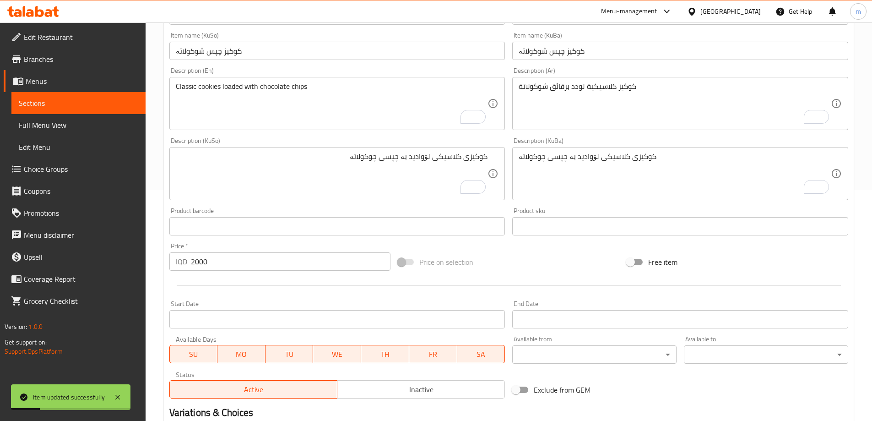
scroll to position [0, 0]
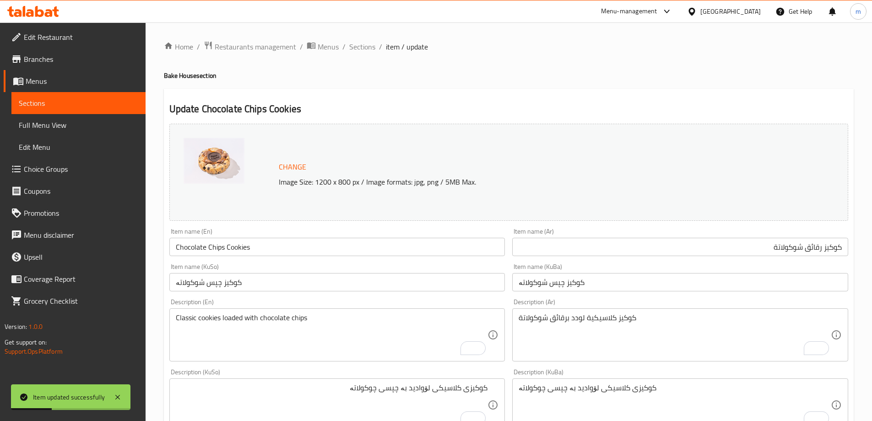
click at [226, 252] on input "Chocolate Chips Cookies" at bounding box center [337, 247] width 336 height 18
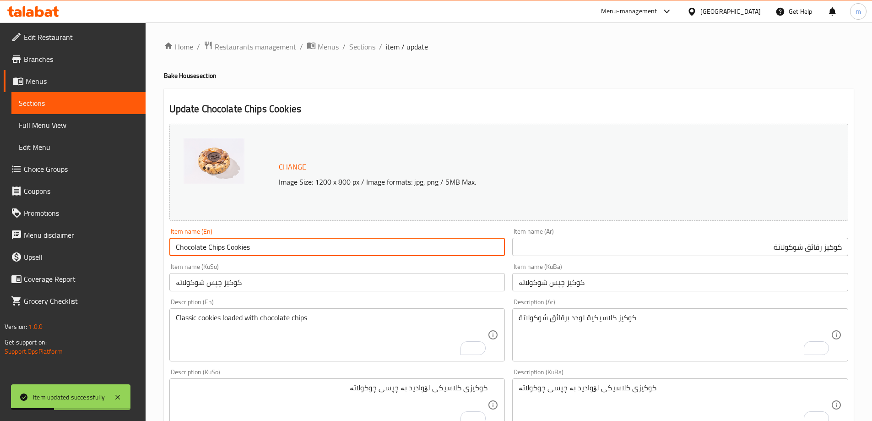
click at [226, 252] on input "Chocolate Chips Cookies" at bounding box center [337, 247] width 336 height 18
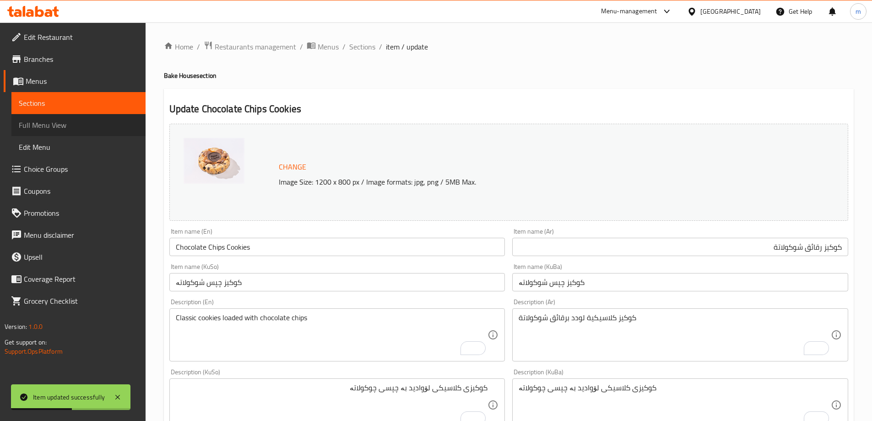
click at [74, 129] on span "Full Menu View" at bounding box center [79, 125] width 120 height 11
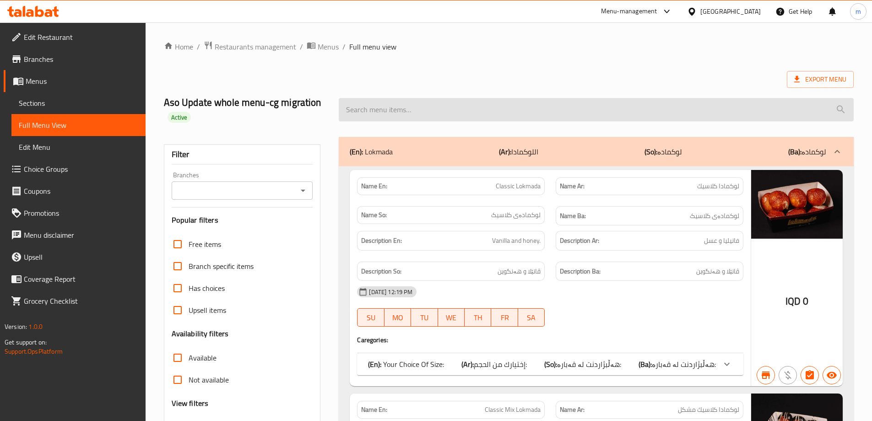
click at [387, 98] on input "search" at bounding box center [596, 109] width 515 height 23
paste input "Chocolate Chips Cookies"
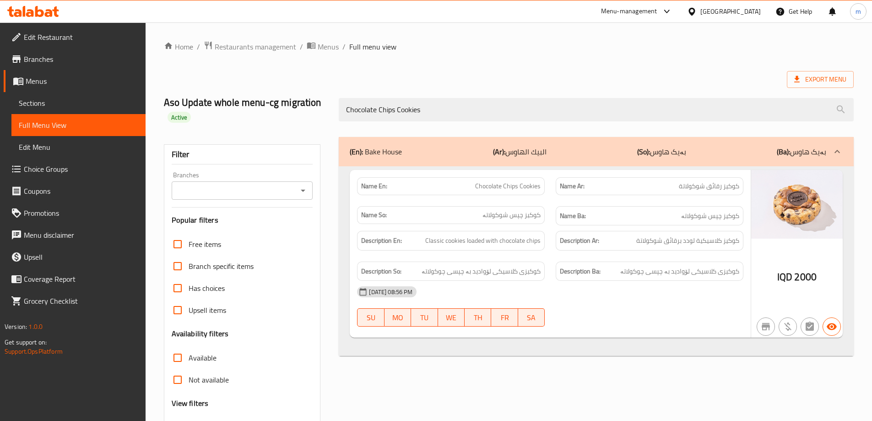
click at [302, 187] on icon "Open" at bounding box center [303, 190] width 11 height 11
type input "Chocolate Chips Cookies"
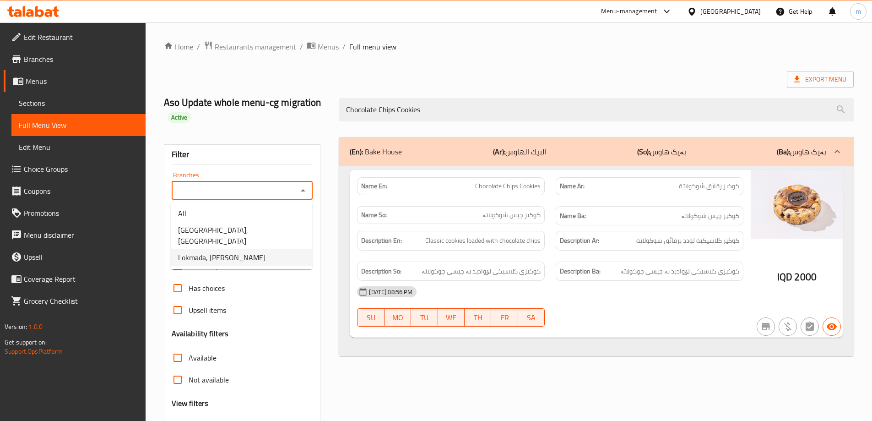
click at [251, 249] on li "Lokmada, Tuy Malik" at bounding box center [241, 257] width 141 height 16
type input "Lokmada, Tuy Malik"
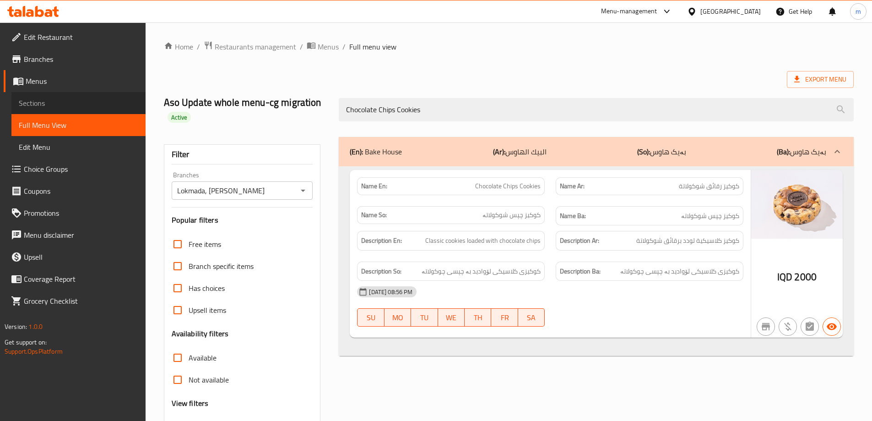
click at [67, 96] on link "Sections" at bounding box center [78, 103] width 134 height 22
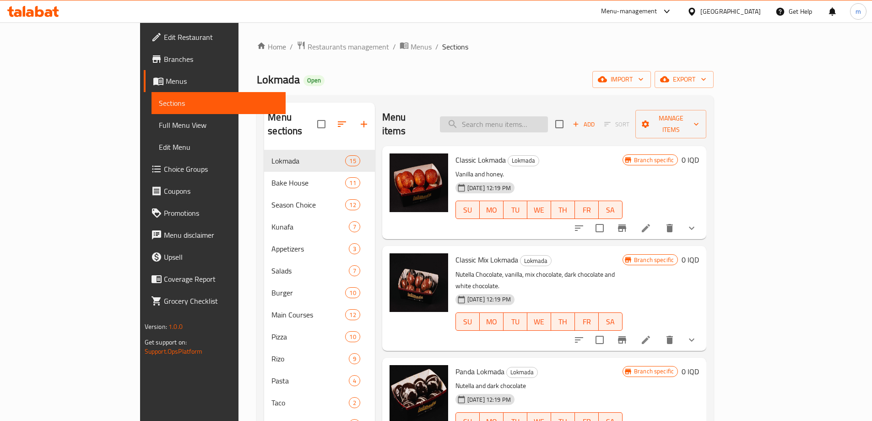
click at [548, 116] on input "search" at bounding box center [494, 124] width 108 height 16
paste input "Chocolate Chips Cookies"
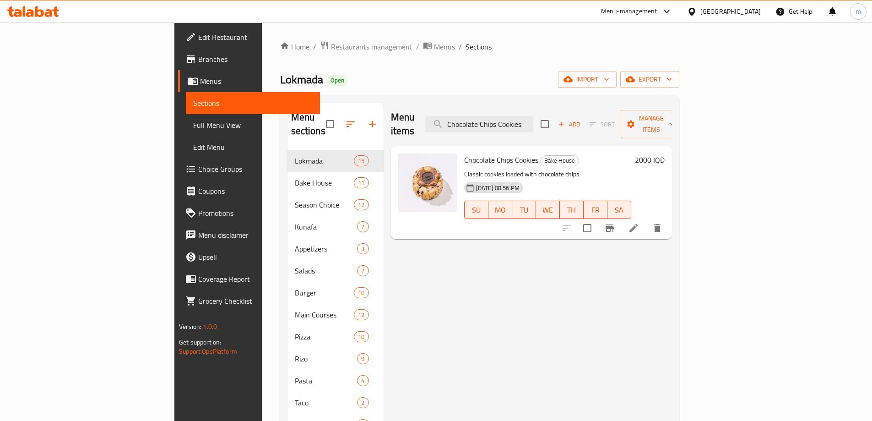
type input "Chocolate Chips Cookies"
click at [647, 220] on li at bounding box center [634, 228] width 26 height 16
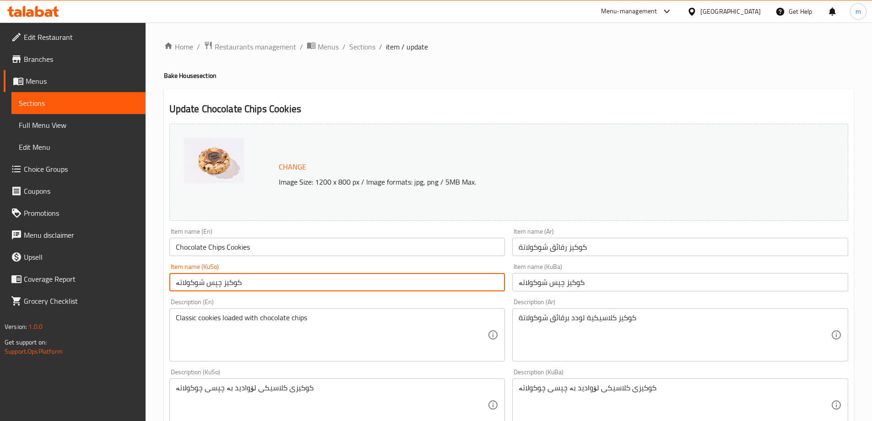
drag, startPoint x: 198, startPoint y: 283, endPoint x: 202, endPoint y: 284, distance: 4.8
click at [202, 284] on input "کوکیز چپس شوکولاتە" at bounding box center [337, 282] width 336 height 18
type input "کوکیز چپس چوکولاتە"
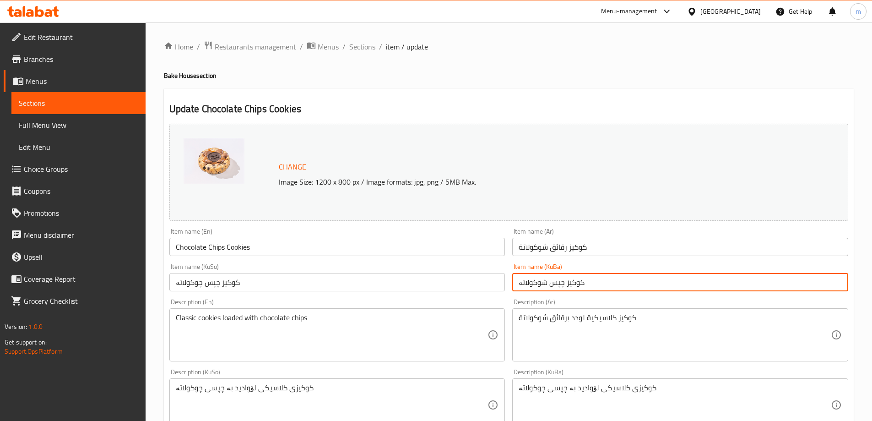
drag, startPoint x: 539, startPoint y: 282, endPoint x: 544, endPoint y: 284, distance: 5.8
click at [544, 284] on input "کوکیز چپس شوکولاتە" at bounding box center [680, 282] width 336 height 18
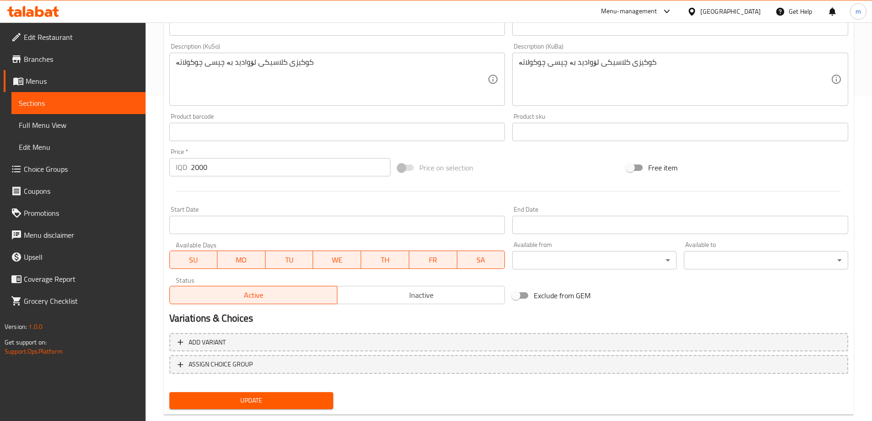
scroll to position [345, 0]
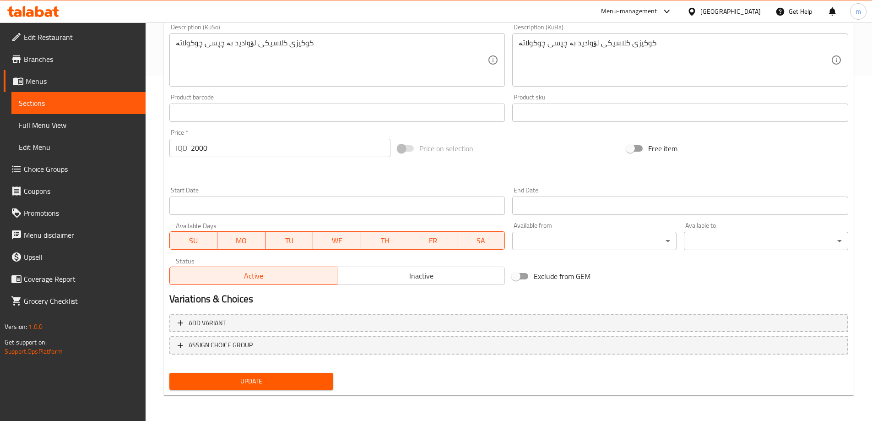
type input "کوکیز چپس چوکولاتە"
click at [310, 380] on span "Update" at bounding box center [252, 380] width 150 height 11
click at [29, 124] on span "Full Menu View" at bounding box center [79, 125] width 120 height 11
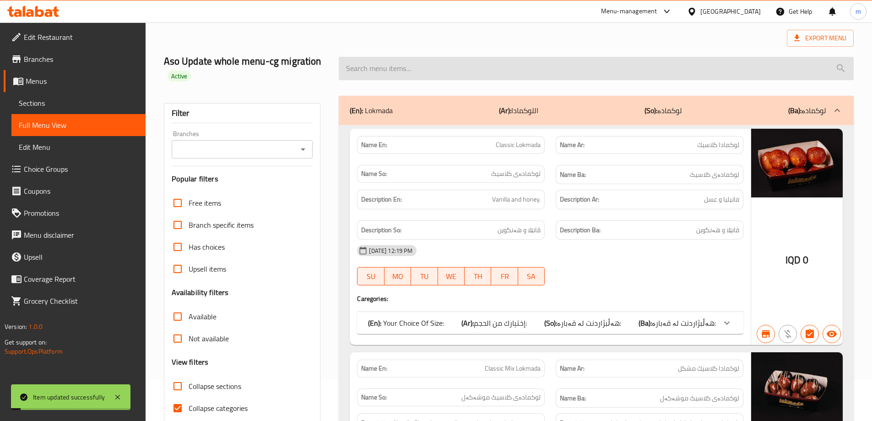
scroll to position [24, 0]
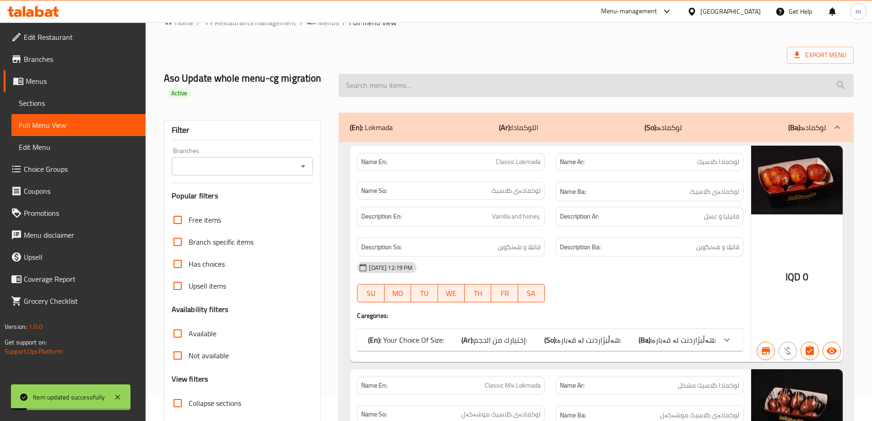
click at [430, 80] on input "search" at bounding box center [596, 85] width 515 height 23
paste input "Chocolate Chips Cookies"
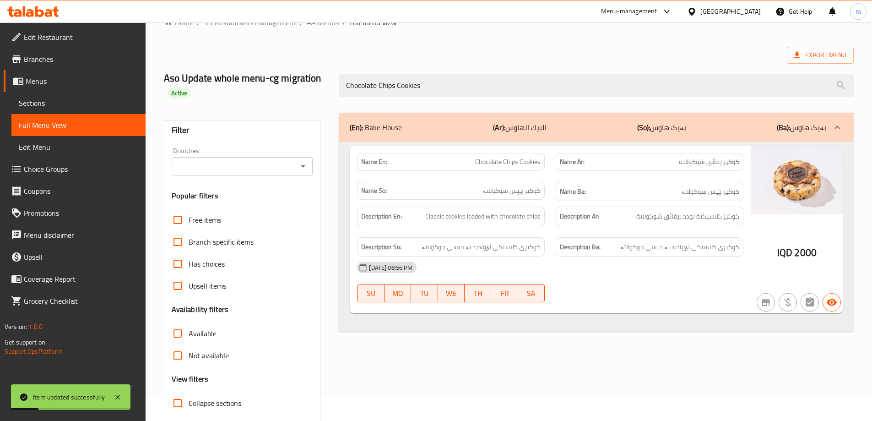
type input "Chocolate Chips Cookies"
click at [295, 172] on input "Branches" at bounding box center [234, 166] width 121 height 13
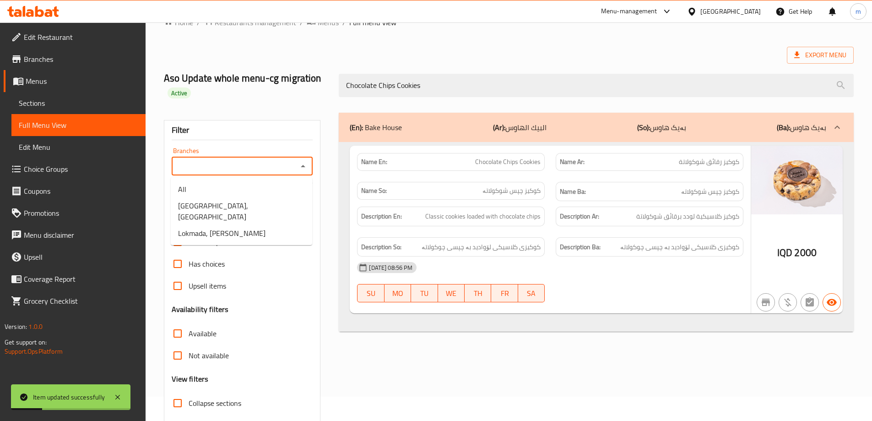
click at [302, 165] on icon "Close" at bounding box center [303, 166] width 11 height 11
click at [294, 168] on input "Branches" at bounding box center [234, 166] width 121 height 13
click at [233, 228] on span "Lokmada, Tuy Malik" at bounding box center [221, 233] width 87 height 11
type input "Lokmada, Tuy Malik"
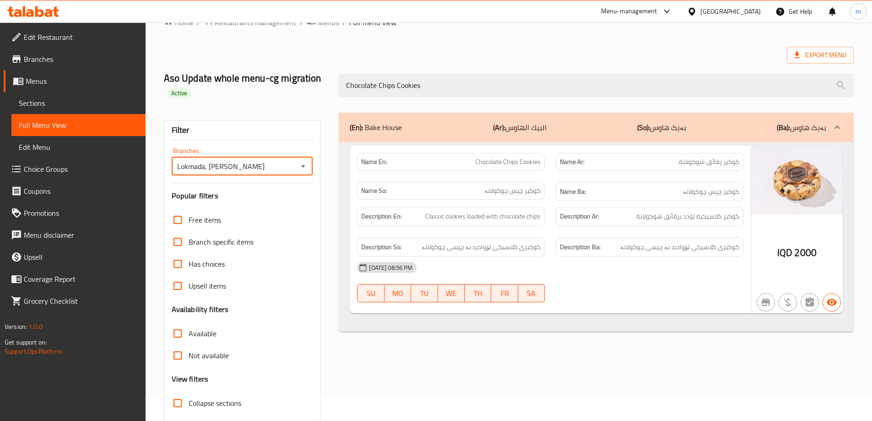
click at [493, 223] on div "Description En: Classic cookies loaded with chocolate chips" at bounding box center [451, 217] width 188 height 20
click at [726, 33] on div "Home / Restaurants management / Menus / Full menu view Export Menu Aso Update w…" at bounding box center [509, 237] width 690 height 442
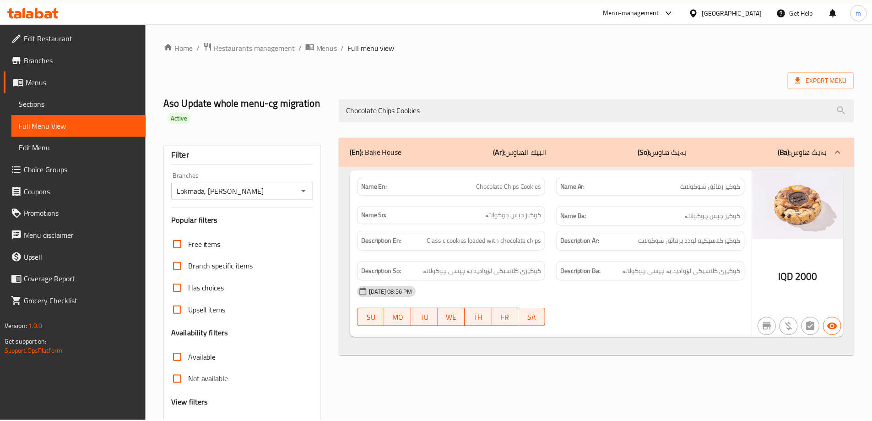
scroll to position [80, 0]
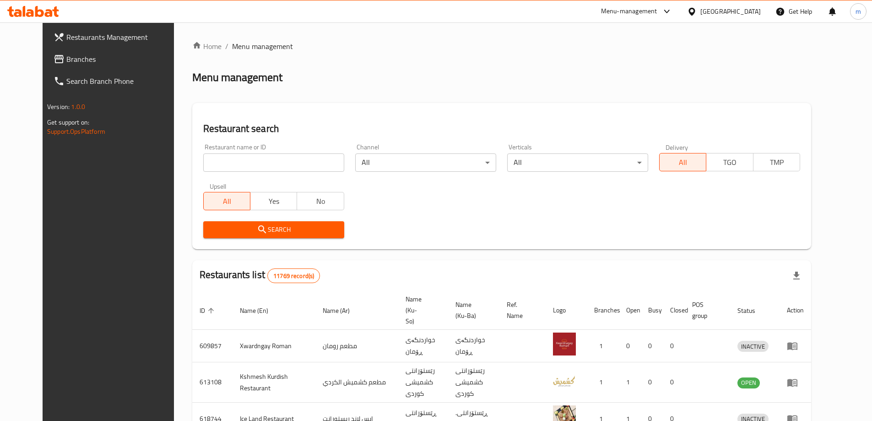
click at [46, 52] on link "Branches" at bounding box center [117, 59] width 142 height 22
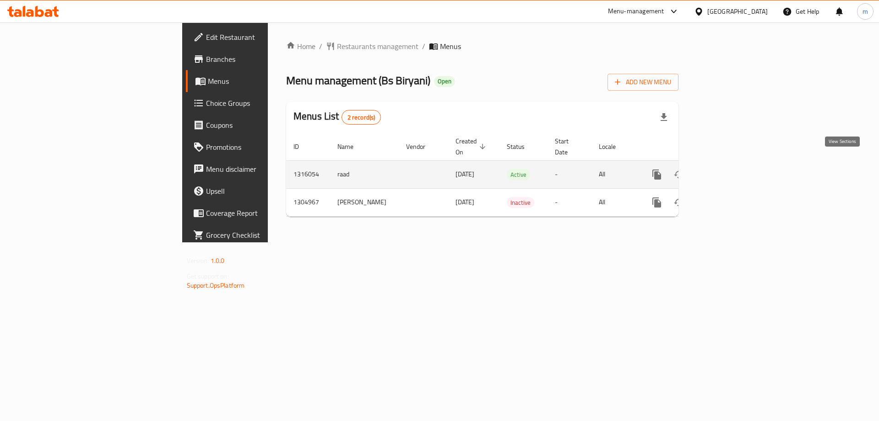
click at [729, 169] on icon "enhanced table" at bounding box center [723, 174] width 11 height 11
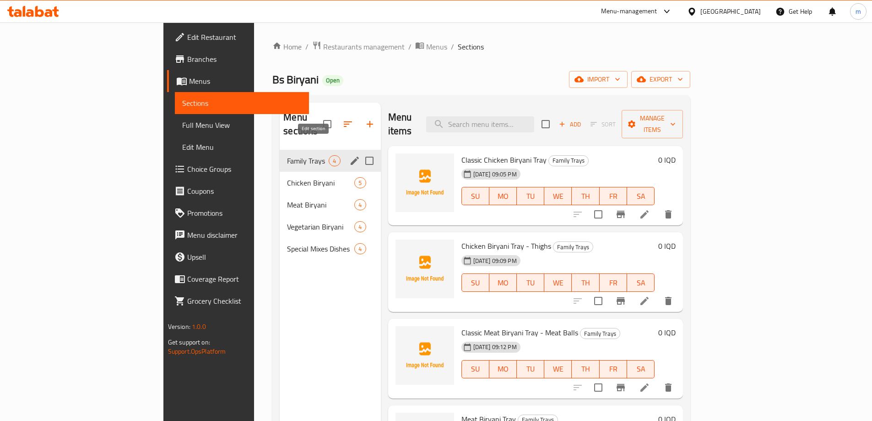
click at [349, 155] on icon "edit" at bounding box center [354, 160] width 11 height 11
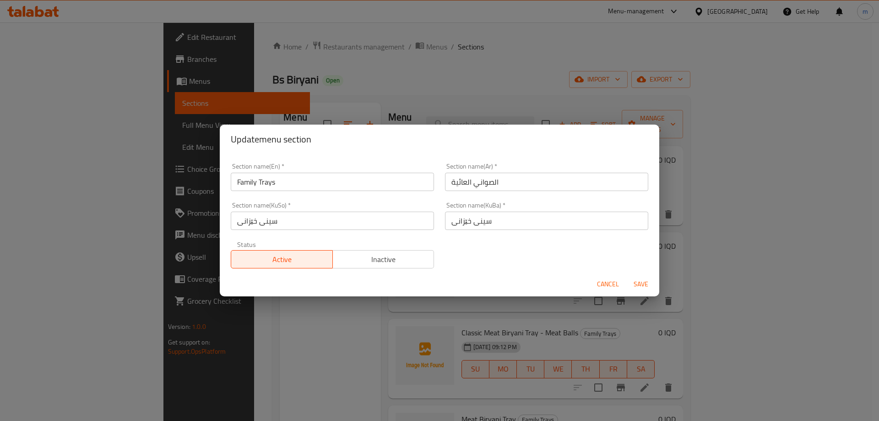
click at [365, 257] on span "Inactive" at bounding box center [384, 259] width 94 height 13
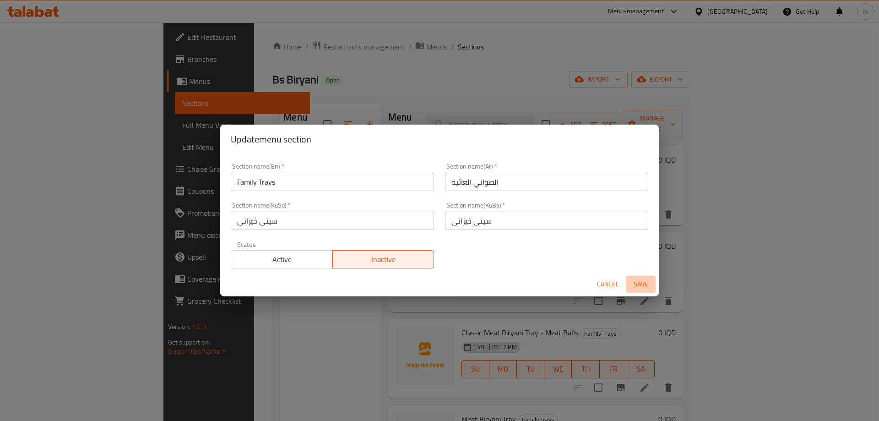
click at [646, 281] on span "Save" at bounding box center [641, 283] width 22 height 11
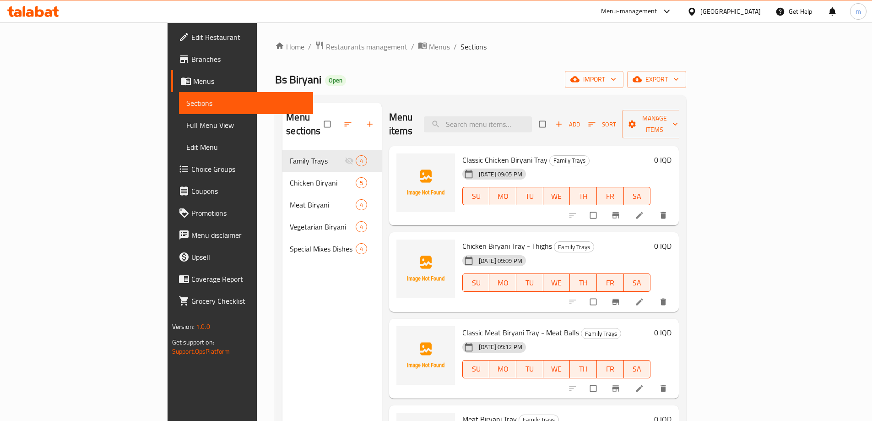
click at [191, 168] on span "Choice Groups" at bounding box center [248, 168] width 114 height 11
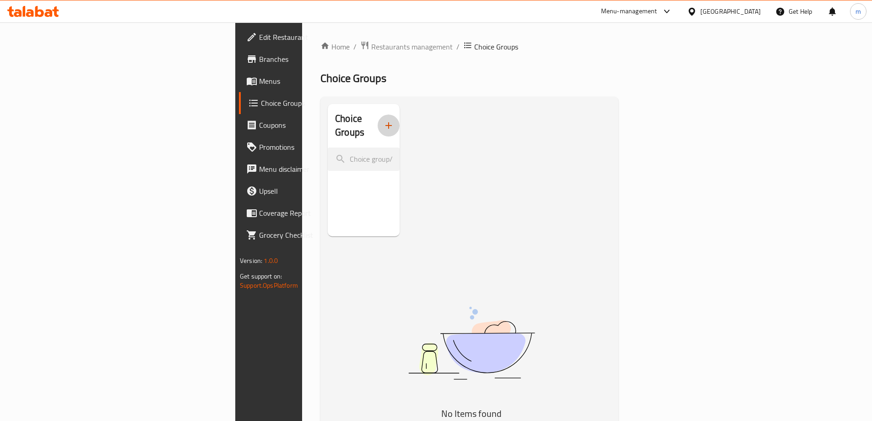
click at [383, 120] on icon "button" at bounding box center [388, 125] width 11 height 11
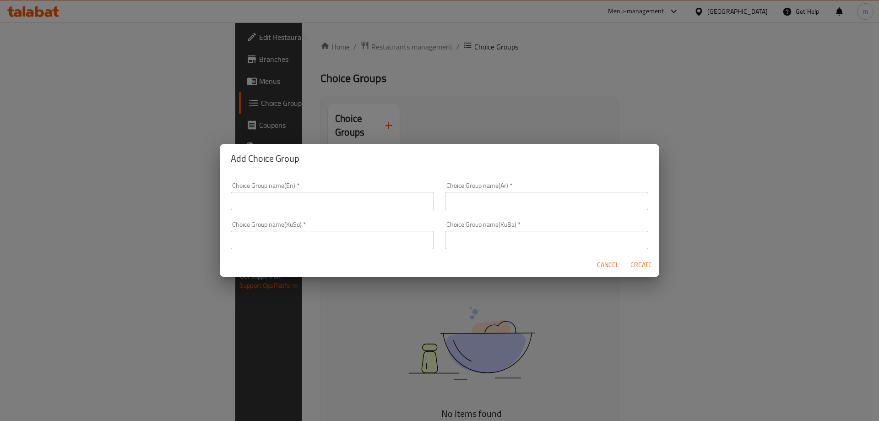
click at [297, 198] on input "text" at bounding box center [332, 201] width 203 height 18
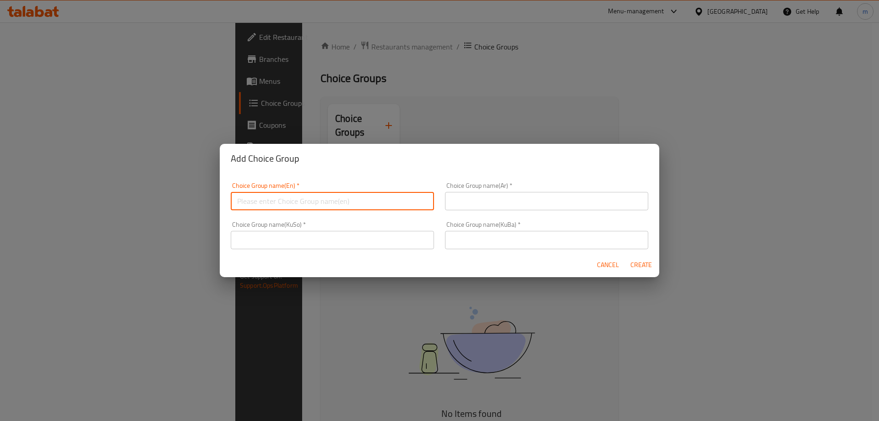
type input "Your Choice Of:"
click at [468, 190] on div "Choice Group name(Ar)   * Choice Group name(Ar) *" at bounding box center [546, 196] width 203 height 28
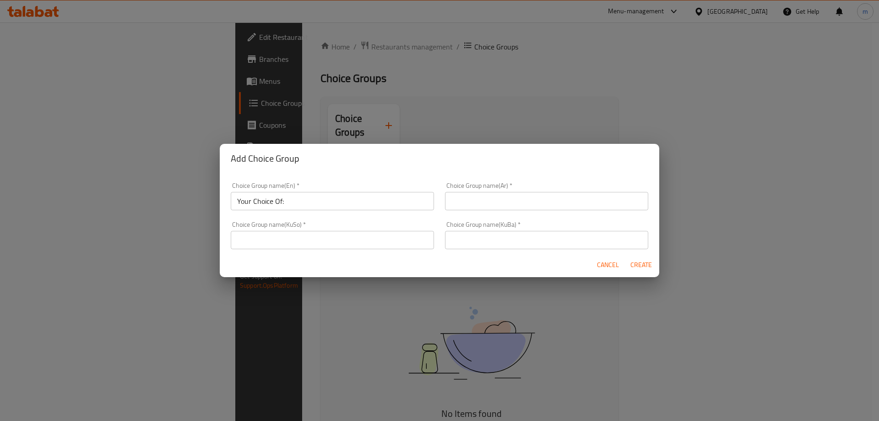
click at [479, 200] on input "text" at bounding box center [546, 201] width 203 height 18
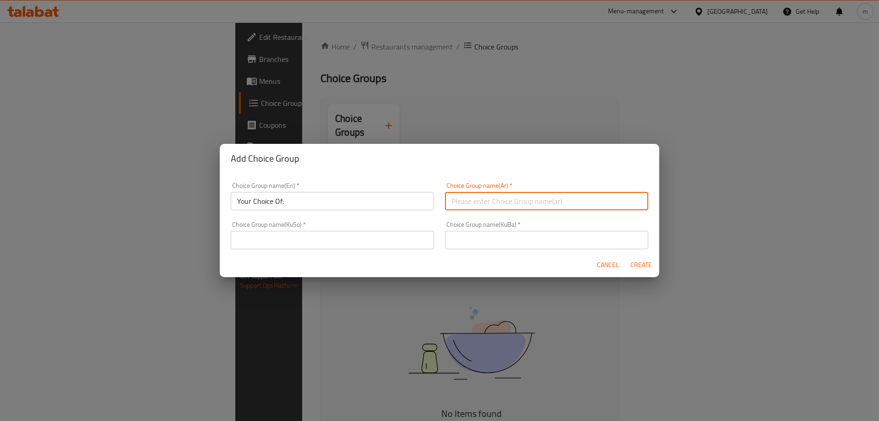
type input "إختيارك من:"
click at [387, 246] on input "text" at bounding box center [332, 240] width 203 height 18
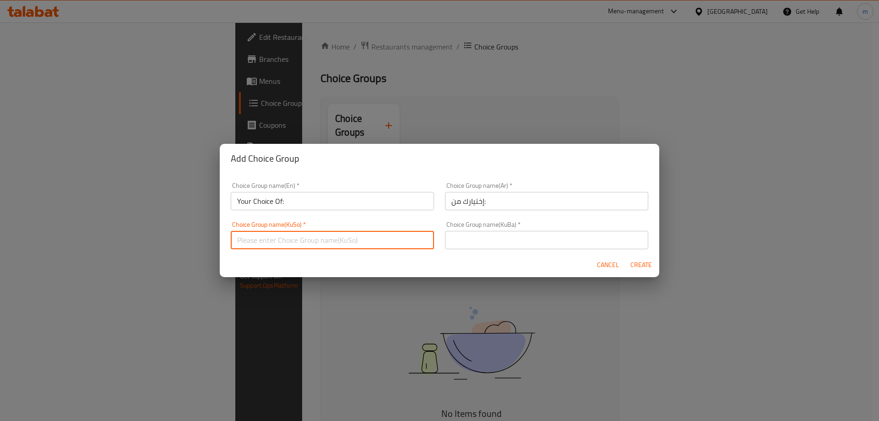
type input "هەڵبژاردنت لە:"
click at [494, 245] on input "text" at bounding box center [546, 240] width 203 height 18
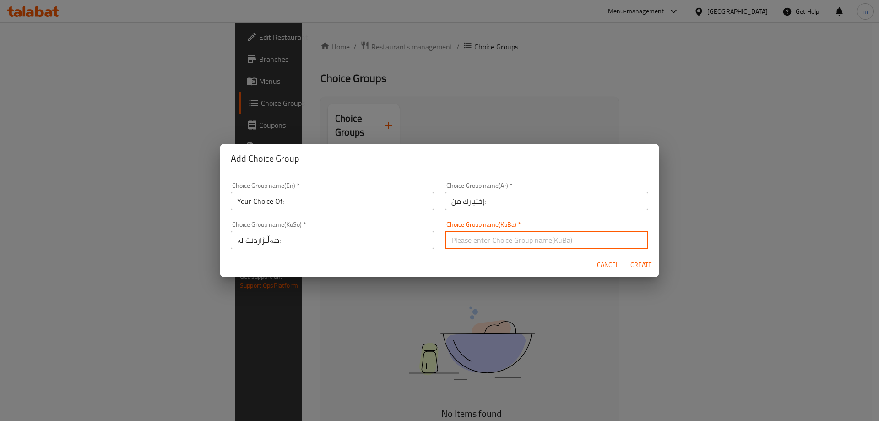
type input "هەڵبژاردنت لە:"
click at [647, 261] on span "Create" at bounding box center [641, 264] width 22 height 11
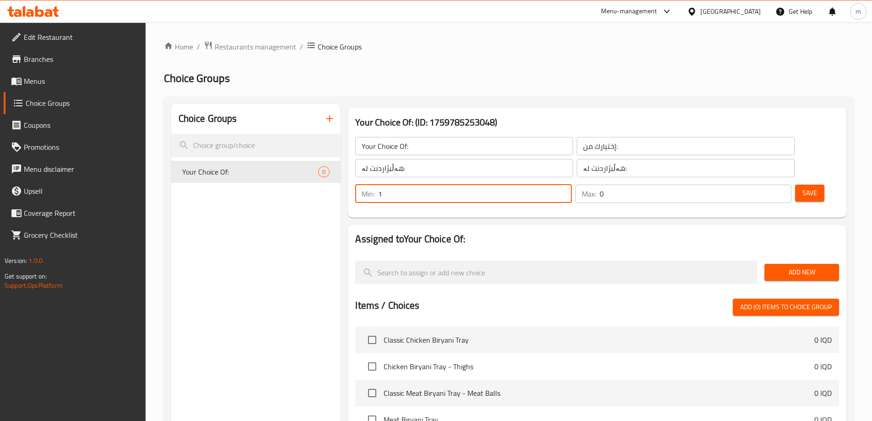
type input "1"
click at [571, 185] on input "1" at bounding box center [474, 194] width 193 height 18
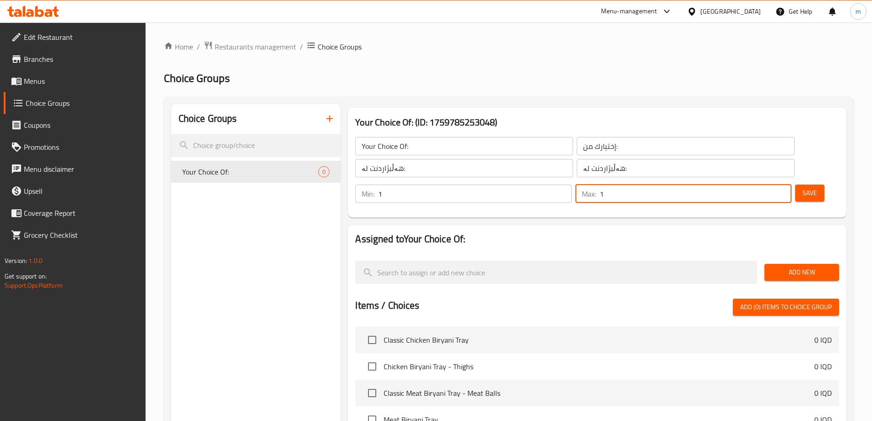
type input "1"
click at [765, 185] on input "1" at bounding box center [696, 194] width 192 height 18
click at [803, 187] on span "Save" at bounding box center [810, 192] width 15 height 11
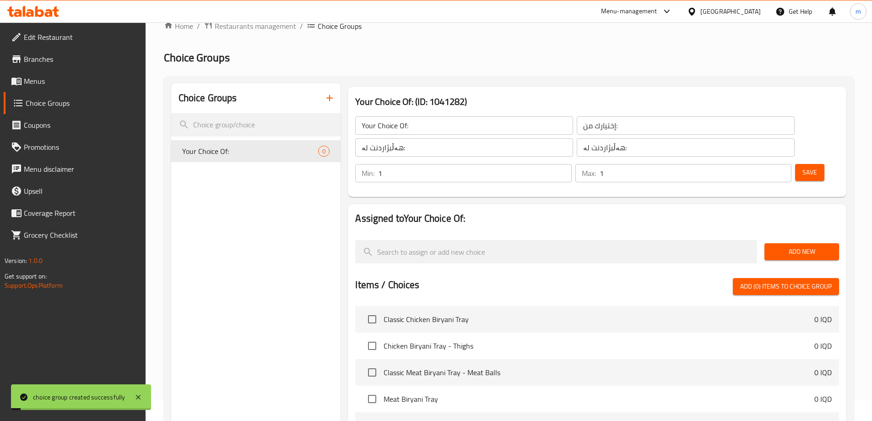
scroll to position [32, 0]
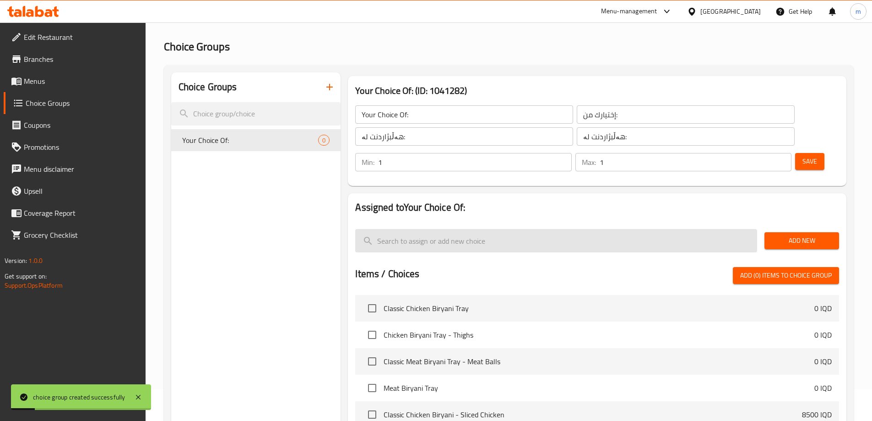
click at [618, 229] on input "search" at bounding box center [556, 240] width 402 height 23
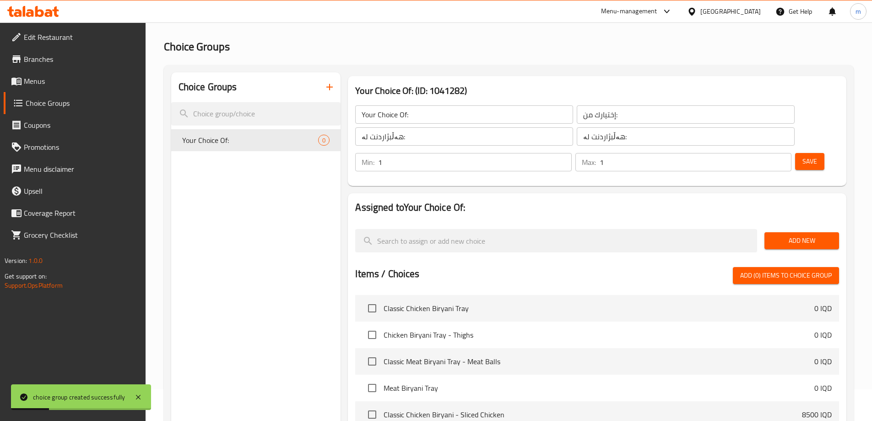
click at [779, 235] on span "Add New" at bounding box center [802, 240] width 60 height 11
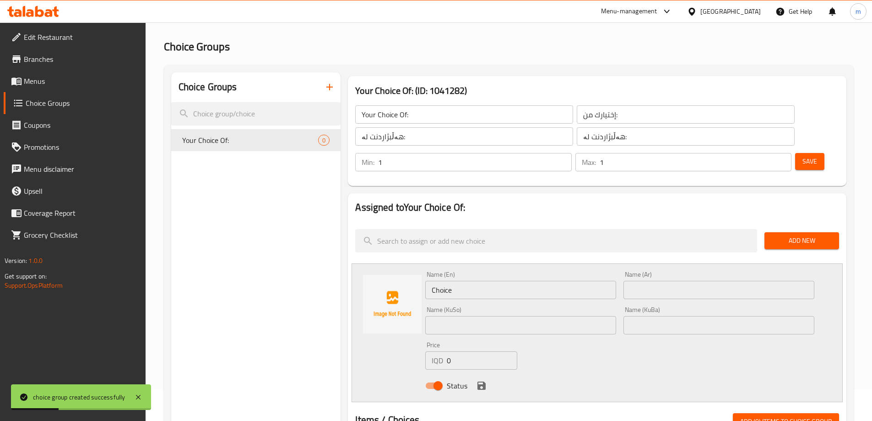
click at [480, 281] on input "Choice" at bounding box center [520, 290] width 191 height 18
type input "Large"
click at [397, 331] on div at bounding box center [392, 332] width 66 height 123
click at [481, 380] on icon "save" at bounding box center [481, 385] width 11 height 11
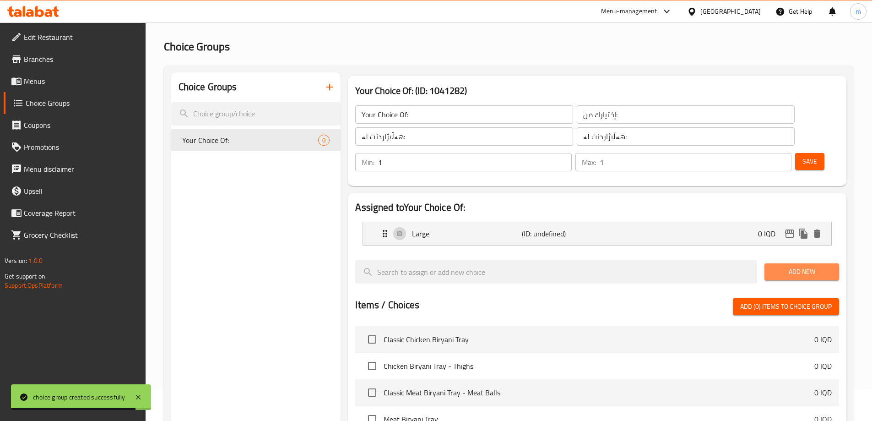
click at [775, 263] on button "Add New" at bounding box center [802, 271] width 75 height 17
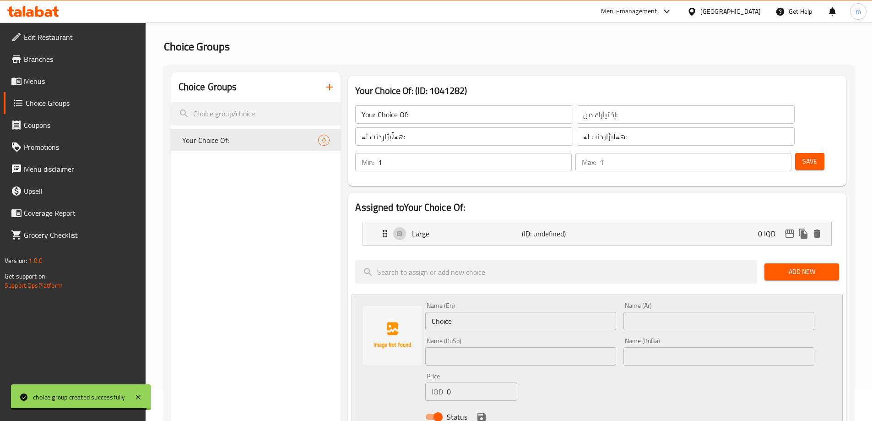
click at [470, 312] on input "Choice" at bounding box center [520, 321] width 191 height 18
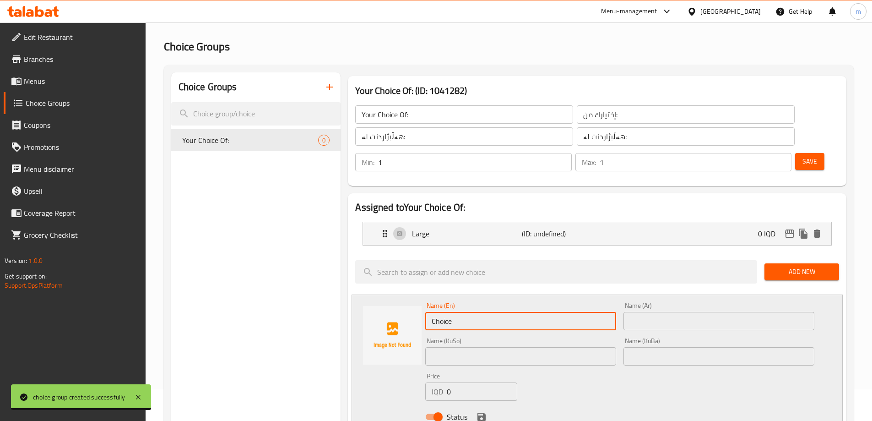
click at [470, 312] on input "Choice" at bounding box center [520, 321] width 191 height 18
type input "Medium"
click at [460, 337] on div "Name (KuSo) Name ([PERSON_NAME])" at bounding box center [520, 351] width 191 height 28
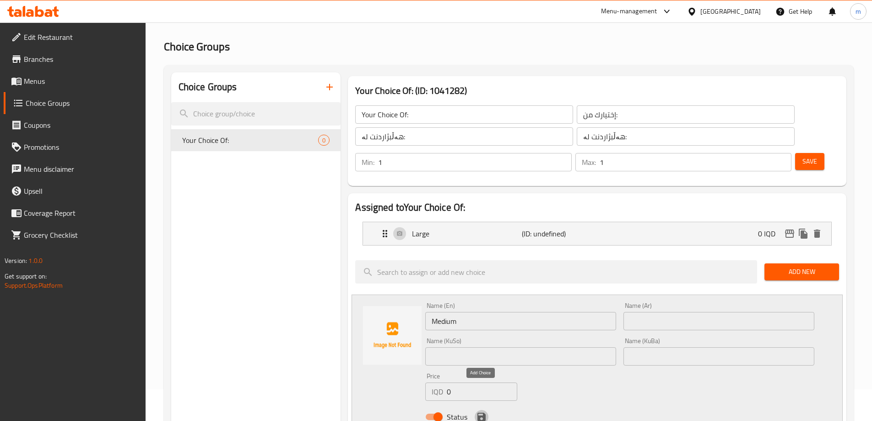
drag, startPoint x: 481, startPoint y: 391, endPoint x: 483, endPoint y: 344, distance: 46.7
click at [481, 413] on icon "save" at bounding box center [482, 417] width 8 height 8
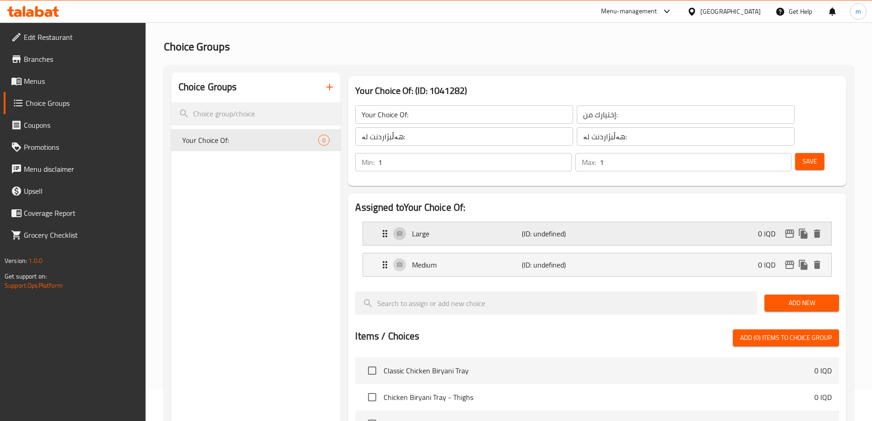
click at [484, 222] on div "Large (ID: undefined) 0 IQD" at bounding box center [600, 233] width 441 height 23
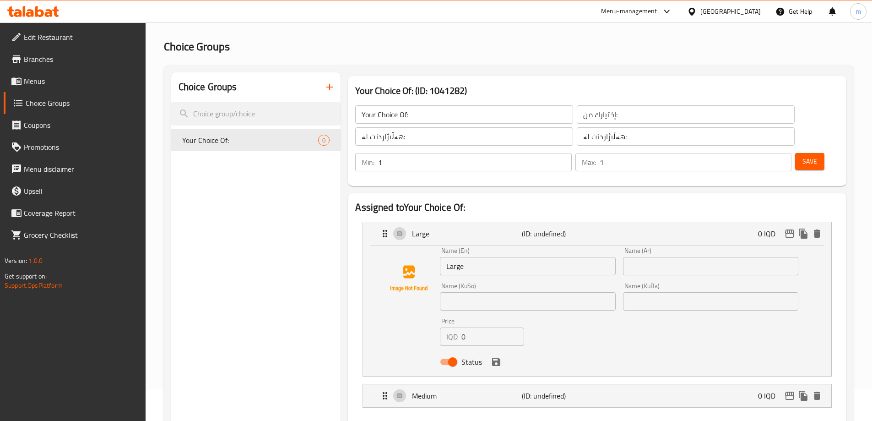
click at [643, 257] on input "text" at bounding box center [710, 266] width 175 height 18
click at [597, 384] on div "Medium (ID: undefined) 0 IQD" at bounding box center [600, 395] width 441 height 23
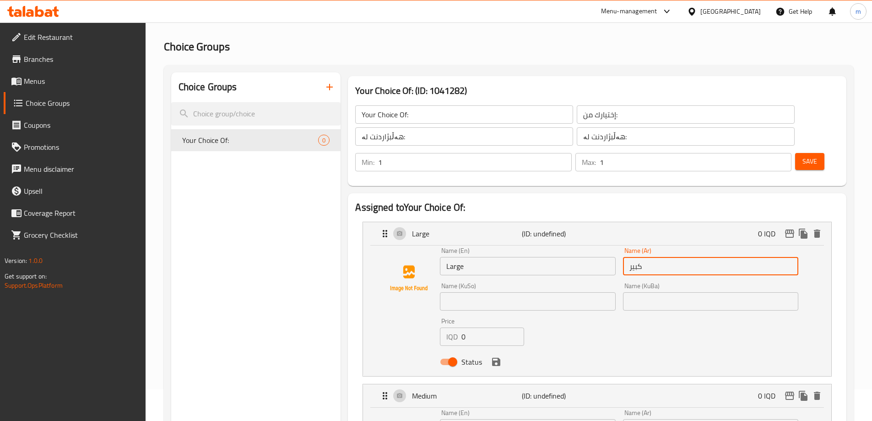
type input "كبير"
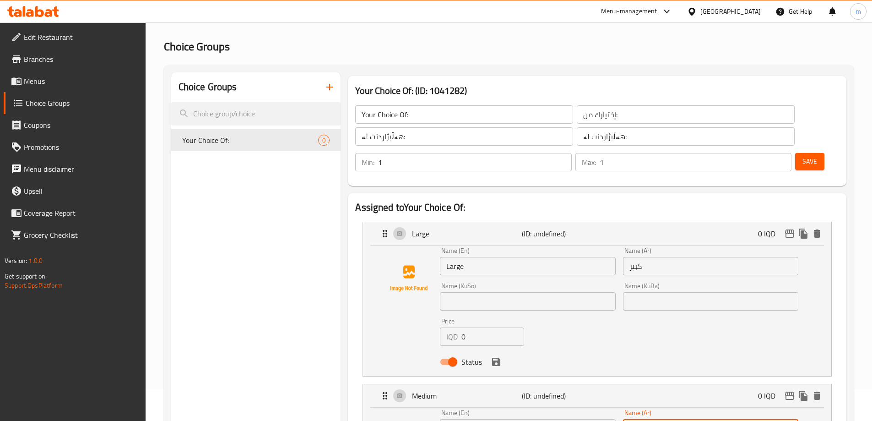
click at [655, 419] on input "text" at bounding box center [710, 428] width 175 height 18
type input "وسط"
click at [512, 292] on input "text" at bounding box center [527, 301] width 175 height 18
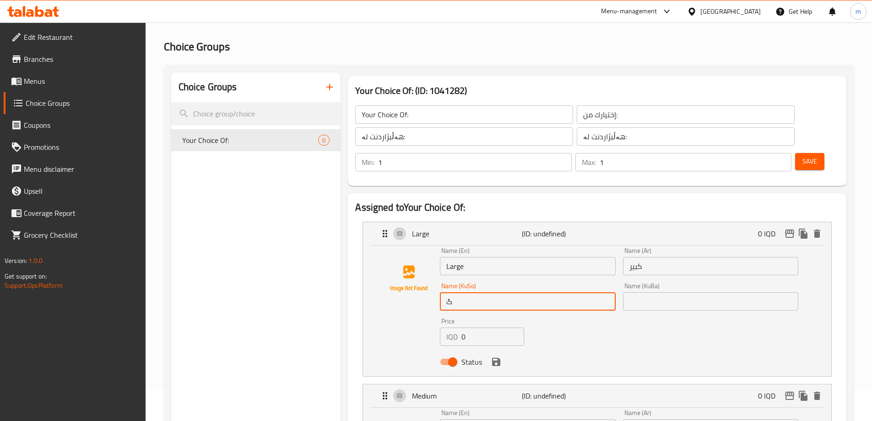
type input "گەورە"
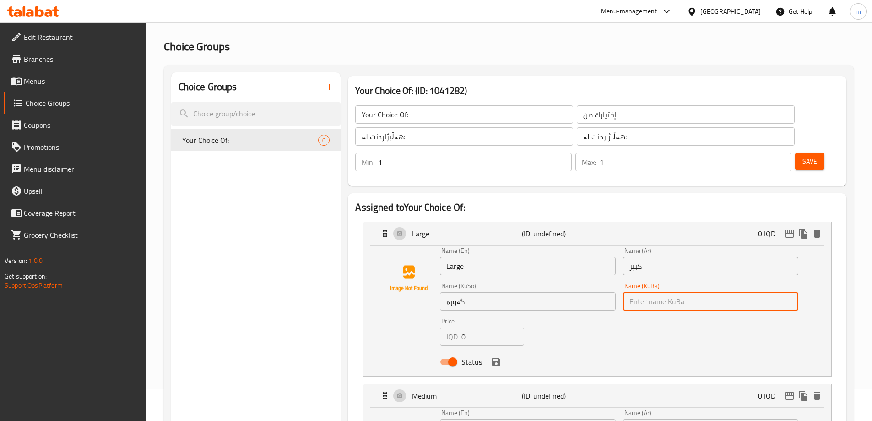
click at [664, 292] on input "text" at bounding box center [710, 301] width 175 height 18
type input "گەورە"
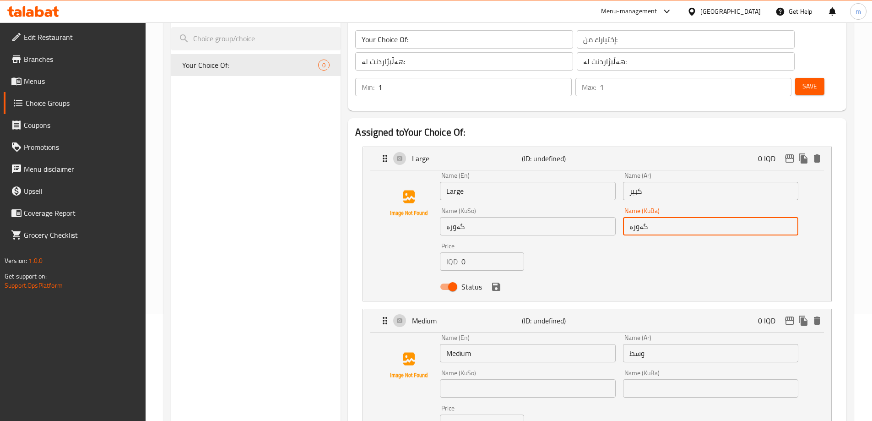
scroll to position [112, 0]
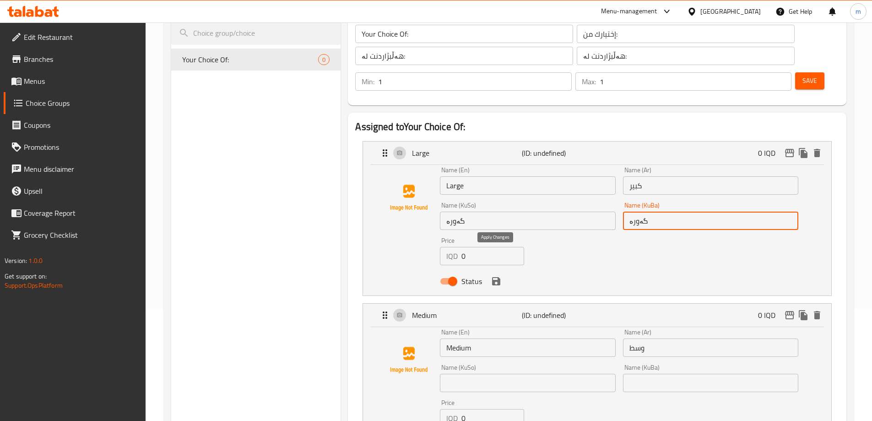
click at [500, 277] on icon "save" at bounding box center [496, 281] width 8 height 8
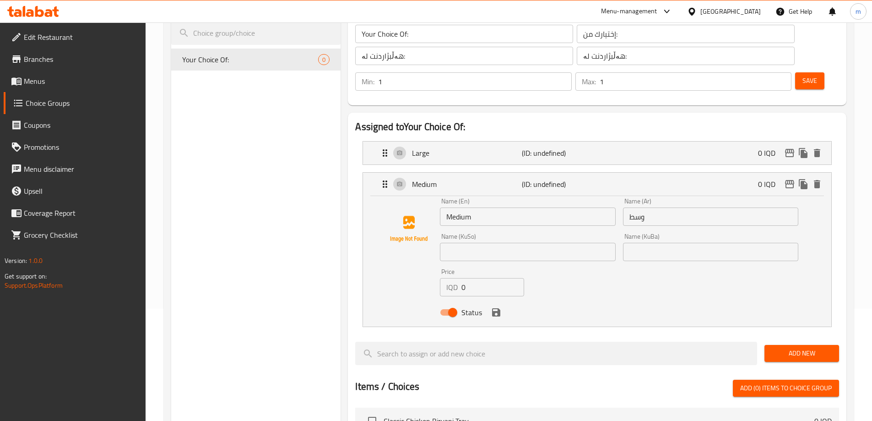
click at [473, 243] on input "text" at bounding box center [527, 252] width 175 height 18
type input "ناوەند"
click at [656, 233] on div "Name (KuBa) Name (KuBa)" at bounding box center [710, 247] width 175 height 28
click at [651, 243] on input "text" at bounding box center [710, 252] width 175 height 18
type input "ناوەند"
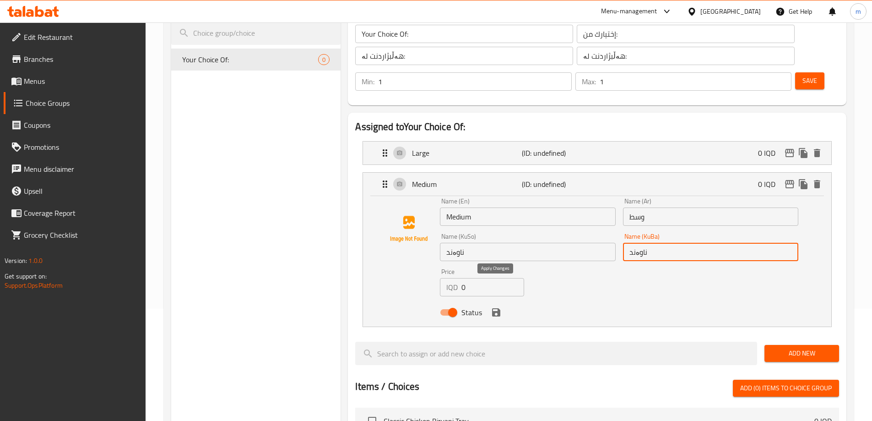
click at [495, 307] on icon "save" at bounding box center [496, 312] width 11 height 11
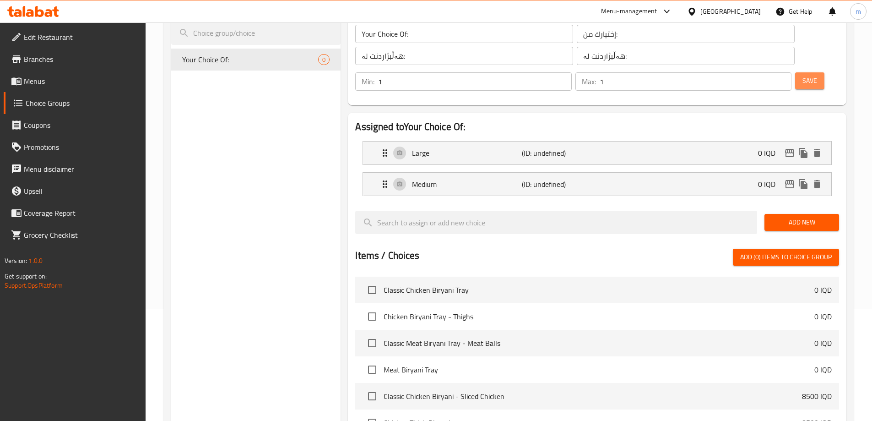
click at [803, 75] on span "Save" at bounding box center [810, 80] width 15 height 11
click at [479, 141] on div "Large (ID: 2328999890) 0 IQD" at bounding box center [600, 152] width 441 height 23
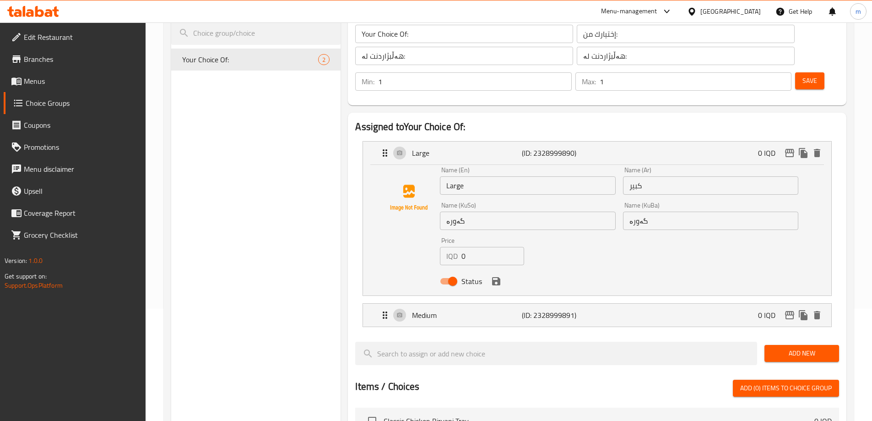
drag, startPoint x: 464, startPoint y: 235, endPoint x: 444, endPoint y: 235, distance: 20.1
click at [444, 247] on div "IQD 0 Price" at bounding box center [482, 256] width 84 height 18
click at [498, 277] on icon "save" at bounding box center [496, 281] width 8 height 8
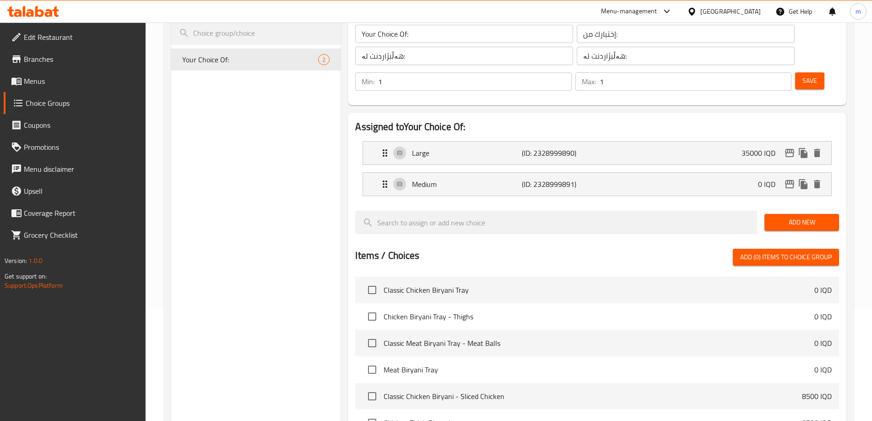
type input "35000"
click at [769, 179] on p "0 IQD" at bounding box center [770, 184] width 25 height 11
click at [518, 169] on li "Medium (ID: 2328999891) 0 IQD Name (En) Medium Name (En) Name (Ar) وسط Name (Ar…" at bounding box center [597, 184] width 484 height 31
click at [515, 179] on p "Medium" at bounding box center [466, 184] width 109 height 11
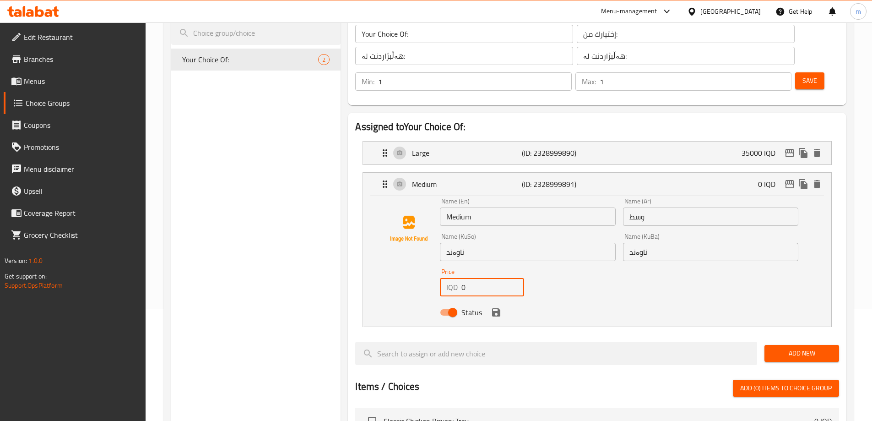
drag, startPoint x: 471, startPoint y: 261, endPoint x: 445, endPoint y: 253, distance: 27.5
click at [452, 278] on div "IQD 0 Price" at bounding box center [482, 287] width 84 height 18
click at [495, 308] on icon "save" at bounding box center [496, 312] width 8 height 8
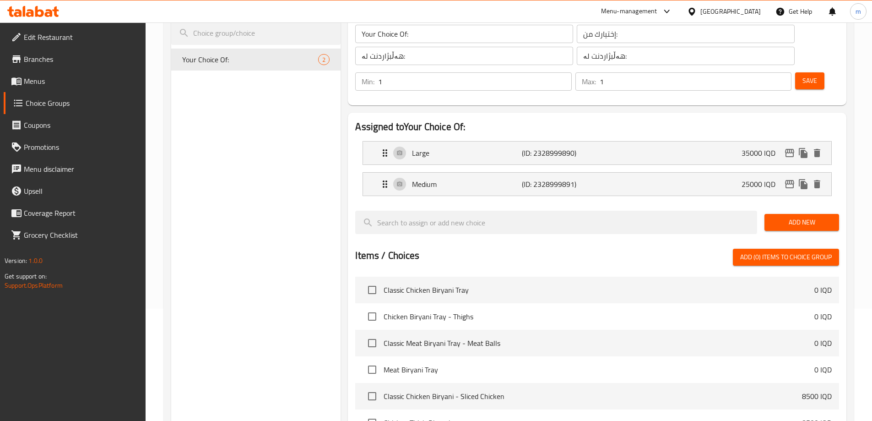
type input "25000"
click at [803, 75] on span "Save" at bounding box center [810, 80] width 15 height 11
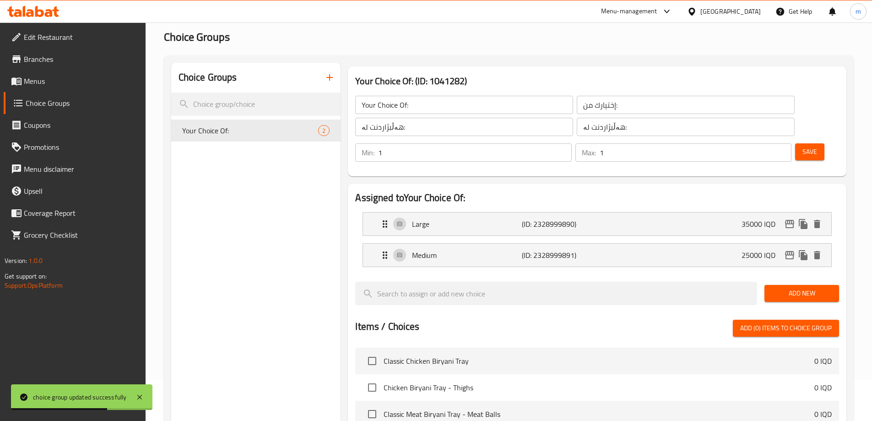
scroll to position [0, 0]
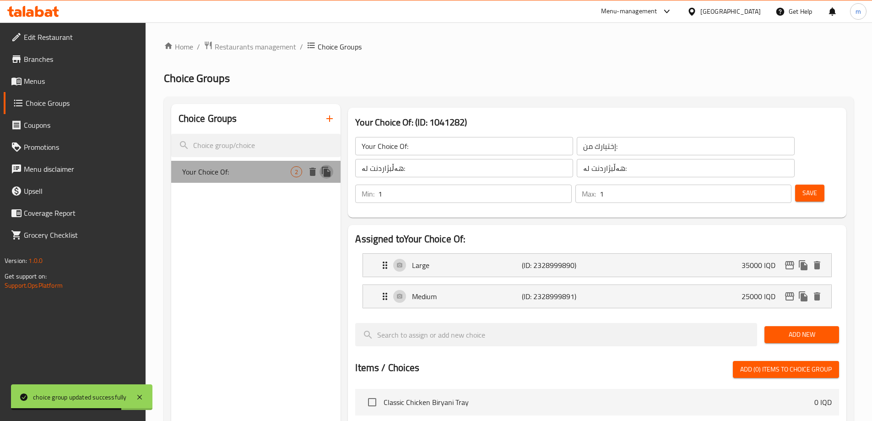
click at [329, 172] on icon "duplicate" at bounding box center [326, 172] width 9 height 10
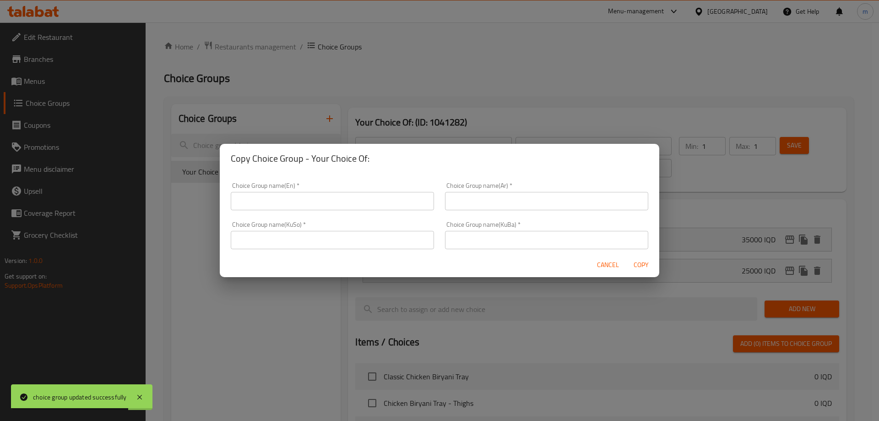
click at [339, 197] on input "text" at bounding box center [332, 201] width 203 height 18
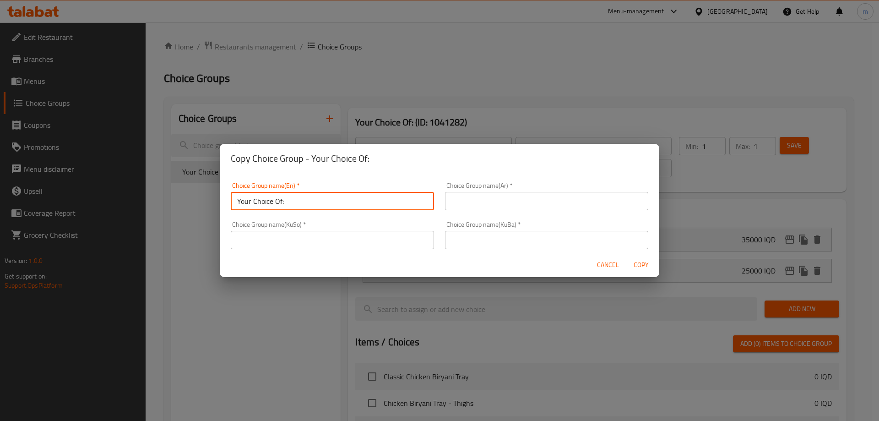
type input "Your Choice Of:"
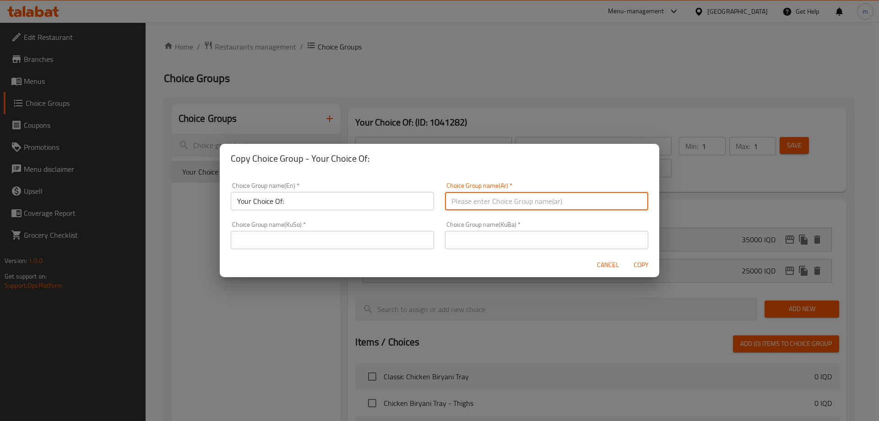
click at [464, 205] on input "text" at bounding box center [546, 201] width 203 height 18
type input "إختيارك من:"
click at [371, 237] on input "text" at bounding box center [332, 240] width 203 height 18
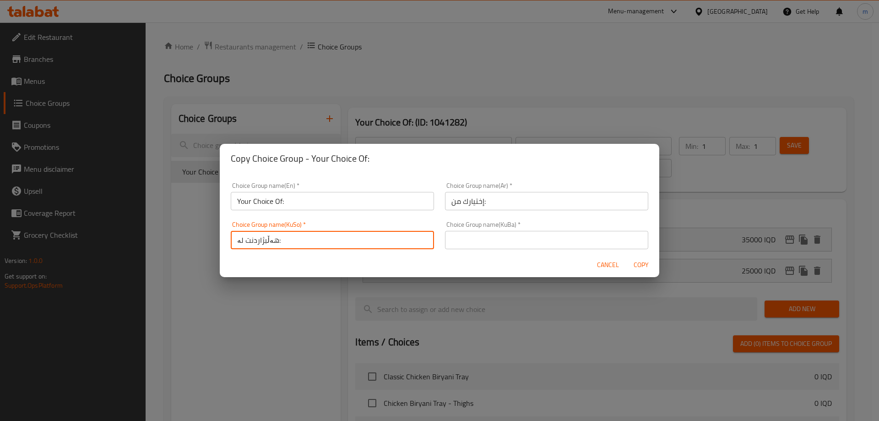
type input "هەڵبژاردنت لە:"
click at [505, 233] on input "text" at bounding box center [546, 240] width 203 height 18
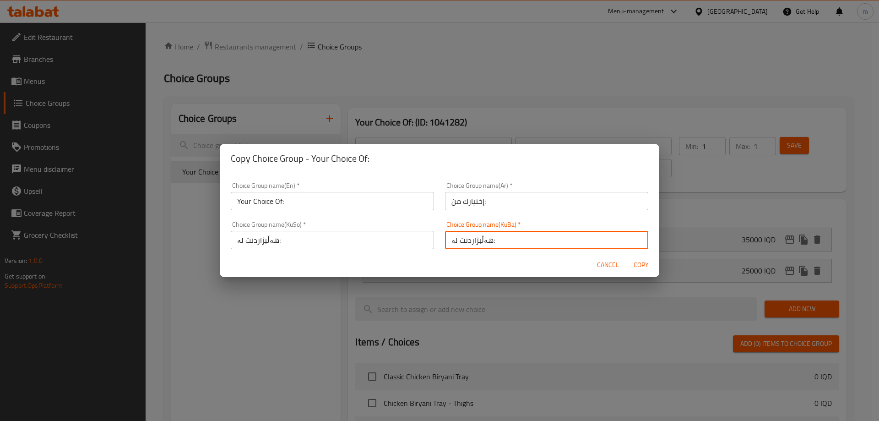
type input "هەڵبژاردنت لە:"
click at [640, 261] on span "Copy" at bounding box center [641, 264] width 22 height 11
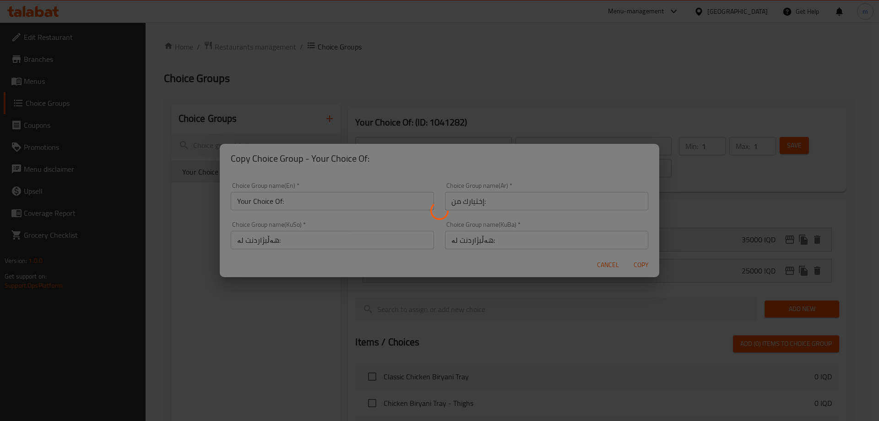
type input "Your Choice Of:"
type input "إختيارك من:"
type input "هەڵبژاردنت لە:"
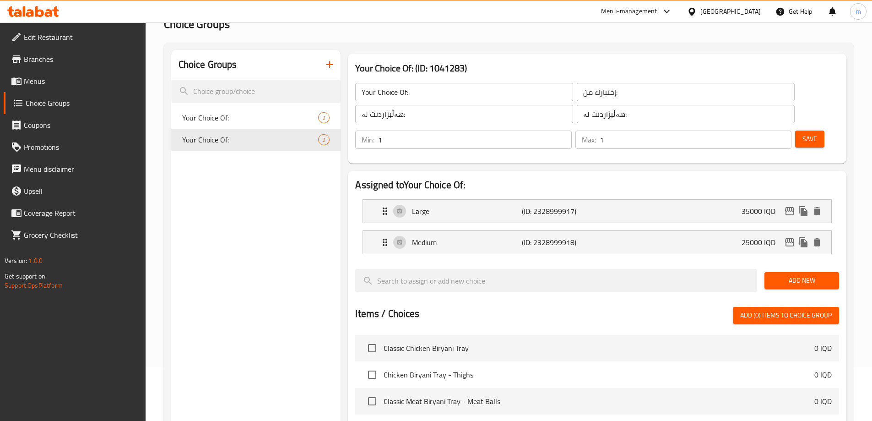
scroll to position [60, 0]
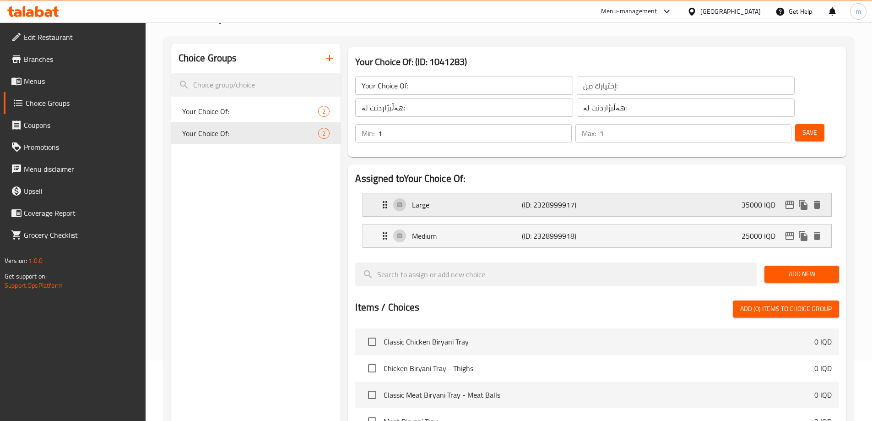
click at [435, 199] on p "Large" at bounding box center [466, 204] width 109 height 11
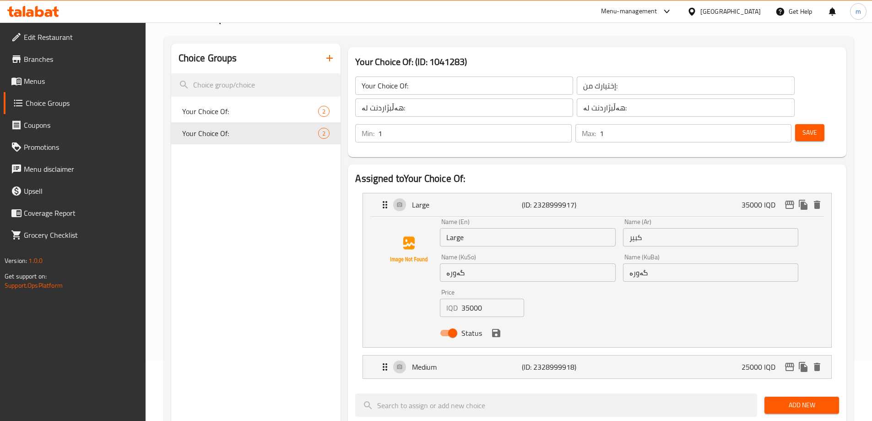
click at [658, 228] on input "كبير" at bounding box center [710, 237] width 175 height 18
click at [582, 361] on p "(ID: 2328999918)" at bounding box center [558, 366] width 73 height 11
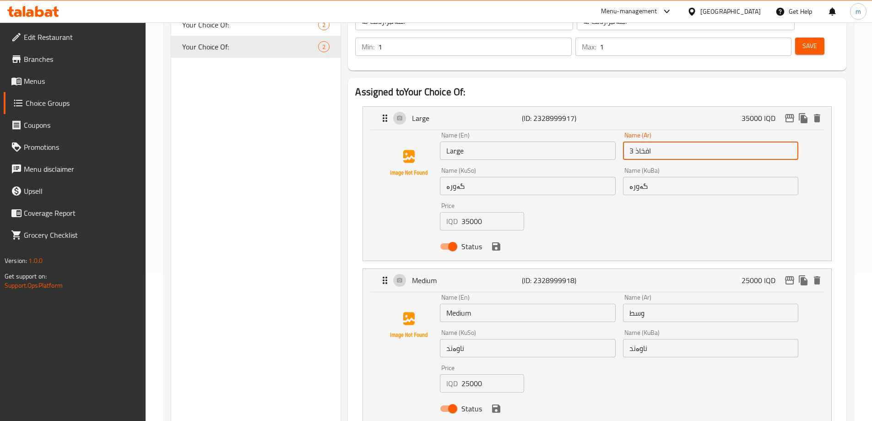
scroll to position [168, 0]
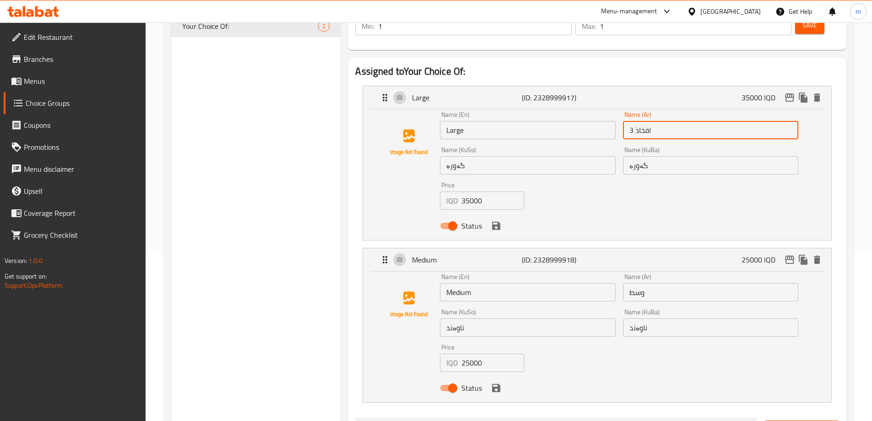
drag, startPoint x: 634, startPoint y: 105, endPoint x: 624, endPoint y: 109, distance: 11.0
click at [624, 121] on input "3 افخاذ" at bounding box center [710, 130] width 175 height 18
type input "5 افخاذ"
click at [751, 283] on input "وسط" at bounding box center [710, 292] width 175 height 18
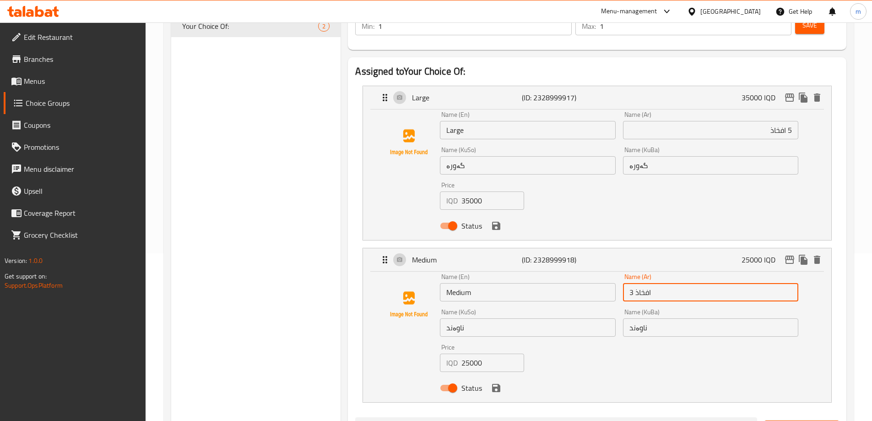
type input "3 افخاذ"
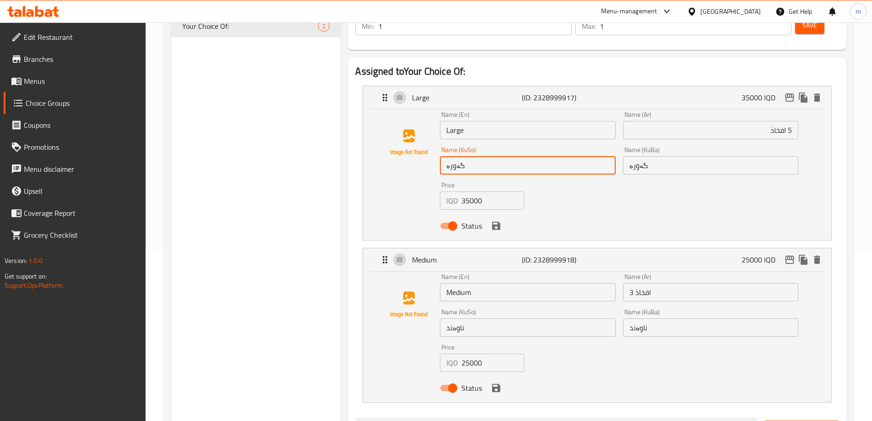
click at [544, 156] on input "گەورە" at bounding box center [527, 165] width 175 height 18
click at [544, 156] on input "5 ڕان" at bounding box center [527, 165] width 175 height 18
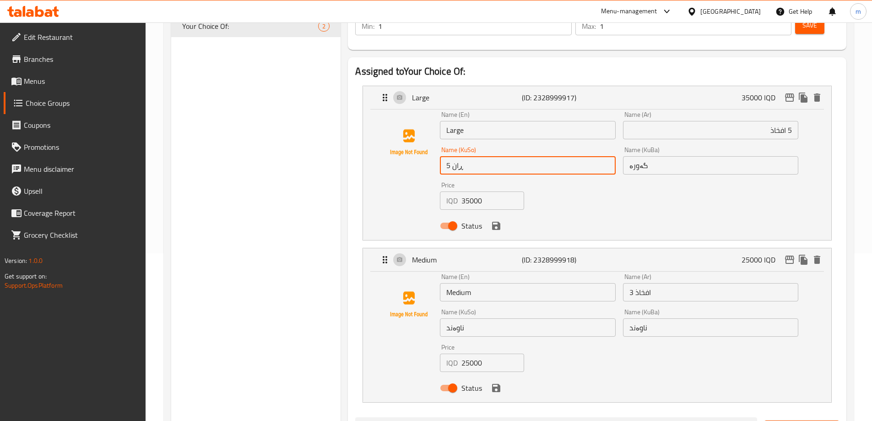
type input "5 ڕان"
click at [691, 156] on input "گەورە" at bounding box center [710, 165] width 175 height 18
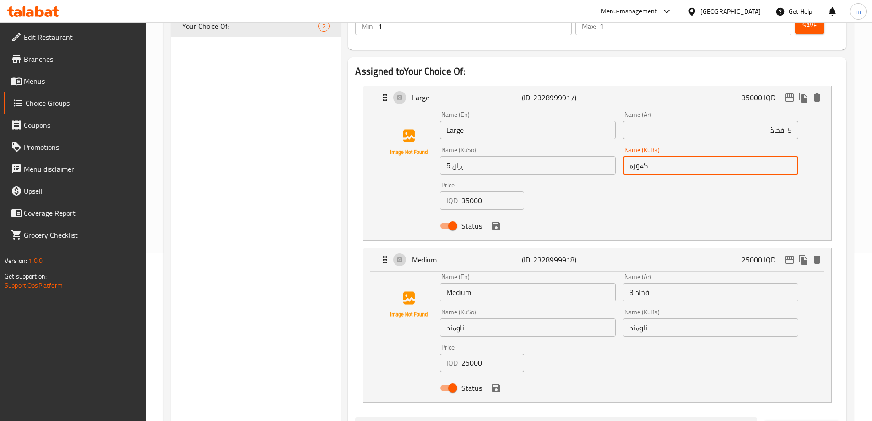
click at [691, 156] on input "گەورە" at bounding box center [710, 165] width 175 height 18
paste input "5 ڕان"
type input "5 ڕان"
click at [548, 318] on input "ناوەند" at bounding box center [527, 327] width 175 height 18
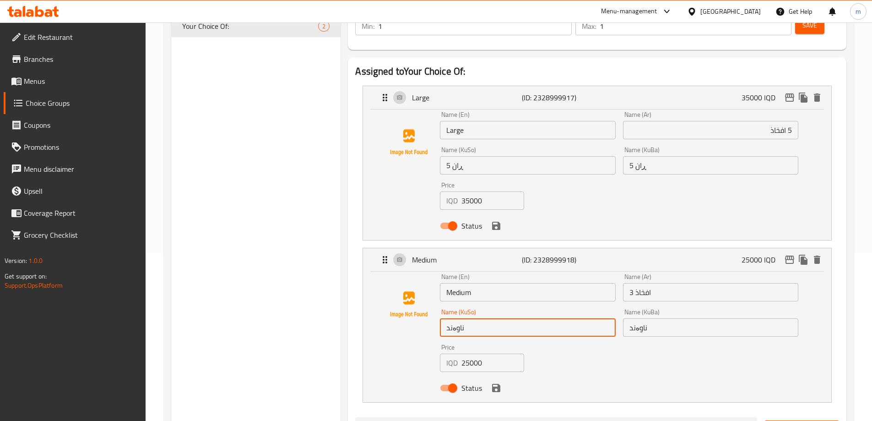
paste input "5 ڕان"
drag, startPoint x: 607, startPoint y: 301, endPoint x: 612, endPoint y: 303, distance: 5.8
click at [612, 318] on input "5 ڕان" at bounding box center [527, 327] width 175 height 18
click at [612, 318] on input "3 ڕان" at bounding box center [527, 327] width 175 height 18
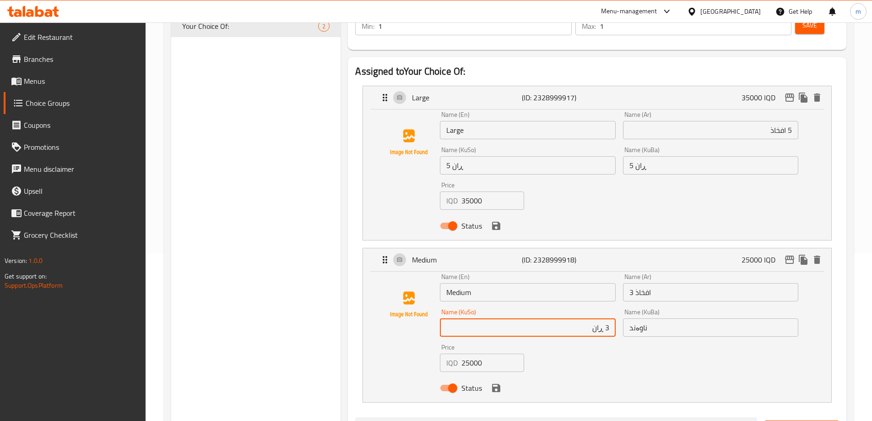
click at [612, 318] on input "3 ڕان" at bounding box center [527, 327] width 175 height 18
type input "3 ڕان"
click at [666, 318] on input "ناوەند" at bounding box center [710, 327] width 175 height 18
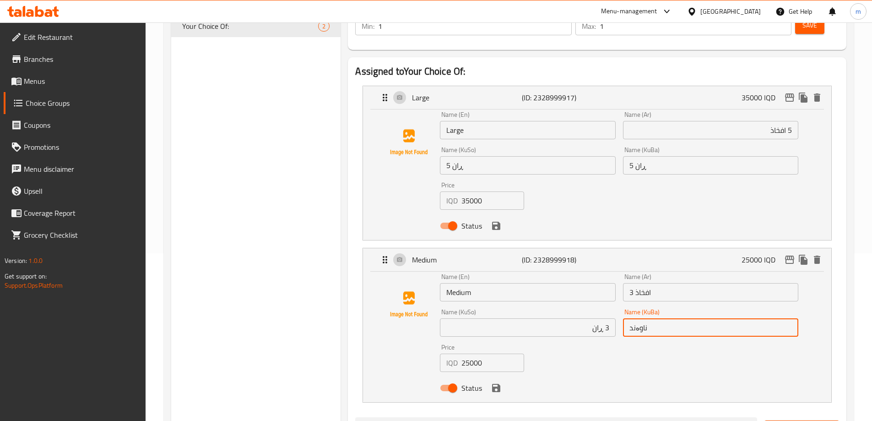
click at [666, 318] on input "ناوەند" at bounding box center [710, 327] width 175 height 18
paste input "3 ڕان"
click at [499, 384] on icon "save" at bounding box center [496, 388] width 8 height 8
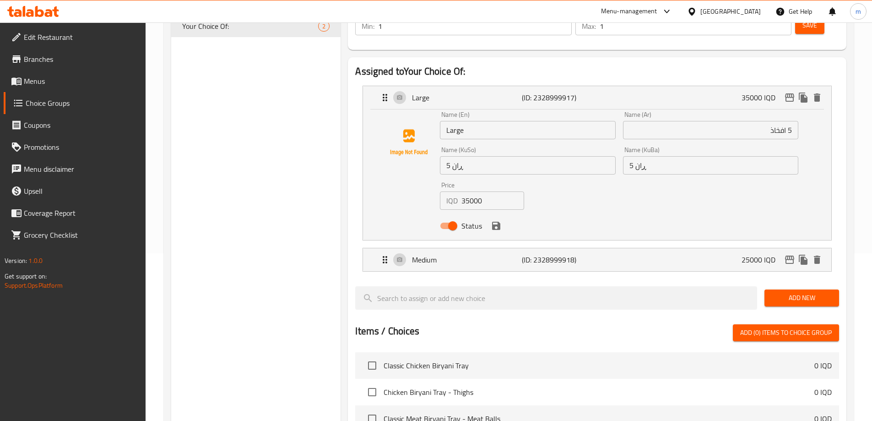
type input "3 ڕان"
click at [495, 219] on button "save" at bounding box center [496, 226] width 14 height 14
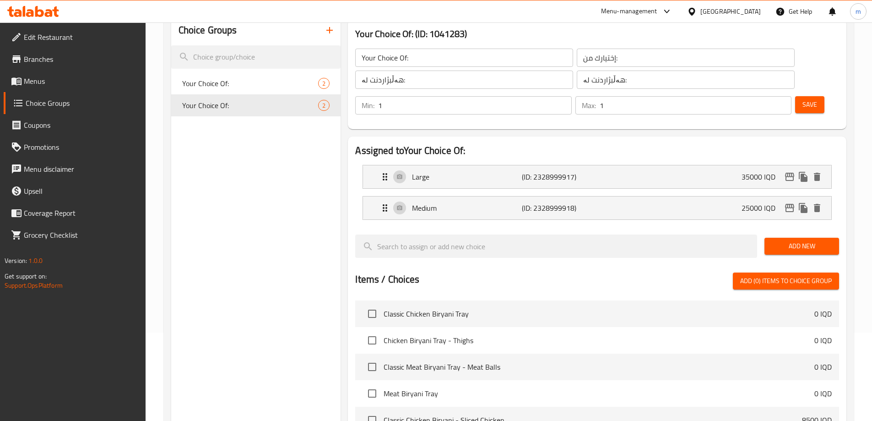
scroll to position [83, 0]
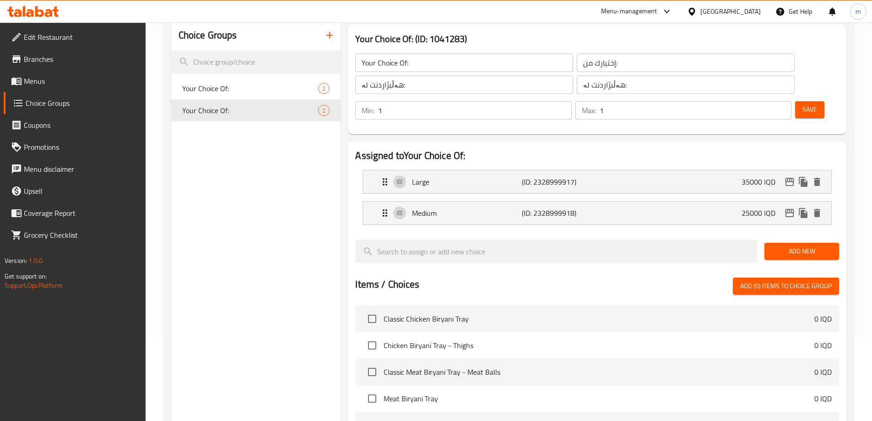
click at [801, 101] on button "Save" at bounding box center [809, 109] width 29 height 17
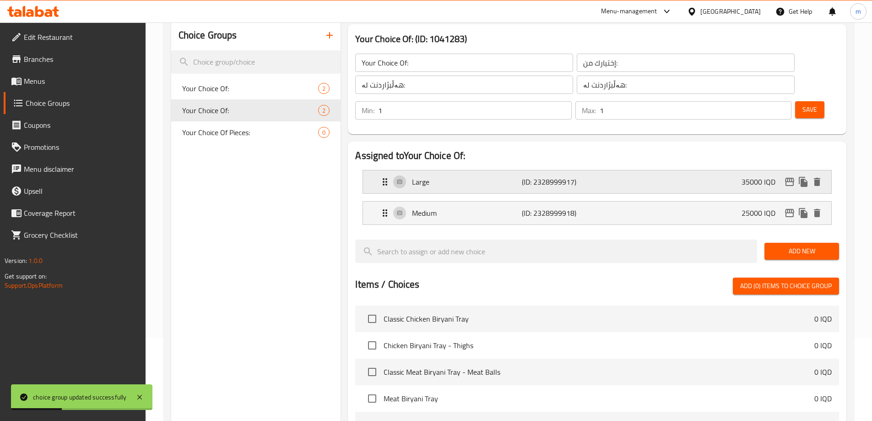
click at [439, 176] on p "Large" at bounding box center [466, 181] width 109 height 11
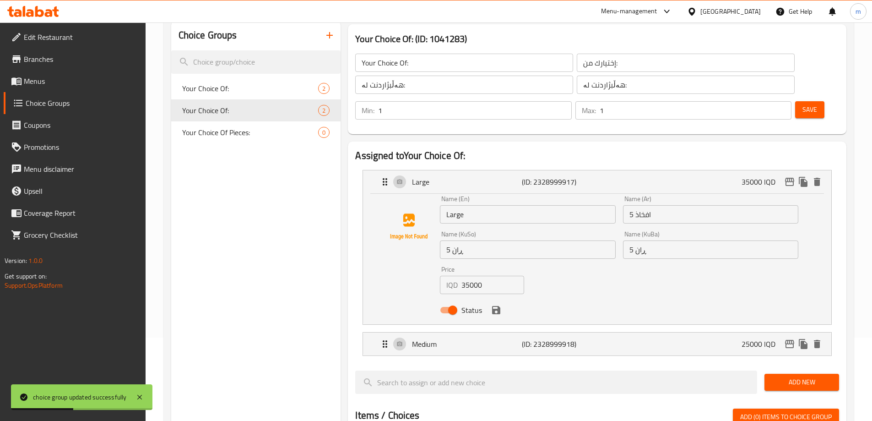
click at [468, 205] on input "Large" at bounding box center [527, 214] width 175 height 18
paste input "thigh"
click at [453, 205] on input "5 thigh" at bounding box center [527, 214] width 175 height 18
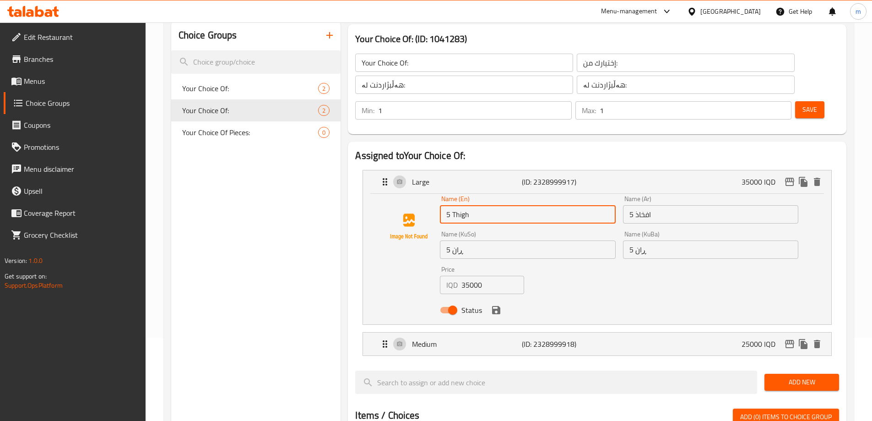
click at [459, 205] on input "5 Thigh" at bounding box center [527, 214] width 175 height 18
click at [495, 306] on icon "save" at bounding box center [496, 310] width 8 height 8
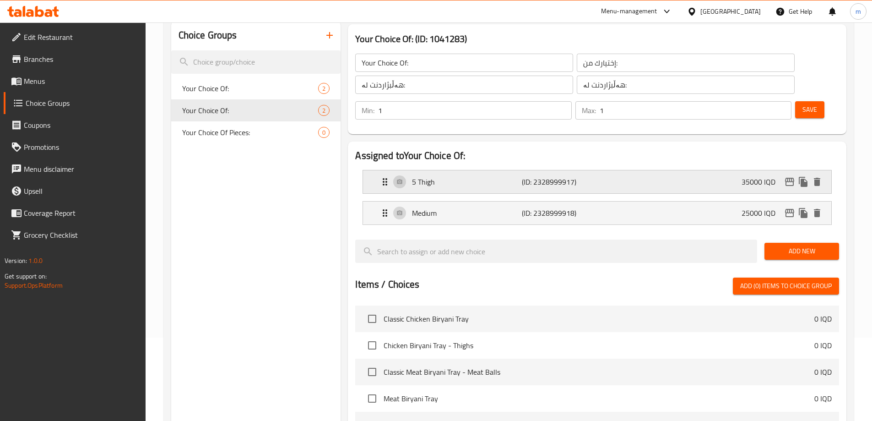
type input "5 Thigh"
click at [533, 207] on p "(ID: 2328999918)" at bounding box center [558, 212] width 73 height 11
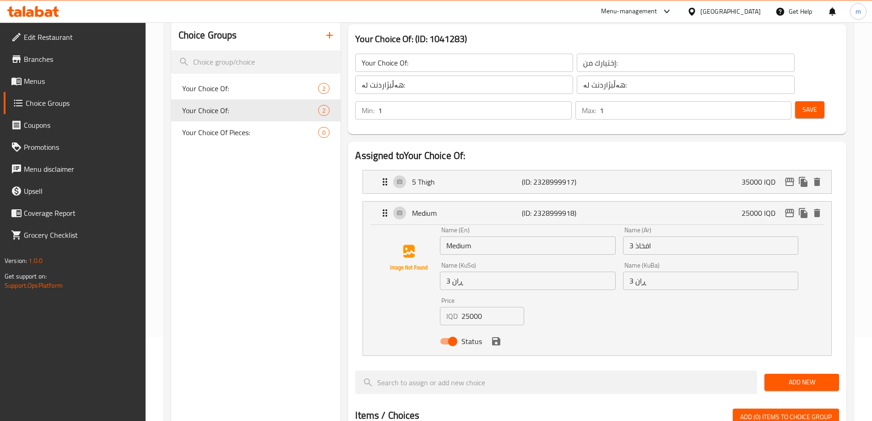
click at [468, 236] on input "Medium" at bounding box center [527, 245] width 175 height 18
paste input "5 Thigh"
drag, startPoint x: 451, startPoint y: 219, endPoint x: 436, endPoint y: 220, distance: 14.7
click at [437, 227] on div "Name (En) 5 Thigh Name (En) Name (Ar) 3 افخاذ Name (Ar) Name (KuSo) 3 ڕان Name …" at bounding box center [597, 288] width 439 height 123
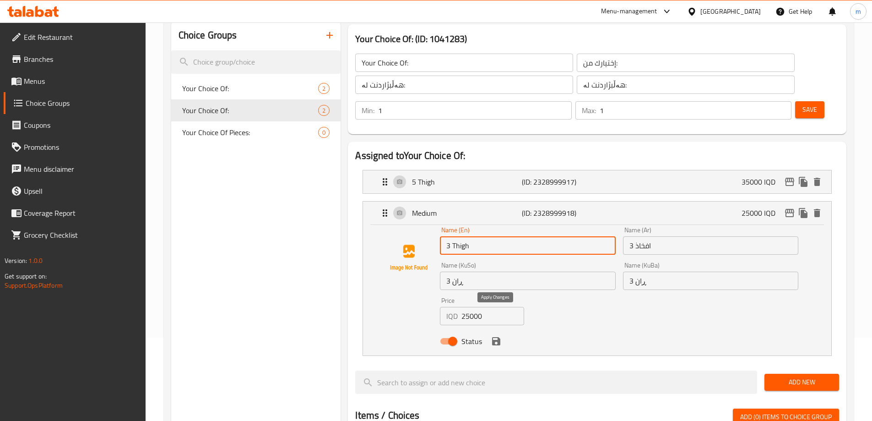
click at [495, 337] on icon "save" at bounding box center [496, 341] width 8 height 8
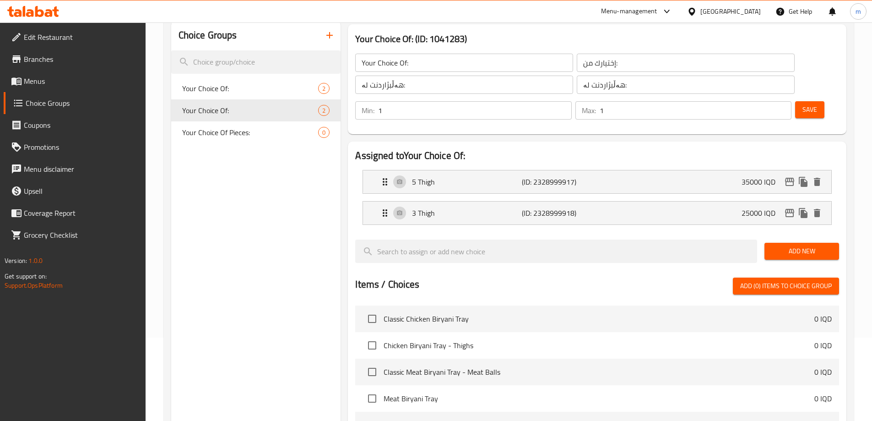
type input "3 Thigh"
click at [803, 104] on span "Save" at bounding box center [810, 109] width 15 height 11
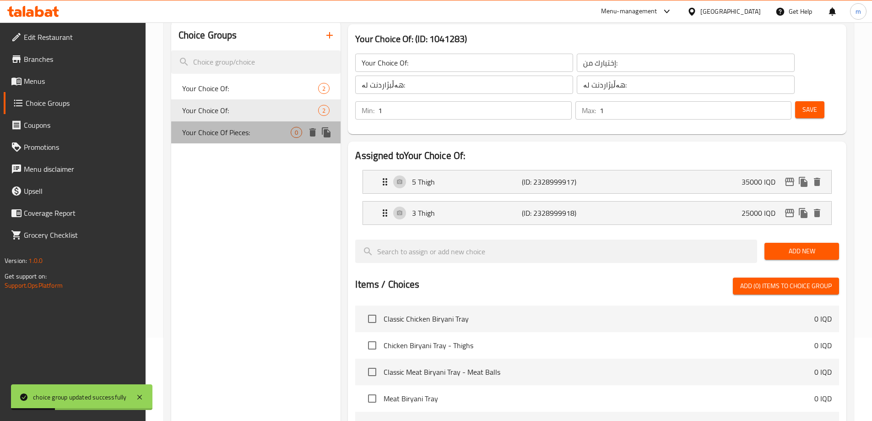
click at [226, 121] on div "Your Choice Of Pieces: 0" at bounding box center [256, 132] width 170 height 22
type input "Your Choice Of Pieces:"
type input "اختيارك من القطع:"
type input "هەڵبژاردنت لە پارچەکان:"
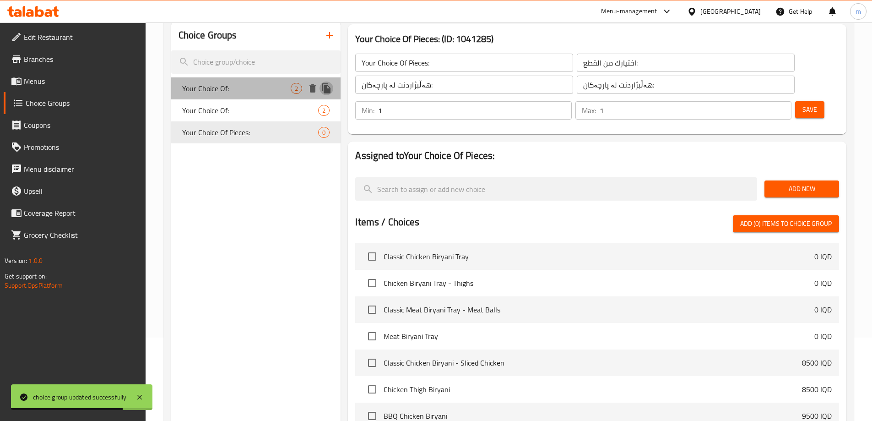
click at [325, 87] on icon "duplicate" at bounding box center [326, 88] width 9 height 10
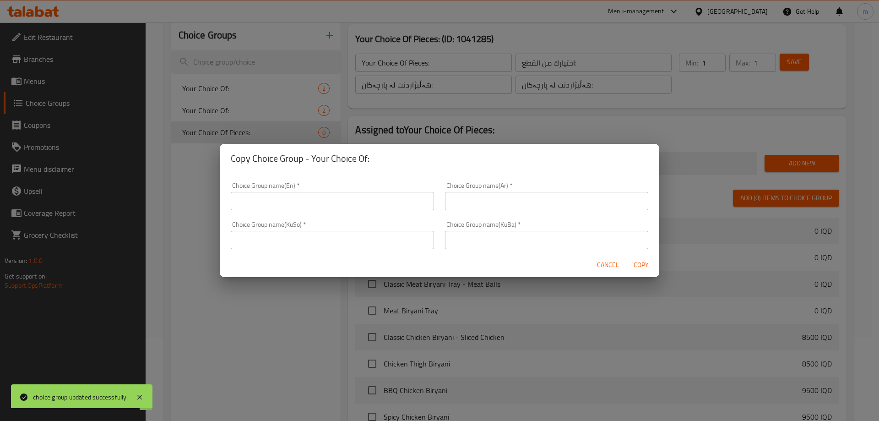
click at [366, 190] on div "Choice Group name(En)   * Choice Group name(En) *" at bounding box center [332, 196] width 203 height 28
click at [365, 196] on input "text" at bounding box center [332, 201] width 203 height 18
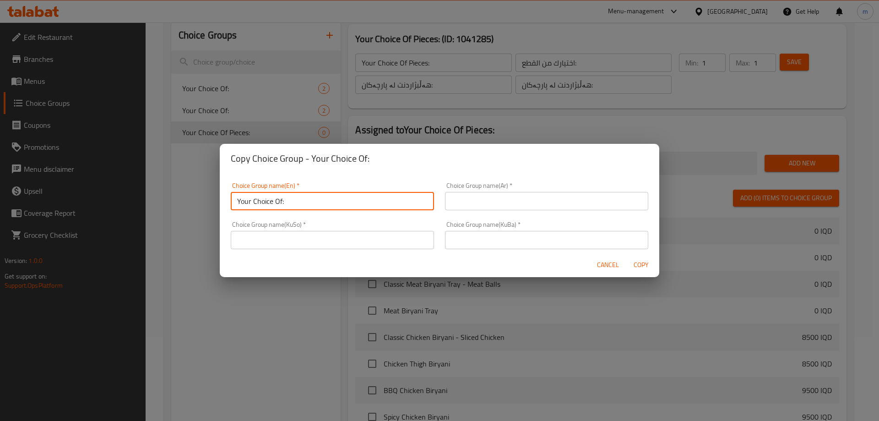
type input "Your Choice Of:"
click at [480, 208] on input "text" at bounding box center [546, 201] width 203 height 18
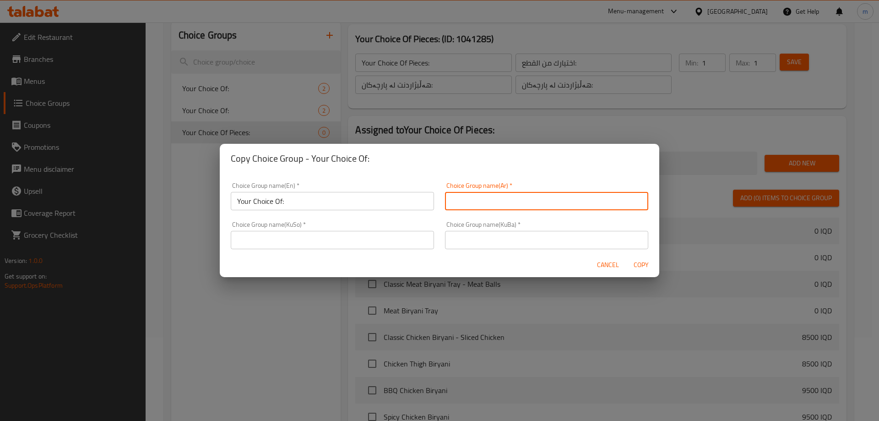
click at [468, 202] on input "text" at bounding box center [546, 201] width 203 height 18
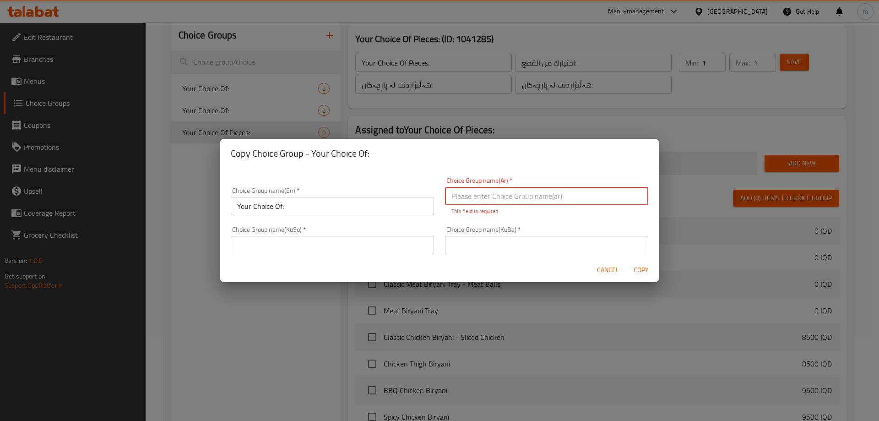
click at [468, 200] on input "text" at bounding box center [546, 196] width 203 height 18
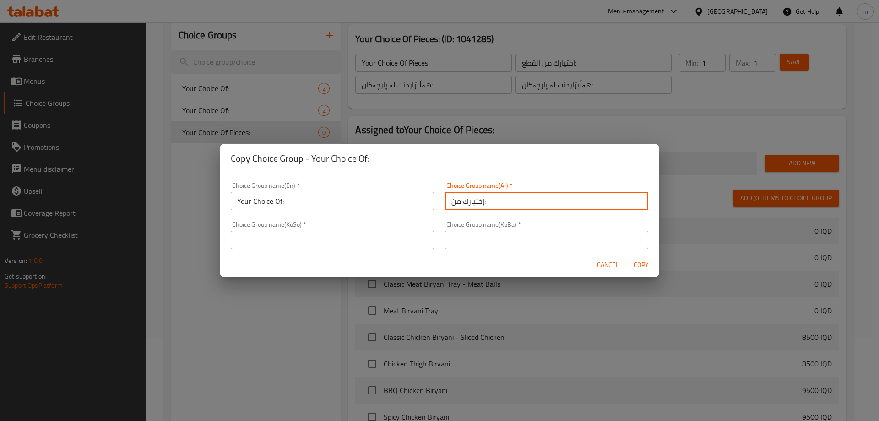
type input "إختيارك من:"
click at [384, 239] on input "text" at bounding box center [332, 240] width 203 height 18
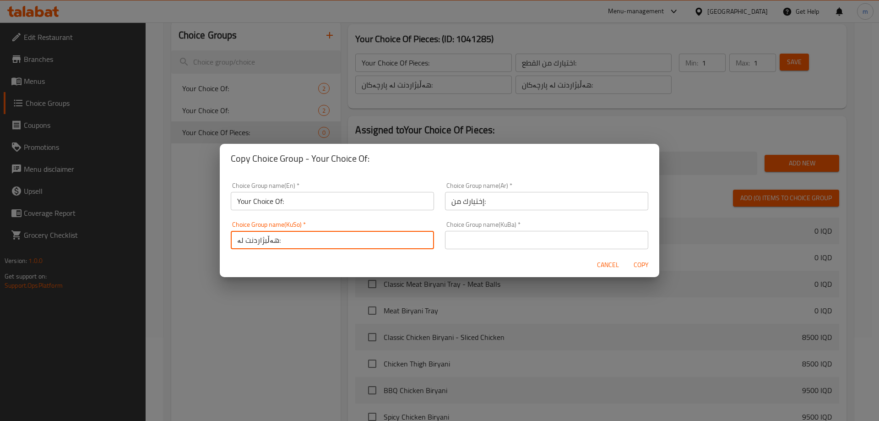
type input "هەڵبژاردنت لە:"
click at [500, 241] on input "text" at bounding box center [546, 240] width 203 height 18
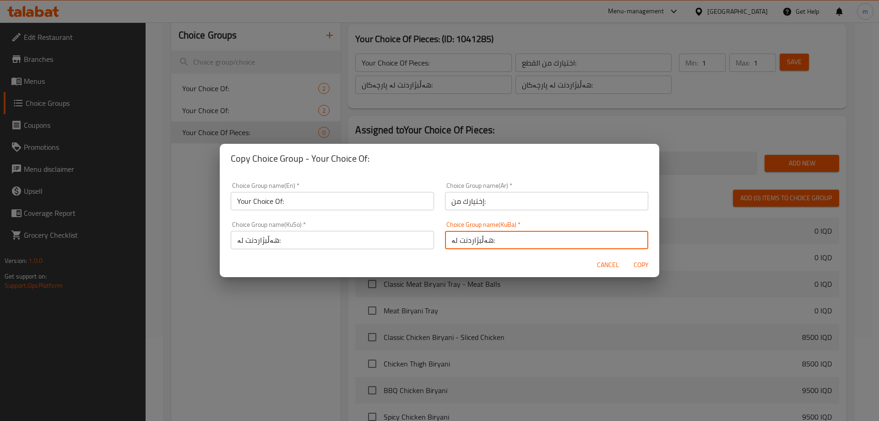
type input "هەڵبژاردنت لە:"
click at [639, 262] on span "Copy" at bounding box center [641, 264] width 22 height 11
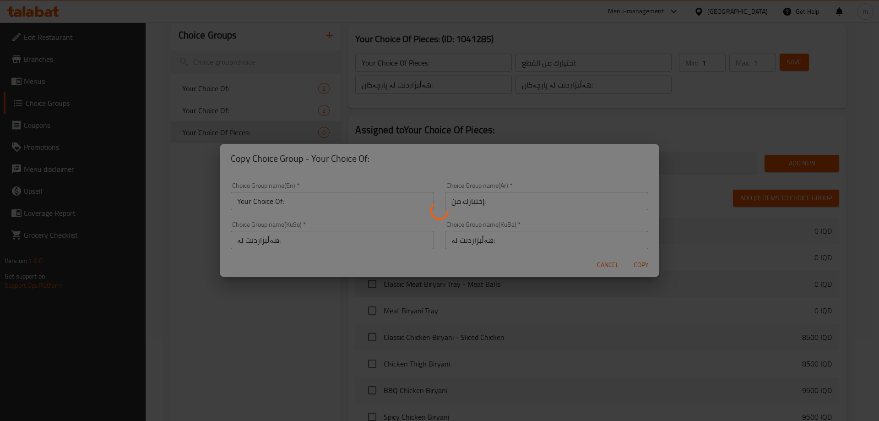
type input "Your Choice Of:"
type input "إختيارك من:"
type input "هەڵبژاردنت لە:"
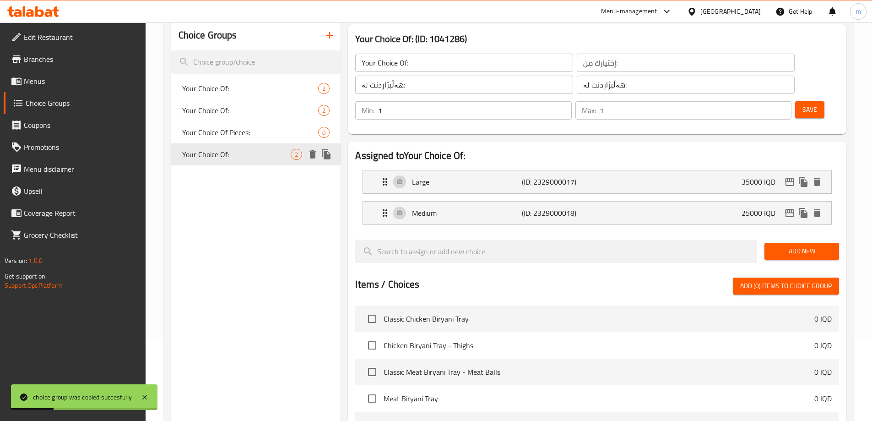
click at [236, 151] on span "Your Choice Of:" at bounding box center [236, 154] width 109 height 11
click at [519, 176] on p "Large" at bounding box center [466, 181] width 109 height 11
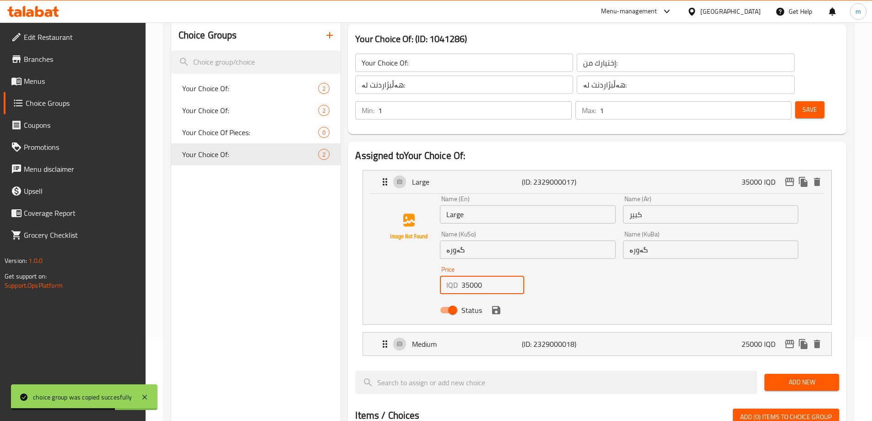
drag, startPoint x: 466, startPoint y: 259, endPoint x: 458, endPoint y: 260, distance: 7.5
click at [459, 276] on div "IQD 35000 Price" at bounding box center [482, 285] width 84 height 18
click at [497, 304] on icon "save" at bounding box center [496, 309] width 11 height 11
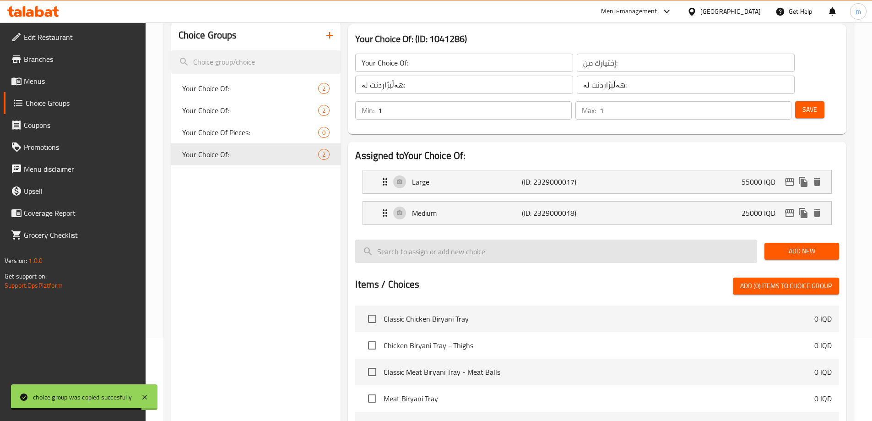
type input "55000"
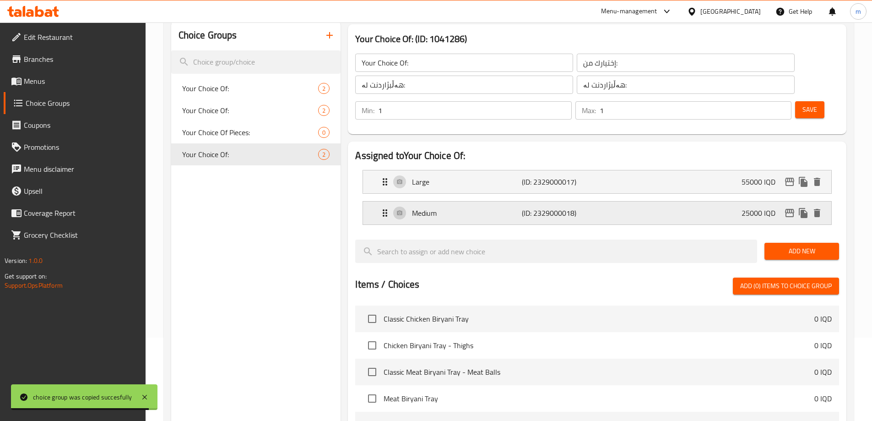
click at [473, 207] on p "Medium" at bounding box center [466, 212] width 109 height 11
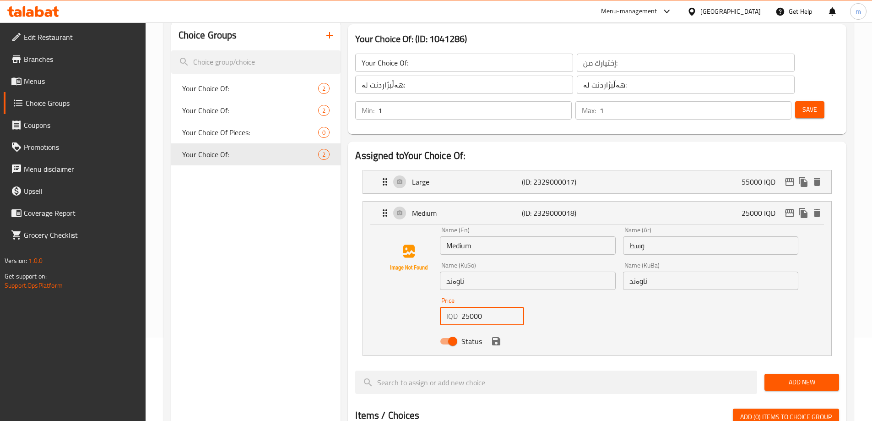
drag, startPoint x: 470, startPoint y: 289, endPoint x: 450, endPoint y: 291, distance: 20.2
click at [452, 307] on div "IQD 25000 Price" at bounding box center [482, 316] width 84 height 18
click at [497, 337] on icon "save" at bounding box center [496, 341] width 8 height 8
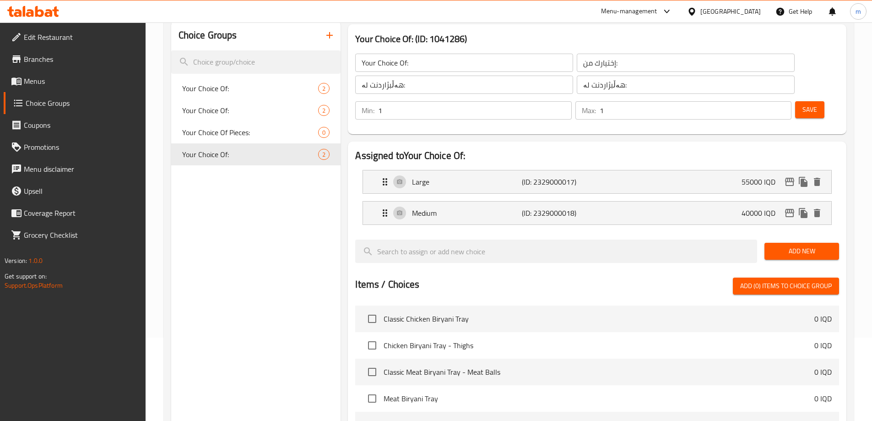
type input "40000"
click at [803, 104] on span "Save" at bounding box center [810, 109] width 15 height 11
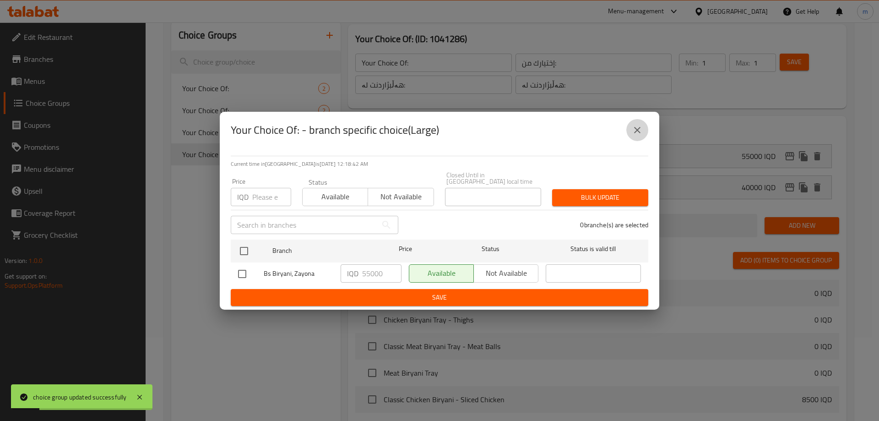
click at [637, 133] on icon "close" at bounding box center [637, 130] width 6 height 6
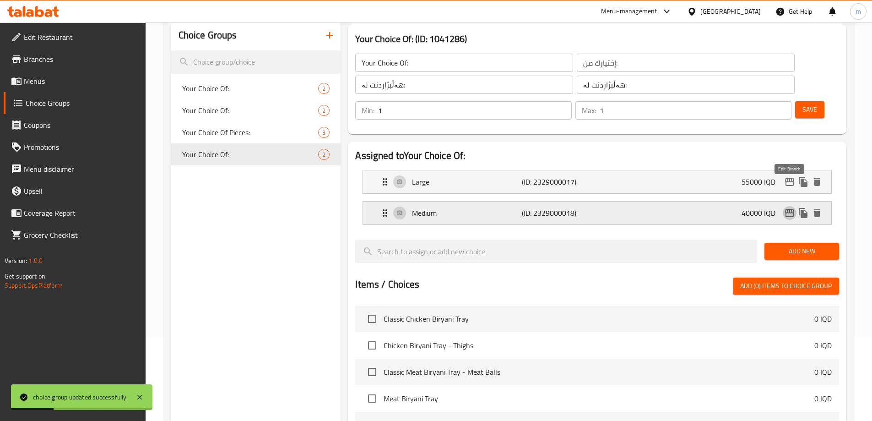
click at [787, 207] on icon "edit" at bounding box center [789, 212] width 11 height 11
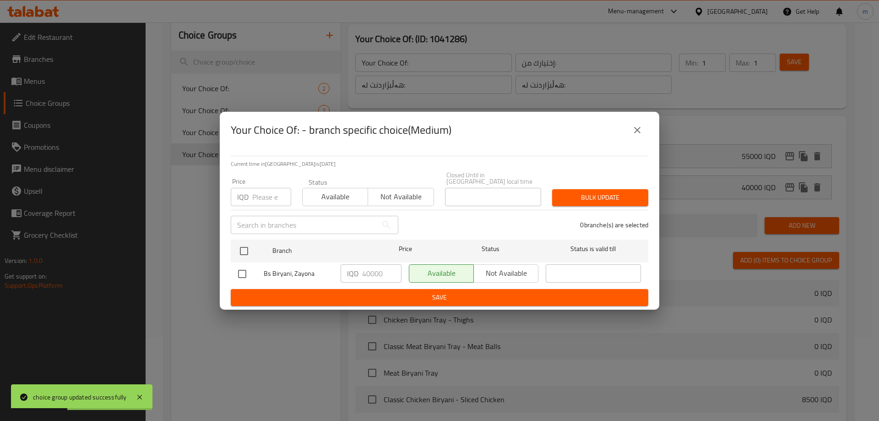
click at [642, 128] on icon "close" at bounding box center [637, 130] width 11 height 11
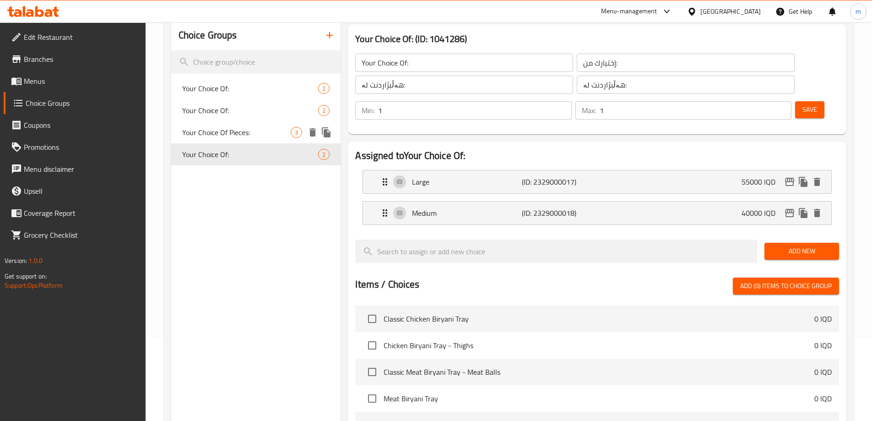
click at [218, 127] on span "Your Choice Of Pieces:" at bounding box center [236, 132] width 109 height 11
type input "Your Choice Of Pieces:"
type input "اختيارك من القطع:"
type input "هەڵبژاردنت لە پارچەکان:"
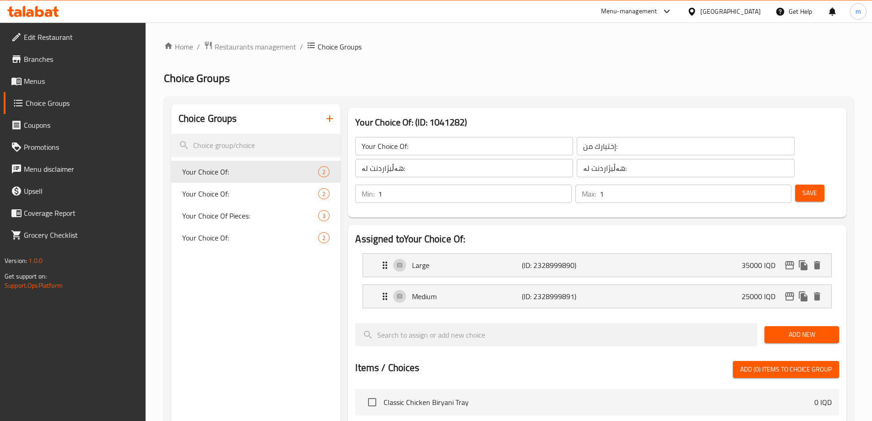
click at [71, 83] on span "Menus" at bounding box center [81, 81] width 114 height 11
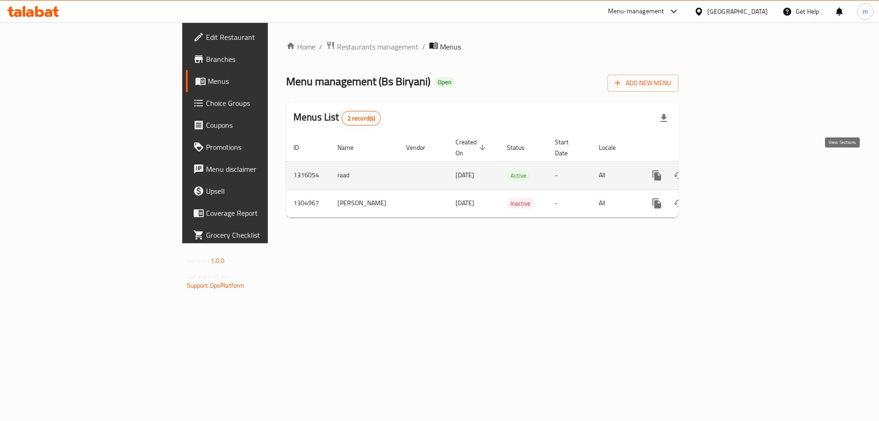
click at [727, 171] on icon "enhanced table" at bounding box center [723, 175] width 8 height 8
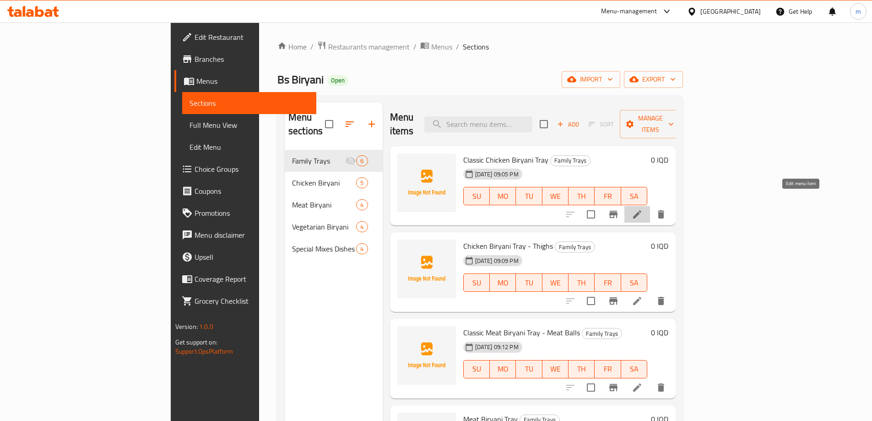
click at [642, 210] on icon at bounding box center [637, 214] width 8 height 8
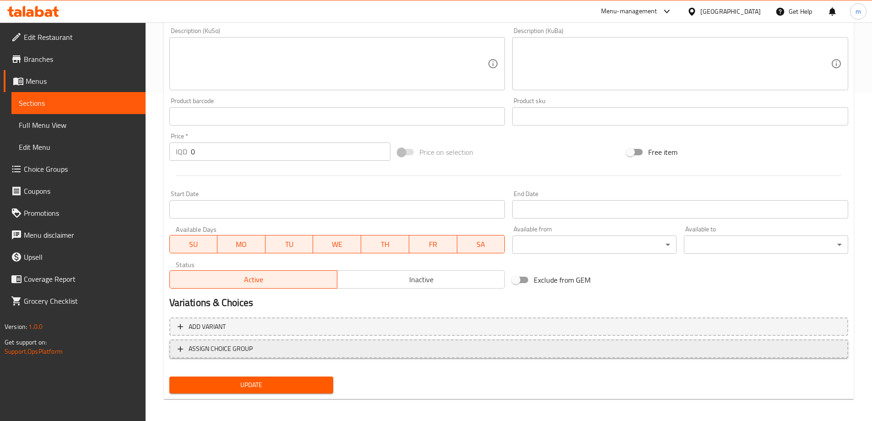
scroll to position [332, 0]
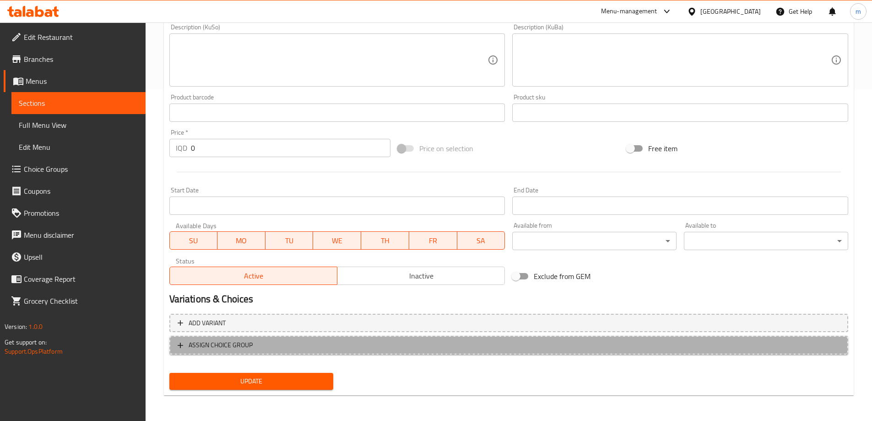
click at [267, 347] on span "ASSIGN CHOICE GROUP" at bounding box center [509, 344] width 663 height 11
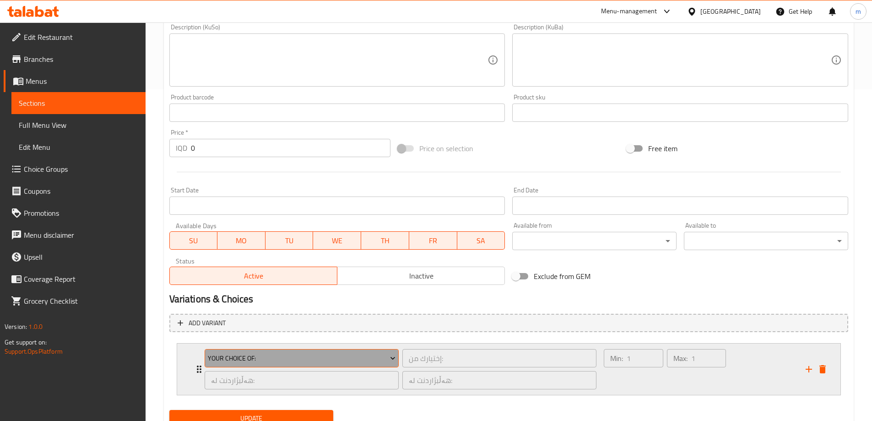
click at [261, 357] on span "Your Choice Of:" at bounding box center [302, 358] width 188 height 11
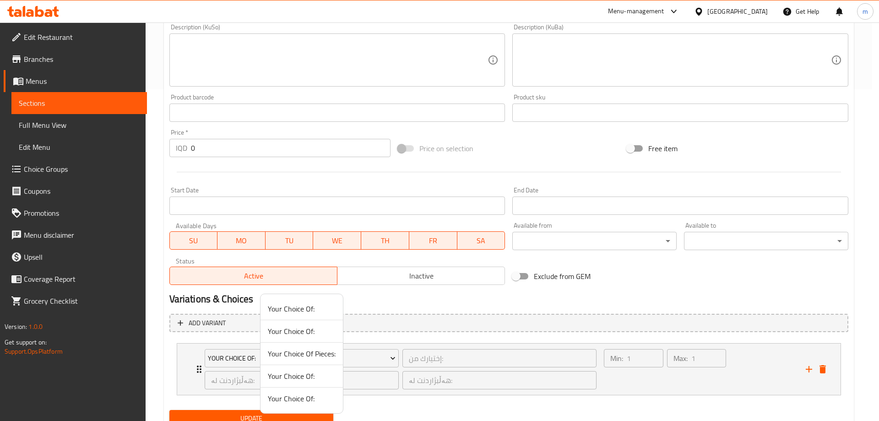
click at [298, 304] on span "Your Choice Of:" at bounding box center [302, 308] width 68 height 11
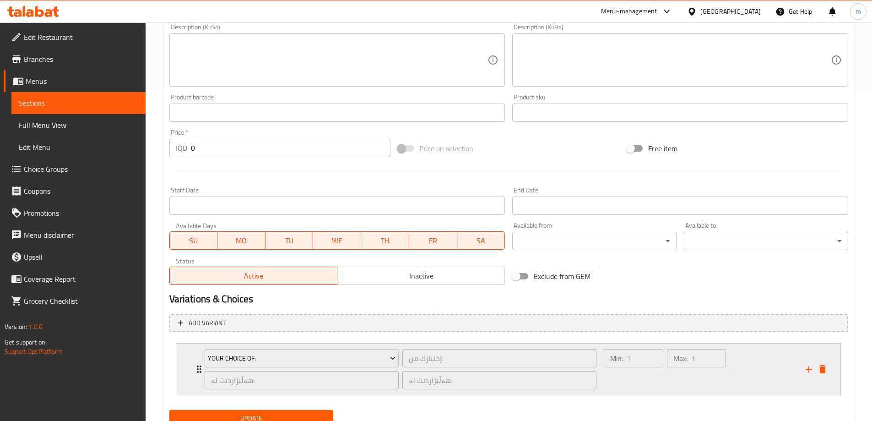
click at [668, 377] on div "Max: 1 ​" at bounding box center [696, 369] width 63 height 44
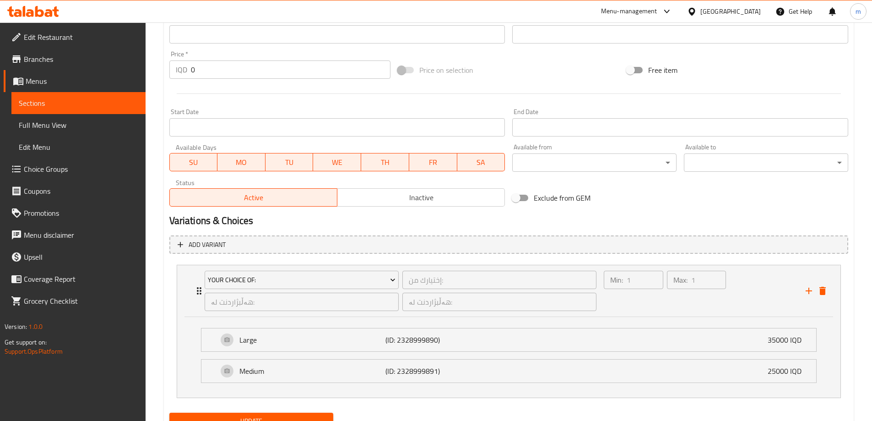
scroll to position [450, 0]
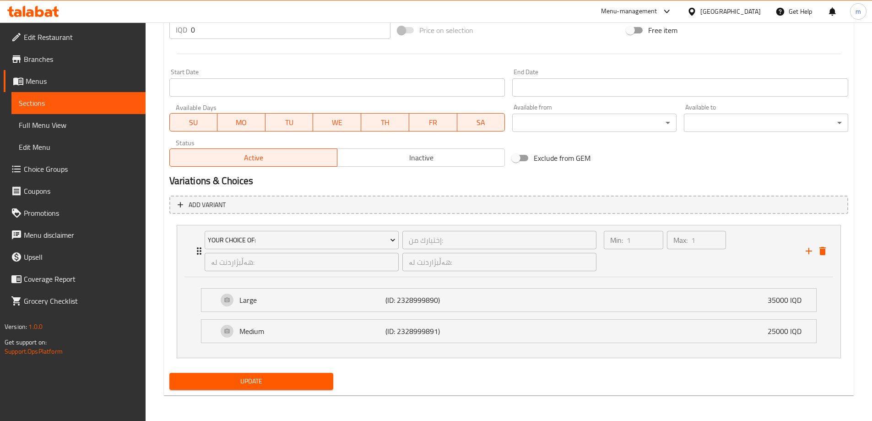
click at [301, 376] on span "Update" at bounding box center [252, 380] width 150 height 11
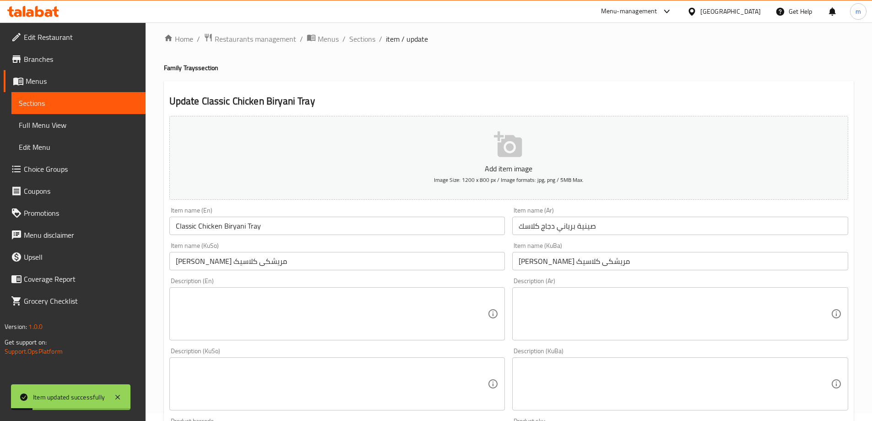
scroll to position [0, 0]
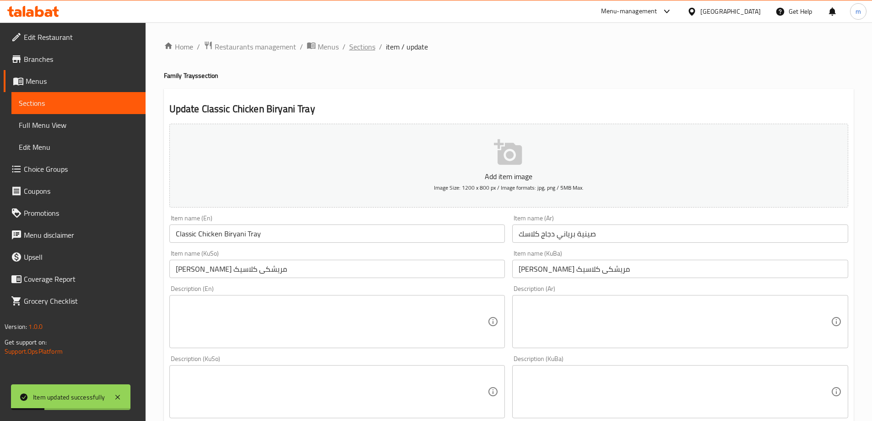
click at [359, 46] on span "Sections" at bounding box center [362, 46] width 26 height 11
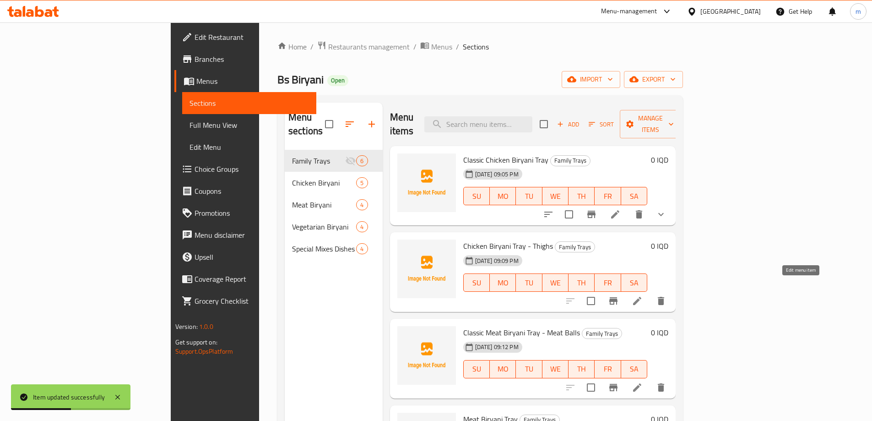
click at [643, 295] on icon at bounding box center [637, 300] width 11 height 11
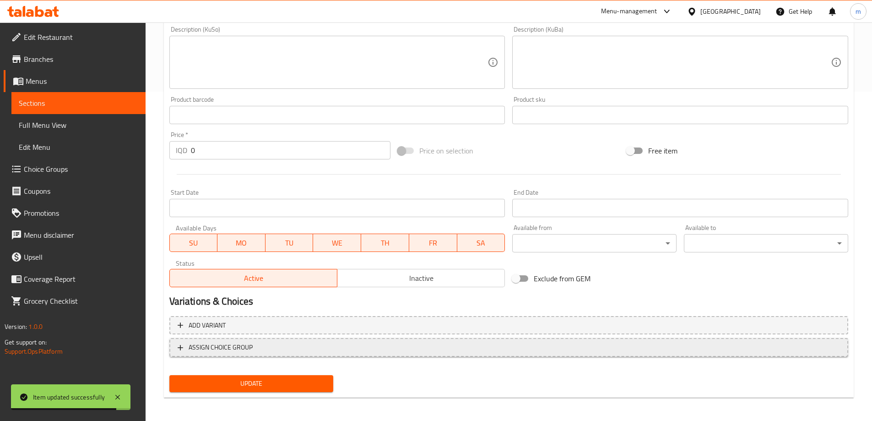
scroll to position [332, 0]
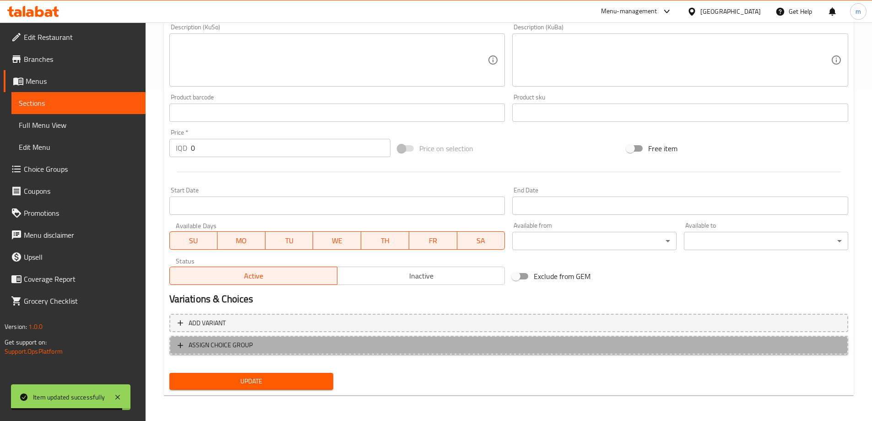
click at [228, 346] on span "ASSIGN CHOICE GROUP" at bounding box center [221, 344] width 64 height 11
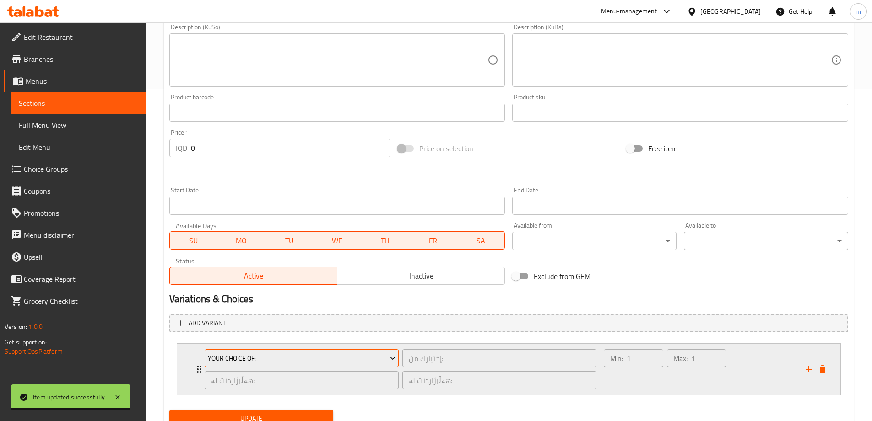
click at [253, 360] on span "Your Choice Of:" at bounding box center [302, 358] width 188 height 11
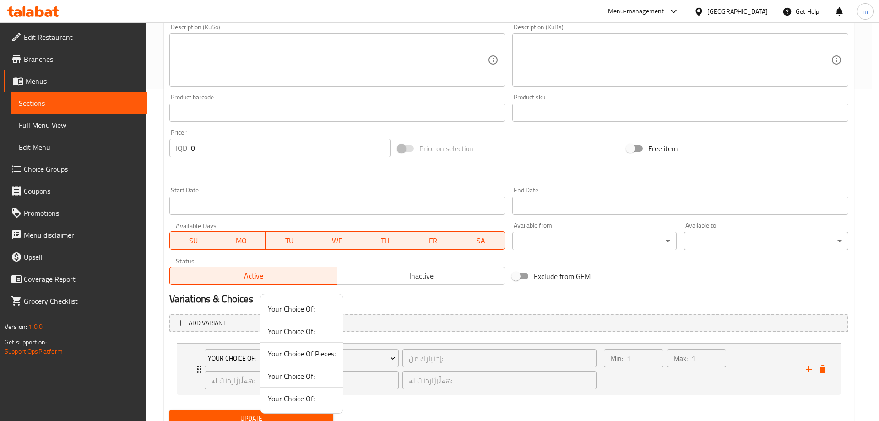
click at [292, 326] on span "Your Choice Of:" at bounding box center [302, 331] width 68 height 11
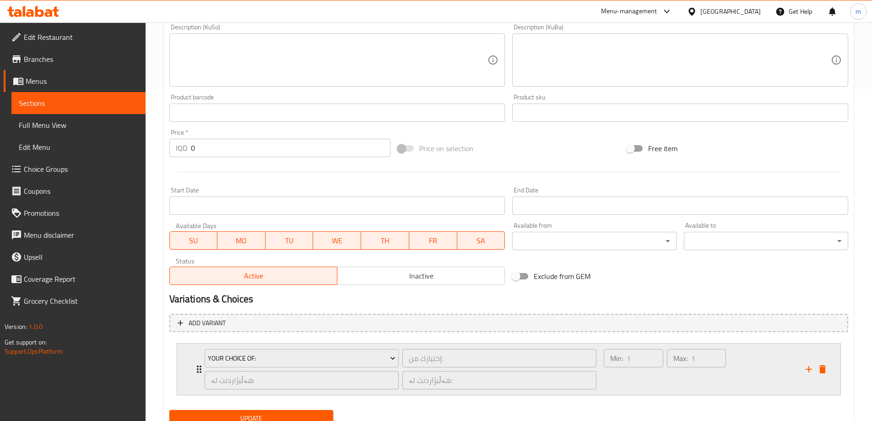
click at [659, 383] on div "Min: 1 ​" at bounding box center [633, 369] width 63 height 44
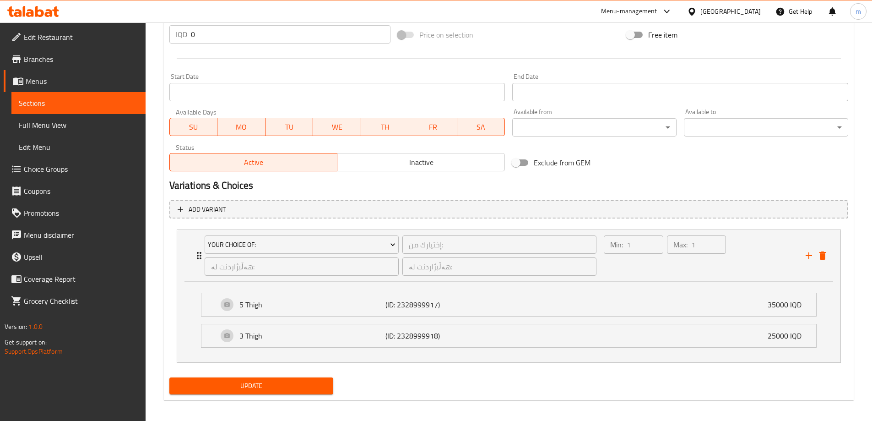
scroll to position [450, 0]
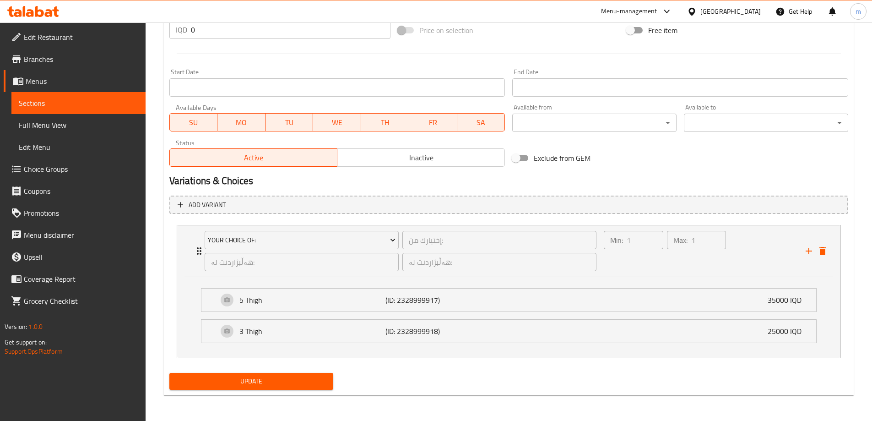
click at [317, 377] on span "Update" at bounding box center [252, 380] width 150 height 11
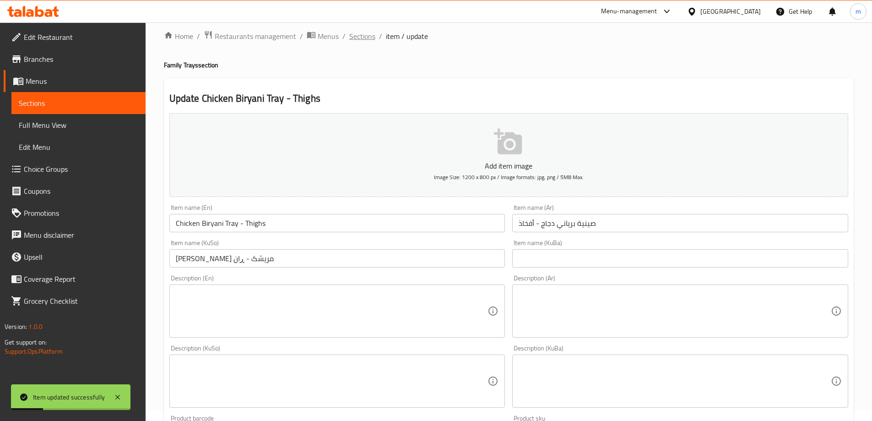
scroll to position [0, 0]
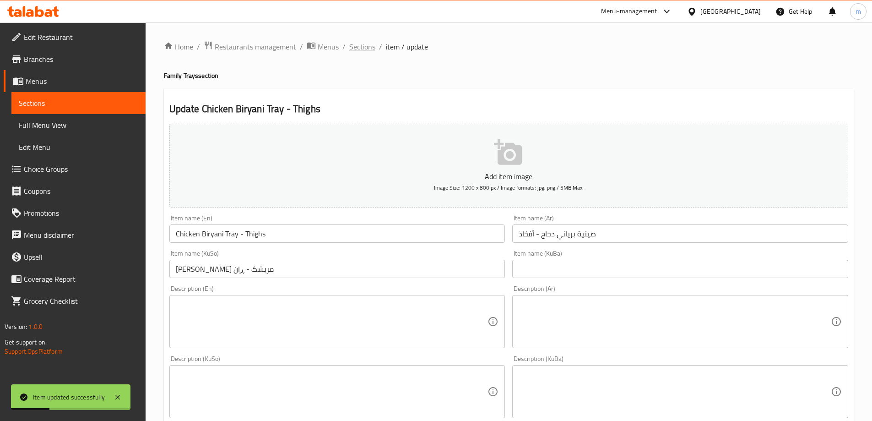
click at [358, 42] on span "Sections" at bounding box center [362, 46] width 26 height 11
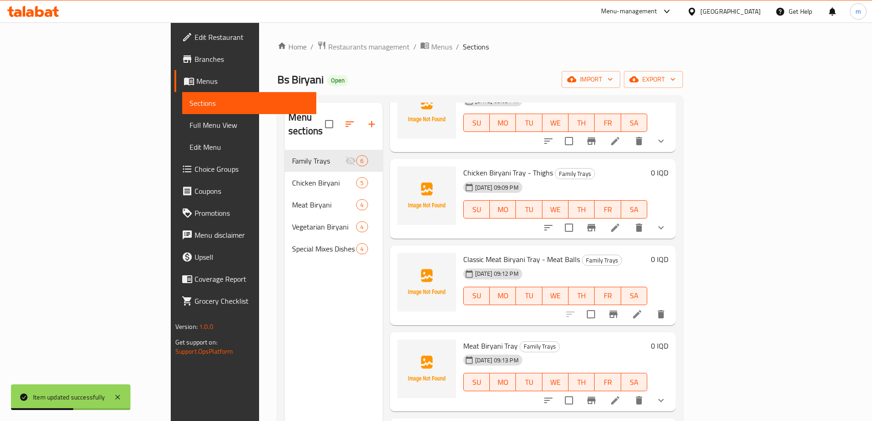
scroll to position [107, 0]
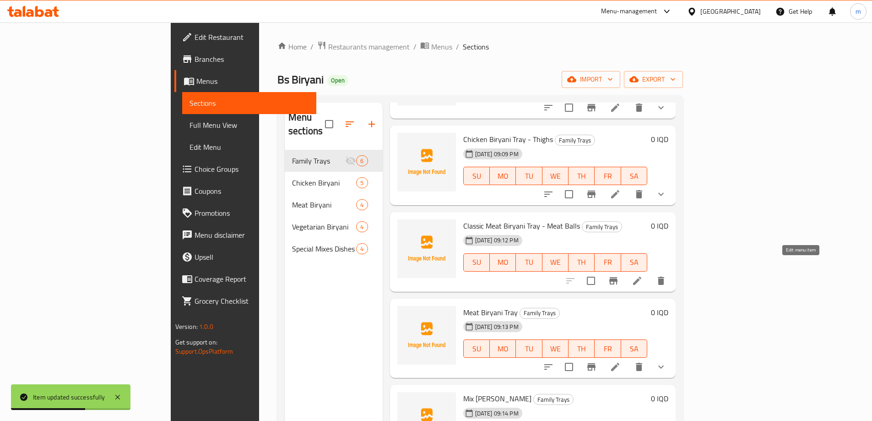
click at [643, 275] on icon at bounding box center [637, 280] width 11 height 11
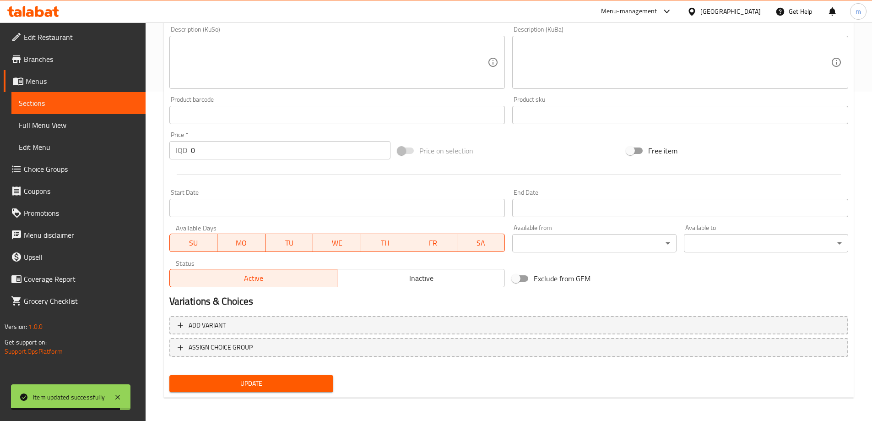
scroll to position [332, 0]
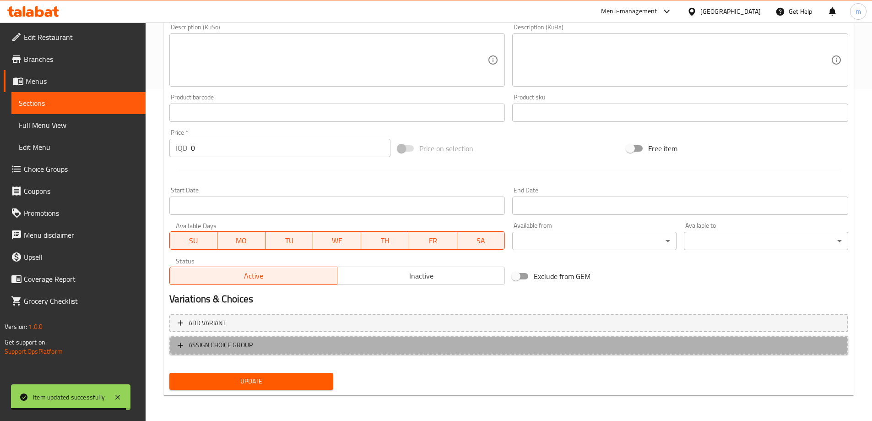
click at [254, 350] on span "ASSIGN CHOICE GROUP" at bounding box center [509, 344] width 663 height 11
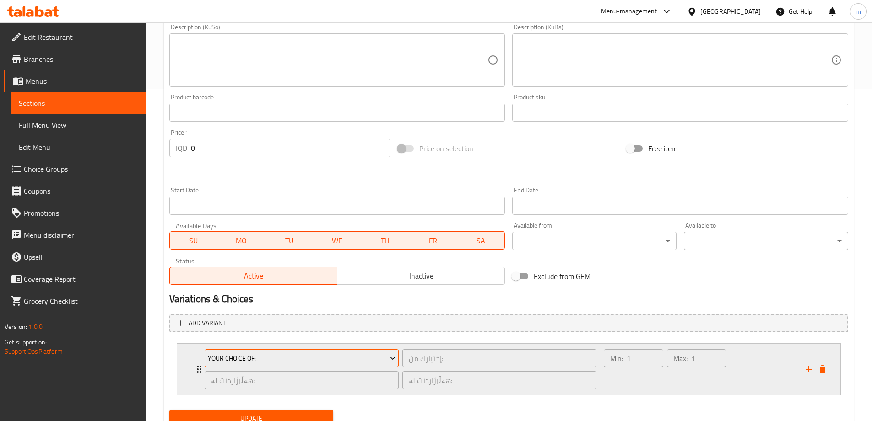
click at [255, 357] on span "Your Choice Of:" at bounding box center [302, 358] width 188 height 11
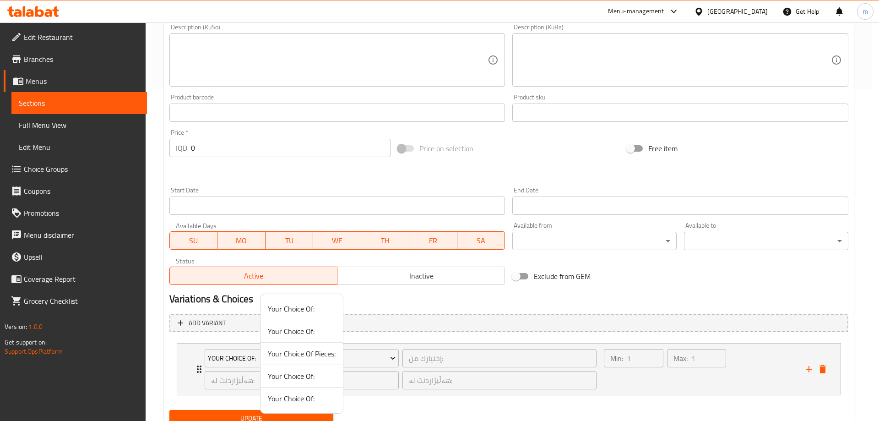
click at [307, 373] on span "Your Choice Of:" at bounding box center [302, 375] width 68 height 11
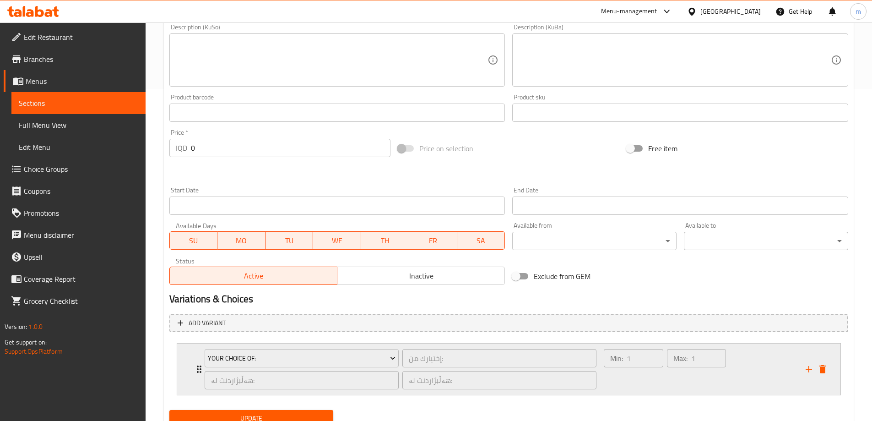
click at [689, 381] on div "Max: 1 ​" at bounding box center [696, 369] width 63 height 44
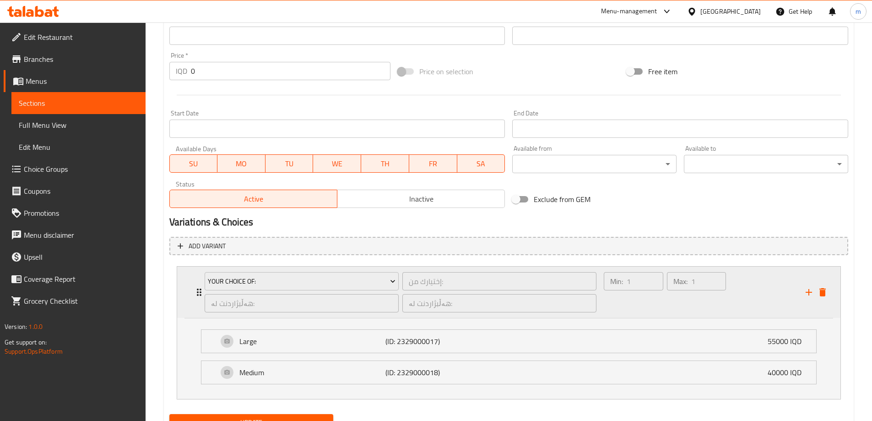
scroll to position [450, 0]
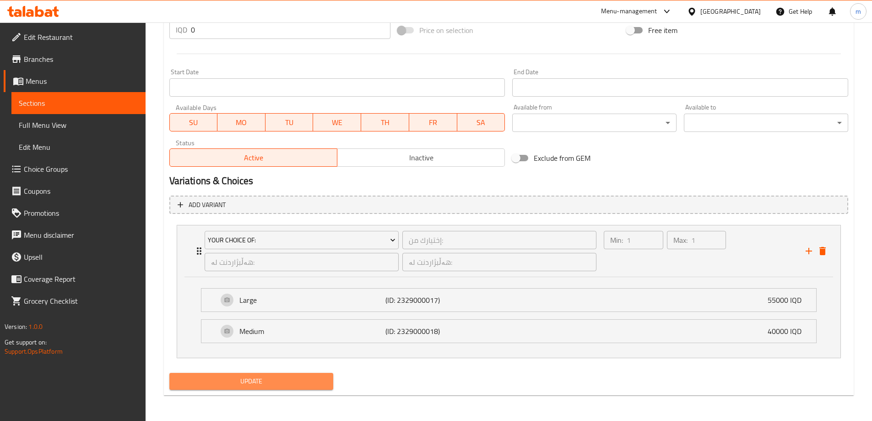
click at [318, 377] on span "Update" at bounding box center [252, 380] width 150 height 11
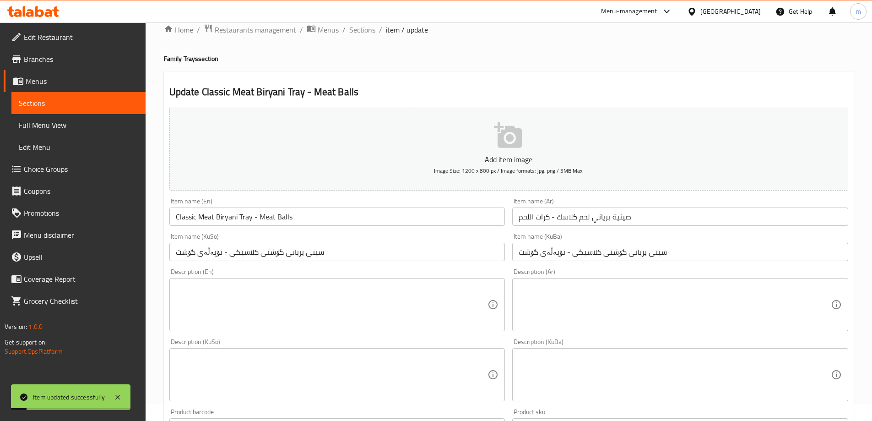
scroll to position [0, 0]
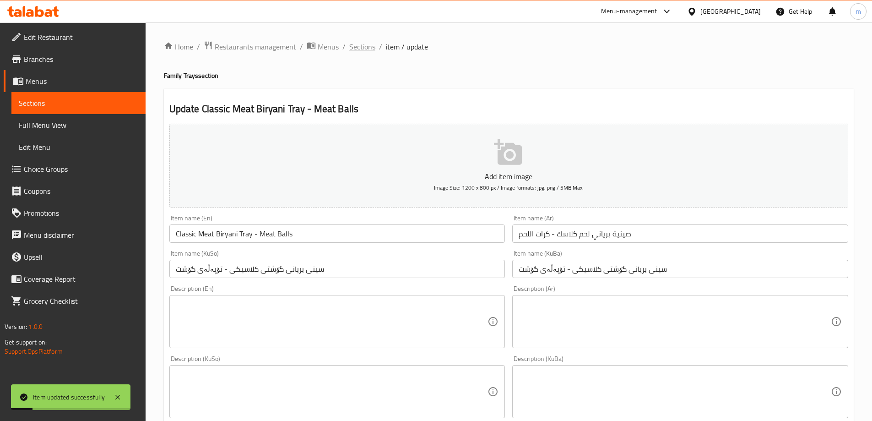
click at [356, 50] on span "Sections" at bounding box center [362, 46] width 26 height 11
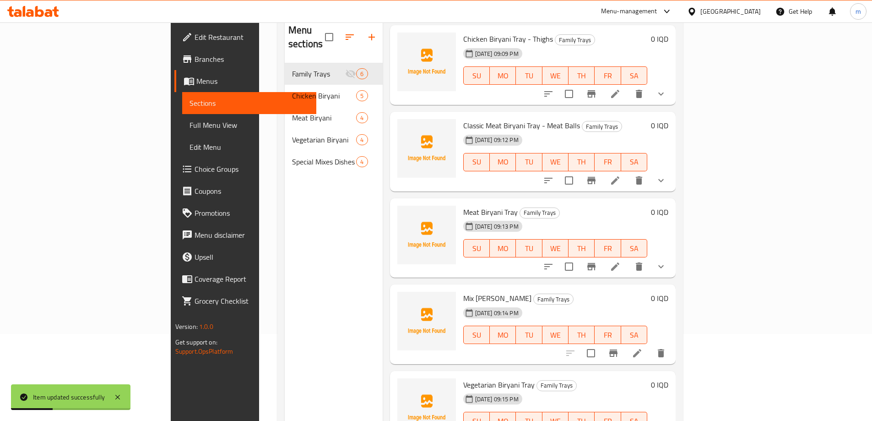
scroll to position [128, 0]
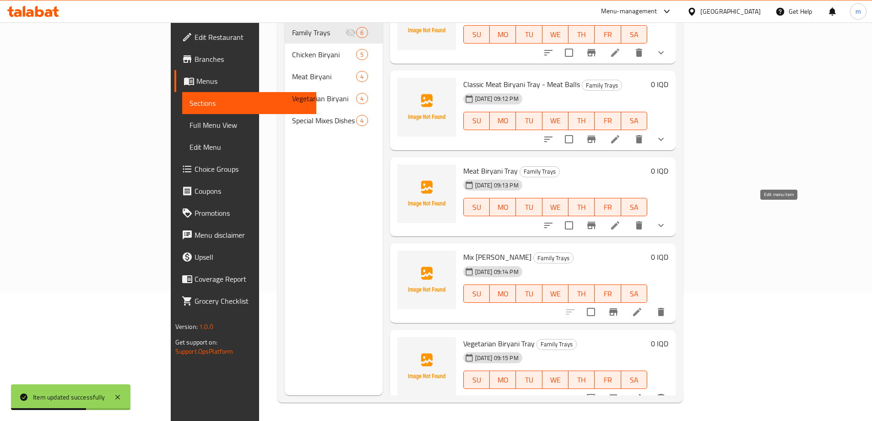
click at [621, 220] on icon at bounding box center [615, 225] width 11 height 11
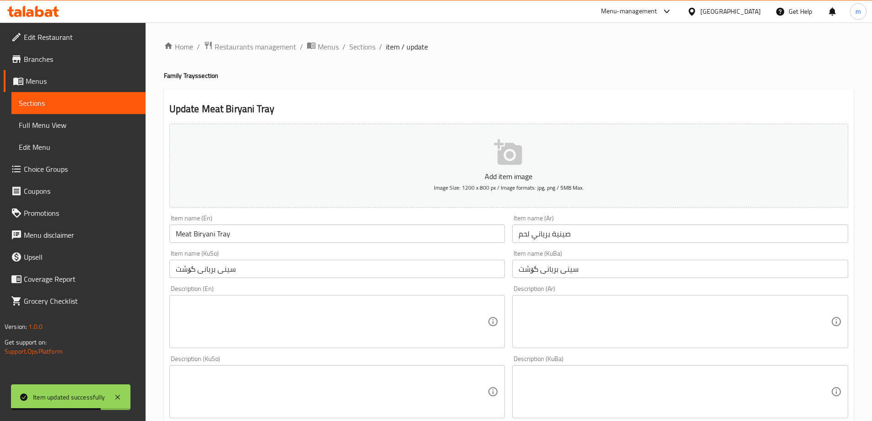
scroll to position [369, 0]
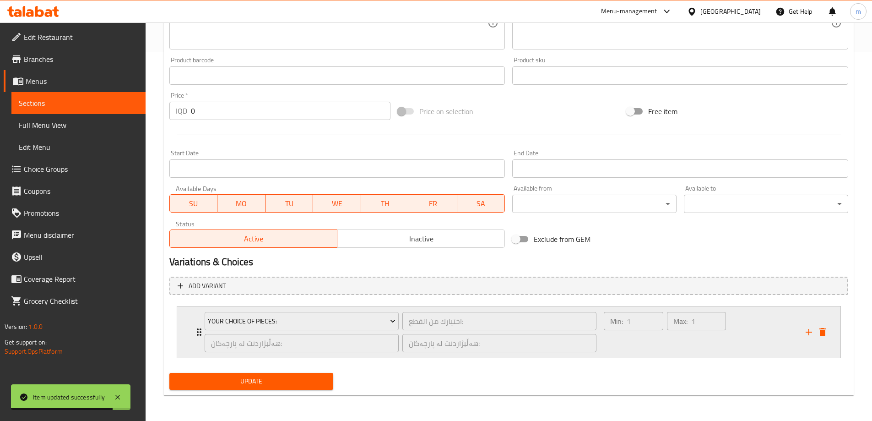
click at [679, 340] on div "Max: 1 ​" at bounding box center [696, 332] width 63 height 44
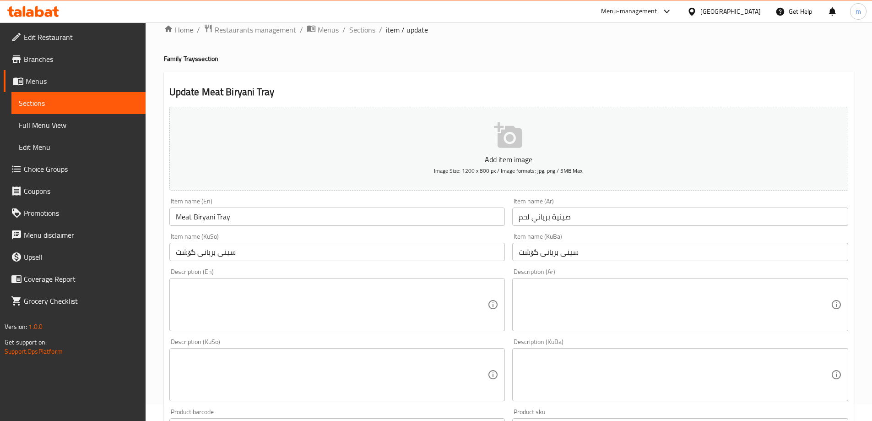
scroll to position [0, 0]
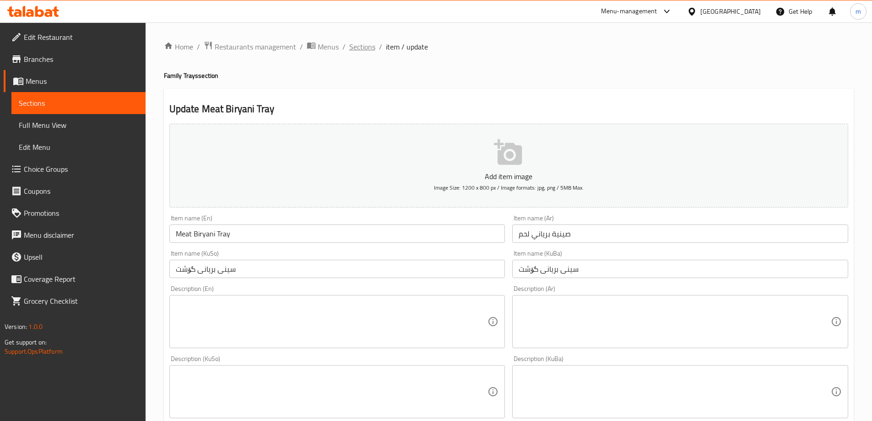
click at [358, 49] on span "Sections" at bounding box center [362, 46] width 26 height 11
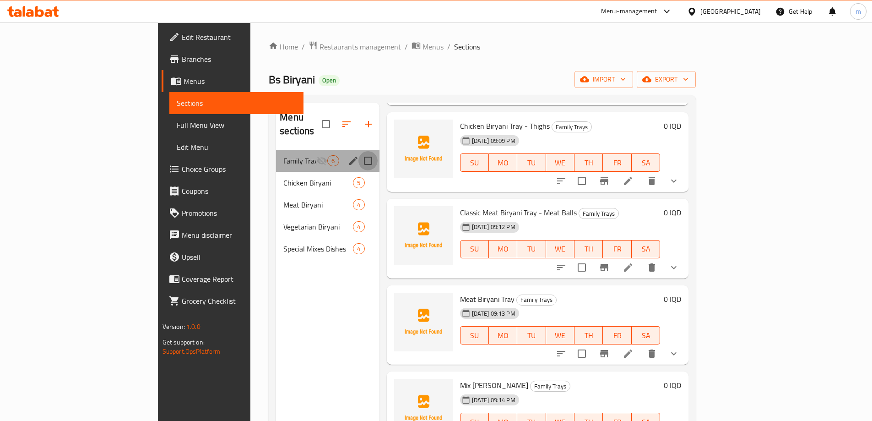
click at [359, 151] on input "Menu sections" at bounding box center [368, 160] width 19 height 19
checkbox input "true"
click at [349, 157] on icon "edit" at bounding box center [353, 161] width 8 height 8
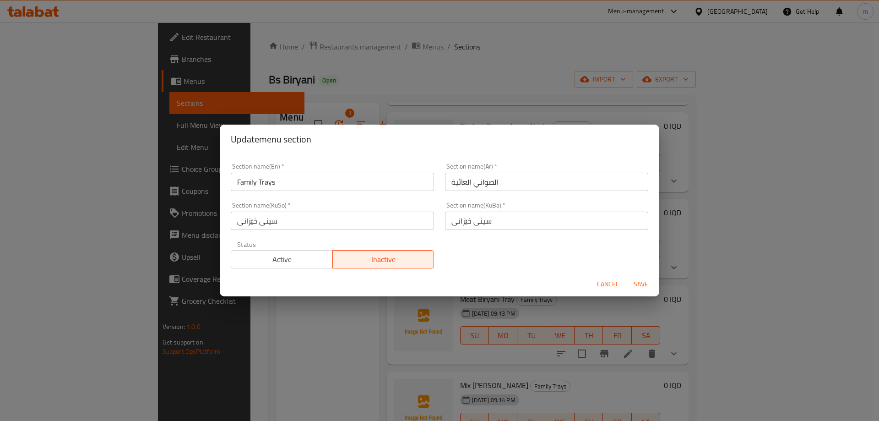
click at [315, 257] on span "Active" at bounding box center [282, 259] width 94 height 13
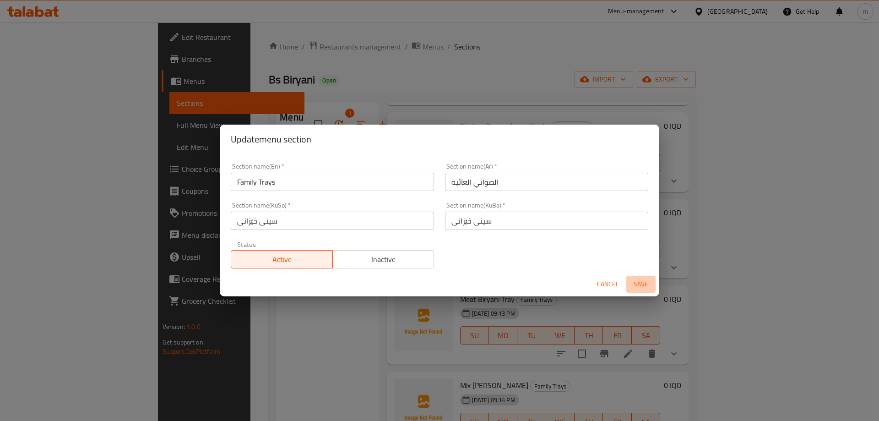
click at [638, 279] on span "Save" at bounding box center [641, 283] width 22 height 11
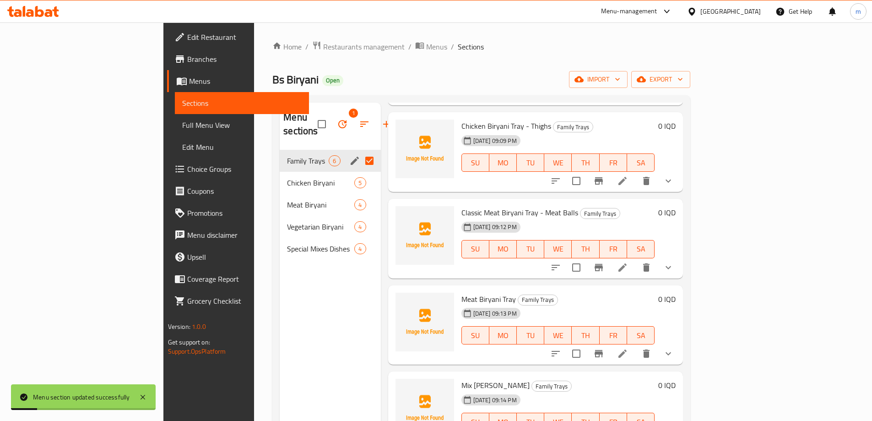
click at [182, 120] on span "Full Menu View" at bounding box center [242, 125] width 120 height 11
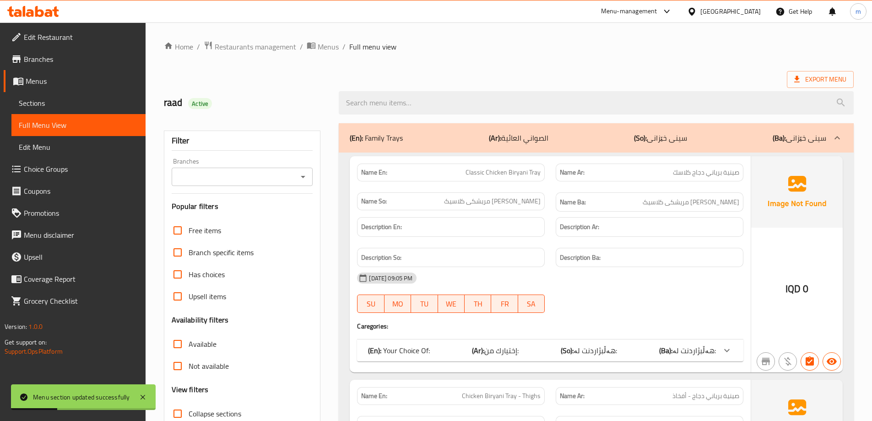
click at [247, 175] on input "Branches" at bounding box center [234, 176] width 121 height 13
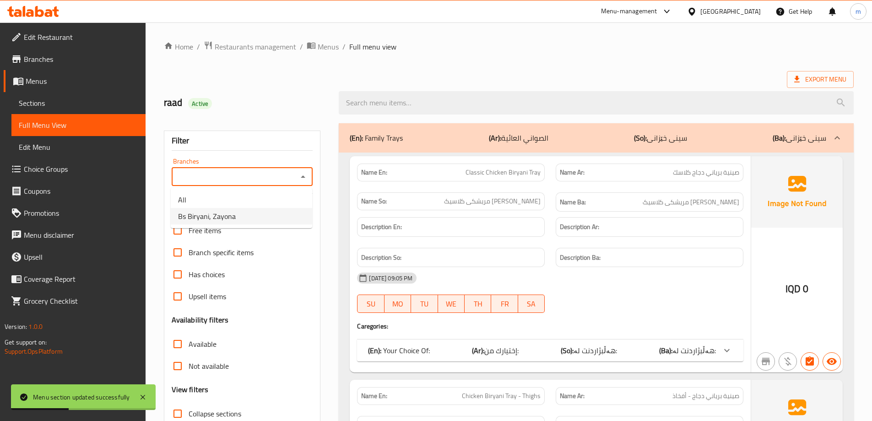
click at [223, 216] on span "Bs Biryani, Zayona" at bounding box center [207, 216] width 58 height 11
type input "Bs Biryani, Zayona"
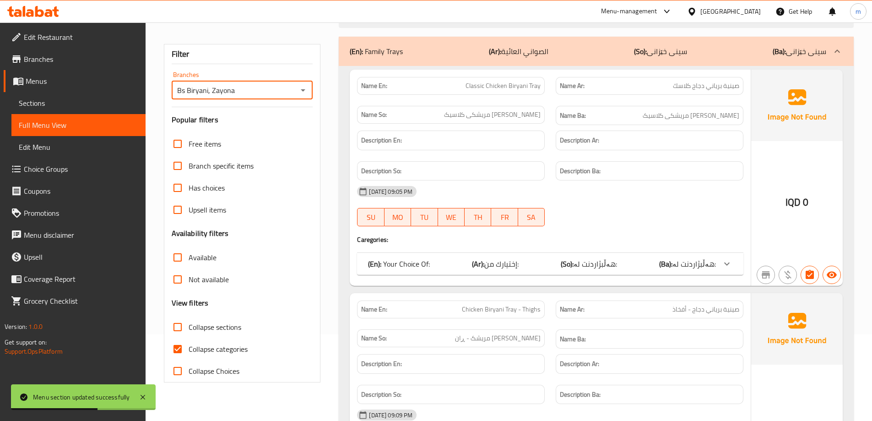
scroll to position [173, 0]
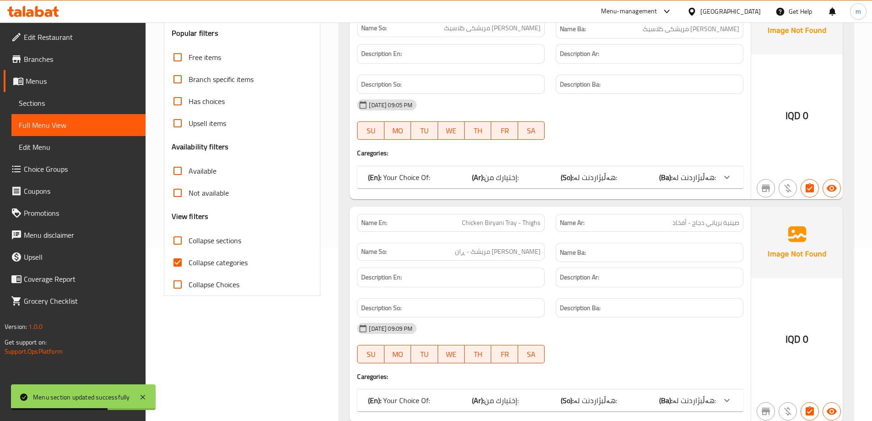
click at [204, 263] on span "Collapse categories" at bounding box center [218, 262] width 59 height 11
click at [189, 263] on input "Collapse categories" at bounding box center [178, 262] width 22 height 22
checkbox input "false"
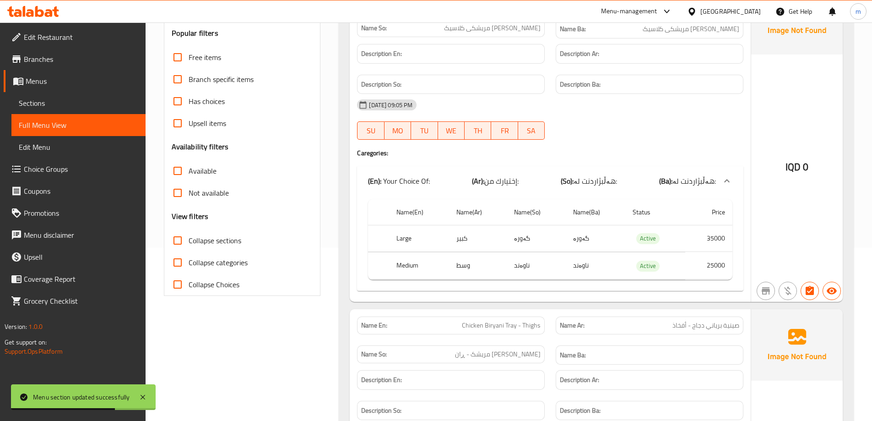
click at [192, 240] on span "Collapse sections" at bounding box center [215, 240] width 53 height 11
click at [189, 240] on input "Collapse sections" at bounding box center [178, 240] width 22 height 22
checkbox input "true"
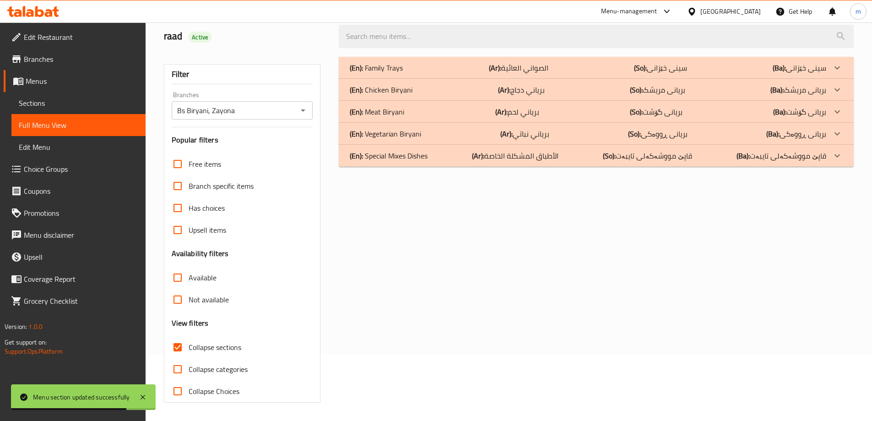
scroll to position [66, 0]
click at [398, 58] on div "(En): Family Trays (Ar): الصواني العائية (So): سینی خێزانی (Ba): سینی خێزانی" at bounding box center [596, 68] width 515 height 22
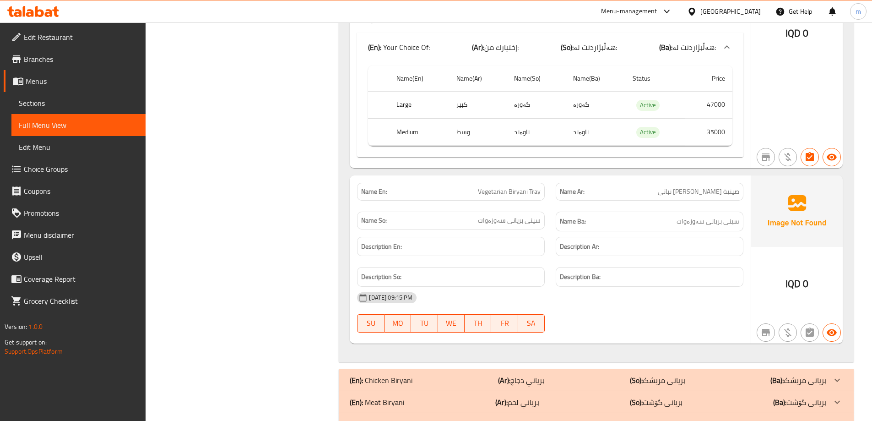
scroll to position [1669, 0]
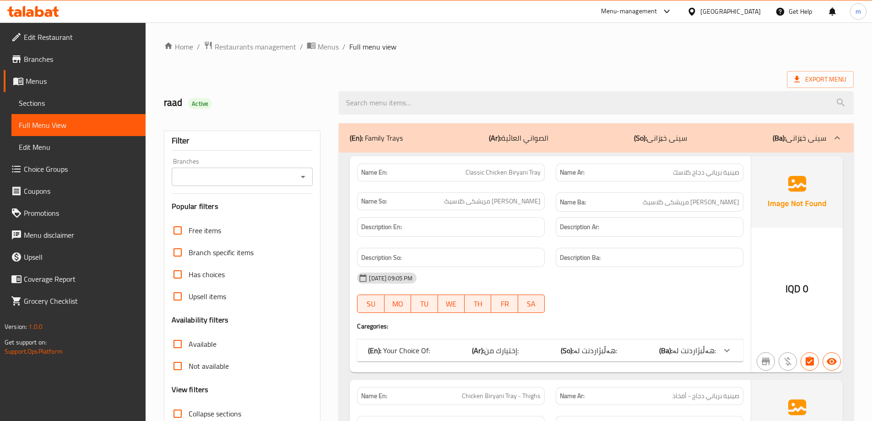
click at [72, 99] on span "Sections" at bounding box center [79, 103] width 120 height 11
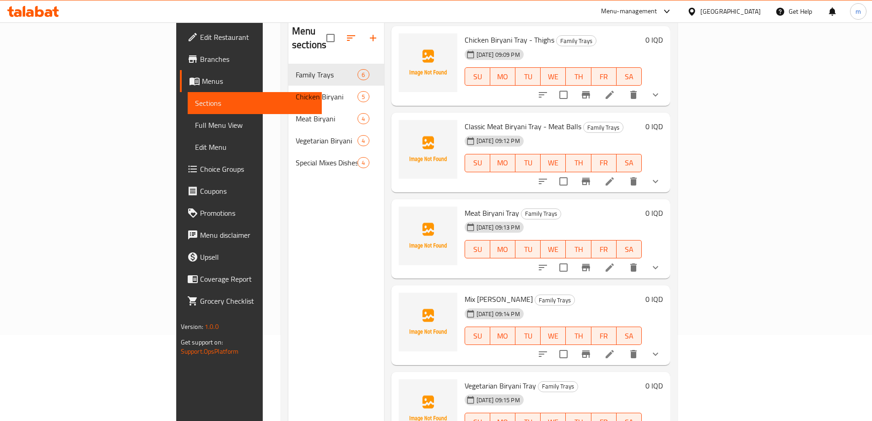
scroll to position [128, 0]
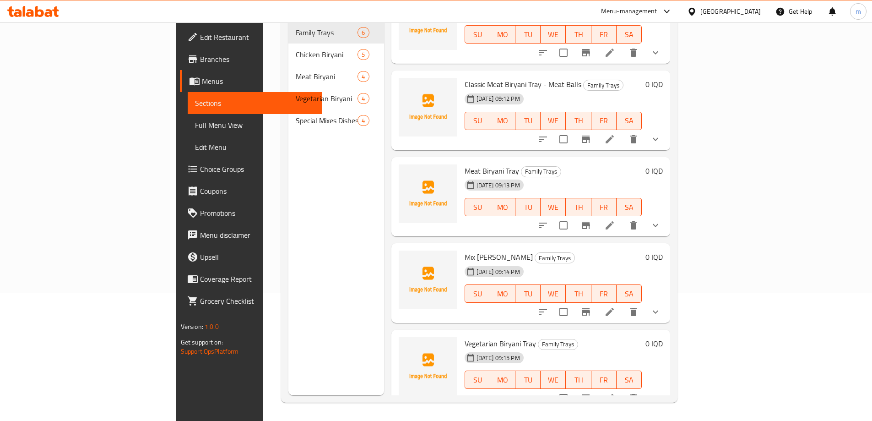
click at [200, 165] on span "Choice Groups" at bounding box center [257, 168] width 114 height 11
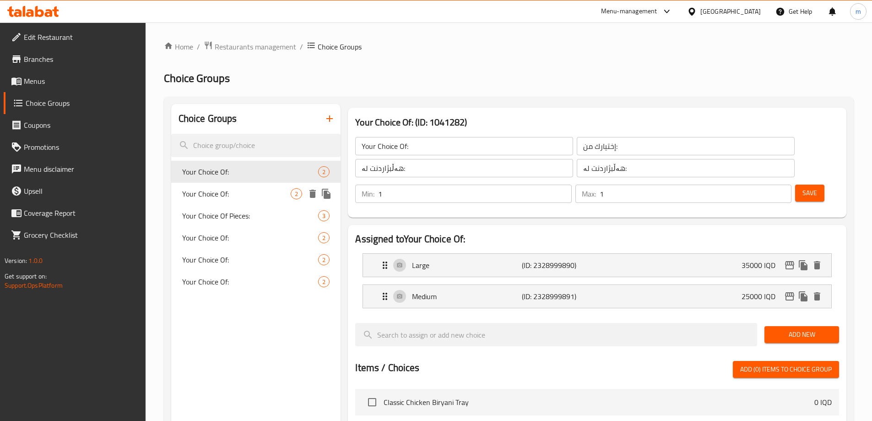
click at [245, 190] on span "Your Choice Of:" at bounding box center [236, 193] width 109 height 11
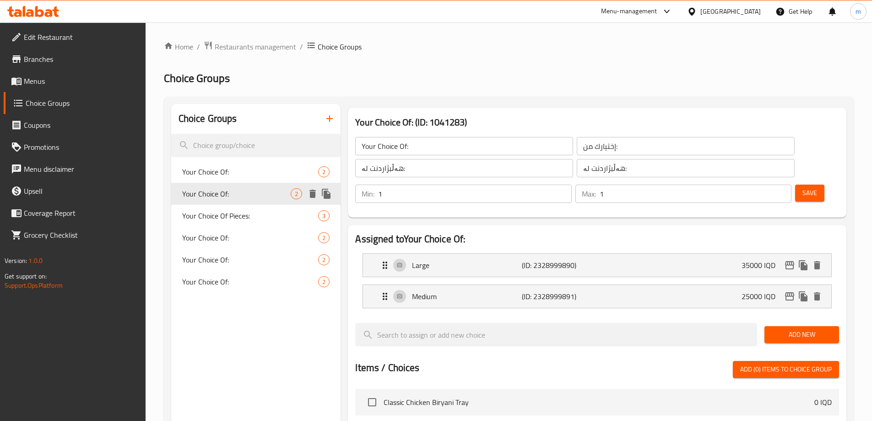
type input "Your Choice Of:"
type input "إختيارك من:"
type input "هەڵبژاردنت لە:"
click at [227, 211] on span "Your Choice Of Pieces:" at bounding box center [236, 215] width 109 height 11
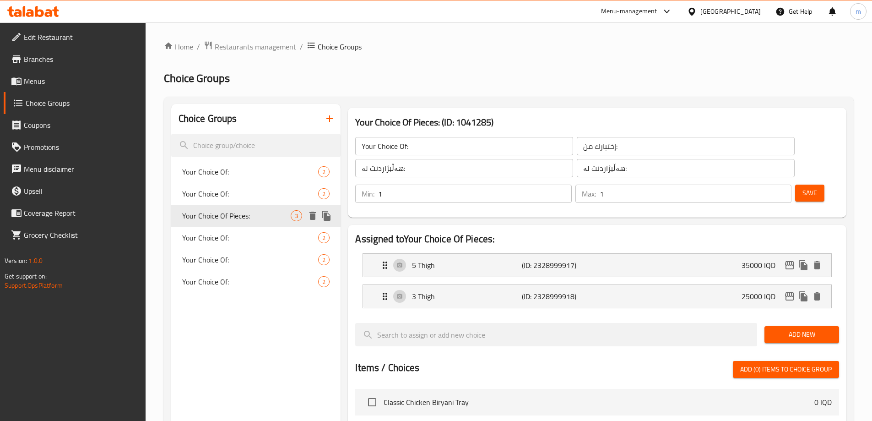
type input "Your Choice Of Pieces:"
type input "اختيارك من القطع:"
type input "هەڵبژاردنت لە پارچەکان:"
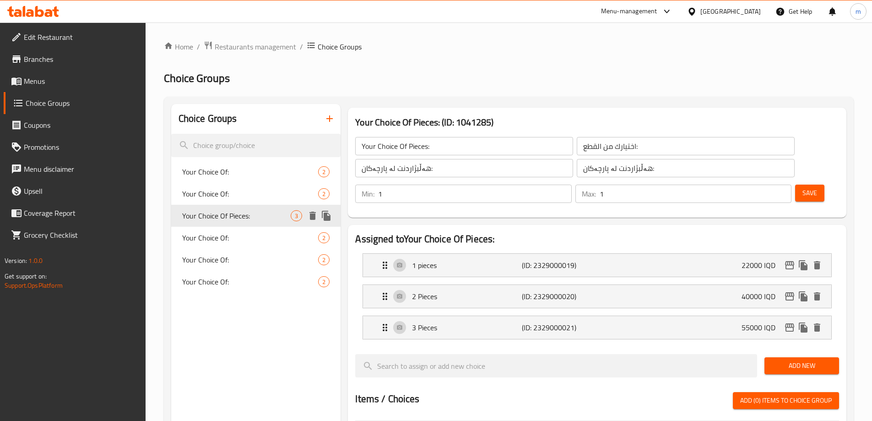
click at [229, 229] on div "Your Choice Of: 2" at bounding box center [256, 238] width 170 height 22
type input "Your Choice Of:"
type input "إختيارك من:"
type input "هەڵبژاردنت لە:"
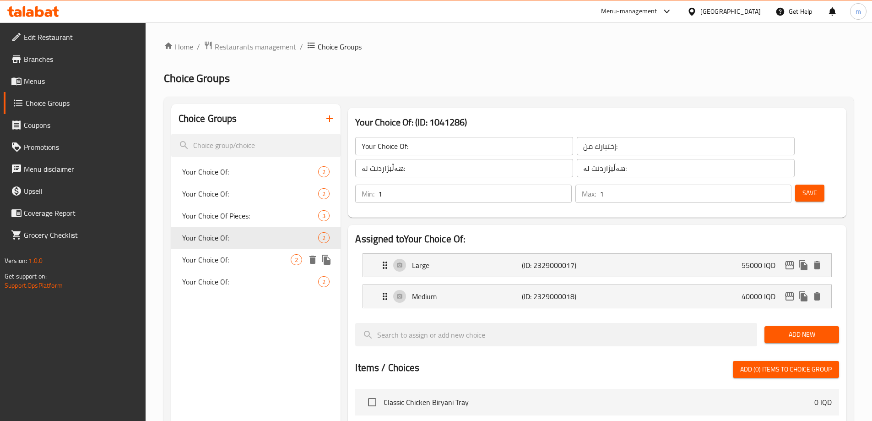
click at [228, 254] on span "Your Choice Of:" at bounding box center [236, 259] width 109 height 11
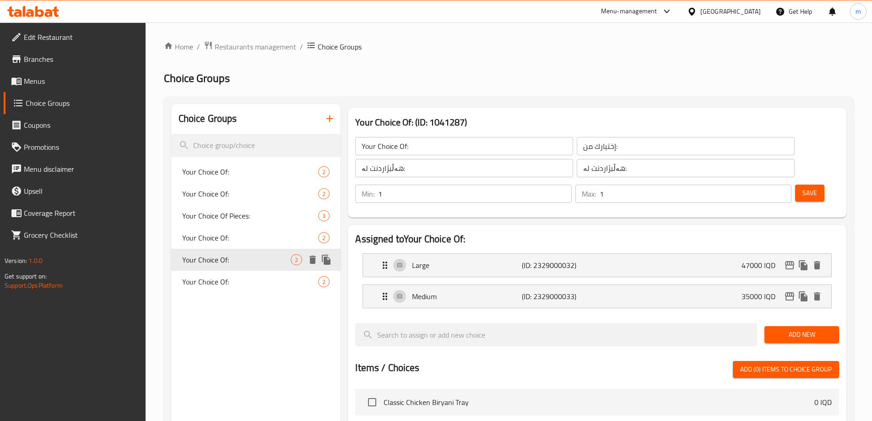
type input "Your Choice Of:"
type input "إختيارك من:"
type input "هەڵبژاردنت لە:"
click at [228, 279] on span "Your Choice Of:" at bounding box center [236, 281] width 109 height 11
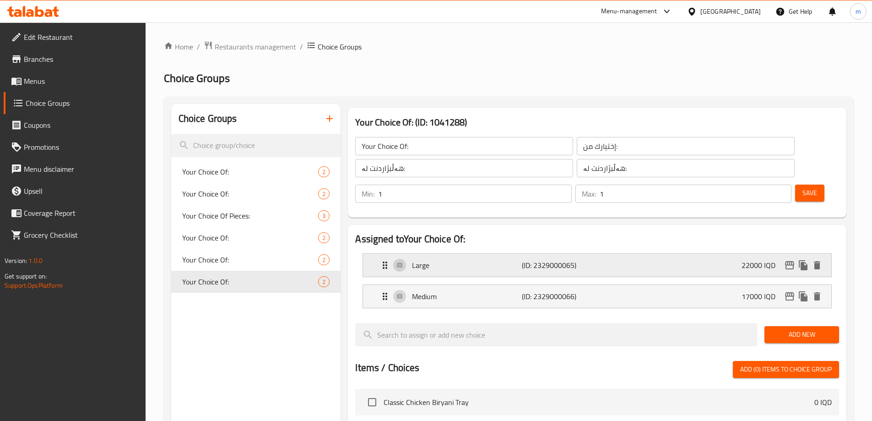
click at [787, 260] on icon "edit" at bounding box center [789, 265] width 11 height 11
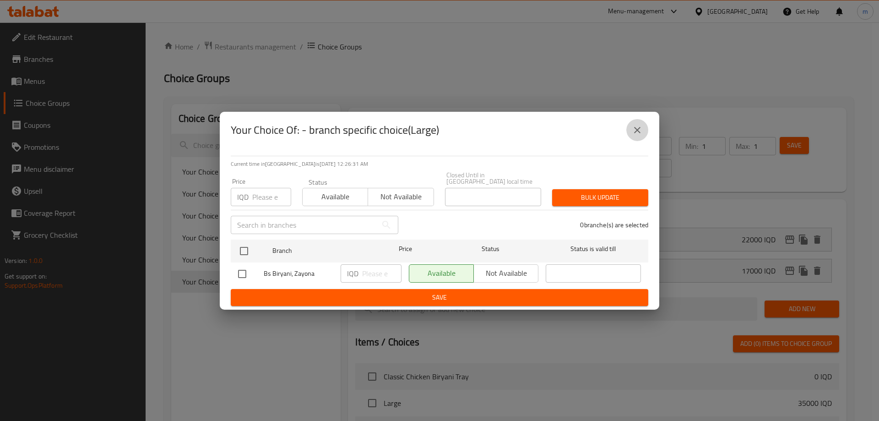
click at [635, 133] on icon "close" at bounding box center [637, 130] width 6 height 6
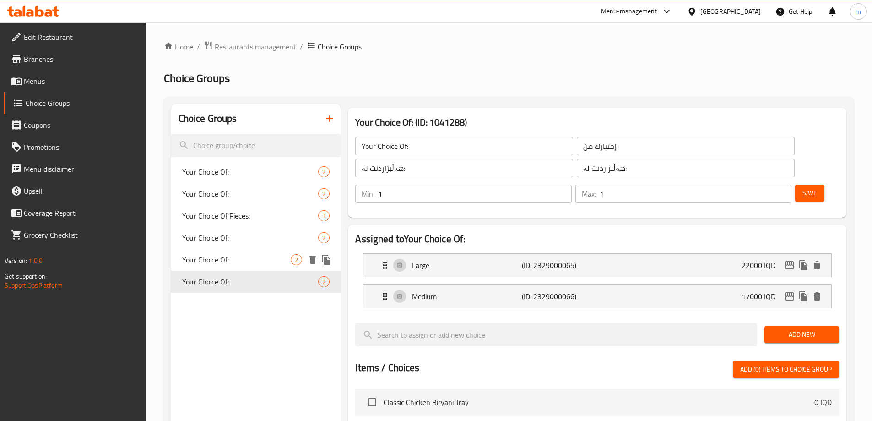
click at [241, 258] on span "Your Choice Of:" at bounding box center [236, 259] width 109 height 11
type input "Your Choice Of:"
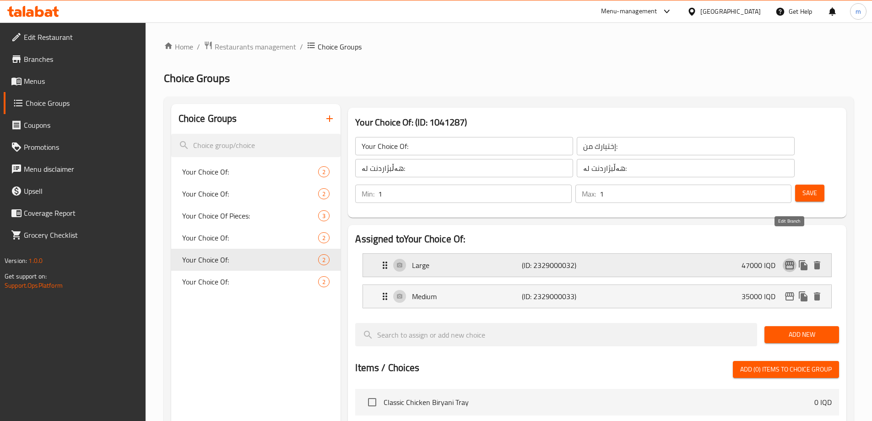
click at [788, 260] on icon "edit" at bounding box center [789, 265] width 11 height 11
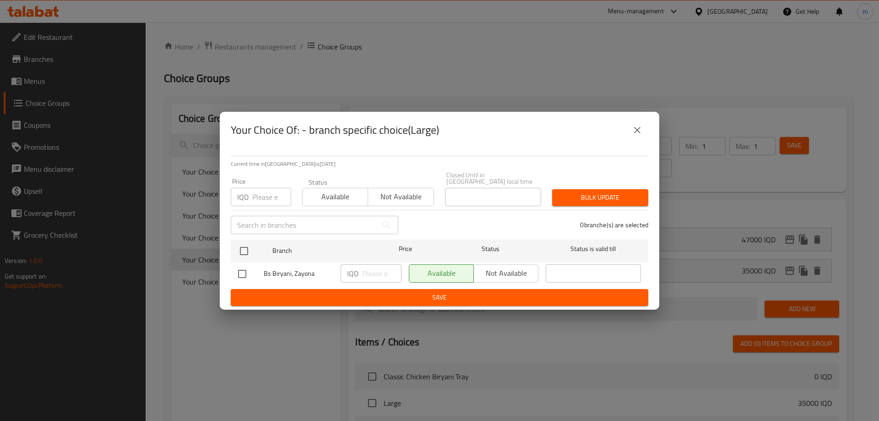
click at [640, 134] on icon "close" at bounding box center [637, 130] width 11 height 11
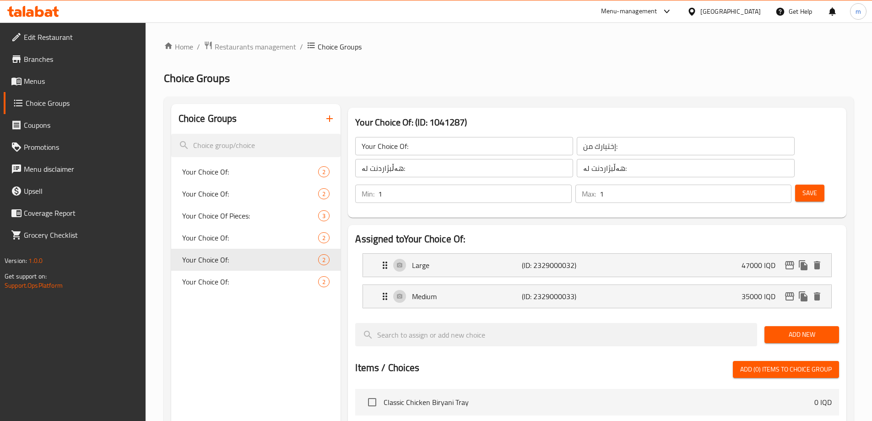
click at [63, 92] on link "Choice Groups" at bounding box center [75, 103] width 142 height 22
click at [57, 87] on link "Menus" at bounding box center [75, 81] width 142 height 22
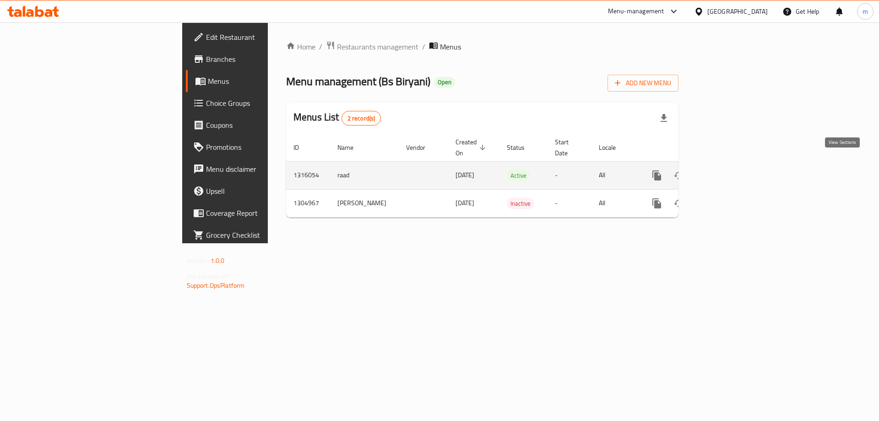
click at [729, 170] on icon "enhanced table" at bounding box center [723, 175] width 11 height 11
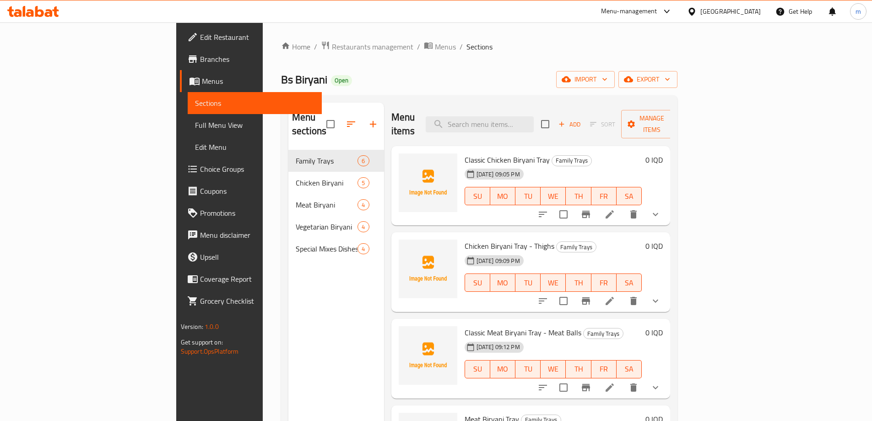
click at [195, 128] on span "Full Menu View" at bounding box center [255, 125] width 120 height 11
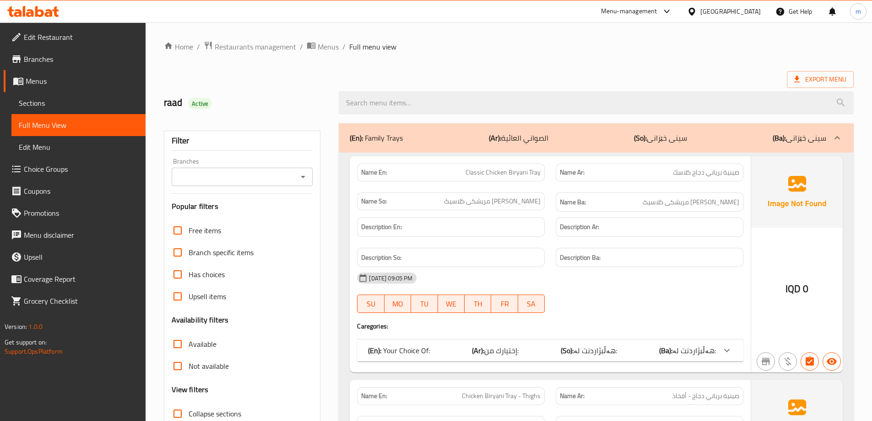
click at [273, 175] on input "Branches" at bounding box center [234, 176] width 121 height 13
click at [303, 179] on icon "Close" at bounding box center [303, 176] width 11 height 11
click at [296, 176] on div "Branches" at bounding box center [242, 177] width 141 height 18
click at [301, 181] on icon "Open" at bounding box center [303, 176] width 11 height 11
click at [290, 143] on div "Filter" at bounding box center [242, 141] width 141 height 20
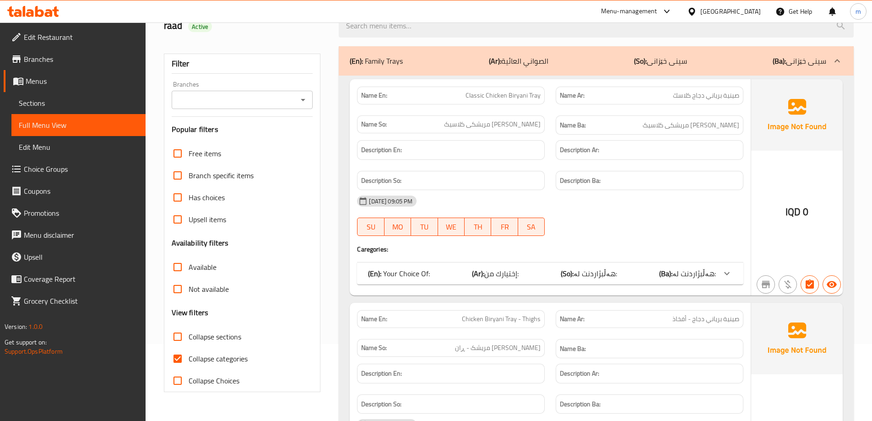
scroll to position [107, 0]
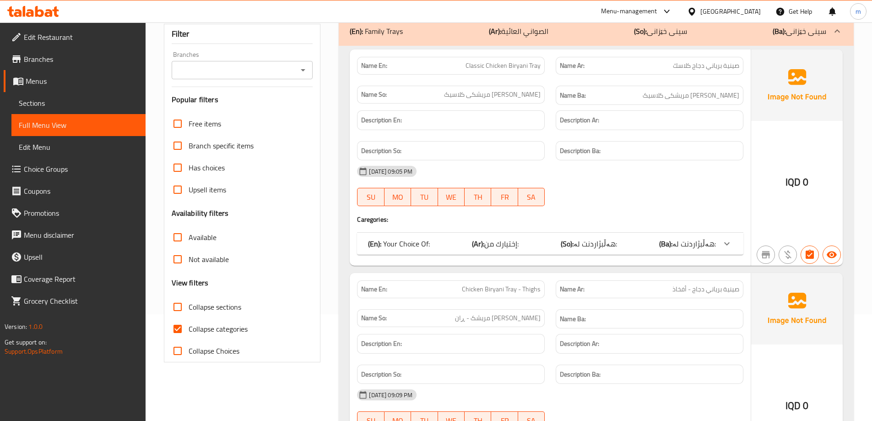
click at [207, 326] on span "Collapse categories" at bounding box center [218, 328] width 59 height 11
click at [189, 326] on input "Collapse categories" at bounding box center [178, 329] width 22 height 22
checkbox input "false"
click at [204, 306] on span "Collapse sections" at bounding box center [215, 306] width 53 height 11
click at [189, 306] on input "Collapse sections" at bounding box center [178, 307] width 22 height 22
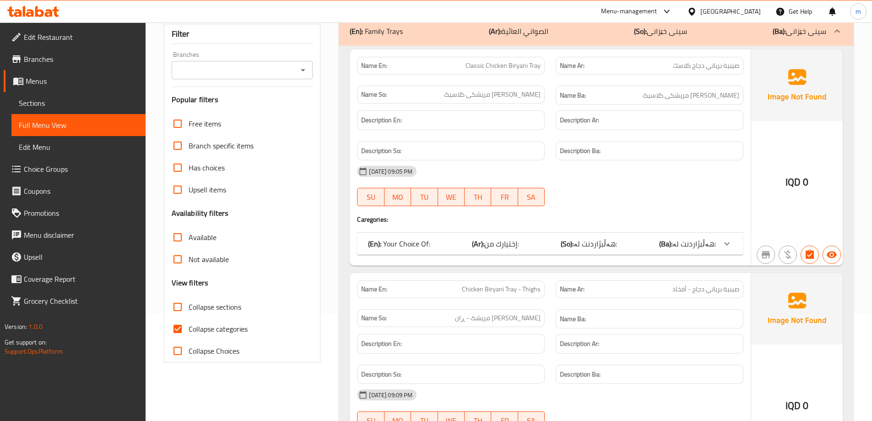
checkbox input "true"
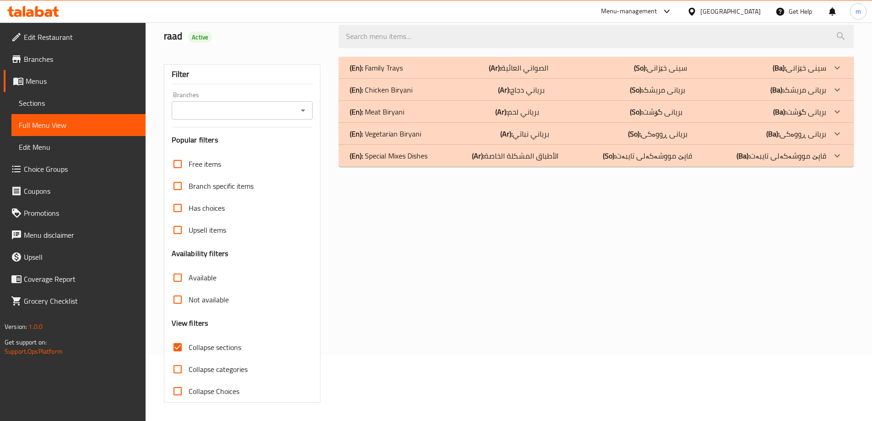
scroll to position [66, 0]
click at [299, 106] on icon "Open" at bounding box center [303, 110] width 11 height 11
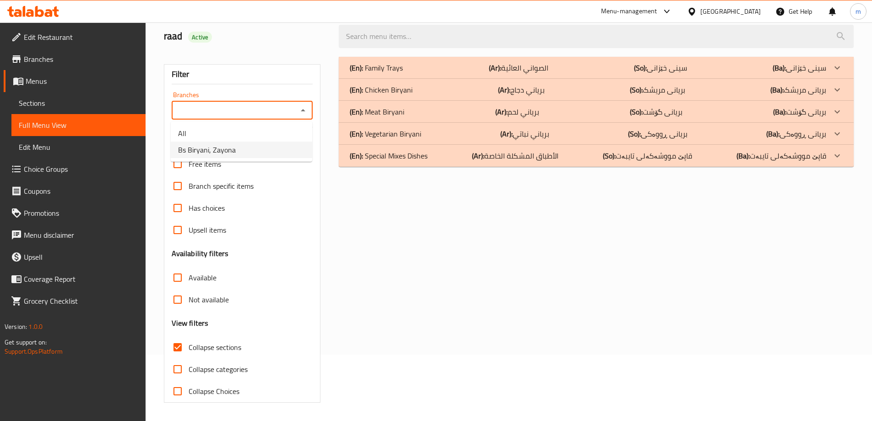
click at [229, 154] on span "Bs Biryani, Zayona" at bounding box center [207, 149] width 58 height 11
type input "Bs Biryani, Zayona"
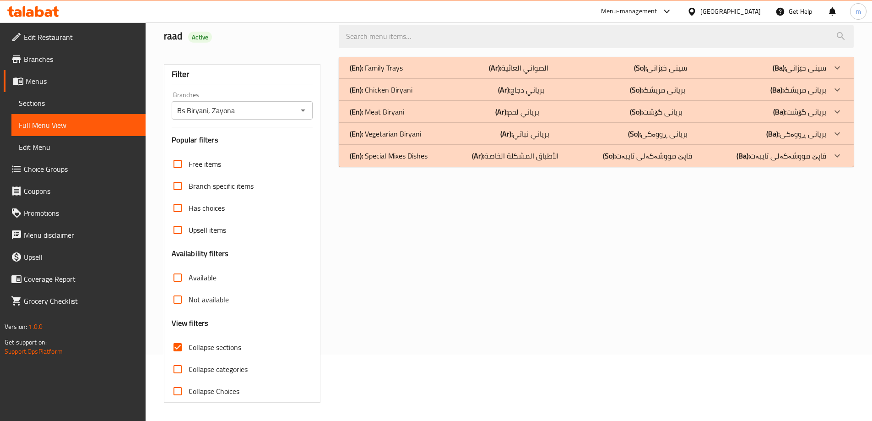
click at [419, 66] on div "(En): Family Trays (Ar): الصواني العائية (So): سینی خێزانی (Ba): سینی خێزانی" at bounding box center [588, 67] width 477 height 11
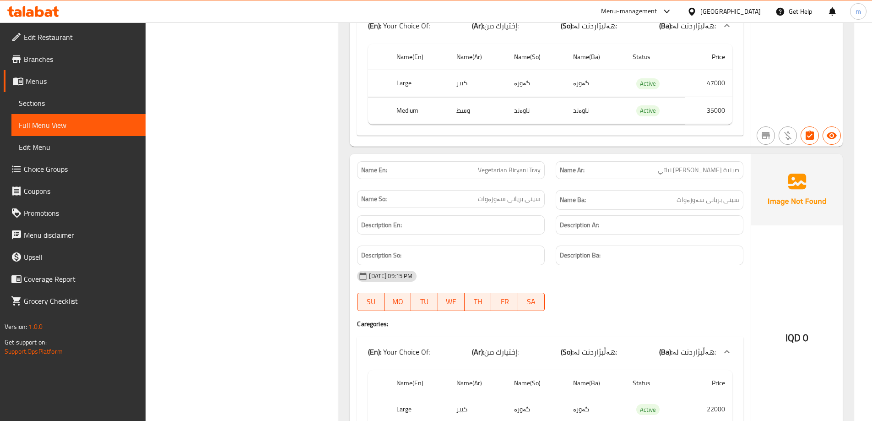
scroll to position [1629, 0]
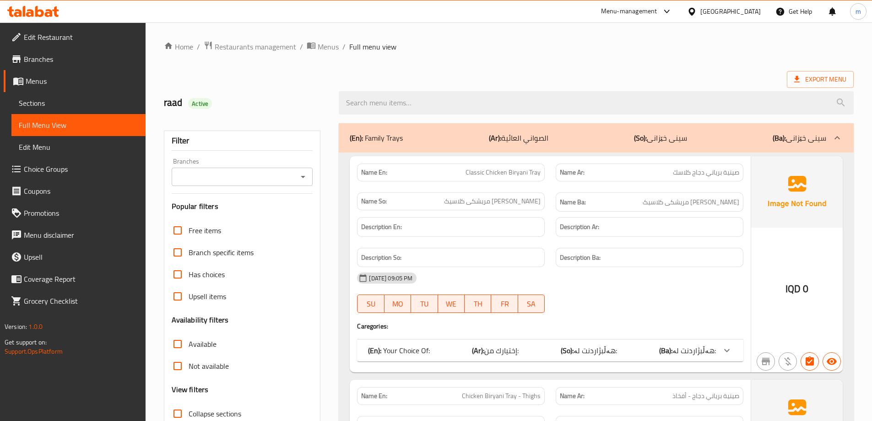
click at [306, 180] on icon "Open" at bounding box center [303, 176] width 11 height 11
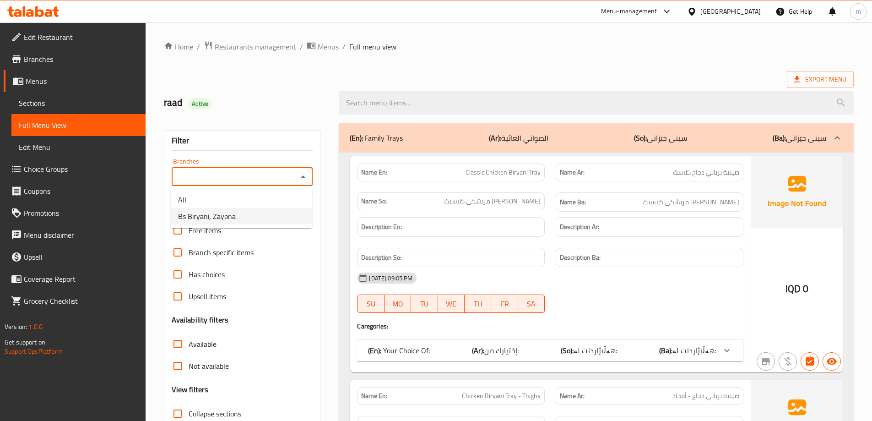
click at [258, 224] on ul "All Bs Biryani, [PERSON_NAME]" at bounding box center [241, 208] width 141 height 40
click at [256, 221] on li "Bs Biryani, Zayona" at bounding box center [241, 216] width 141 height 16
type input "Bs Biryani, Zayona"
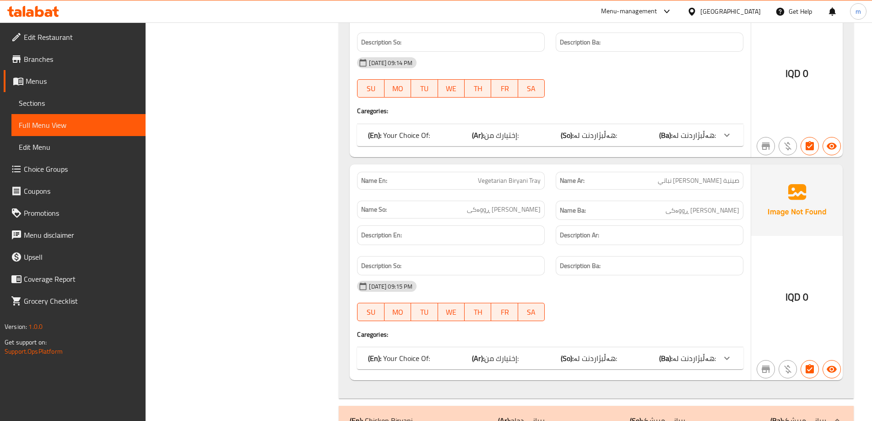
scroll to position [1135, 0]
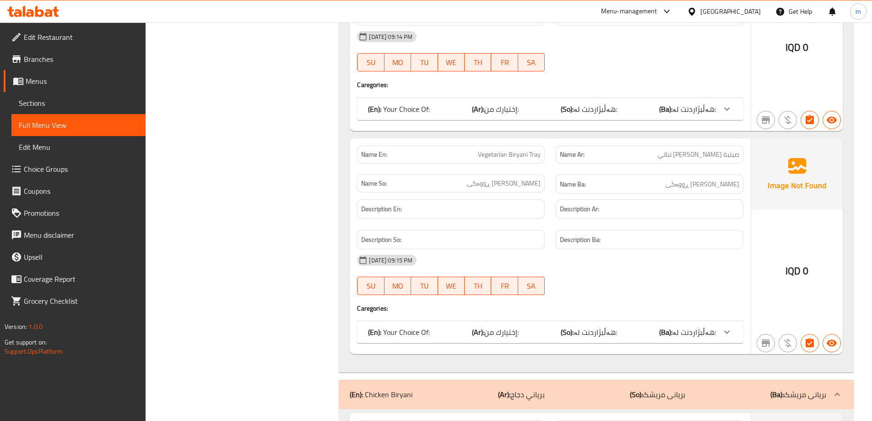
click at [507, 332] on span "إختيارك من:" at bounding box center [501, 332] width 34 height 14
